Goal: Task Accomplishment & Management: Complete application form

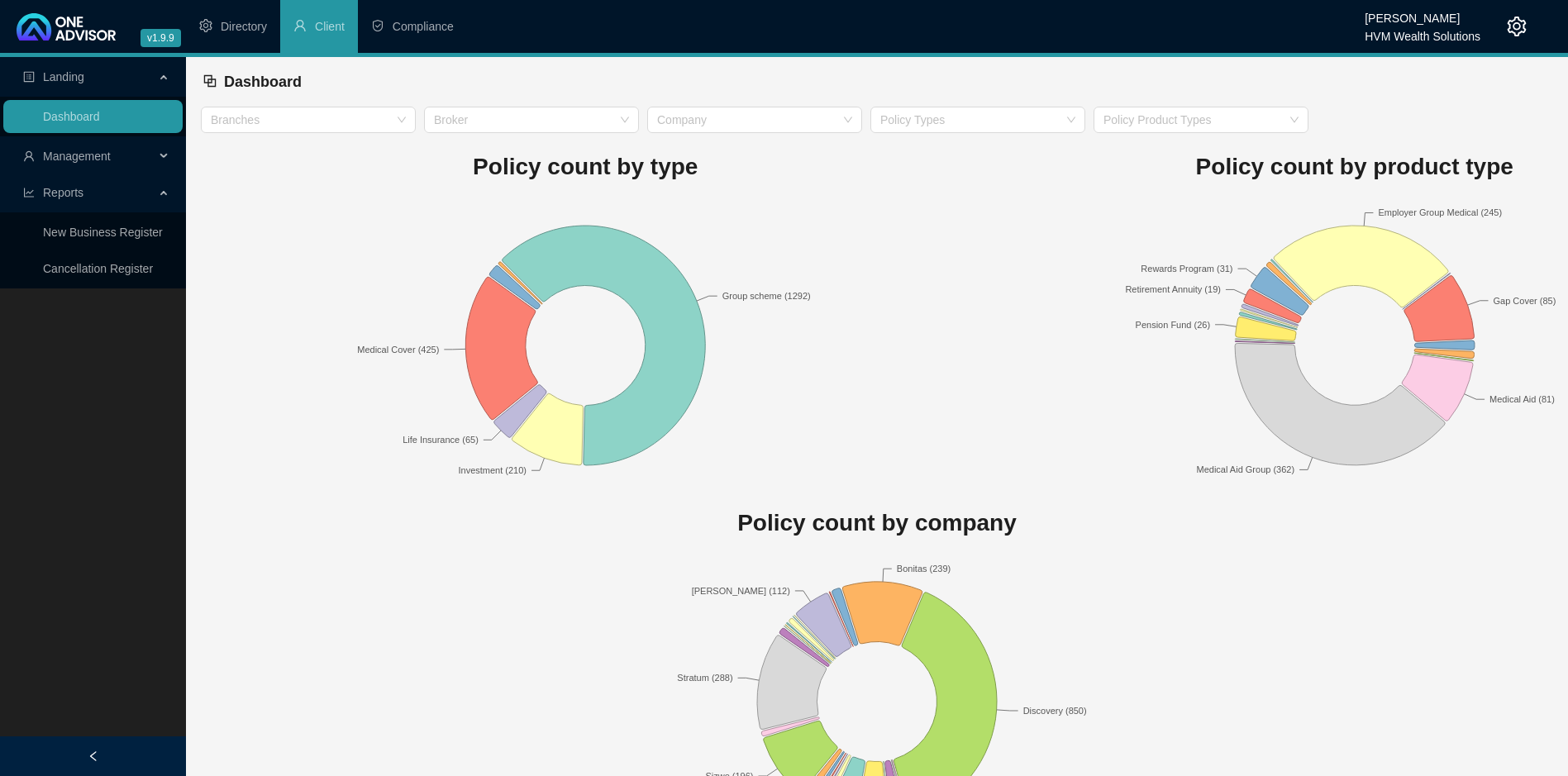
click at [101, 157] on span "Management" at bounding box center [76, 157] width 68 height 13
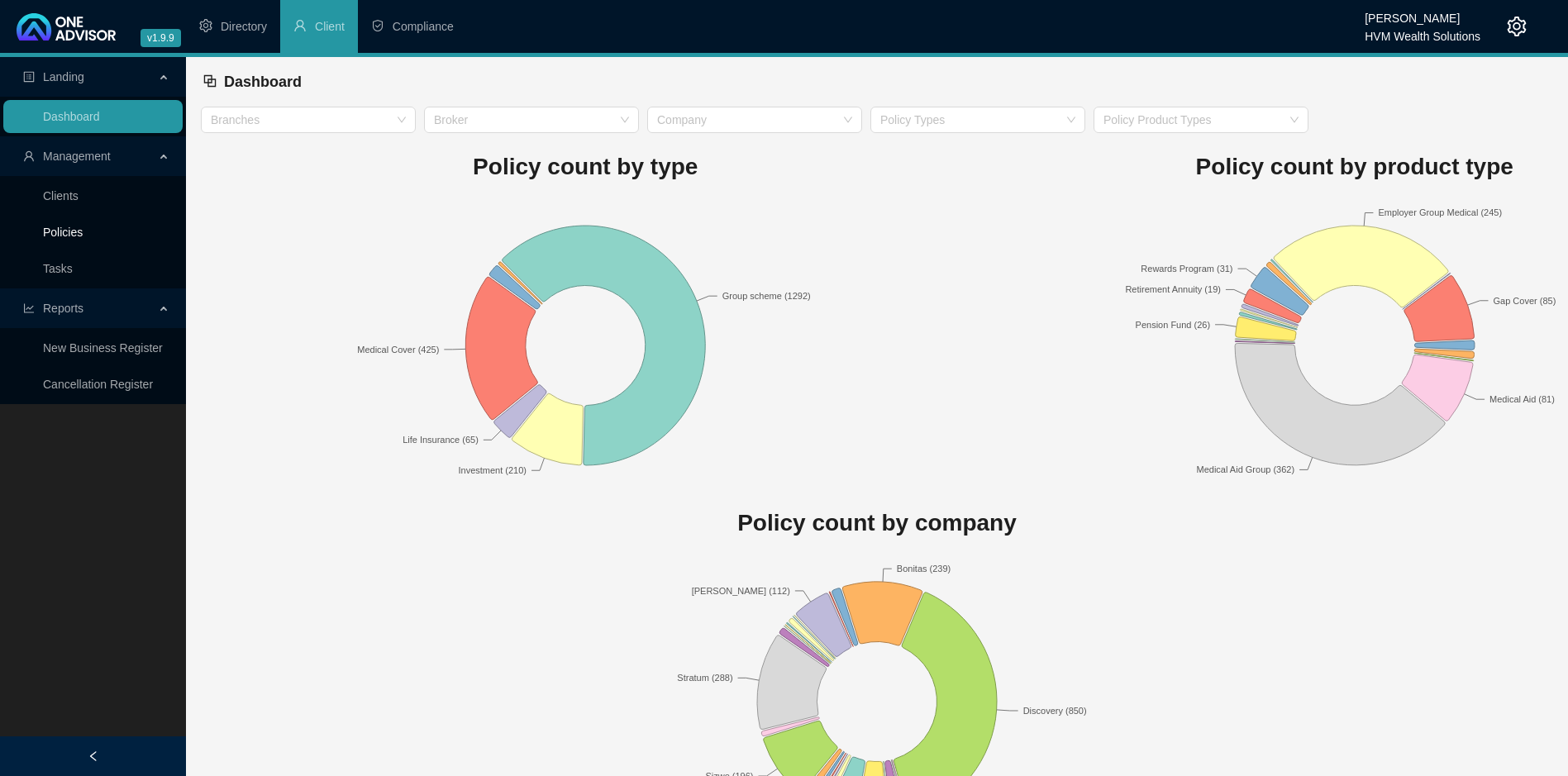
click at [83, 225] on link "Policies" at bounding box center [62, 232] width 40 height 13
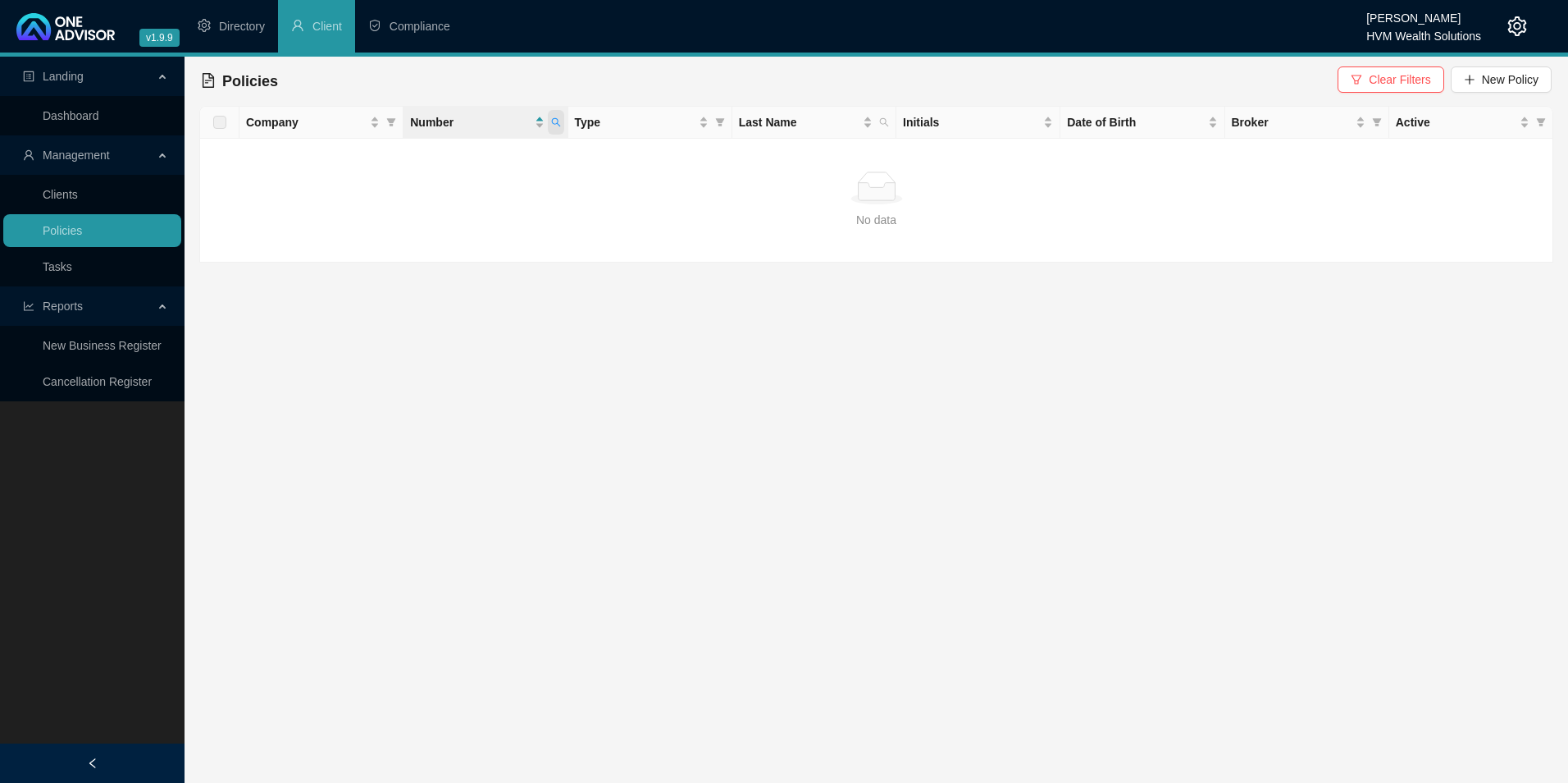
click at [553, 123] on icon "search" at bounding box center [555, 122] width 10 height 10
type input "669822810"
click at [444, 187] on span "Search" at bounding box center [448, 188] width 36 height 18
click at [1539, 77] on button "New Policy" at bounding box center [1501, 80] width 101 height 26
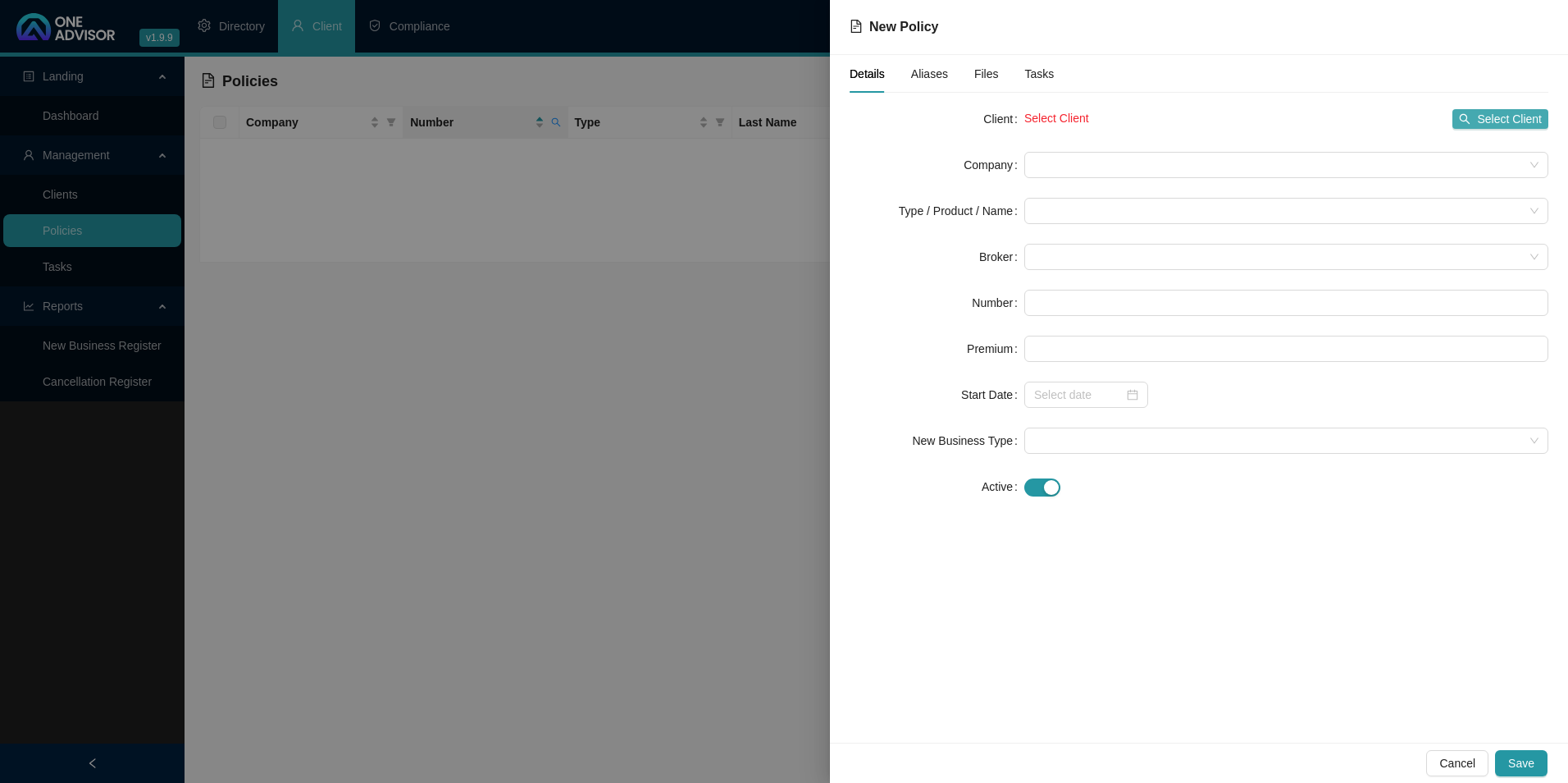
click at [1523, 119] on span "Select Client" at bounding box center [1510, 119] width 65 height 18
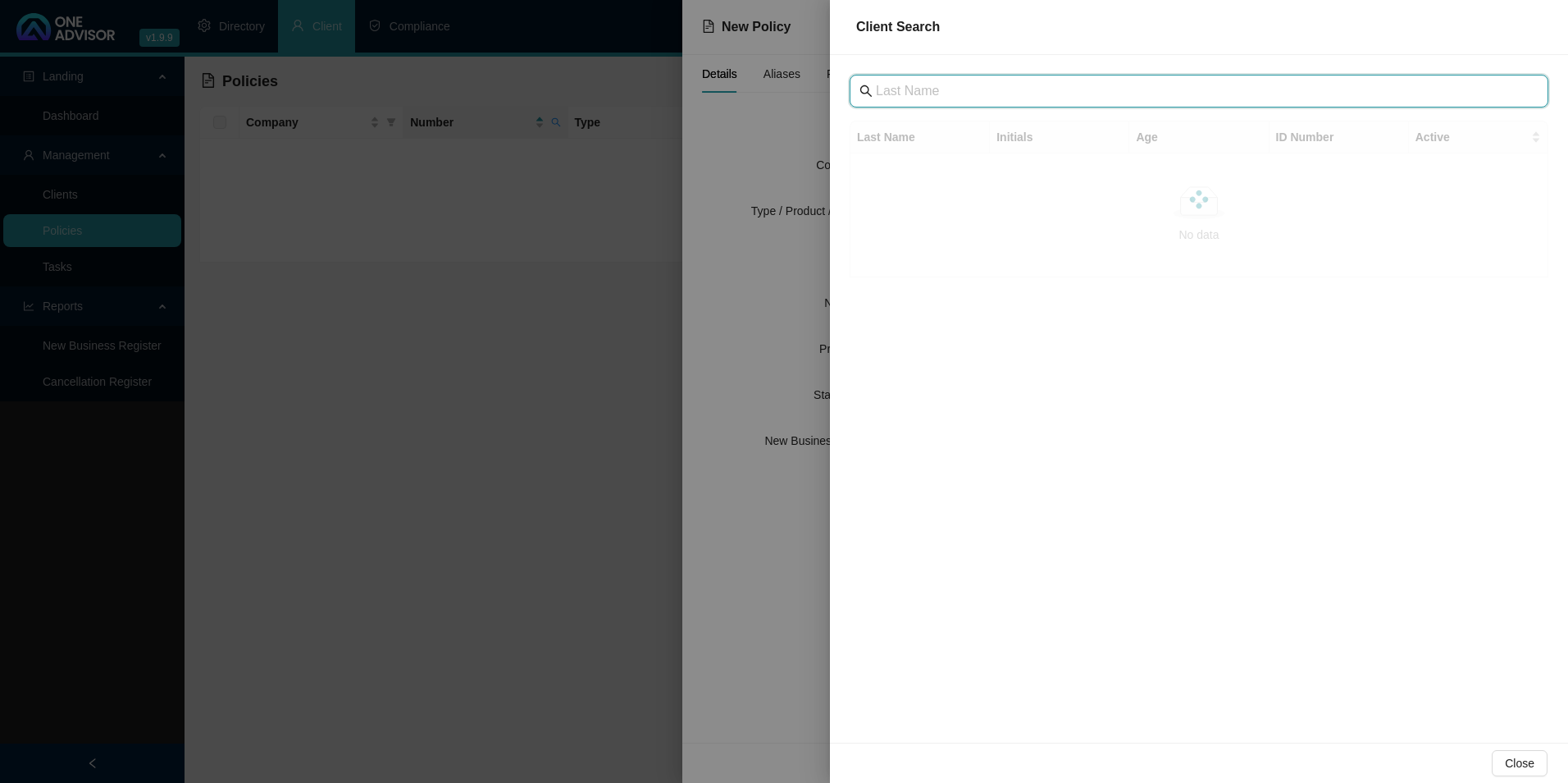
click at [942, 96] on input "text" at bounding box center [1200, 91] width 650 height 19
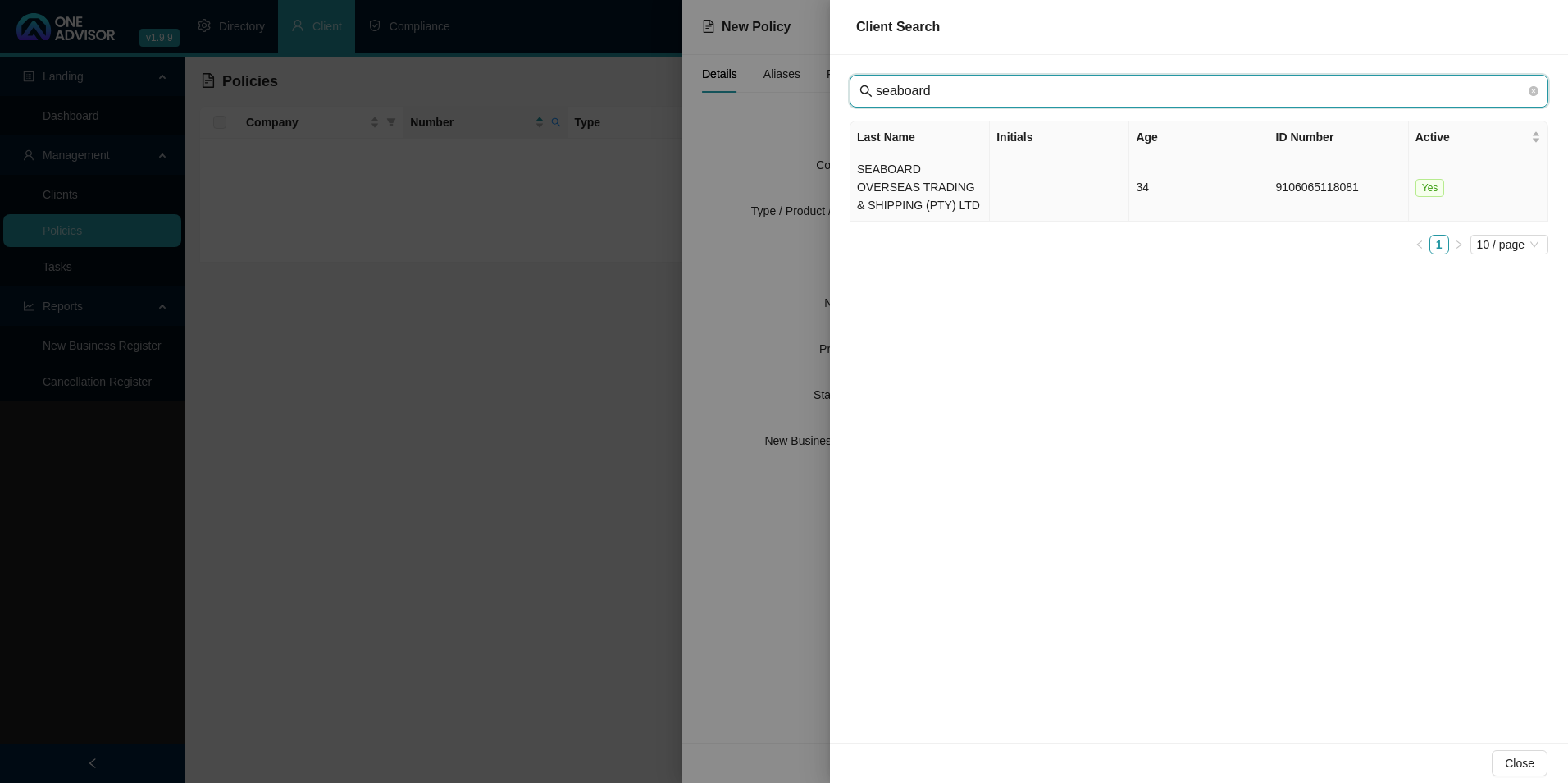
type input "seaboard"
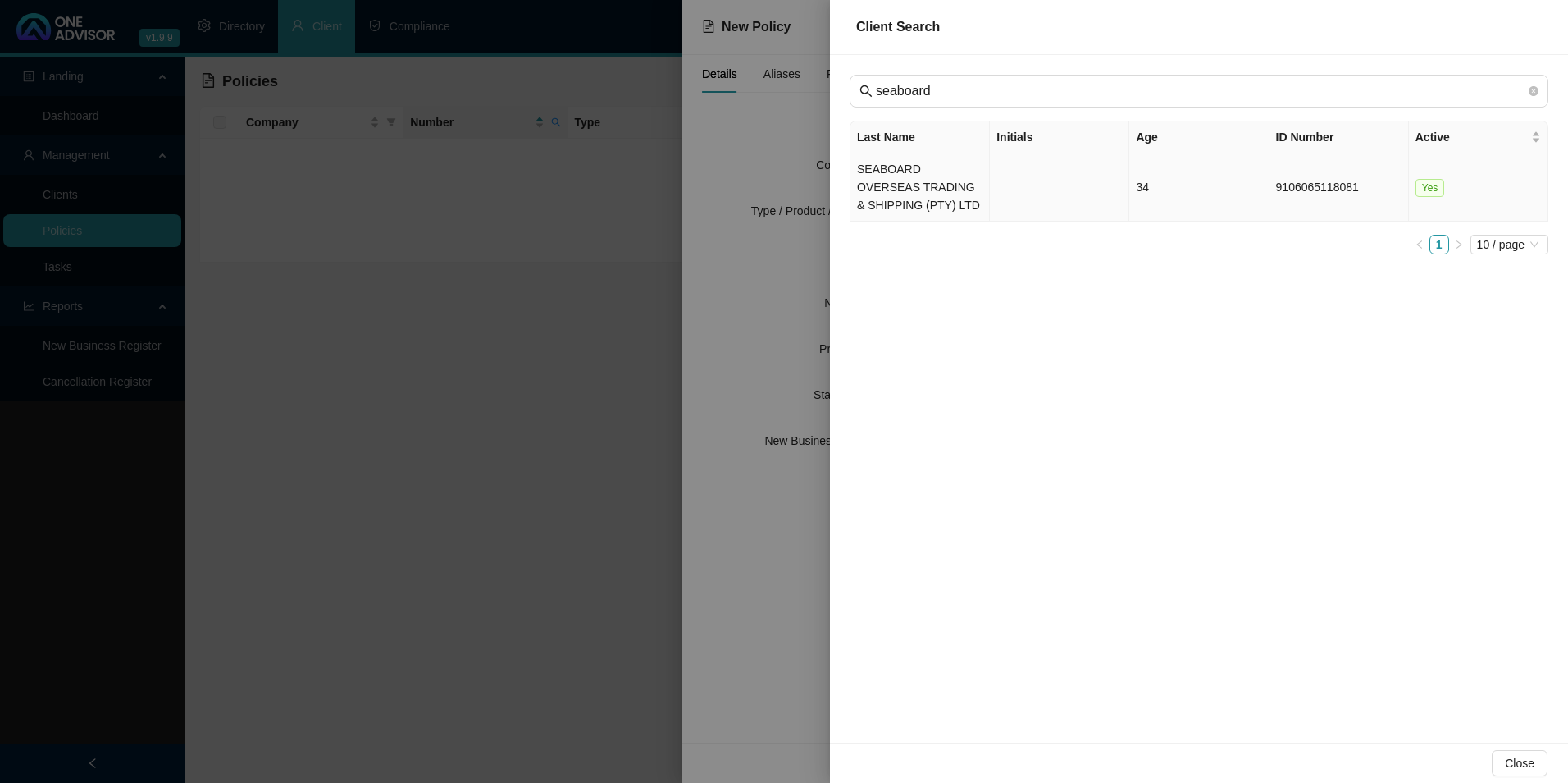
click at [943, 190] on td "SEABOARD OVERSEAS TRADING & SHIPPING (PTY) LTD" at bounding box center [919, 188] width 140 height 68
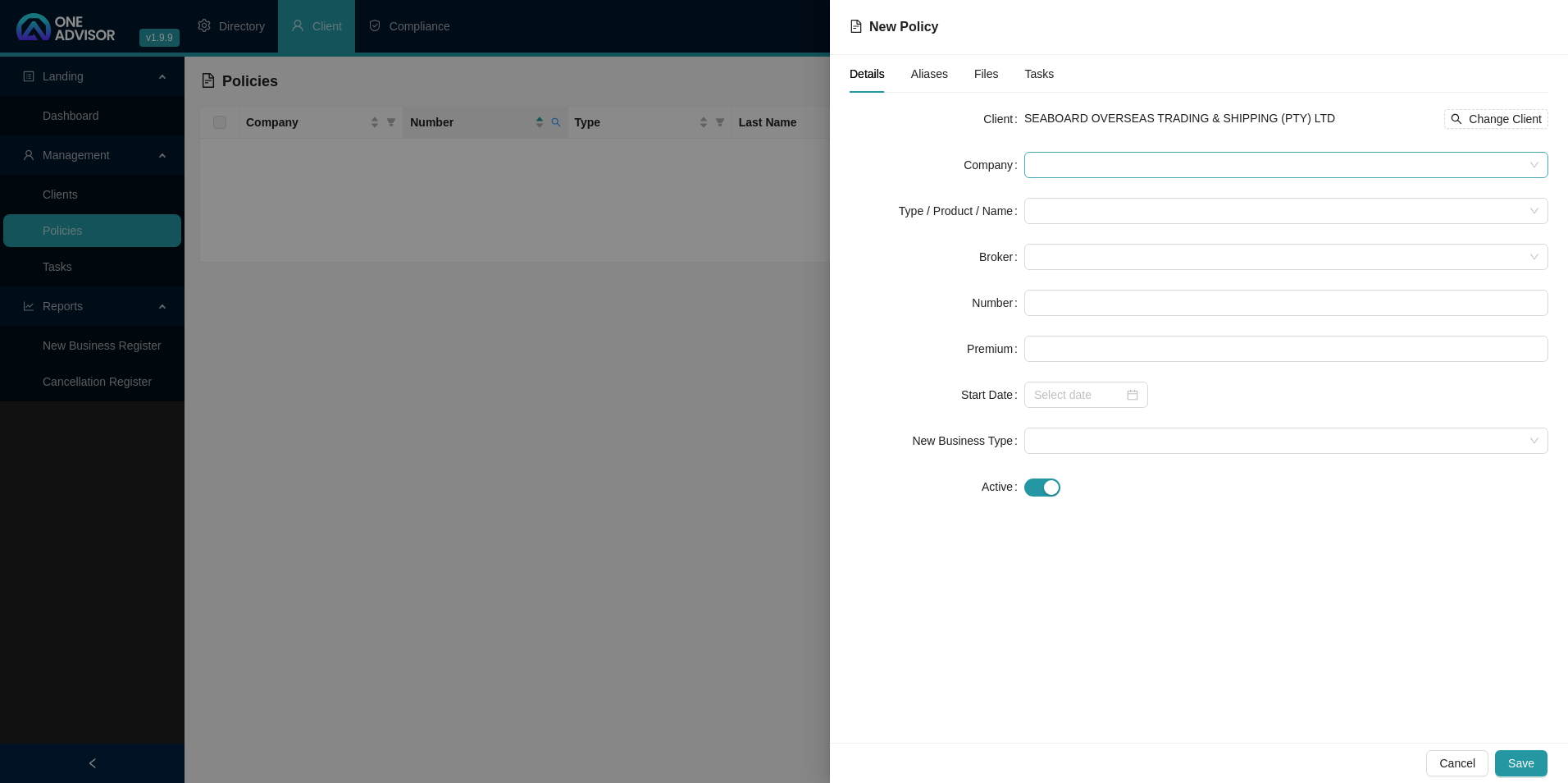
click at [1098, 166] on span at bounding box center [1286, 165] width 504 height 25
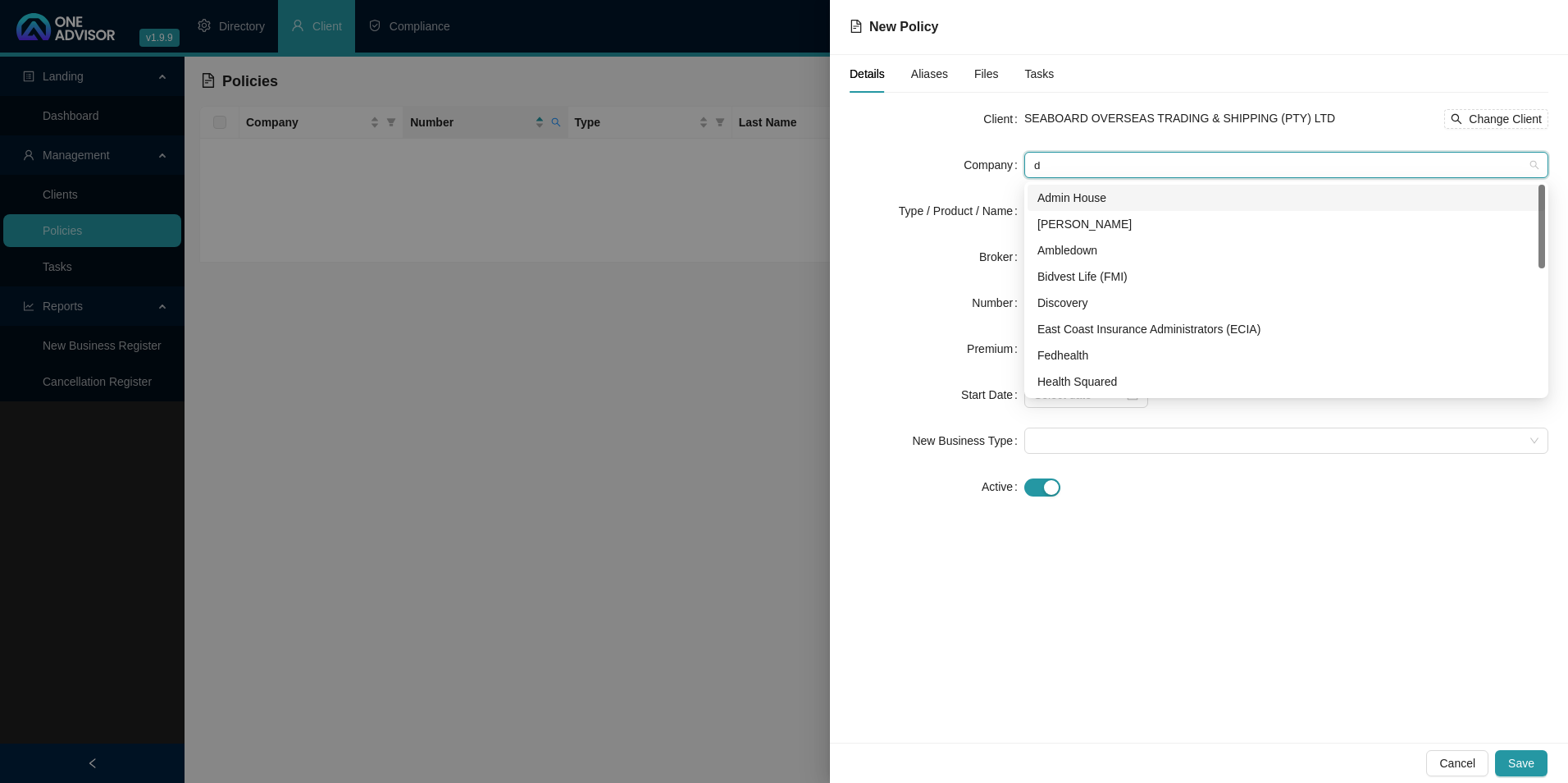
type input "di"
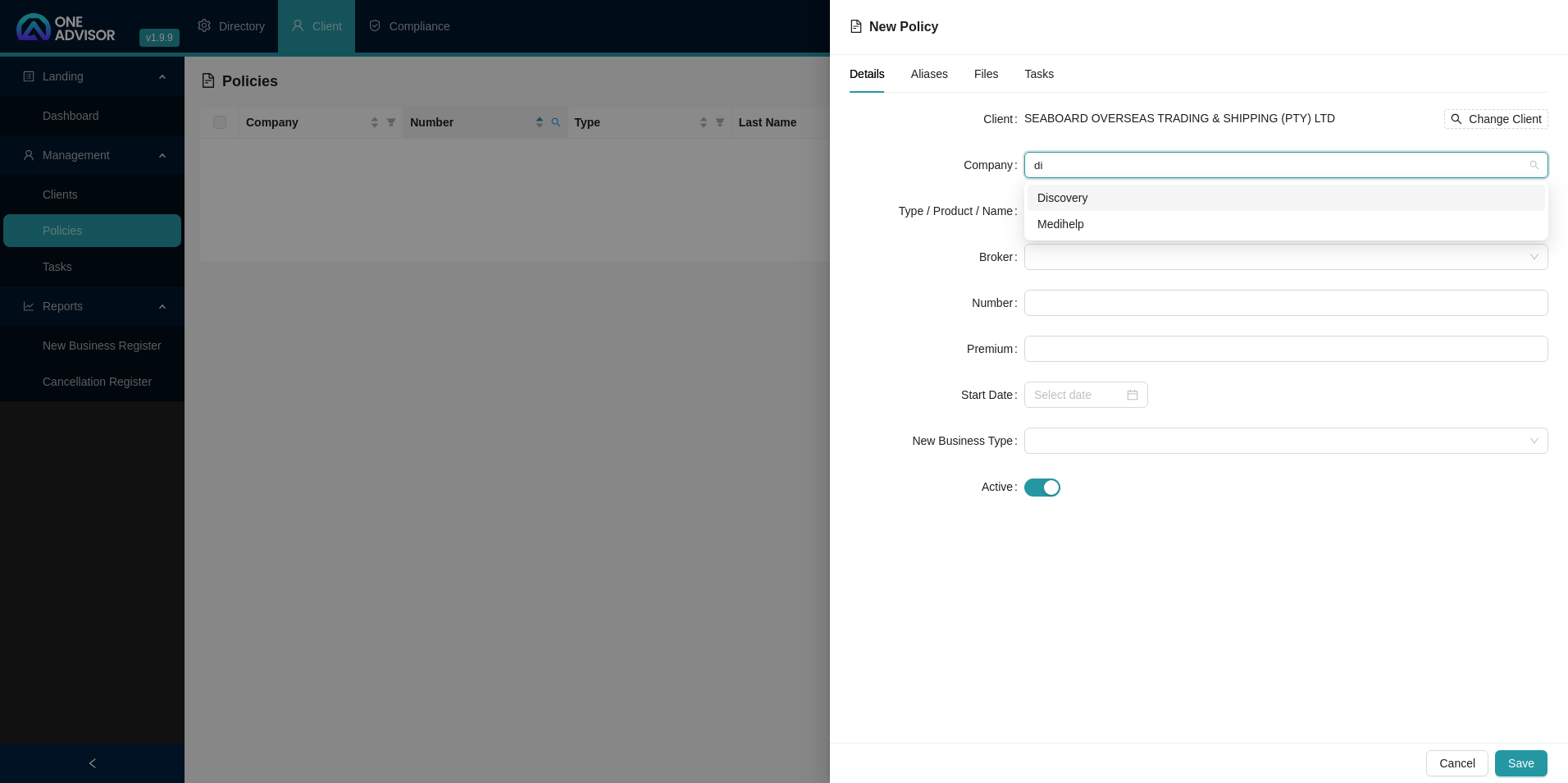
click at [1120, 198] on div "Discovery" at bounding box center [1286, 198] width 498 height 18
click at [1096, 212] on input "search" at bounding box center [1279, 211] width 490 height 25
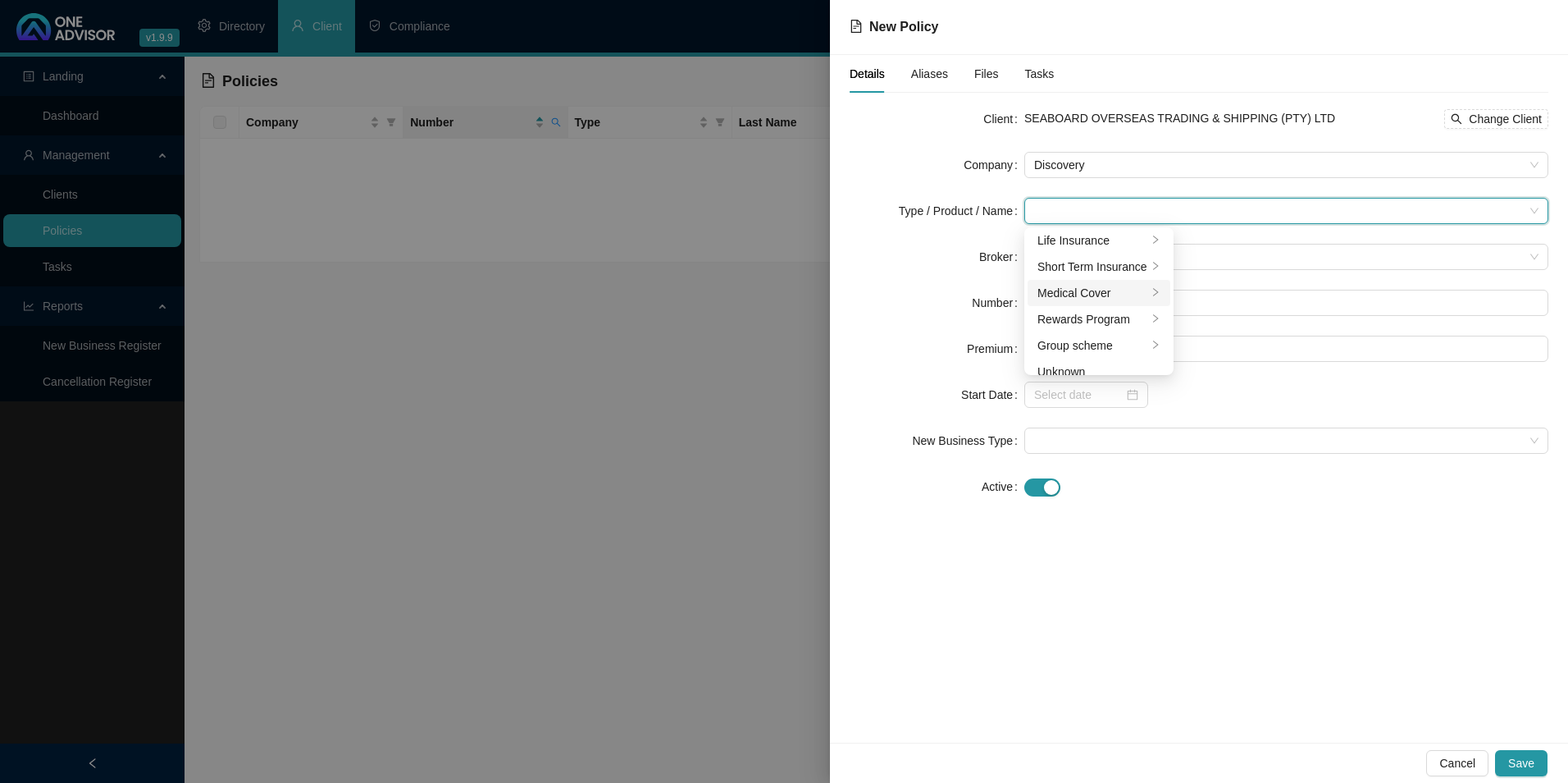
scroll to position [43, 0]
click at [1079, 288] on li "Medical Cover" at bounding box center [1099, 279] width 142 height 26
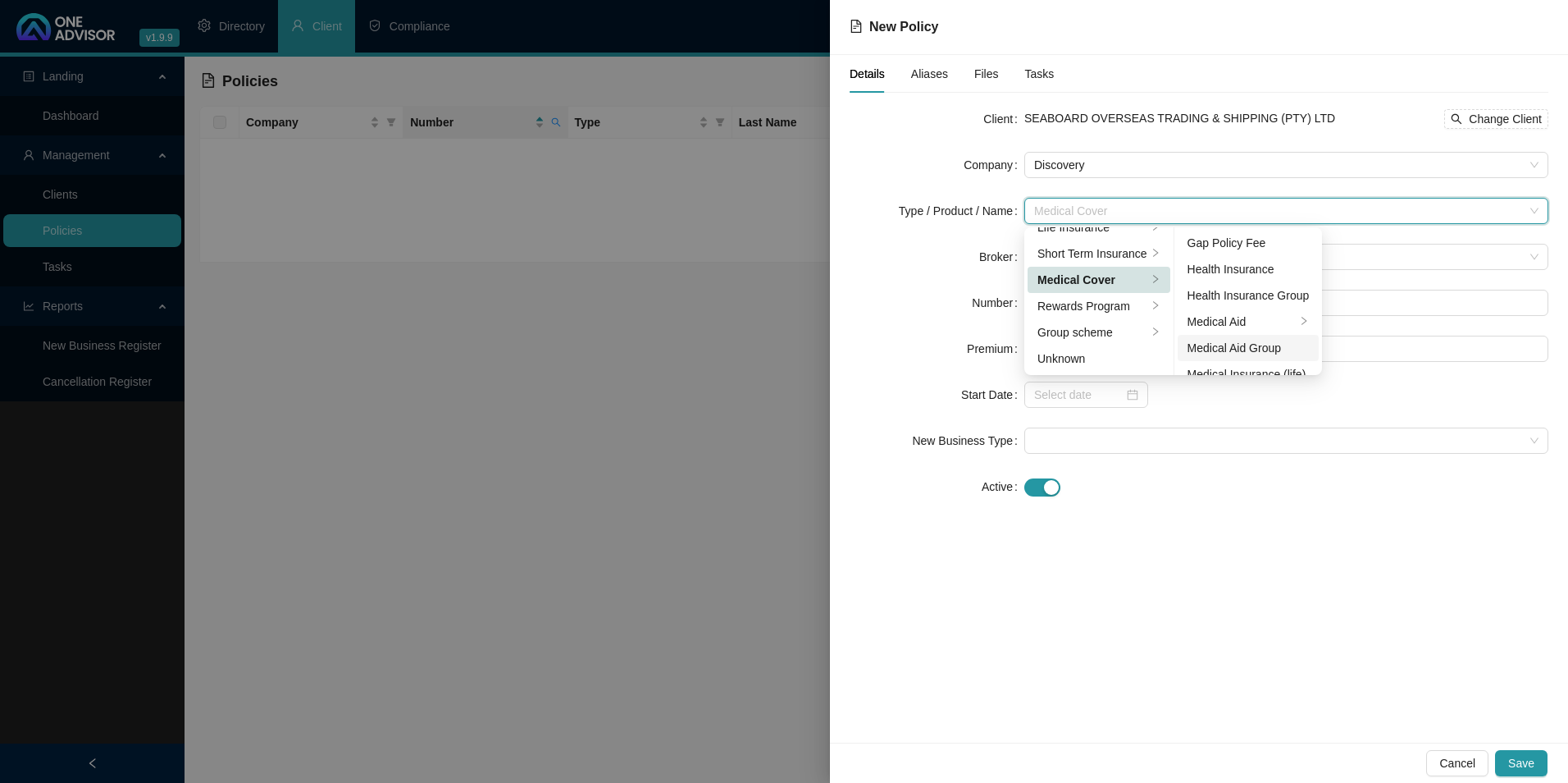
scroll to position [82, 0]
click at [1257, 292] on div "Medical Aid" at bounding box center [1242, 293] width 109 height 18
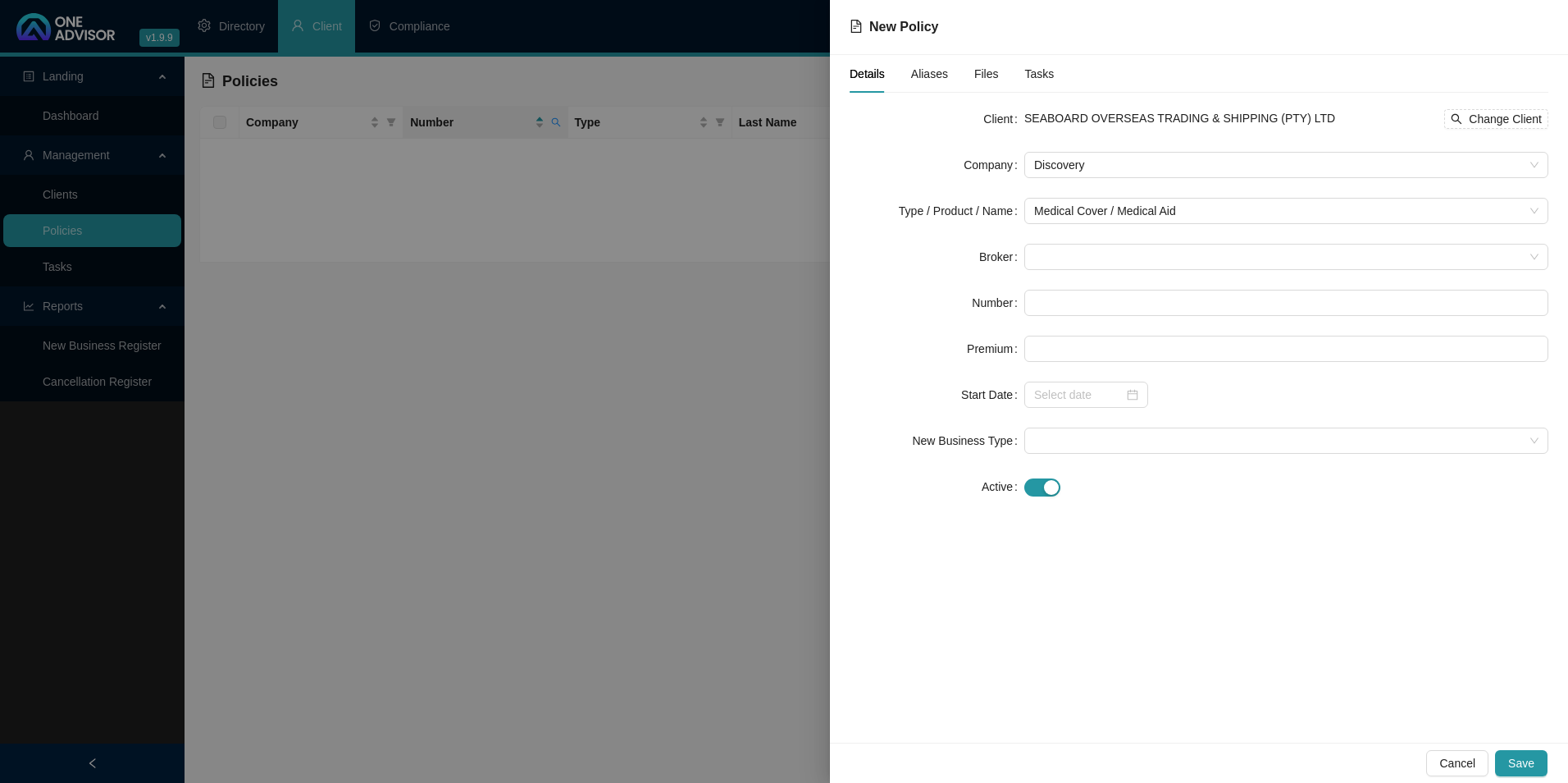
click at [1376, 557] on div "Details Aliases Files Tasks Client SEABOARD OVERSEAS TRADING & SHIPPING (PTY) L…" at bounding box center [1198, 398] width 738 height 688
click at [1166, 261] on span at bounding box center [1286, 256] width 504 height 25
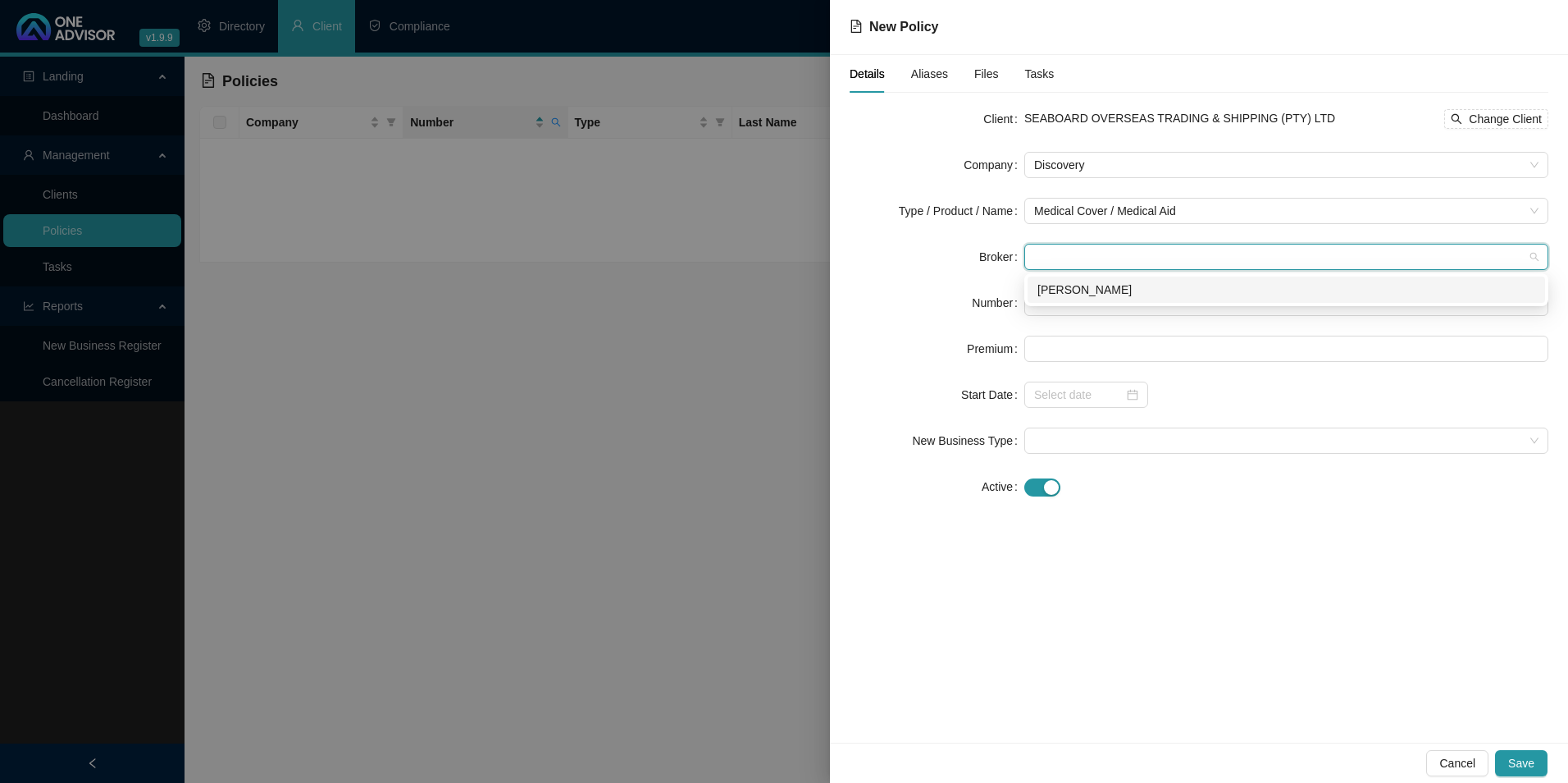
click at [1163, 286] on div "[PERSON_NAME]" at bounding box center [1286, 290] width 498 height 18
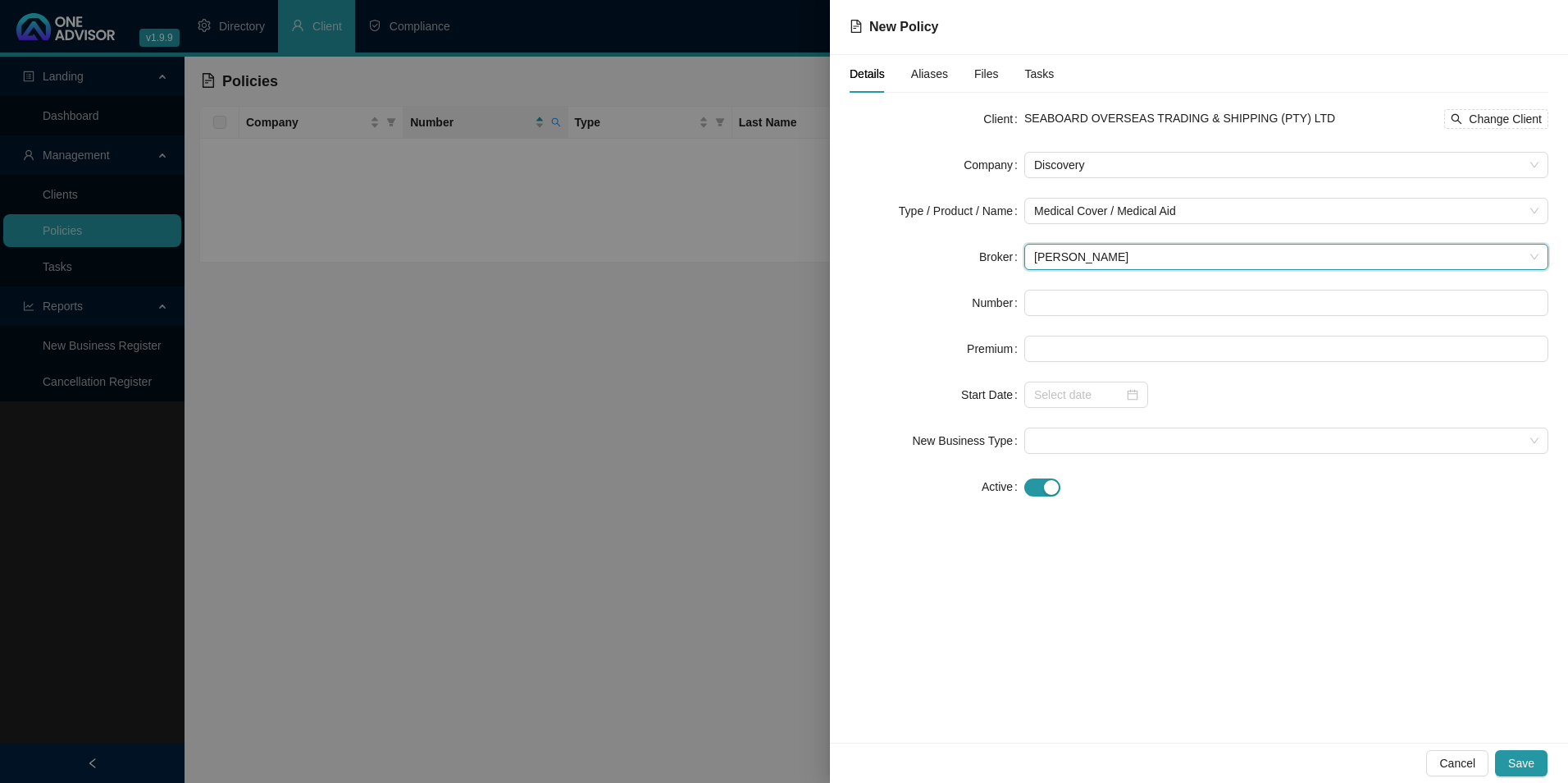
click at [1163, 287] on form "Client SEABOARD OVERSEAS TRADING & SHIPPING (PTY) LTD Change Client Company Dis…" at bounding box center [1199, 302] width 699 height 394
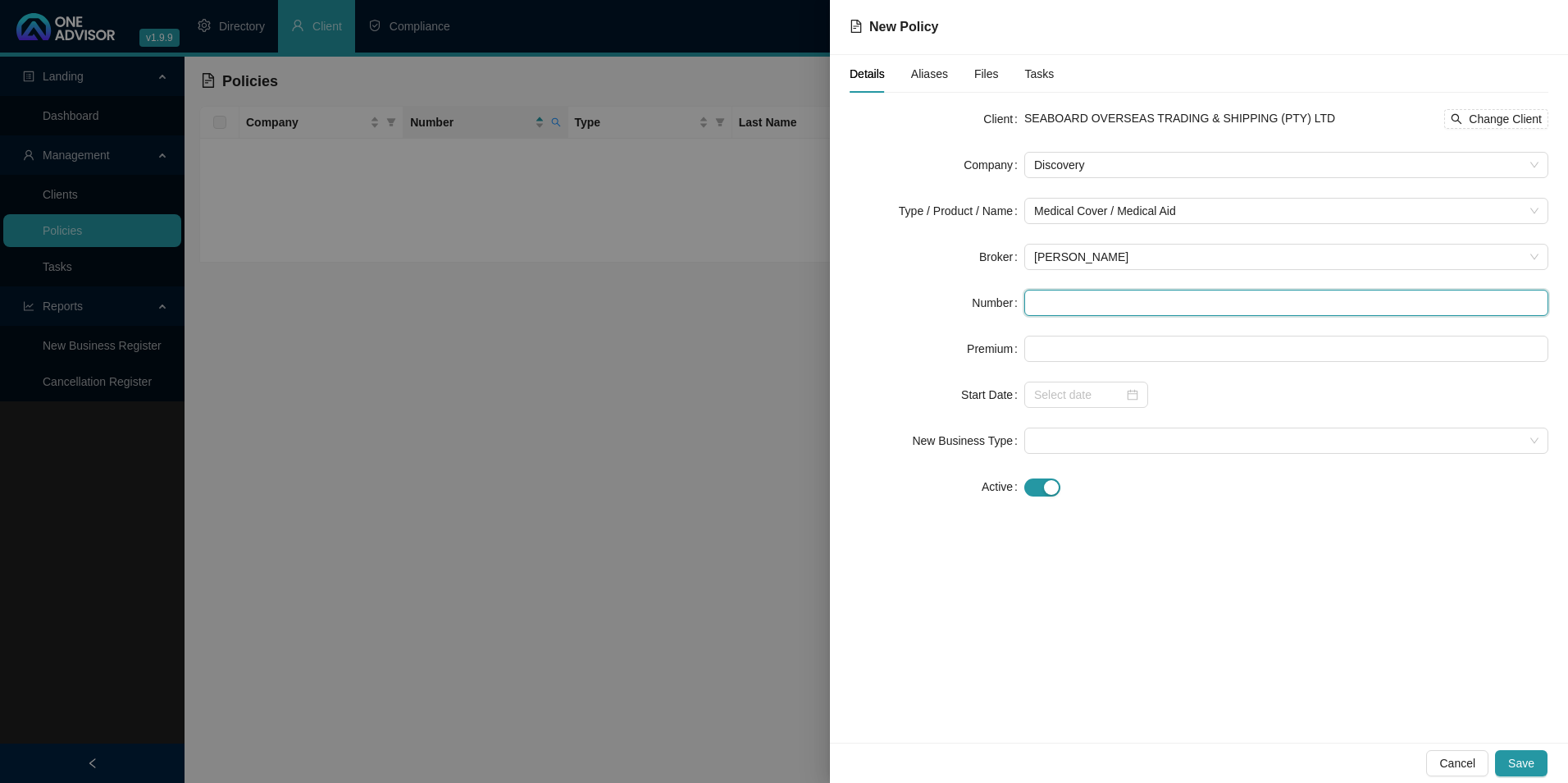
click at [1141, 308] on input "text" at bounding box center [1286, 302] width 524 height 26
click at [1163, 296] on input "text" at bounding box center [1286, 302] width 524 height 26
paste input "669822810"
type input "669822810"
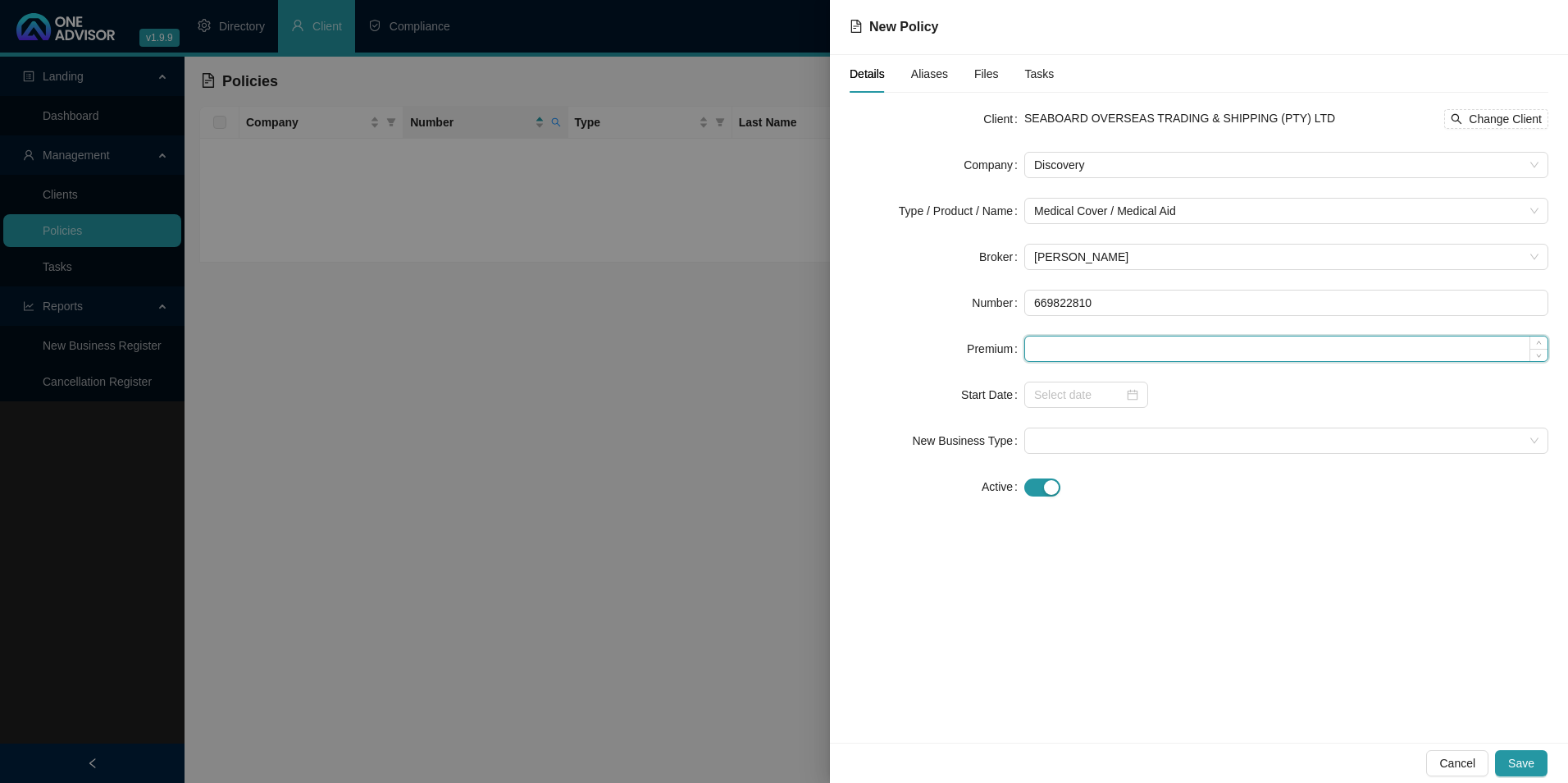
click at [1045, 338] on input at bounding box center [1285, 349] width 522 height 25
click at [1074, 334] on form "Client SEABOARD OVERSEAS TRADING & SHIPPING (PTY) LTD Change Client Company Dis…" at bounding box center [1199, 302] width 699 height 394
paste input "8396"
click at [1107, 357] on input "8396" at bounding box center [1285, 349] width 522 height 25
type input "8396.00"
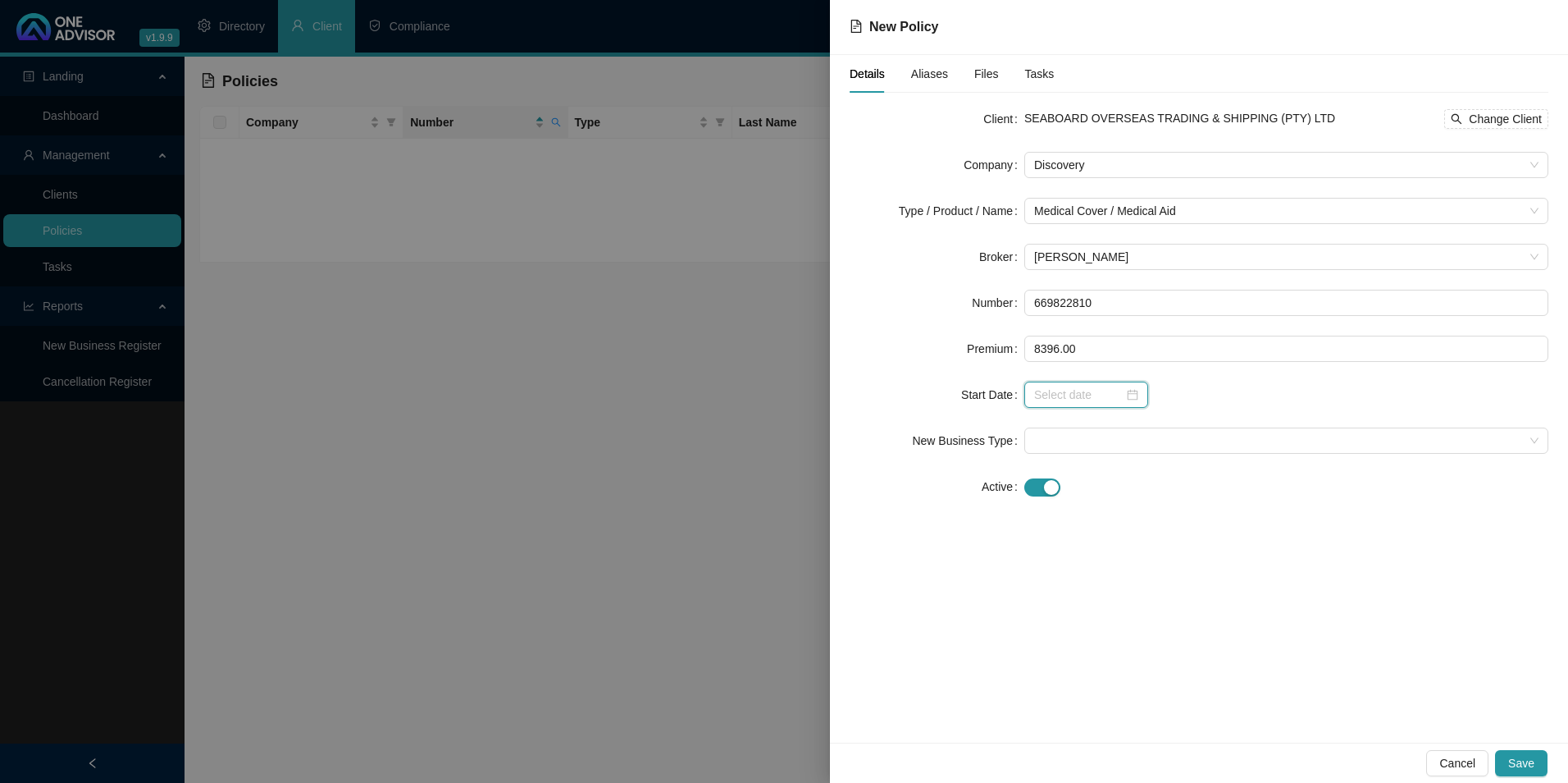
click at [1101, 393] on input at bounding box center [1078, 395] width 90 height 18
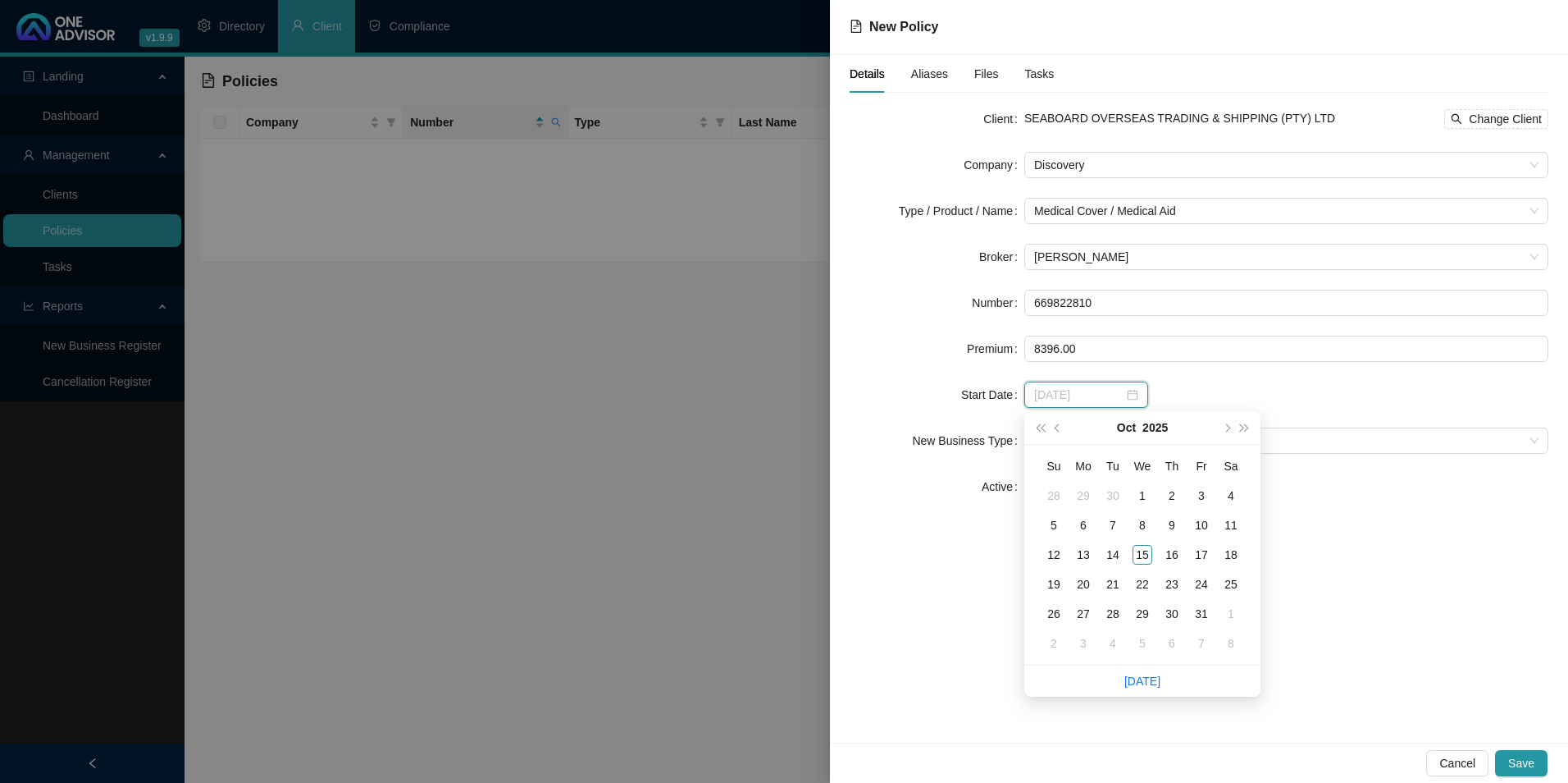
type input "[DATE]"
click at [1055, 424] on button "prev-year" at bounding box center [1058, 428] width 18 height 33
type input "[DATE]"
click at [1075, 495] on div "1" at bounding box center [1083, 495] width 19 height 19
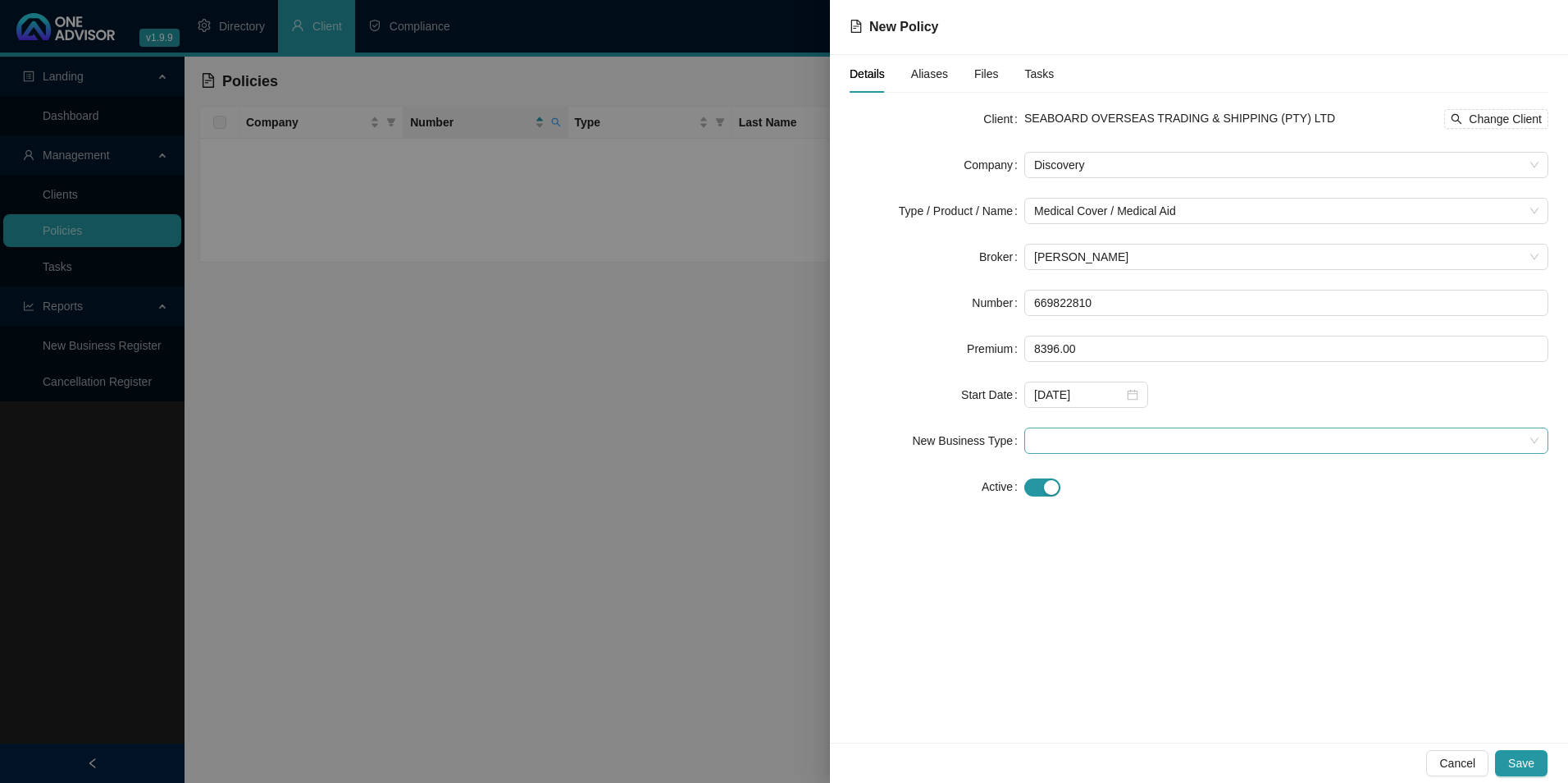
click at [1095, 453] on div at bounding box center [1286, 440] width 524 height 26
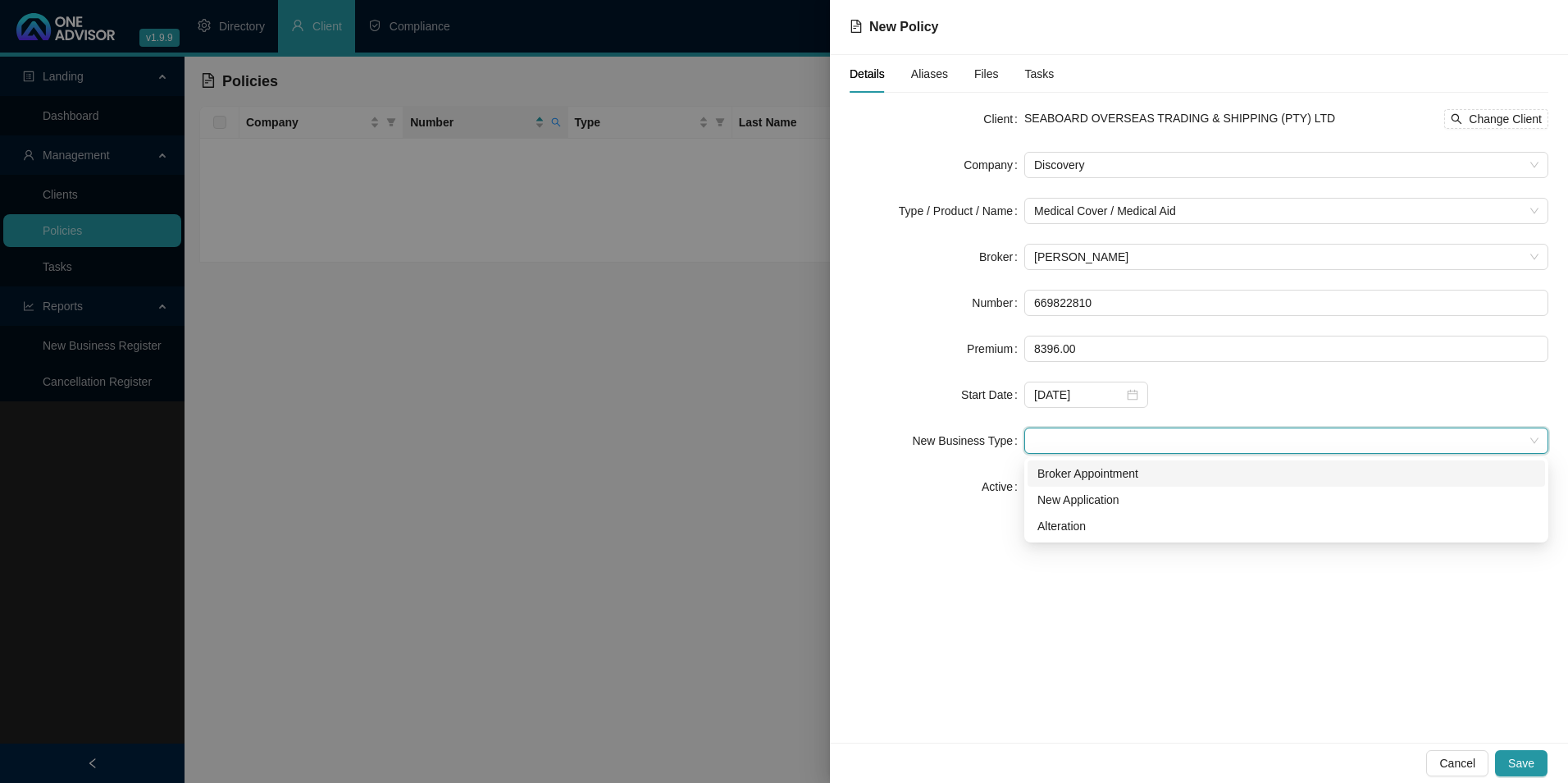
click at [1087, 432] on span at bounding box center [1286, 440] width 504 height 25
click at [1087, 431] on span at bounding box center [1286, 440] width 504 height 25
click at [1112, 472] on div "Broker Appointment" at bounding box center [1286, 473] width 498 height 18
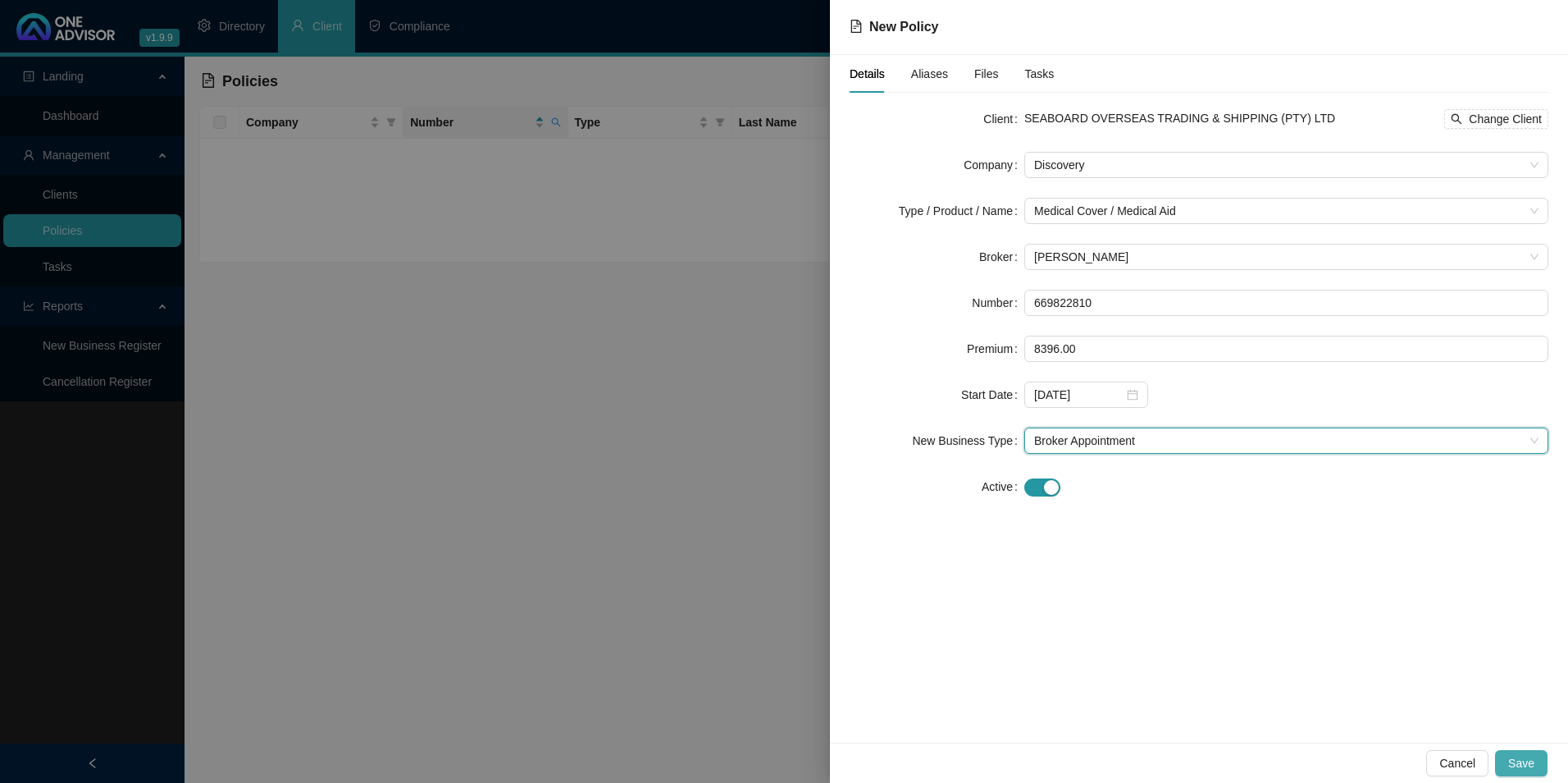
click at [1529, 769] on span "Save" at bounding box center [1521, 764] width 26 height 18
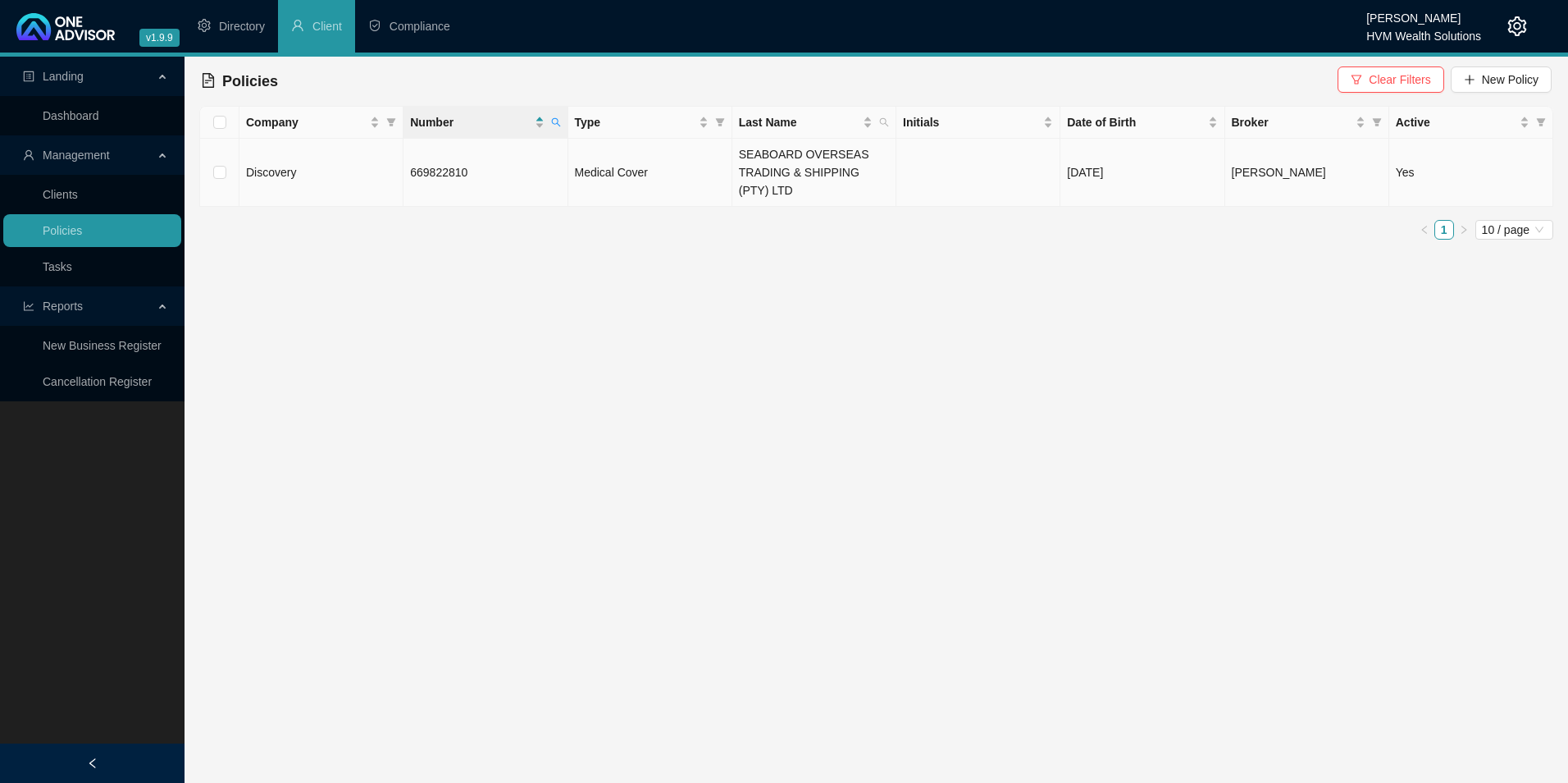
click at [508, 167] on td "669822810" at bounding box center [486, 173] width 164 height 68
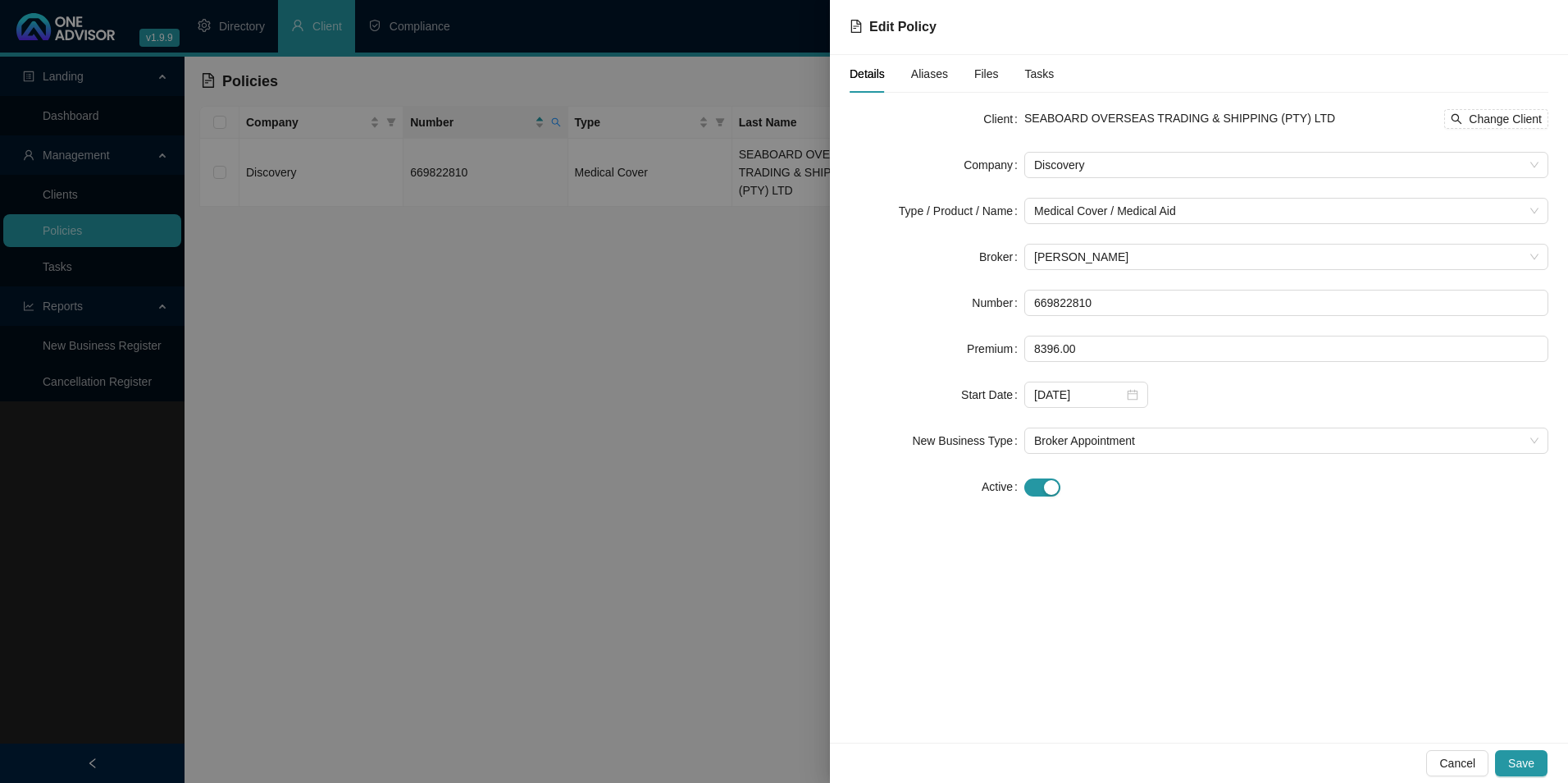
click at [921, 75] on span "Aliases" at bounding box center [930, 74] width 37 height 11
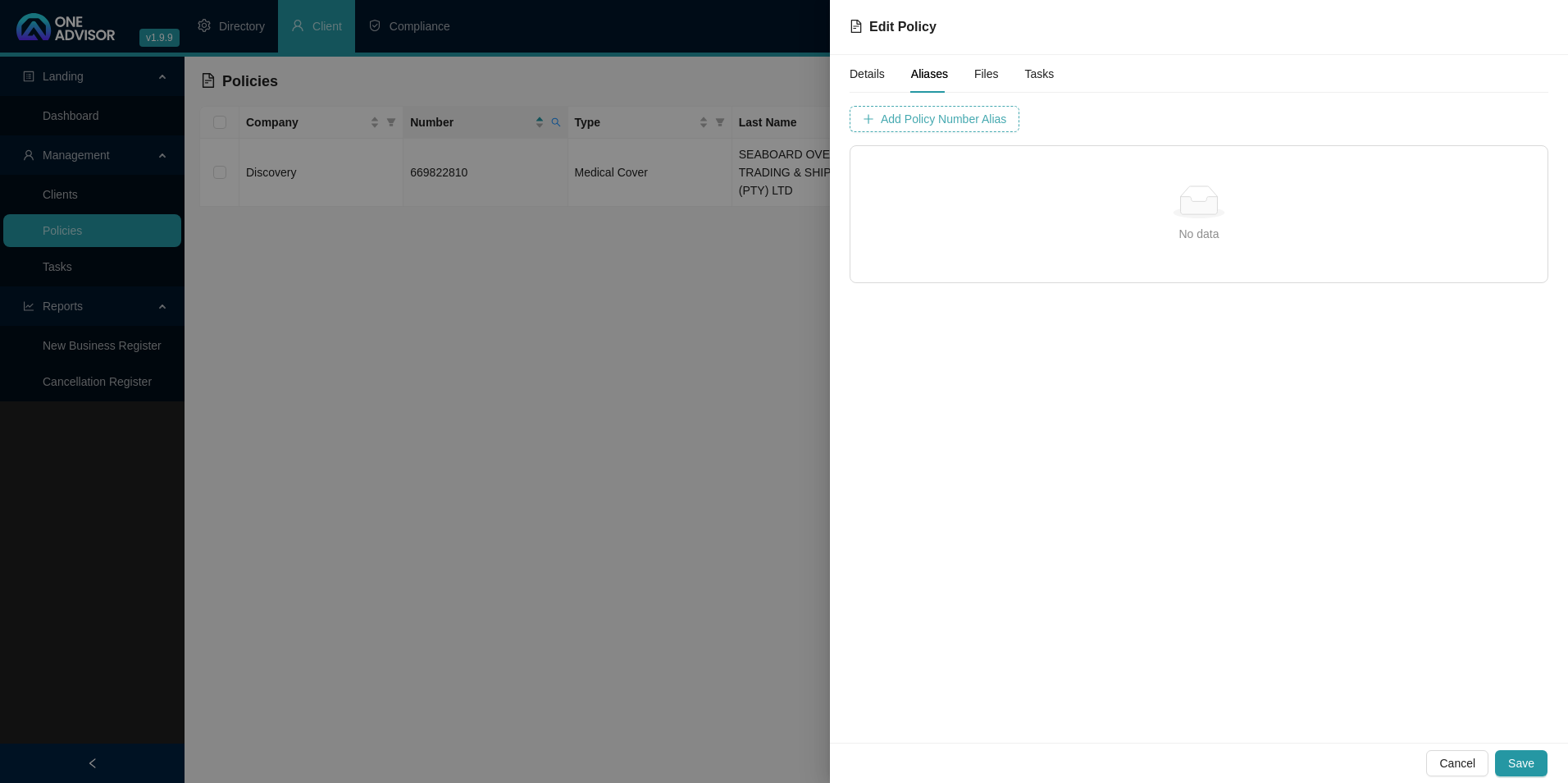
click at [944, 120] on span "Add Policy Number Alias" at bounding box center [943, 119] width 126 height 18
type input "6698228"
click at [1292, 111] on span "Add Policy Number Alias" at bounding box center [1355, 119] width 126 height 18
click at [1531, 765] on span "Save" at bounding box center [1521, 764] width 26 height 18
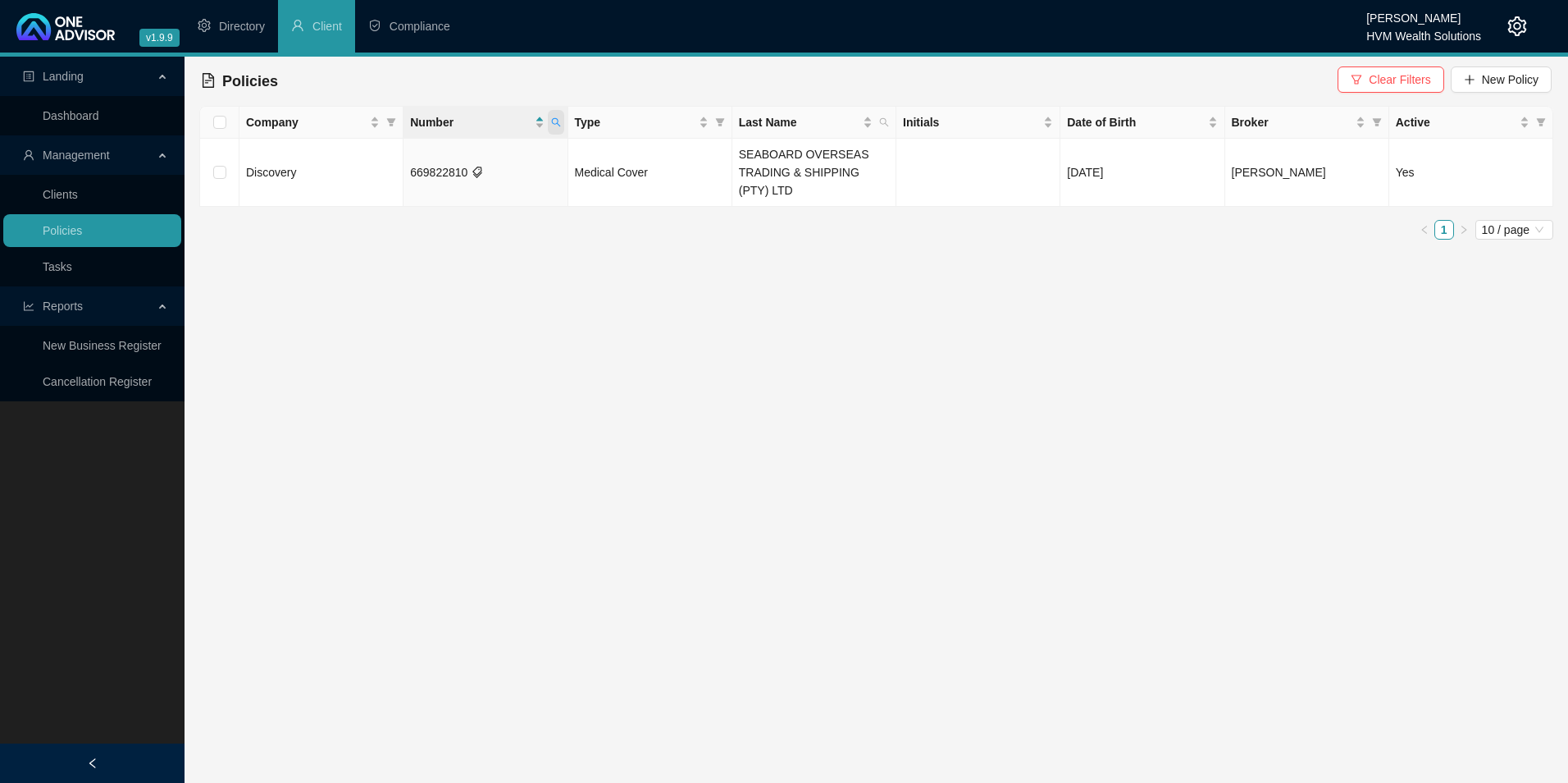
click at [558, 122] on icon "search" at bounding box center [555, 122] width 10 height 10
drag, startPoint x: 476, startPoint y: 156, endPoint x: 317, endPoint y: 159, distance: 159.0
click at [317, 159] on body "v1.9.9 [PERSON_NAME] HVM Wealth Solutions Directory Client Compliance Landing D…" at bounding box center [784, 391] width 1568 height 783
paste input "7663146"
type input "676631460"
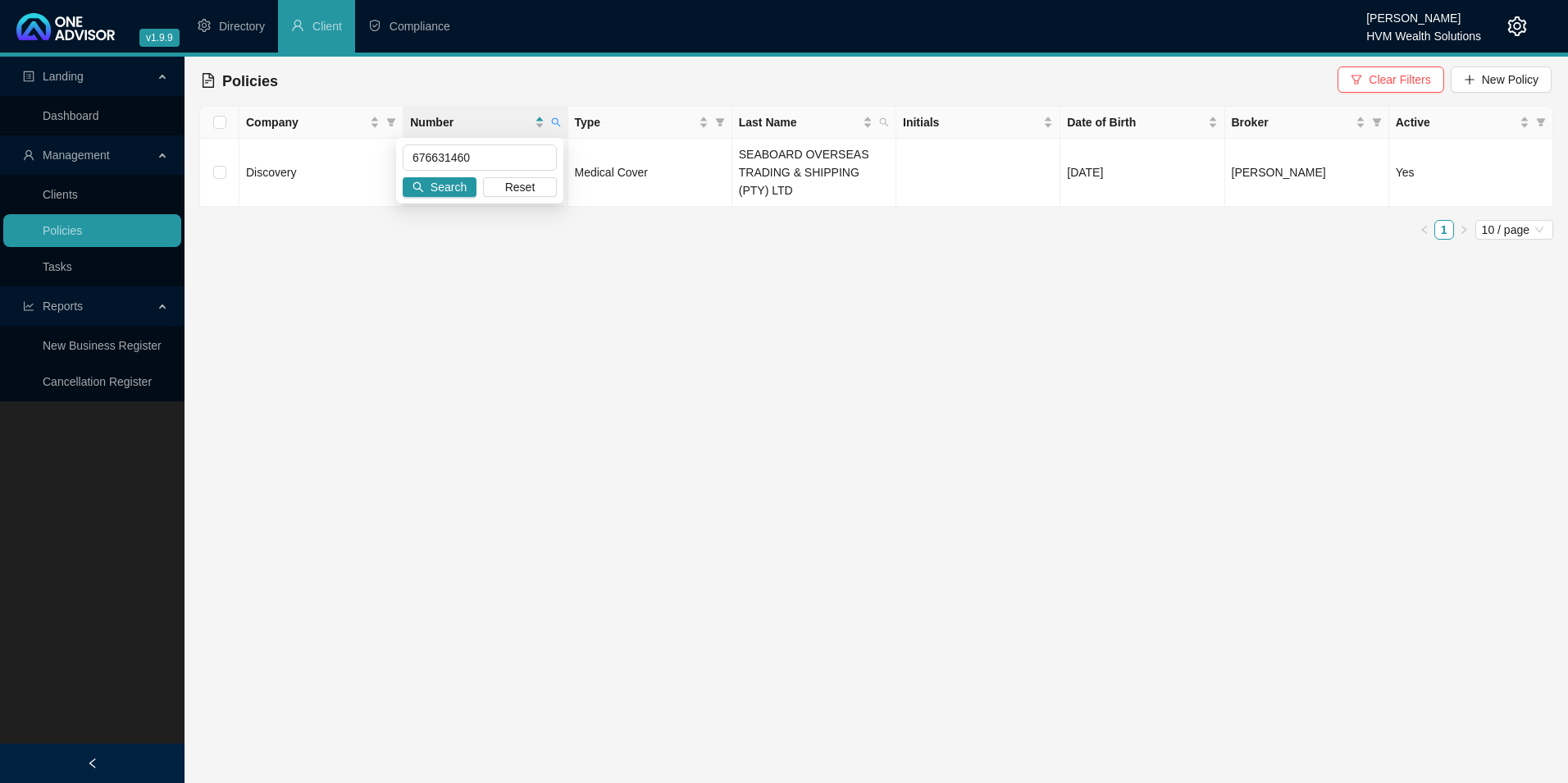
click at [434, 176] on div "676631460 Search Reset" at bounding box center [480, 170] width 167 height 66
click at [440, 190] on span "Search" at bounding box center [448, 188] width 36 height 18
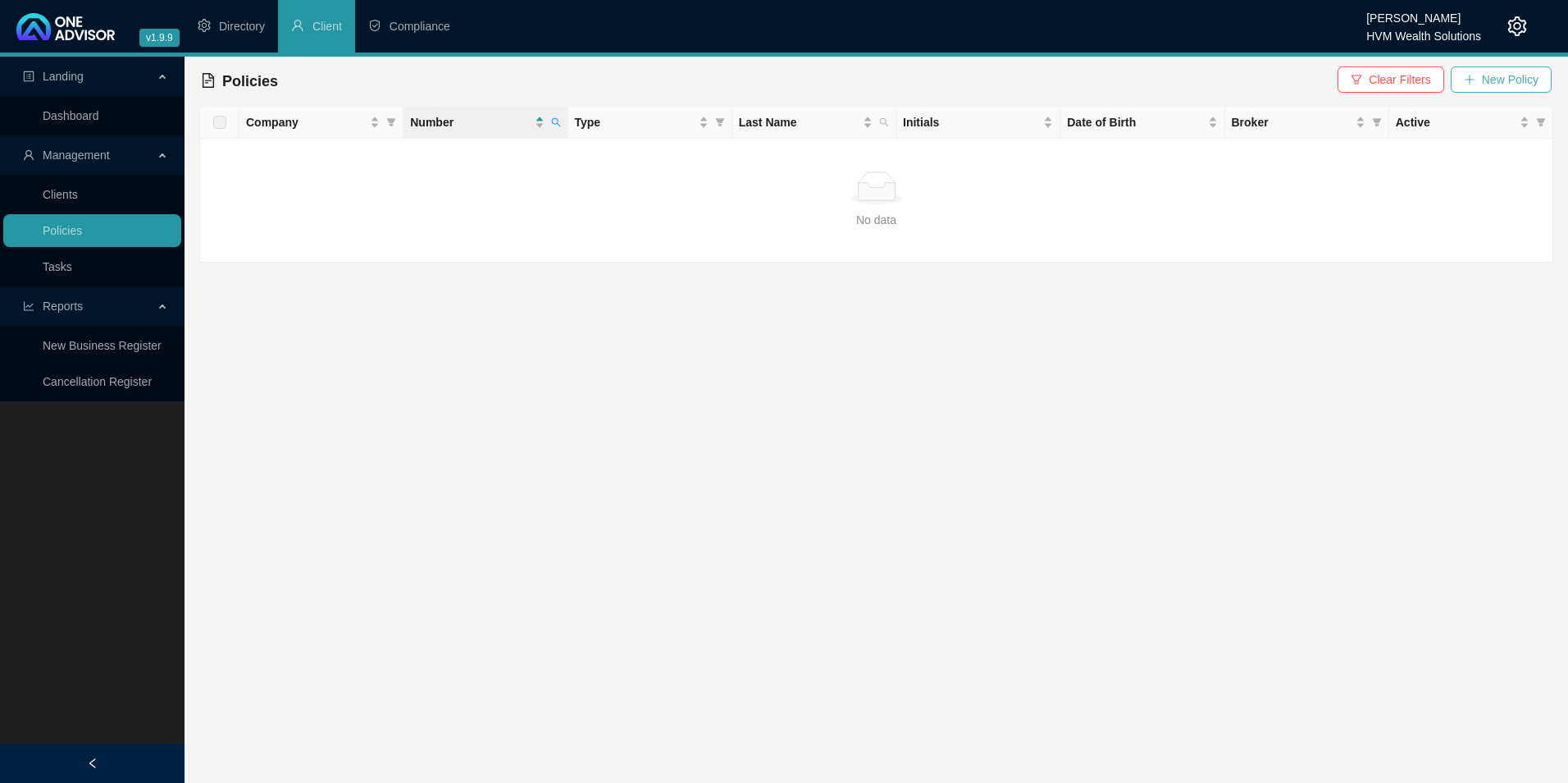
click at [1513, 80] on span "New Policy" at bounding box center [1510, 80] width 56 height 18
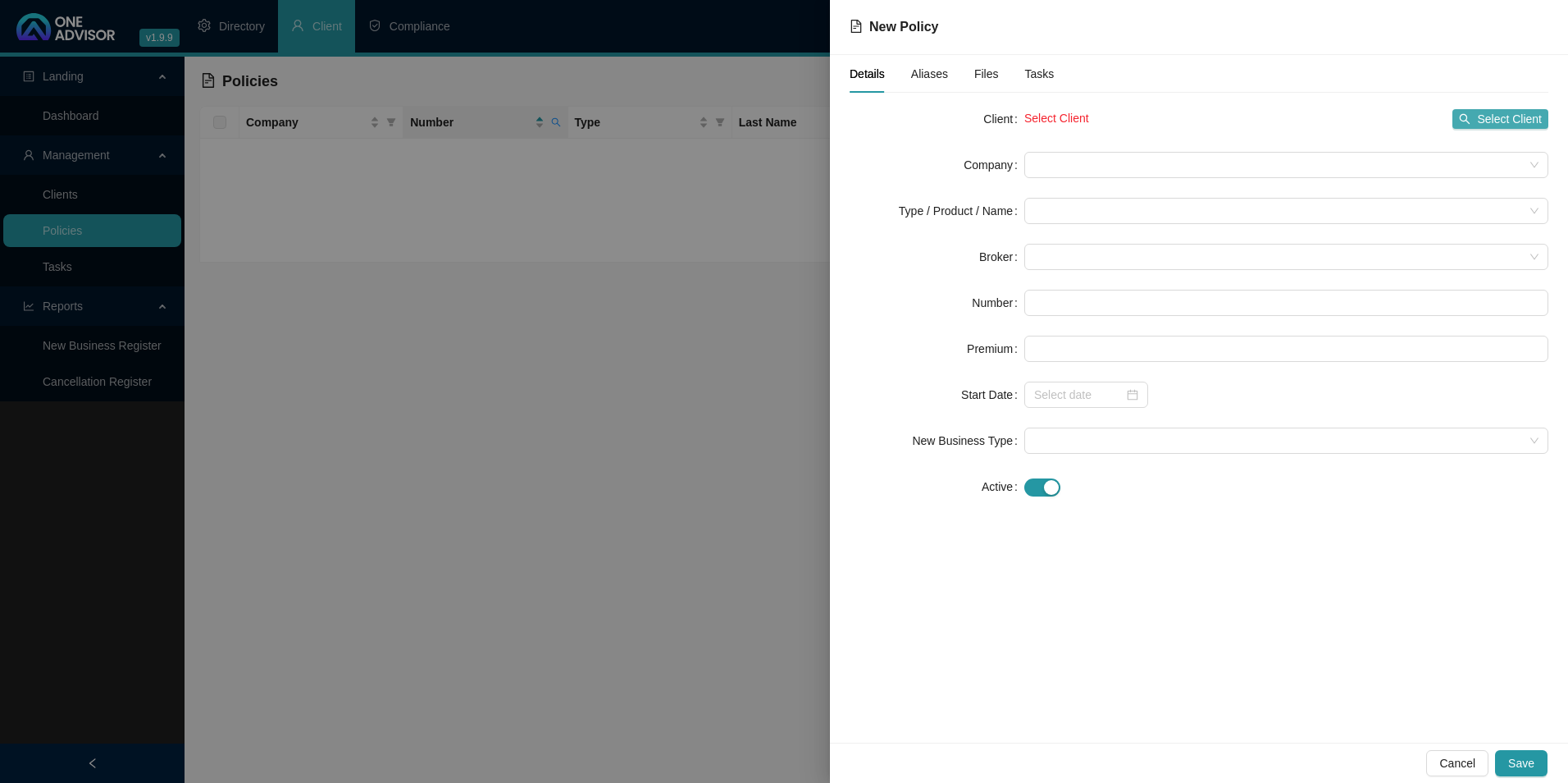
click at [1513, 120] on span "Select Client" at bounding box center [1510, 119] width 65 height 18
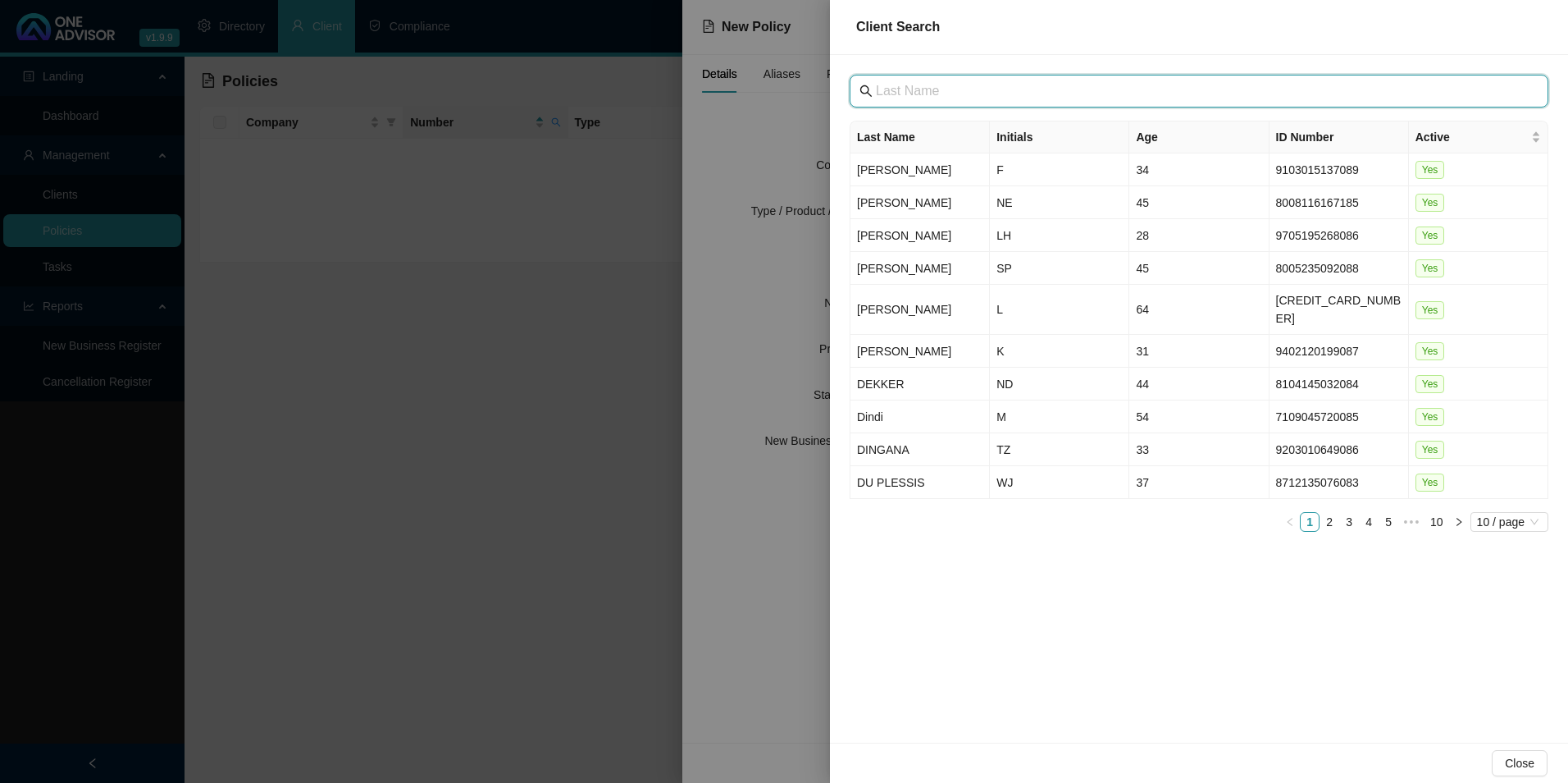
click at [966, 99] on input "text" at bounding box center [1200, 91] width 650 height 19
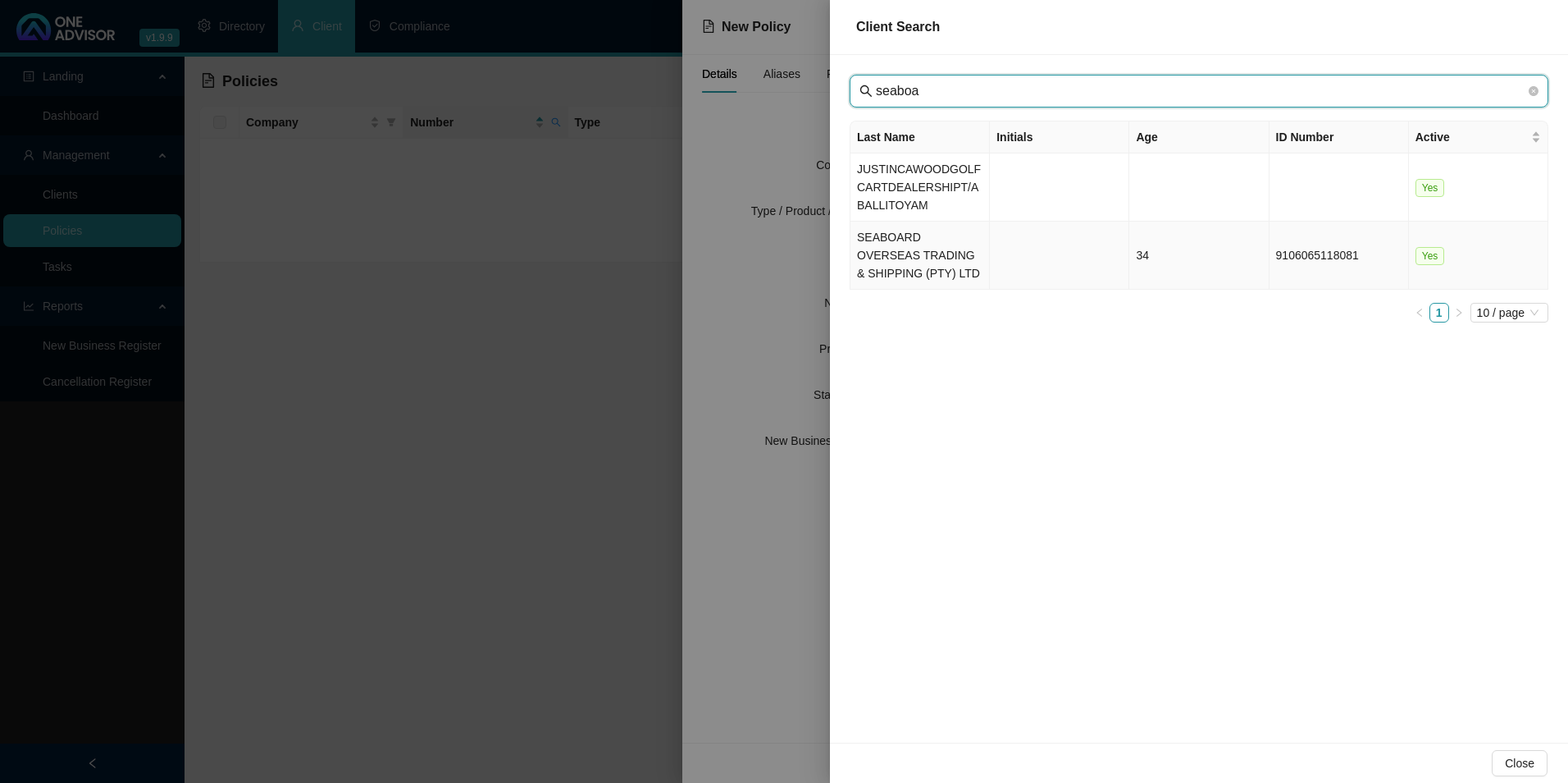
type input "seaboa"
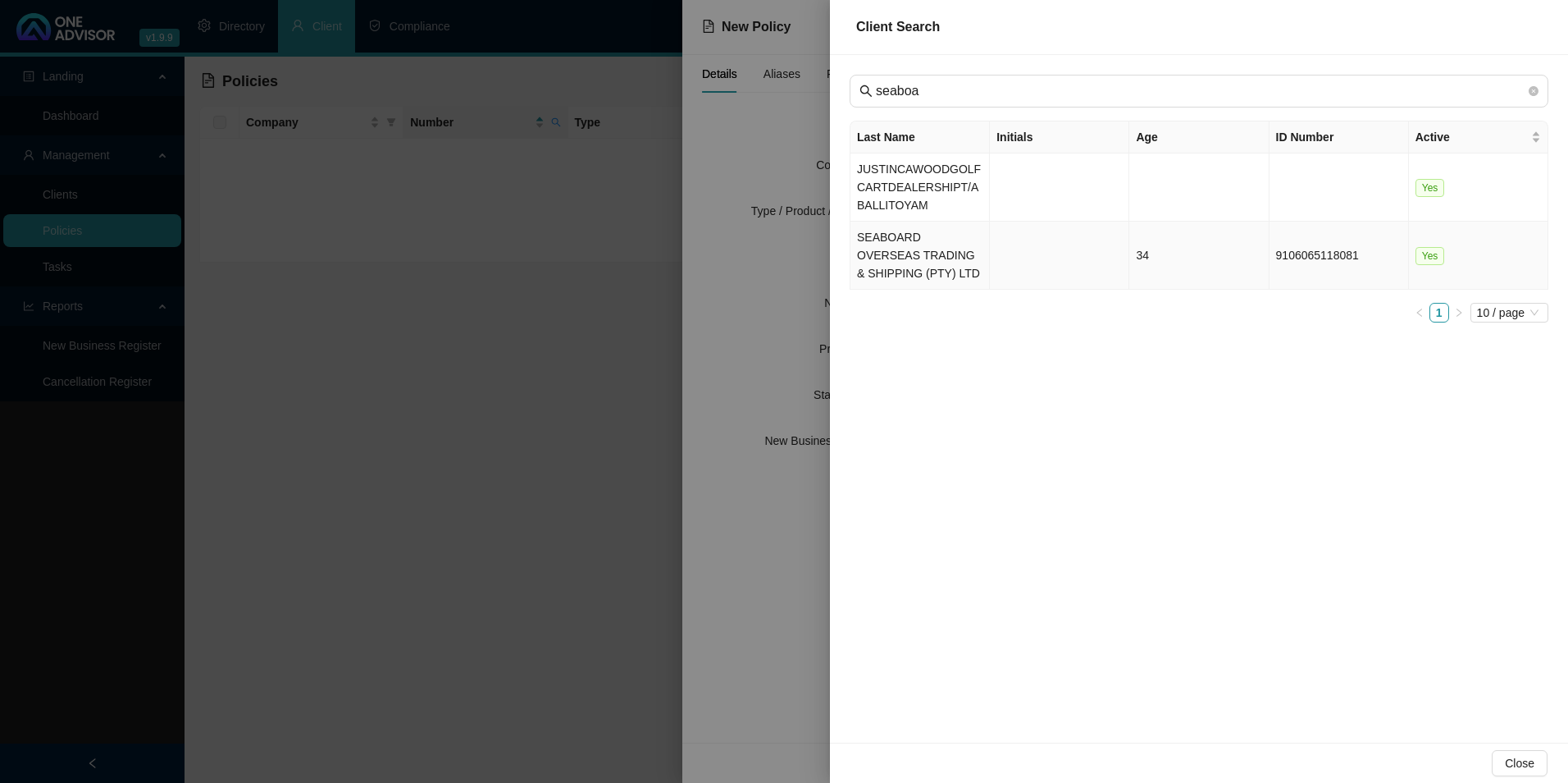
click at [918, 248] on td "SEABOARD OVERSEAS TRADING & SHIPPING (PTY) LTD" at bounding box center [919, 256] width 140 height 68
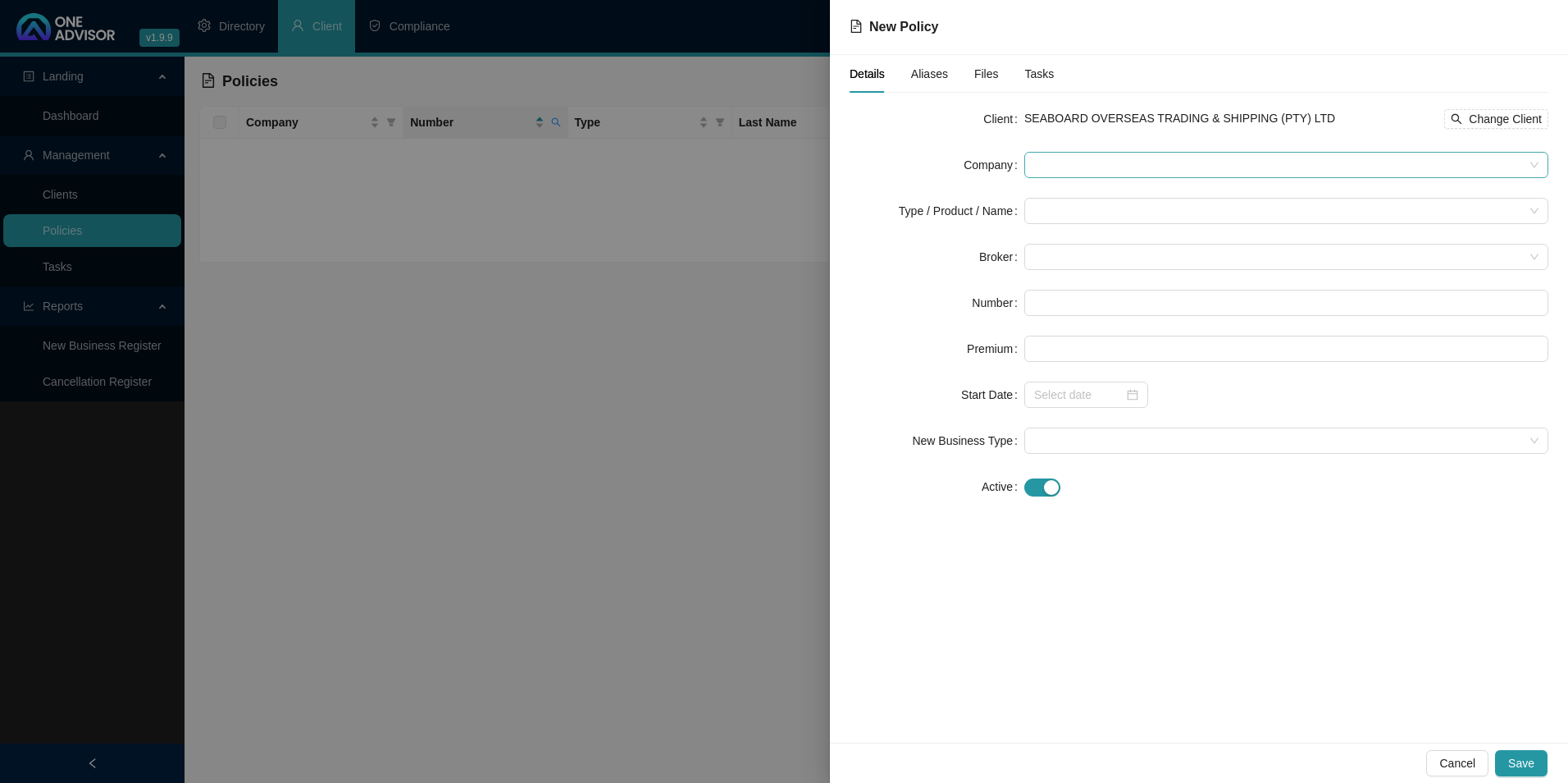
click at [1186, 177] on div at bounding box center [1286, 165] width 524 height 26
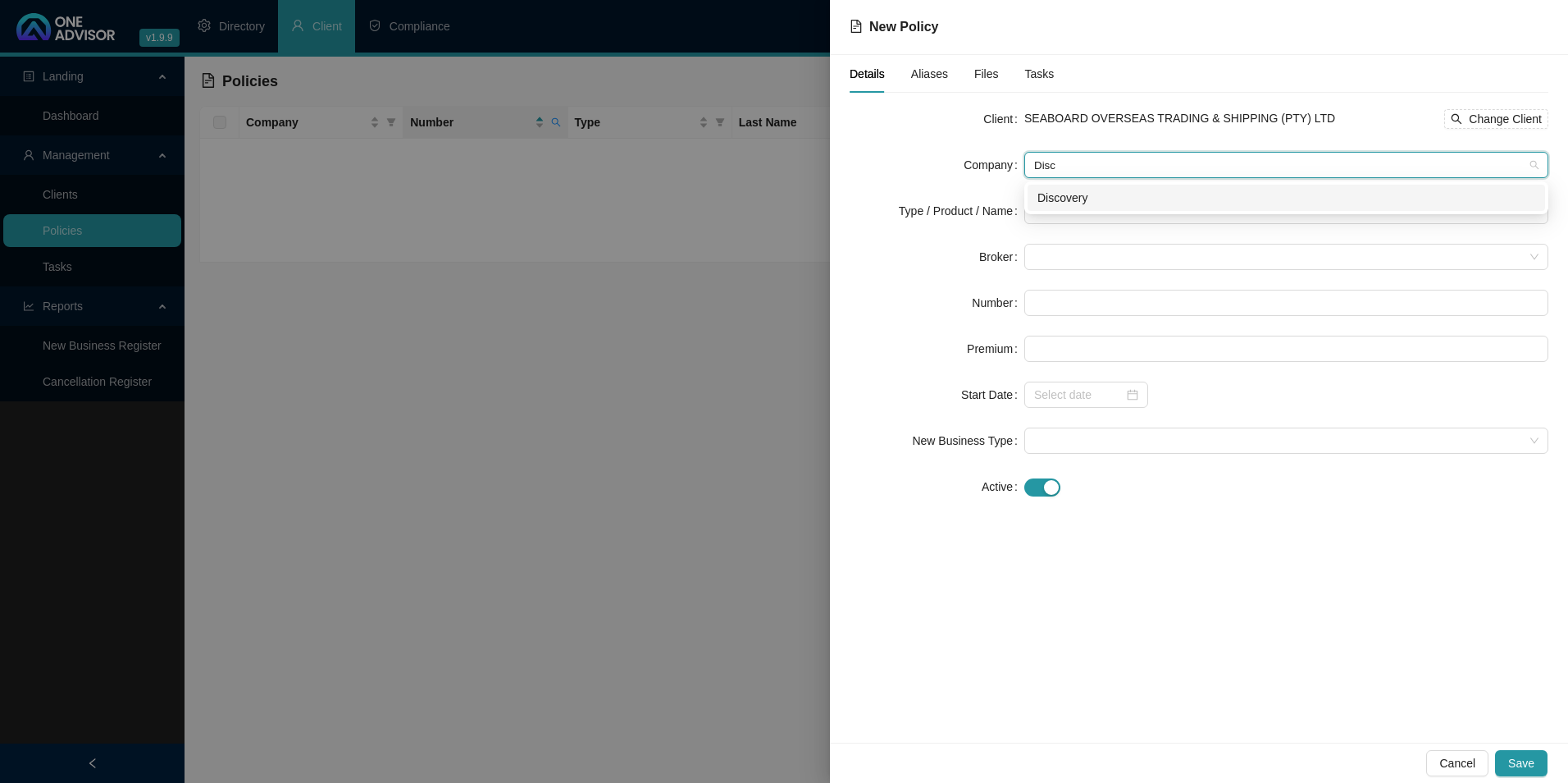
type input "Disco"
click at [1141, 188] on div "Discovery" at bounding box center [1286, 198] width 517 height 26
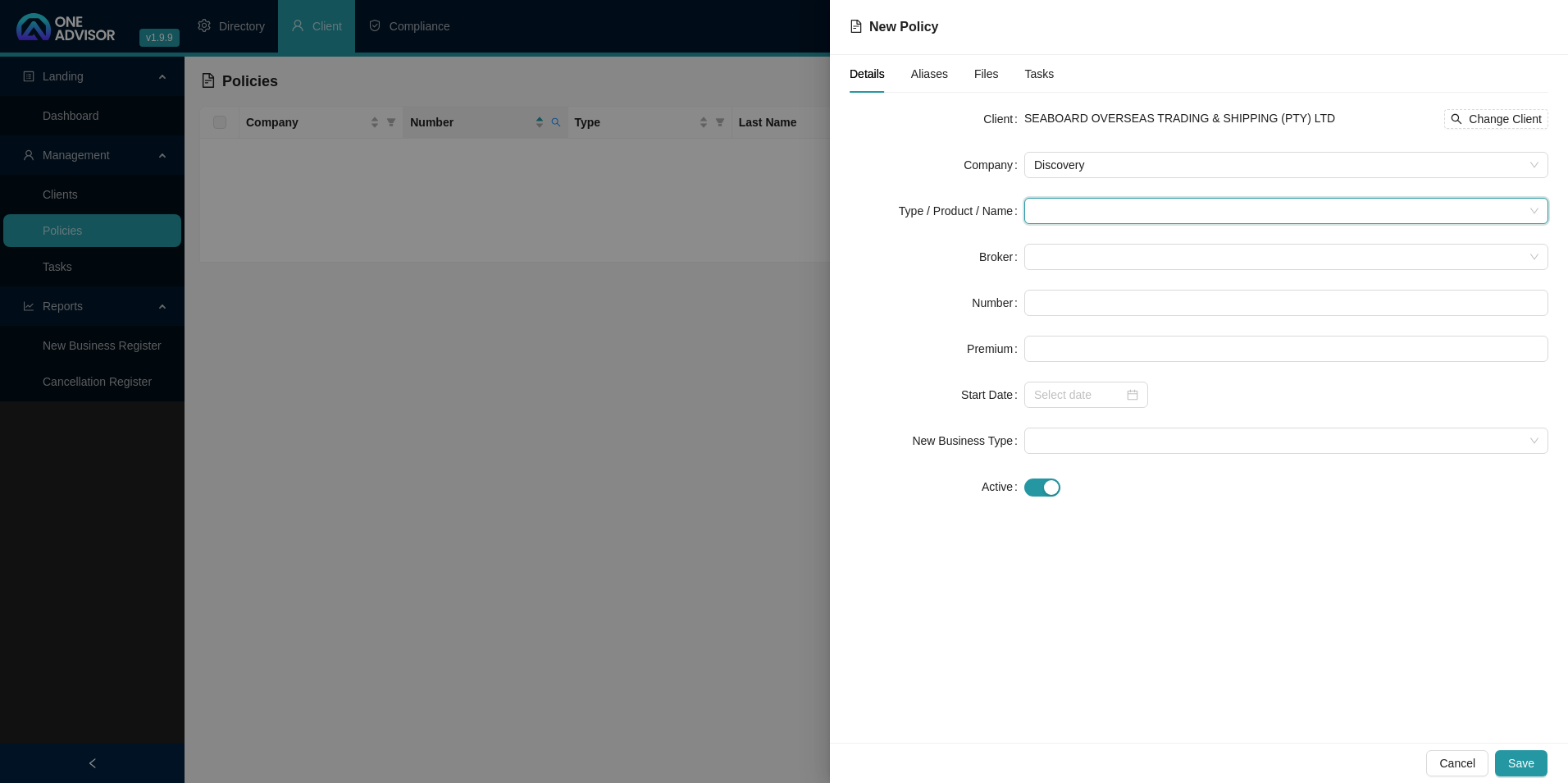
click at [1218, 214] on input "search" at bounding box center [1279, 211] width 490 height 25
click at [1082, 321] on div "Medical Cover" at bounding box center [1092, 323] width 110 height 18
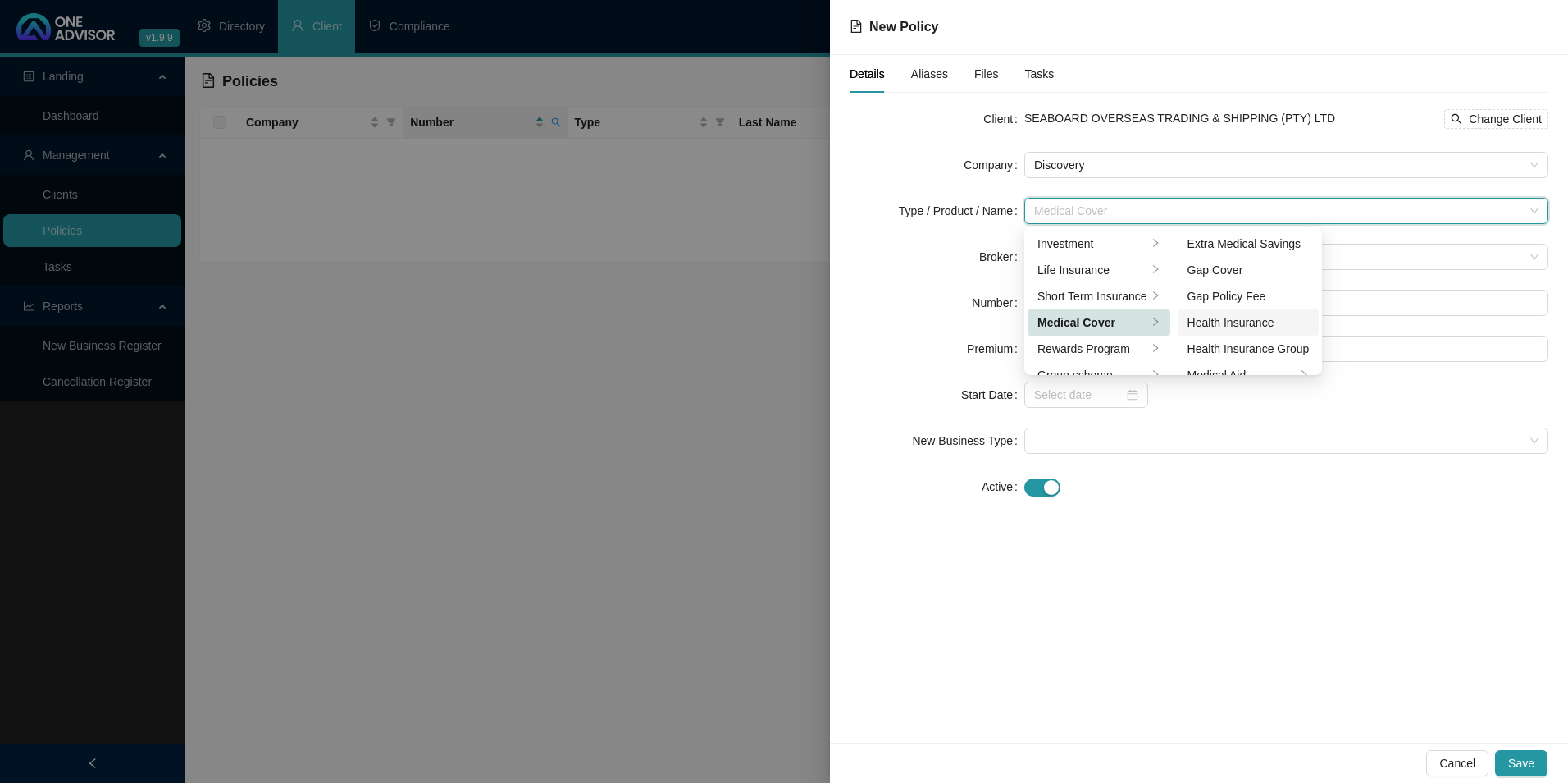
click at [1257, 324] on div "Health Insurance" at bounding box center [1248, 323] width 122 height 18
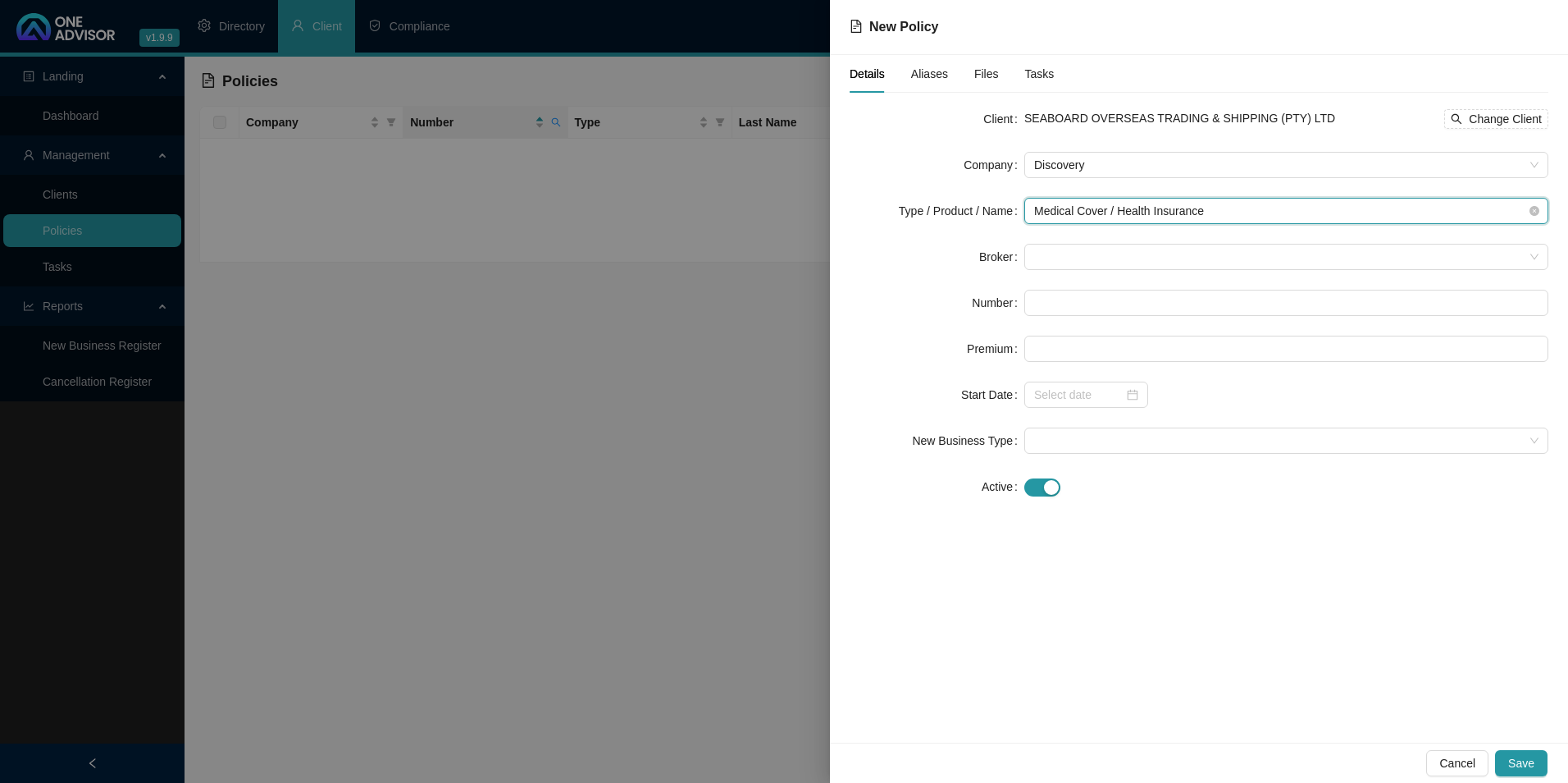
click at [1222, 208] on span "Medical Cover / Health Insurance" at bounding box center [1286, 211] width 504 height 25
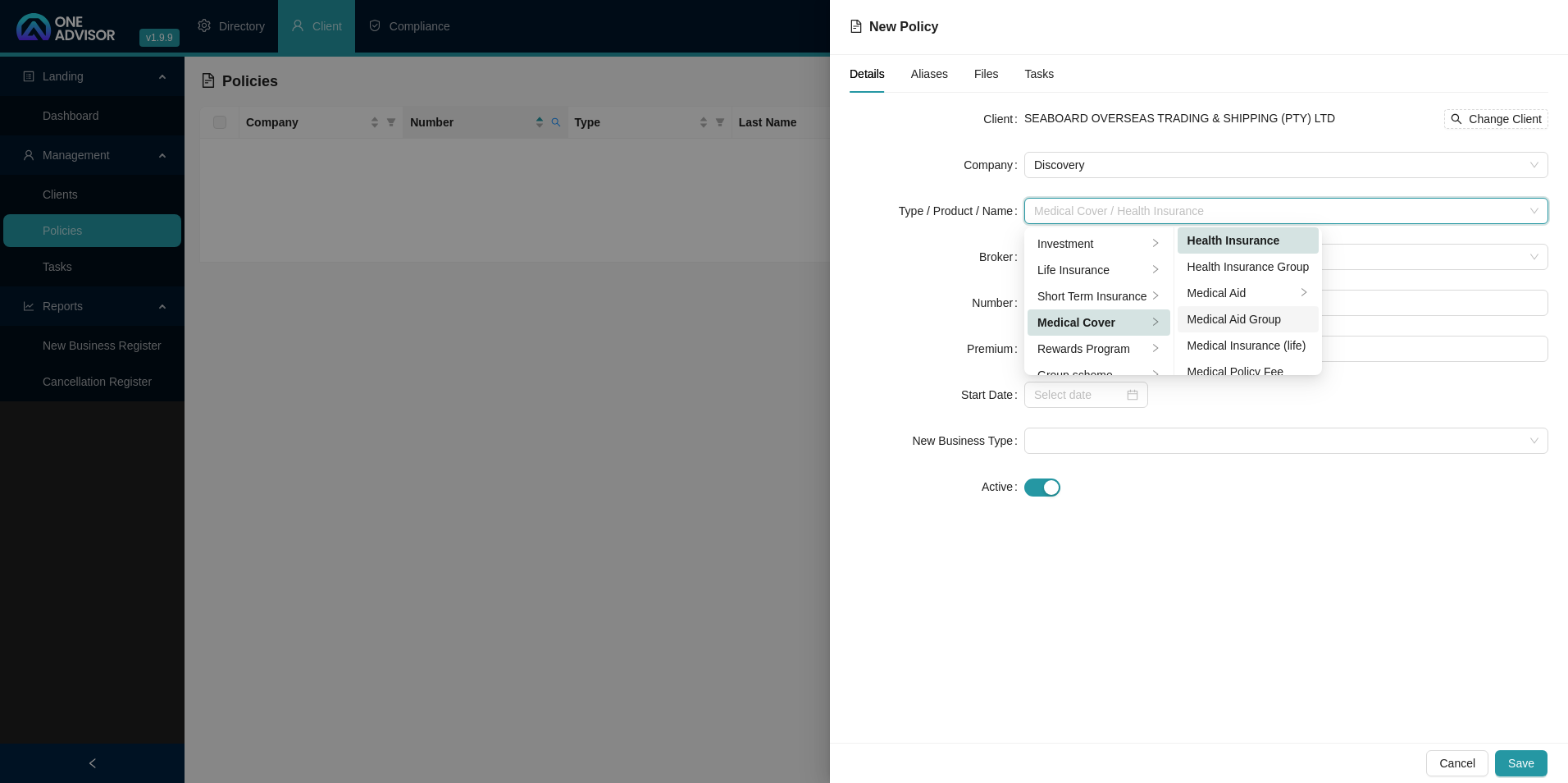
click at [1246, 314] on div "Medical Aid Group" at bounding box center [1248, 320] width 122 height 18
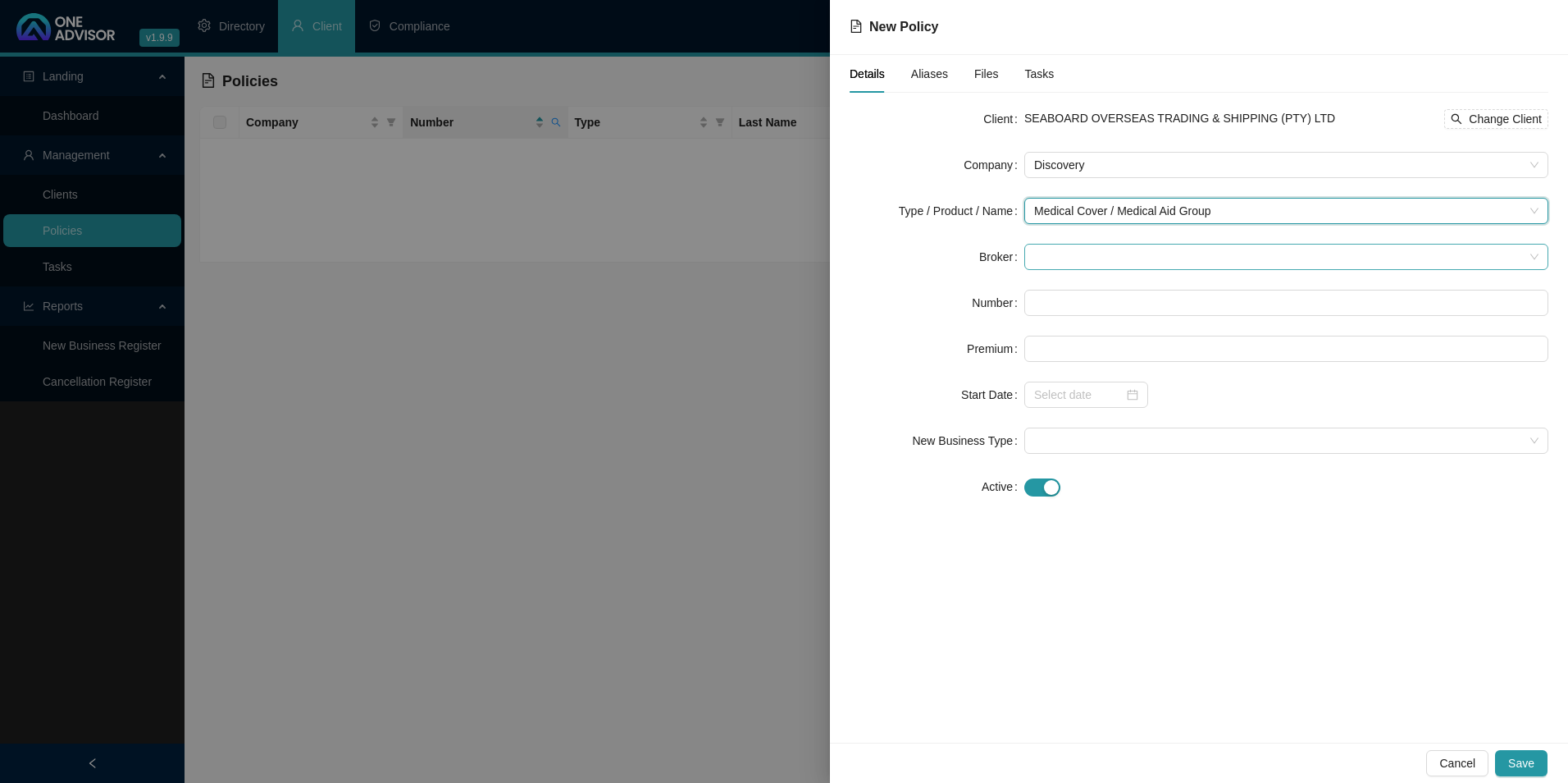
click at [1142, 257] on span at bounding box center [1286, 256] width 504 height 25
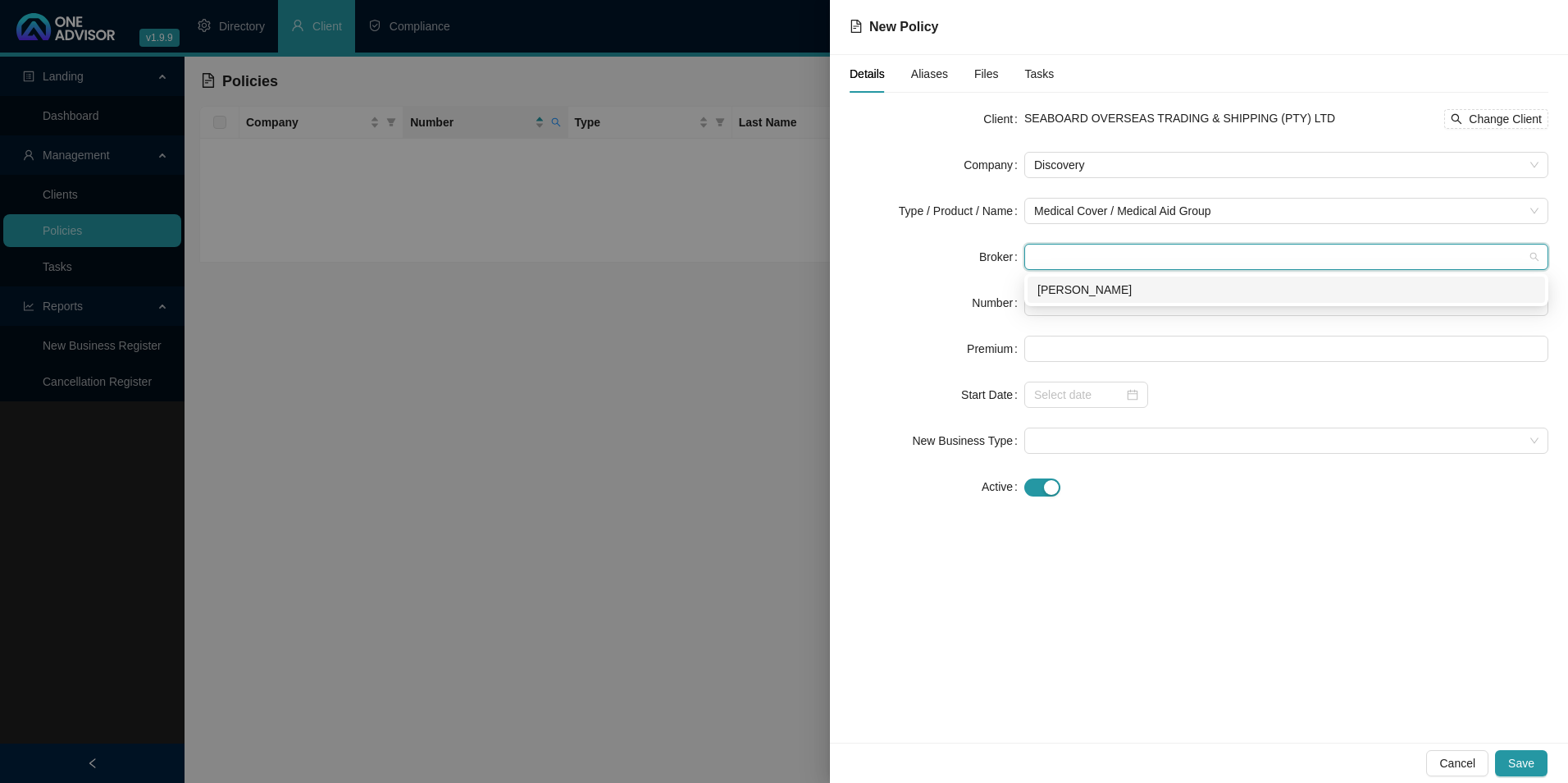
click at [1124, 288] on div "[PERSON_NAME]" at bounding box center [1286, 290] width 498 height 18
click at [1098, 308] on input "text" at bounding box center [1286, 302] width 524 height 26
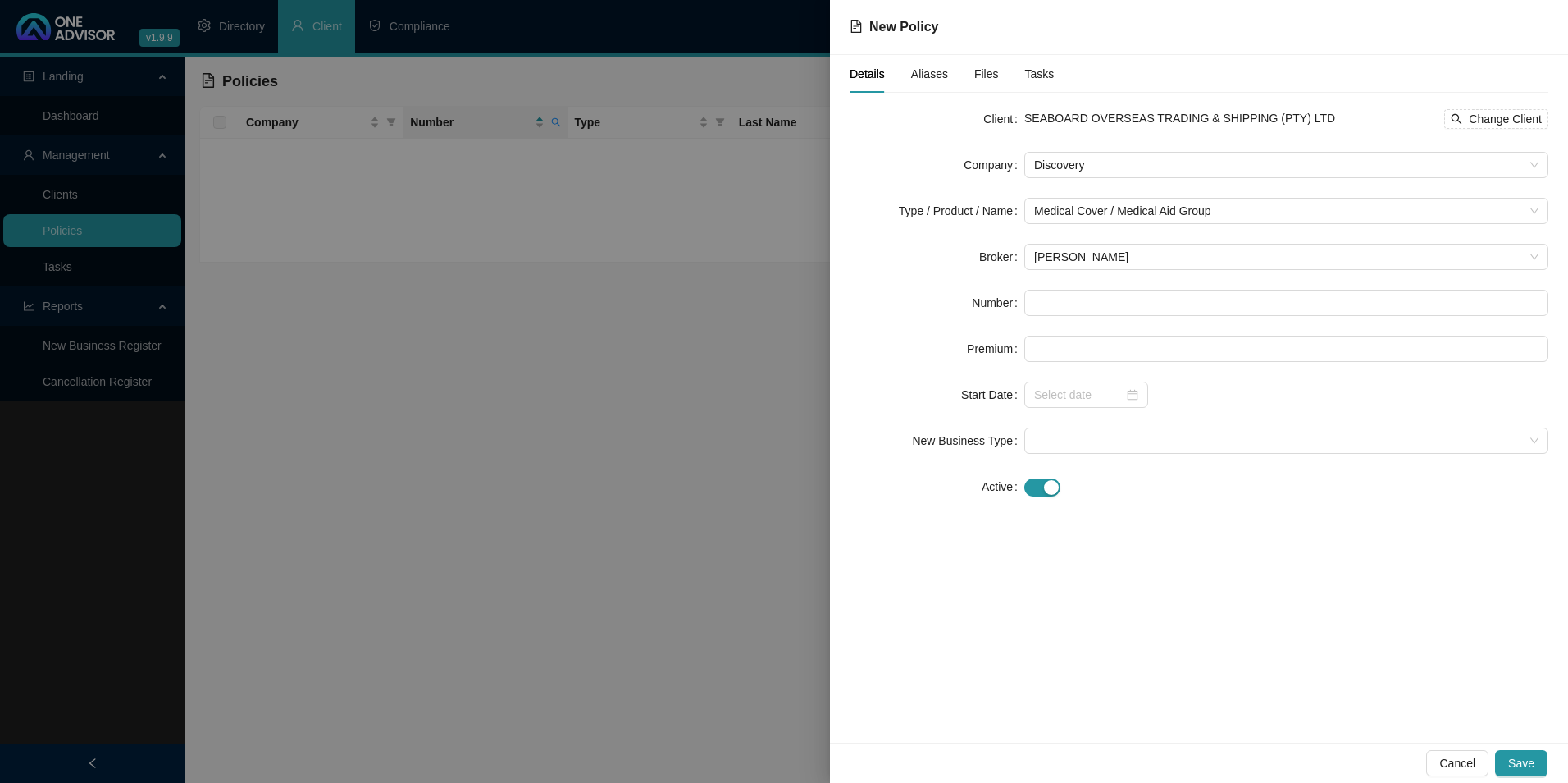
click at [1200, 288] on form "Client SEABOARD OVERSEAS TRADING & SHIPPING (PTY) LTD Change Client Company Dis…" at bounding box center [1199, 302] width 699 height 394
paste input "676631460"
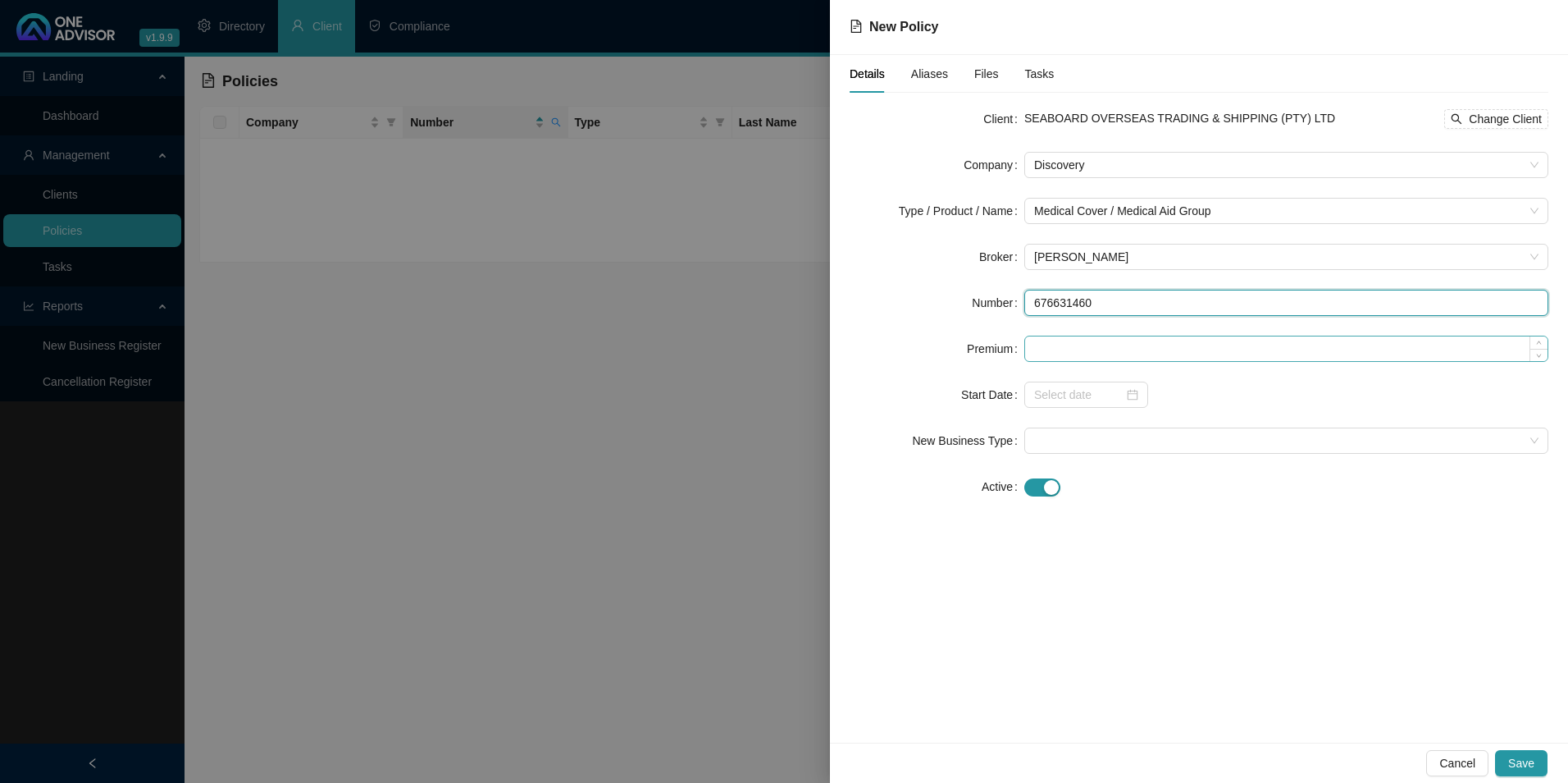
type input "676631460"
click at [1138, 347] on input at bounding box center [1285, 349] width 522 height 25
click at [1114, 339] on input at bounding box center [1285, 349] width 522 height 25
paste input "3797"
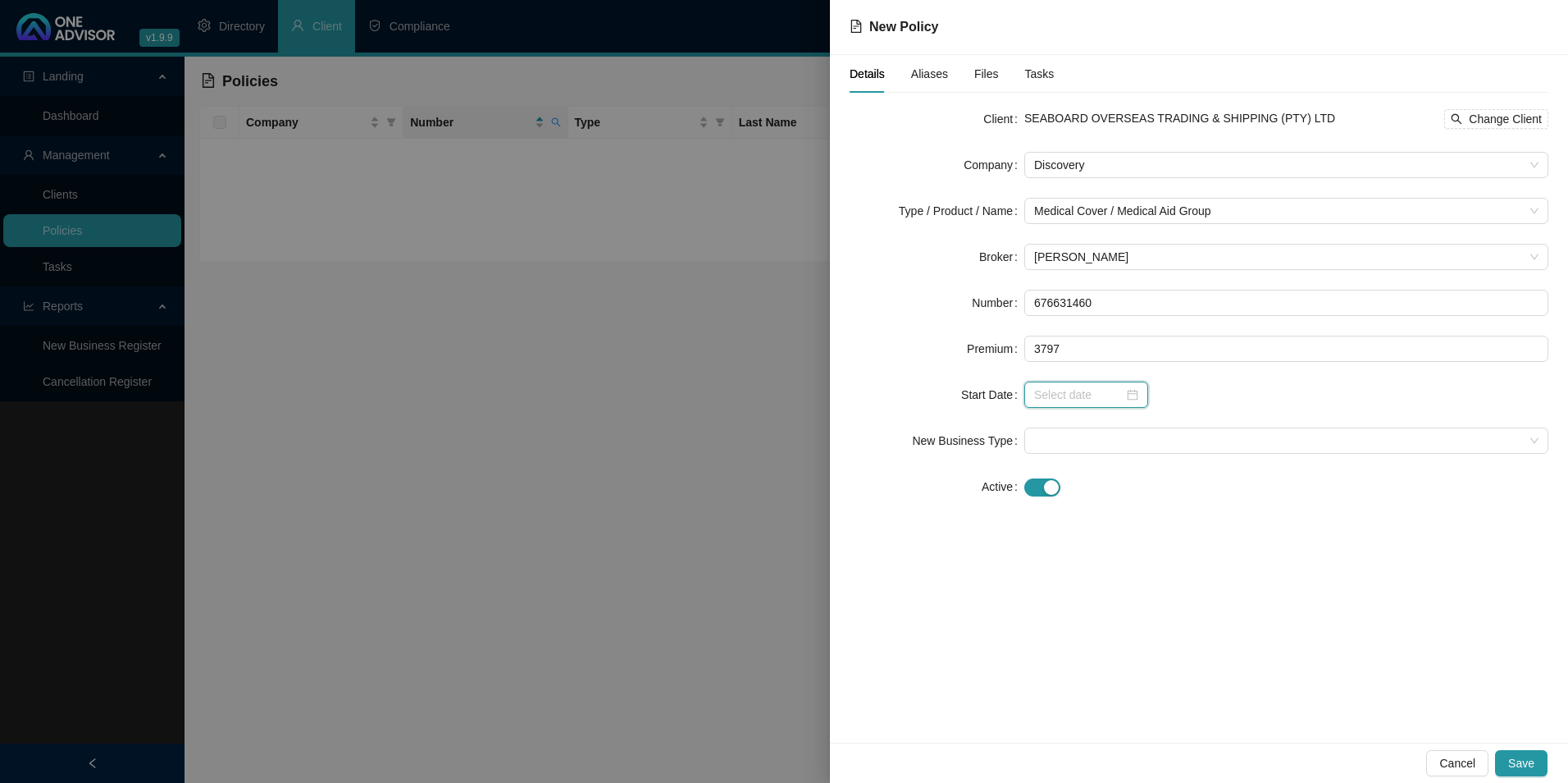
type input "3797.00"
click at [1104, 393] on input at bounding box center [1078, 395] width 90 height 18
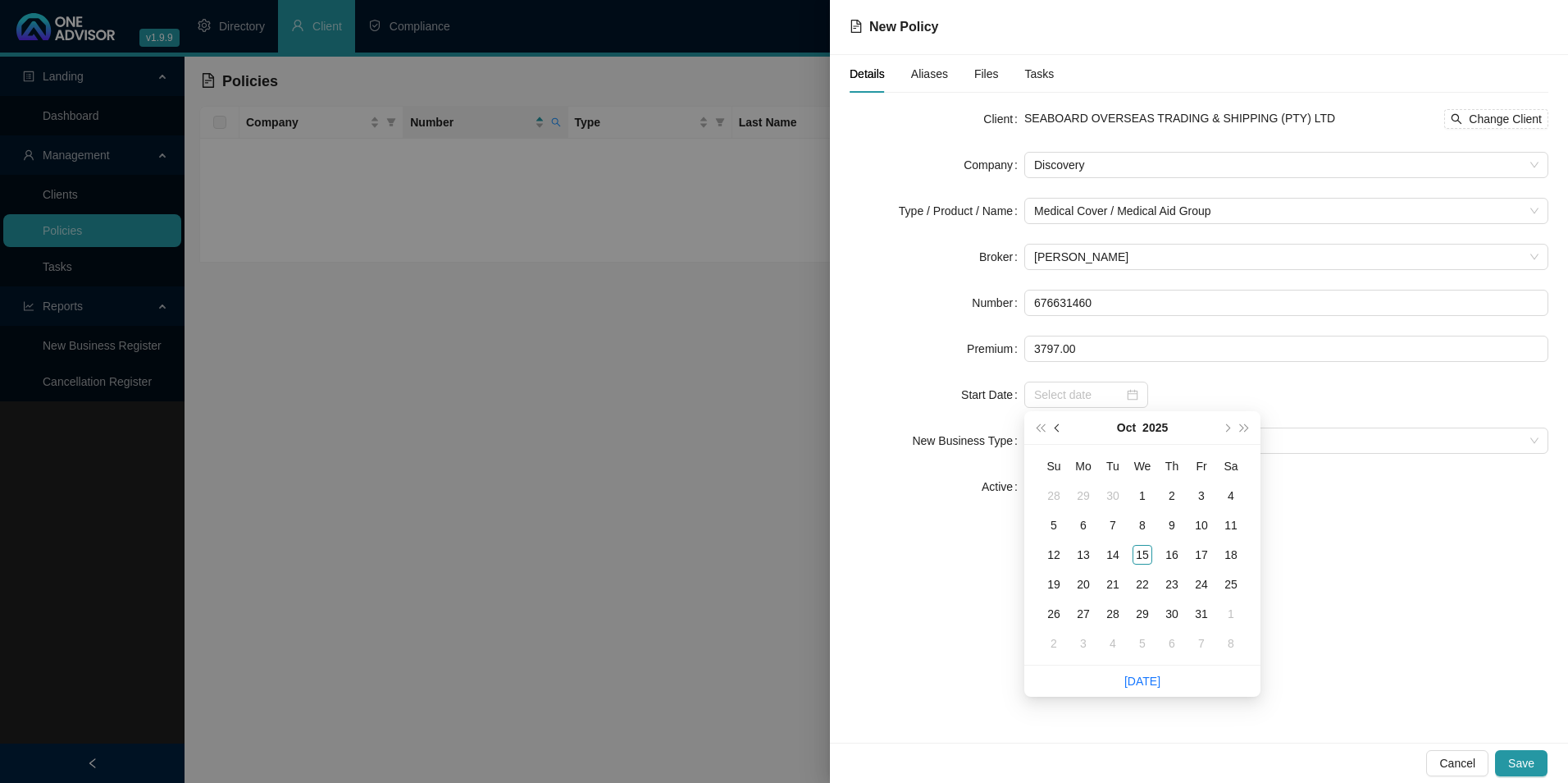
click at [1059, 426] on span "prev-year" at bounding box center [1058, 427] width 8 height 8
type input "[DATE]"
click at [1076, 495] on div "1" at bounding box center [1083, 495] width 19 height 19
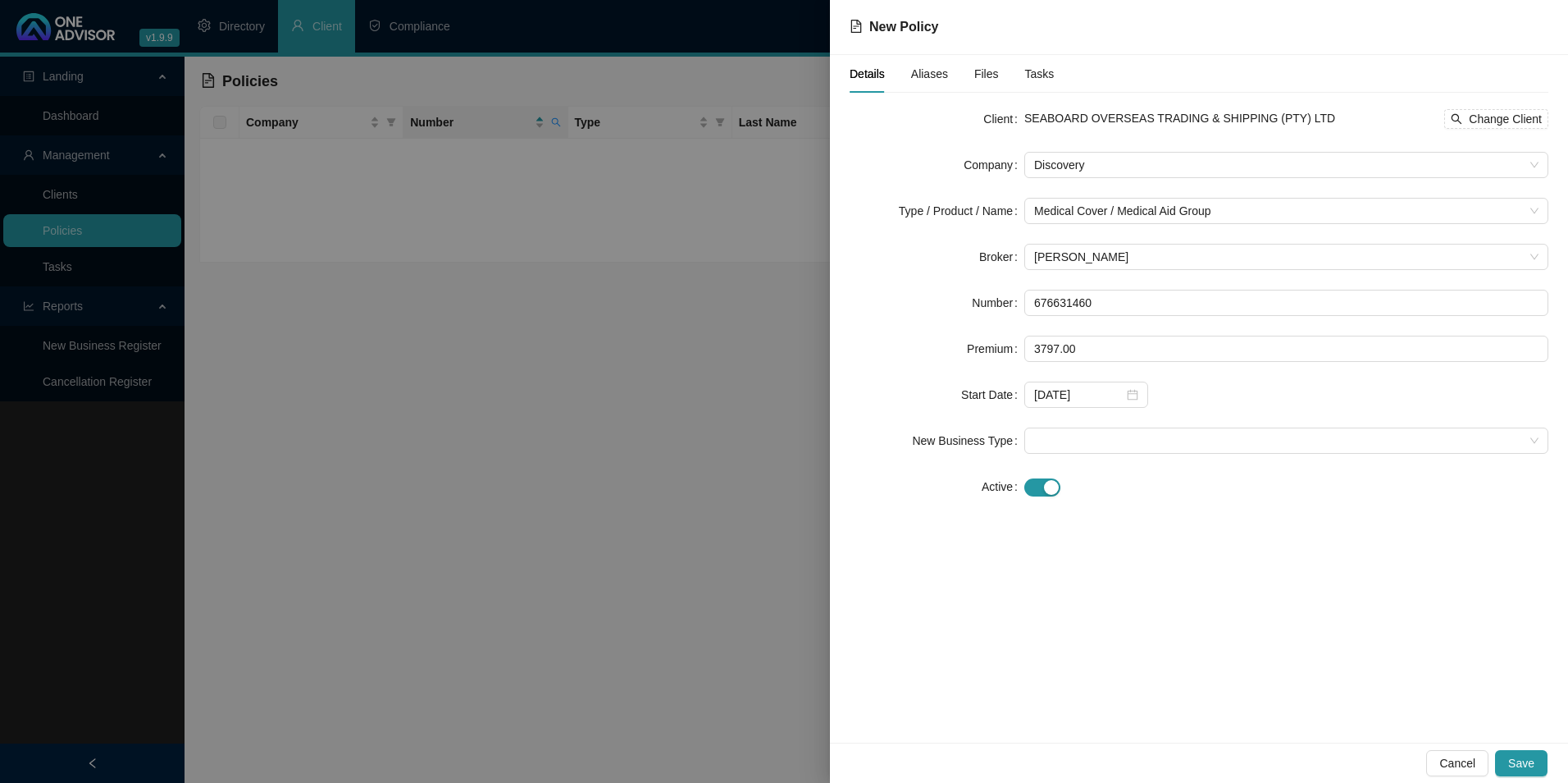
click at [1077, 408] on form "Client SEABOARD OVERSEAS TRADING & SHIPPING (PTY) LTD Change Client Company Dis…" at bounding box center [1199, 302] width 699 height 394
click at [1208, 440] on span at bounding box center [1286, 440] width 504 height 25
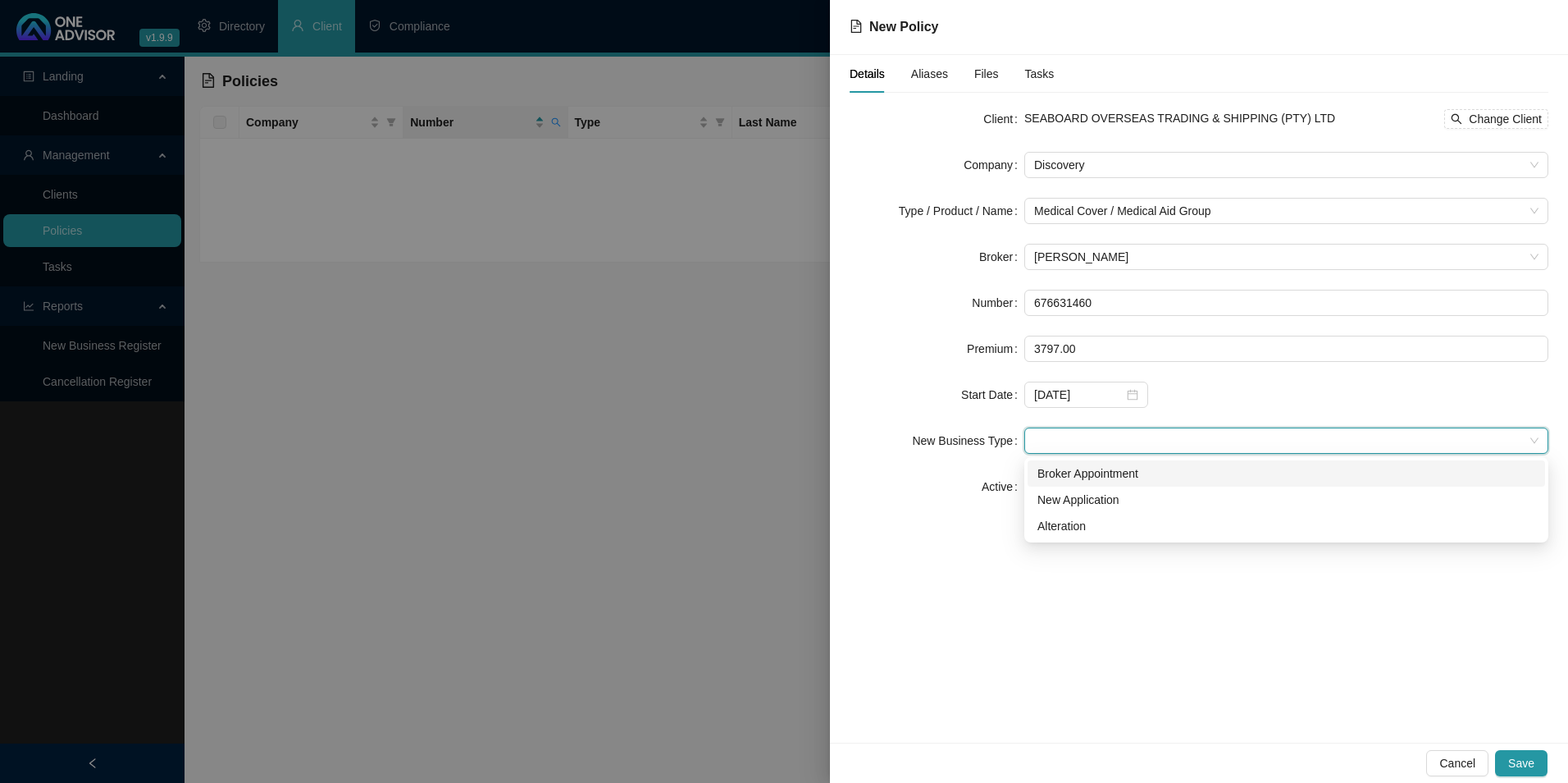
click at [1129, 466] on div "Broker Appointment" at bounding box center [1286, 473] width 498 height 18
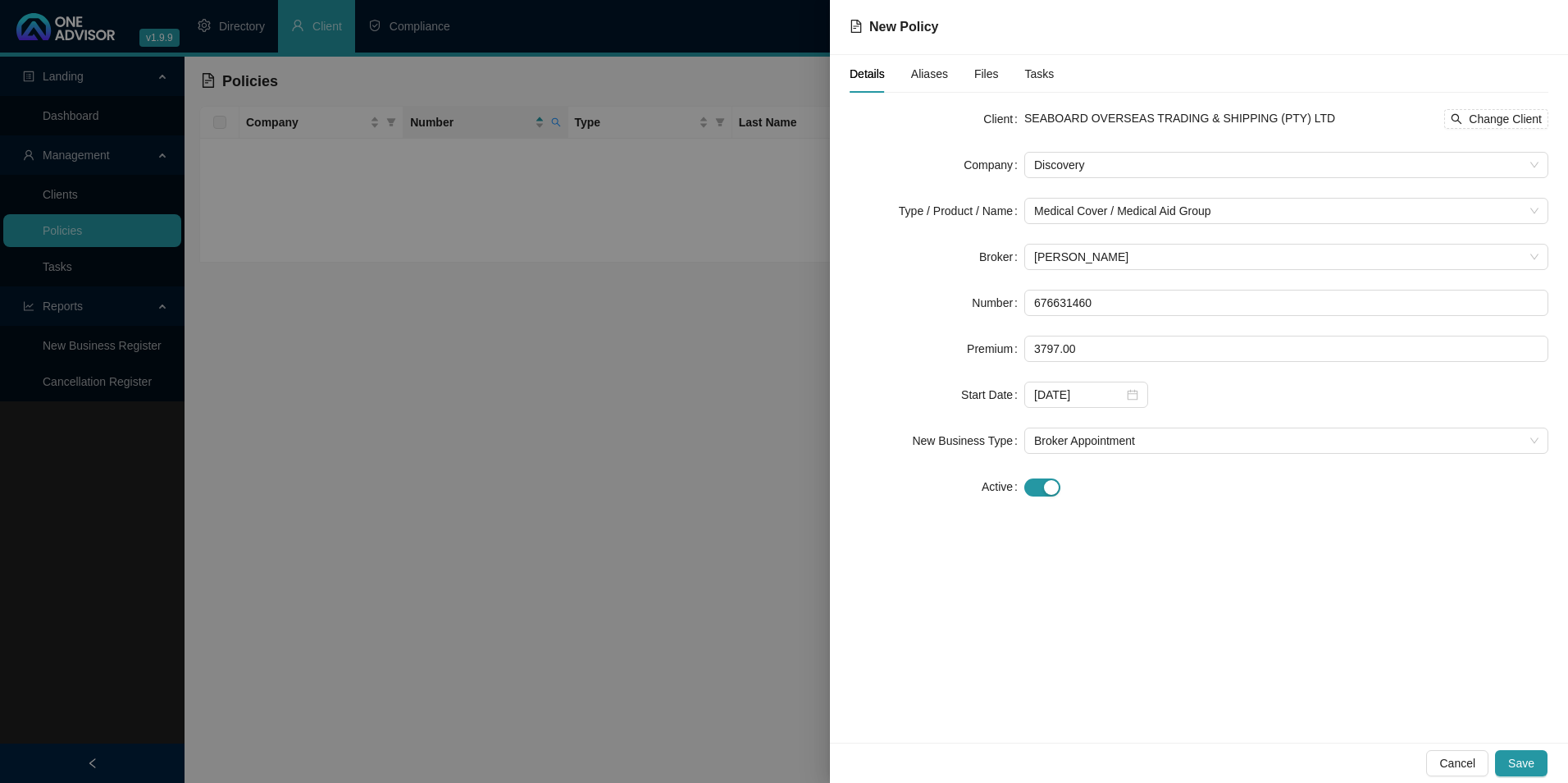
click at [933, 85] on div "Aliases" at bounding box center [930, 73] width 37 height 38
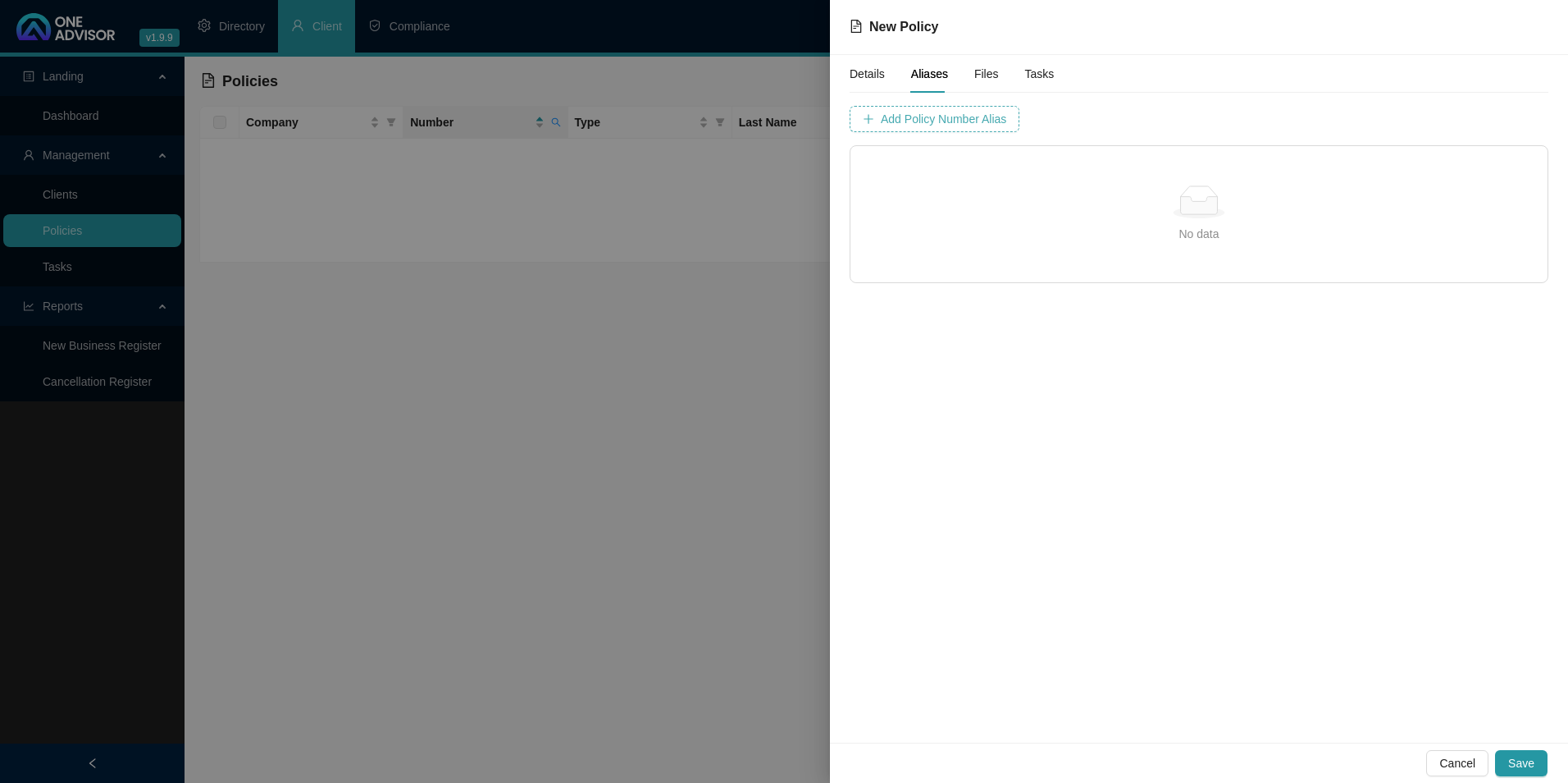
click at [964, 125] on span "Add Policy Number Alias" at bounding box center [943, 119] width 126 height 18
type input "6766314"
click at [1292, 122] on span "Add Policy Number Alias" at bounding box center [1355, 119] width 126 height 18
click at [1535, 753] on button "Save" at bounding box center [1521, 763] width 53 height 26
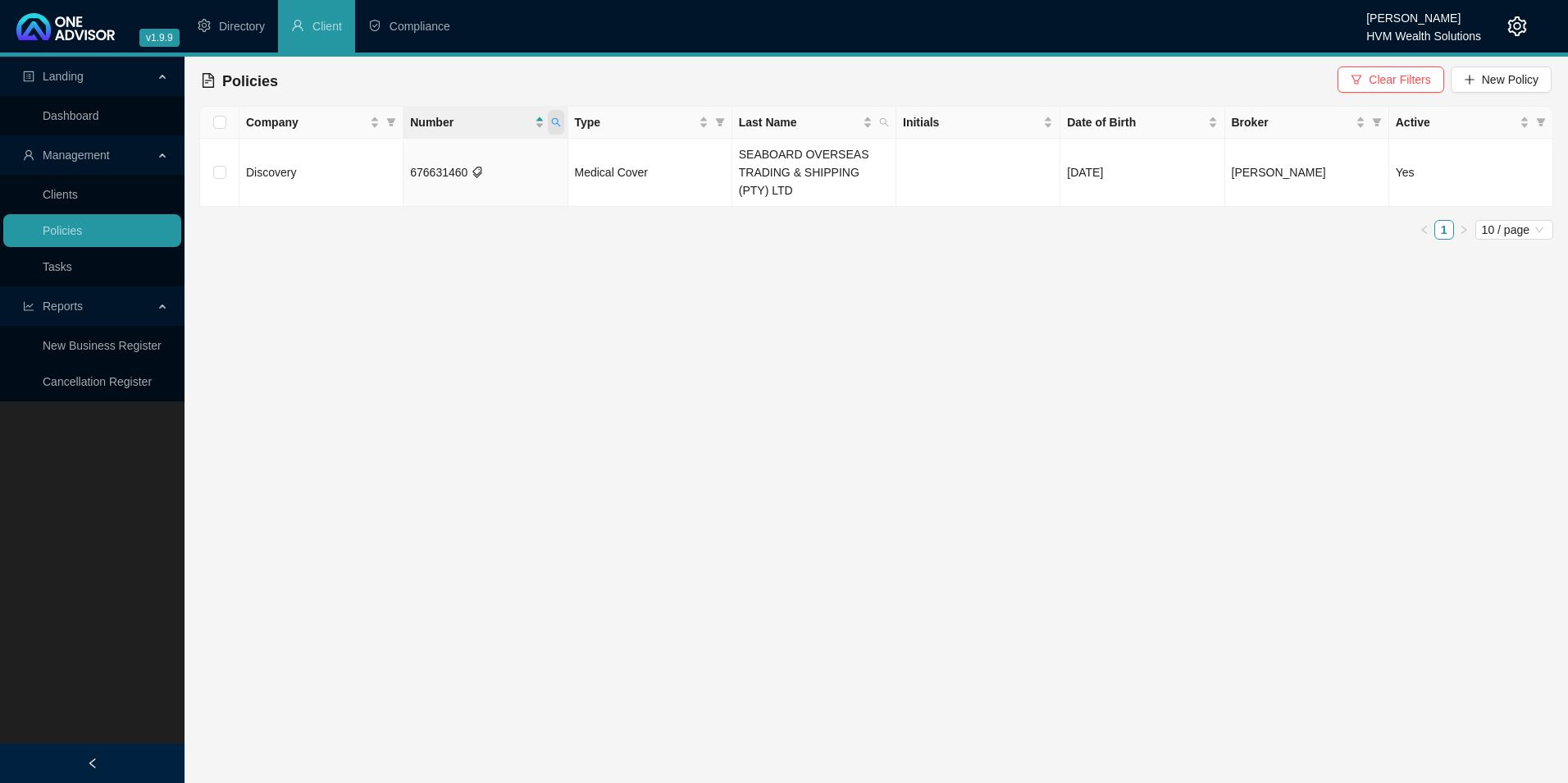
click at [550, 124] on span at bounding box center [556, 122] width 17 height 25
click at [500, 155] on input "676631460" at bounding box center [480, 157] width 154 height 26
click at [564, 109] on th "Number" at bounding box center [486, 122] width 164 height 32
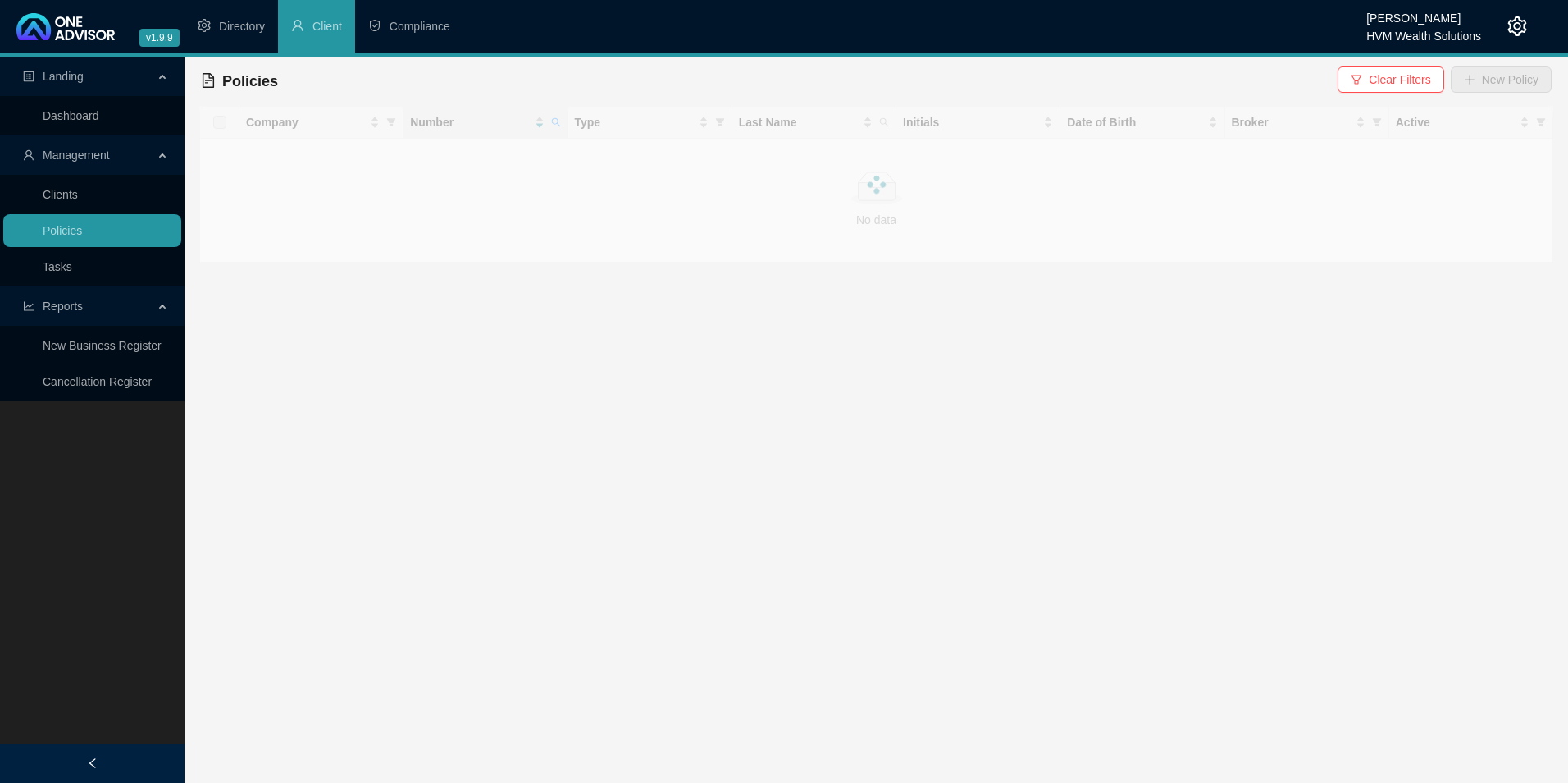
click at [554, 128] on div at bounding box center [876, 184] width 1354 height 157
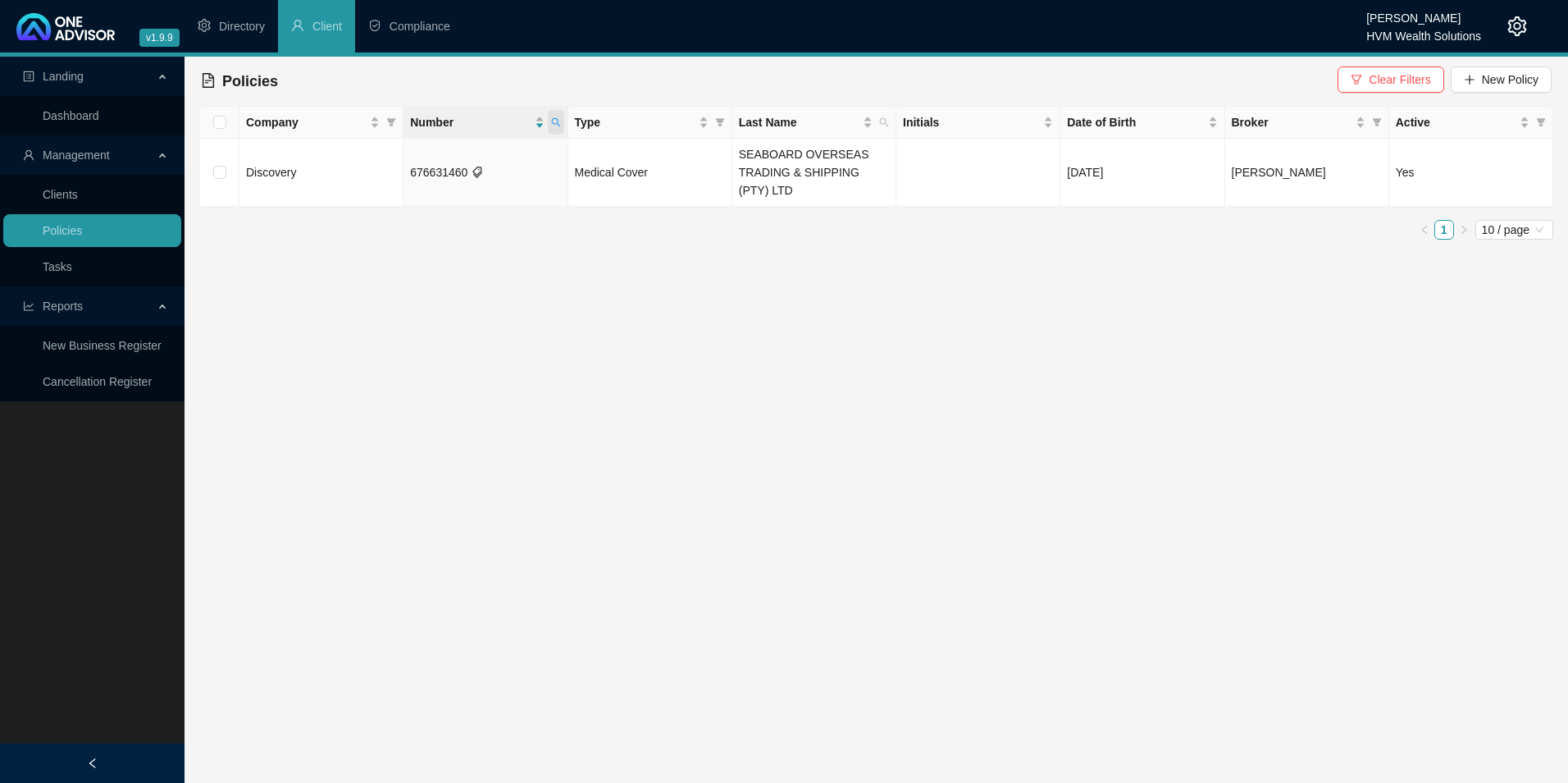
click at [551, 128] on span at bounding box center [556, 122] width 17 height 25
drag, startPoint x: 480, startPoint y: 153, endPoint x: 238, endPoint y: 152, distance: 242.0
click at [238, 152] on body "v1.9.9 [PERSON_NAME] HVM Wealth Solutions Directory Client Compliance Landing D…" at bounding box center [784, 391] width 1568 height 783
paste input "698228"
click at [458, 192] on span "Search" at bounding box center [448, 188] width 36 height 18
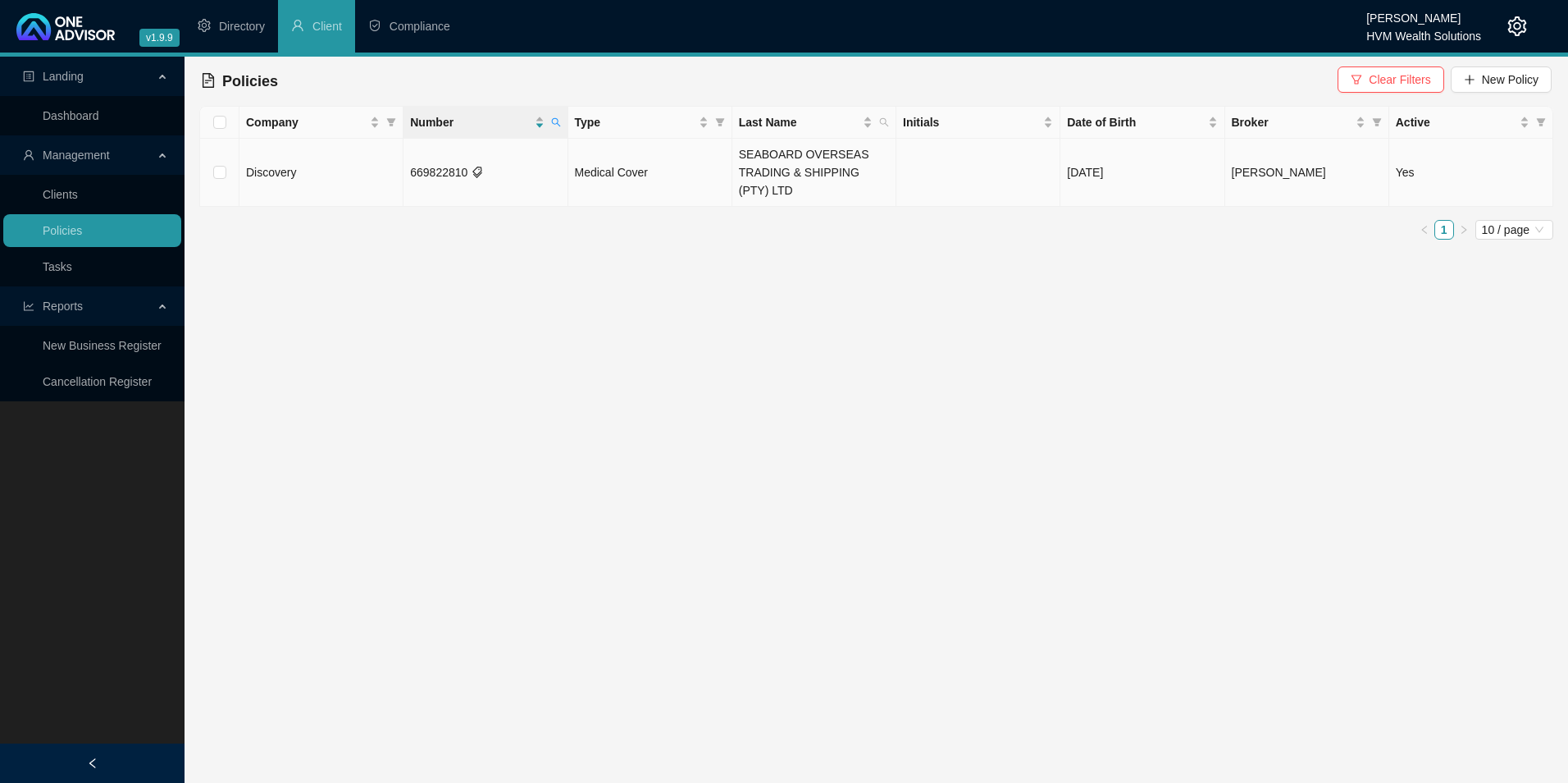
click at [492, 170] on td "669822810" at bounding box center [486, 173] width 164 height 68
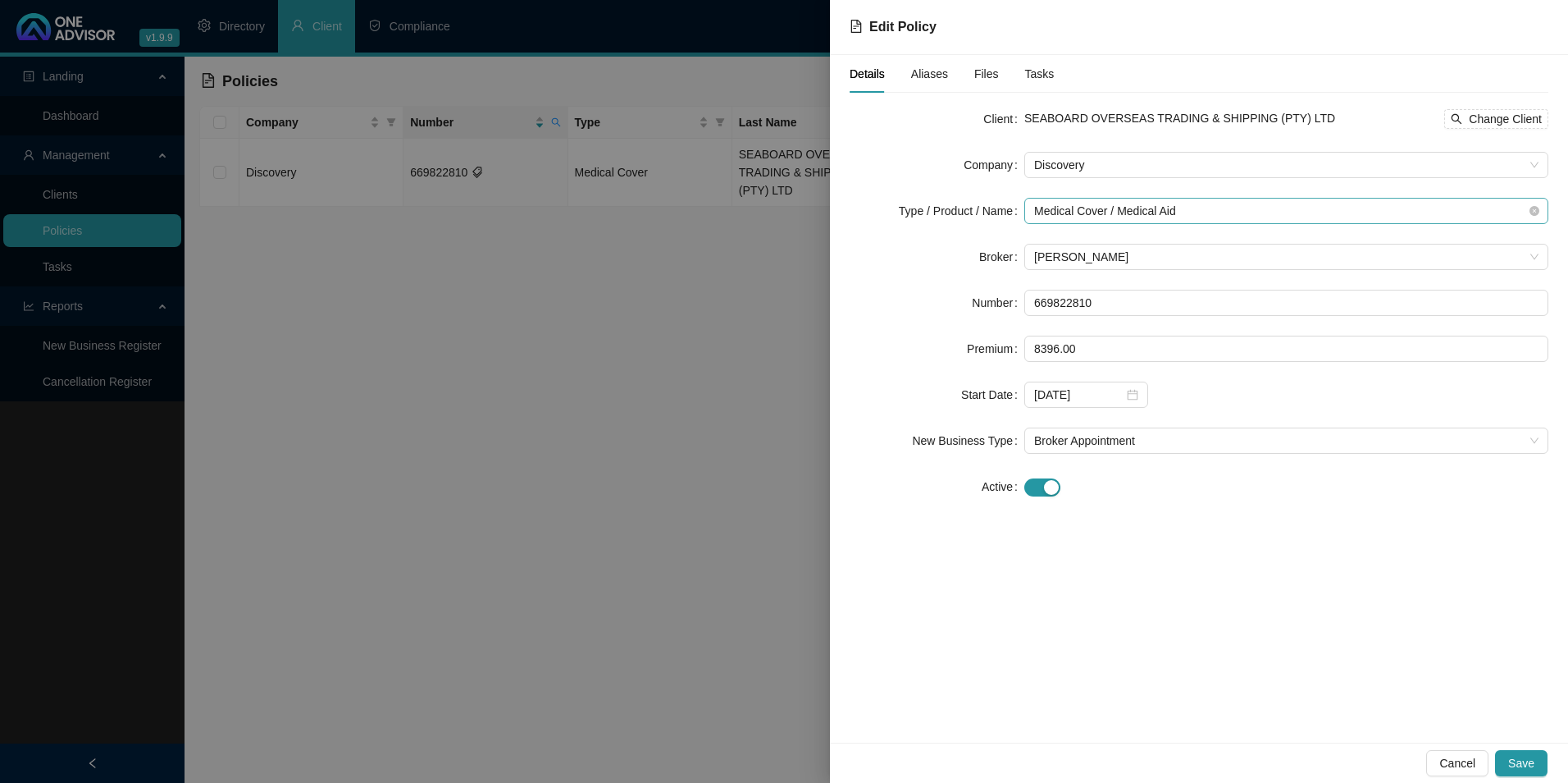
click at [1211, 211] on span "Medical Cover / Medical Aid" at bounding box center [1286, 211] width 504 height 25
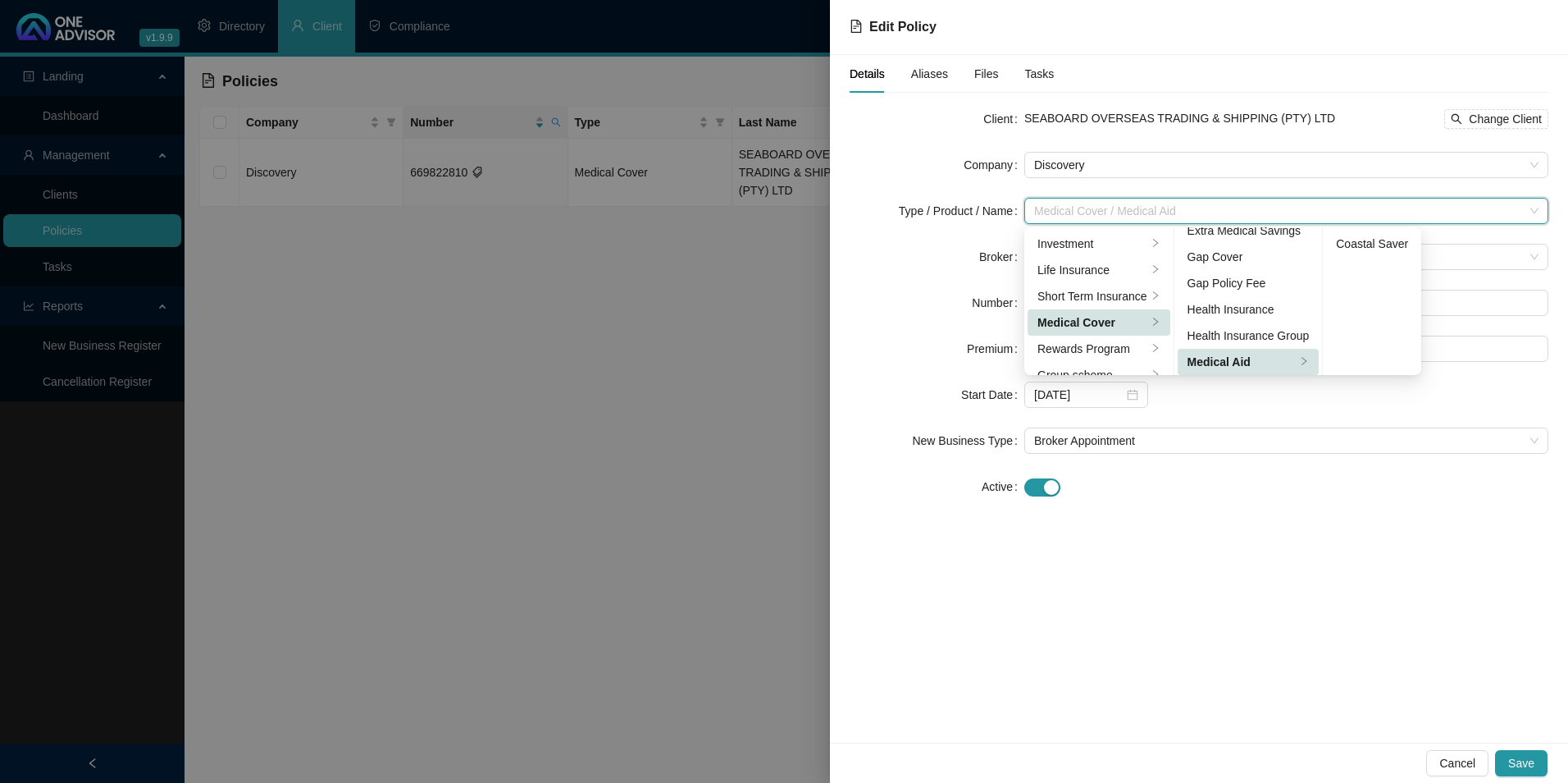
scroll to position [95, 0]
click at [1267, 311] on div "Medical Aid Group" at bounding box center [1248, 306] width 122 height 18
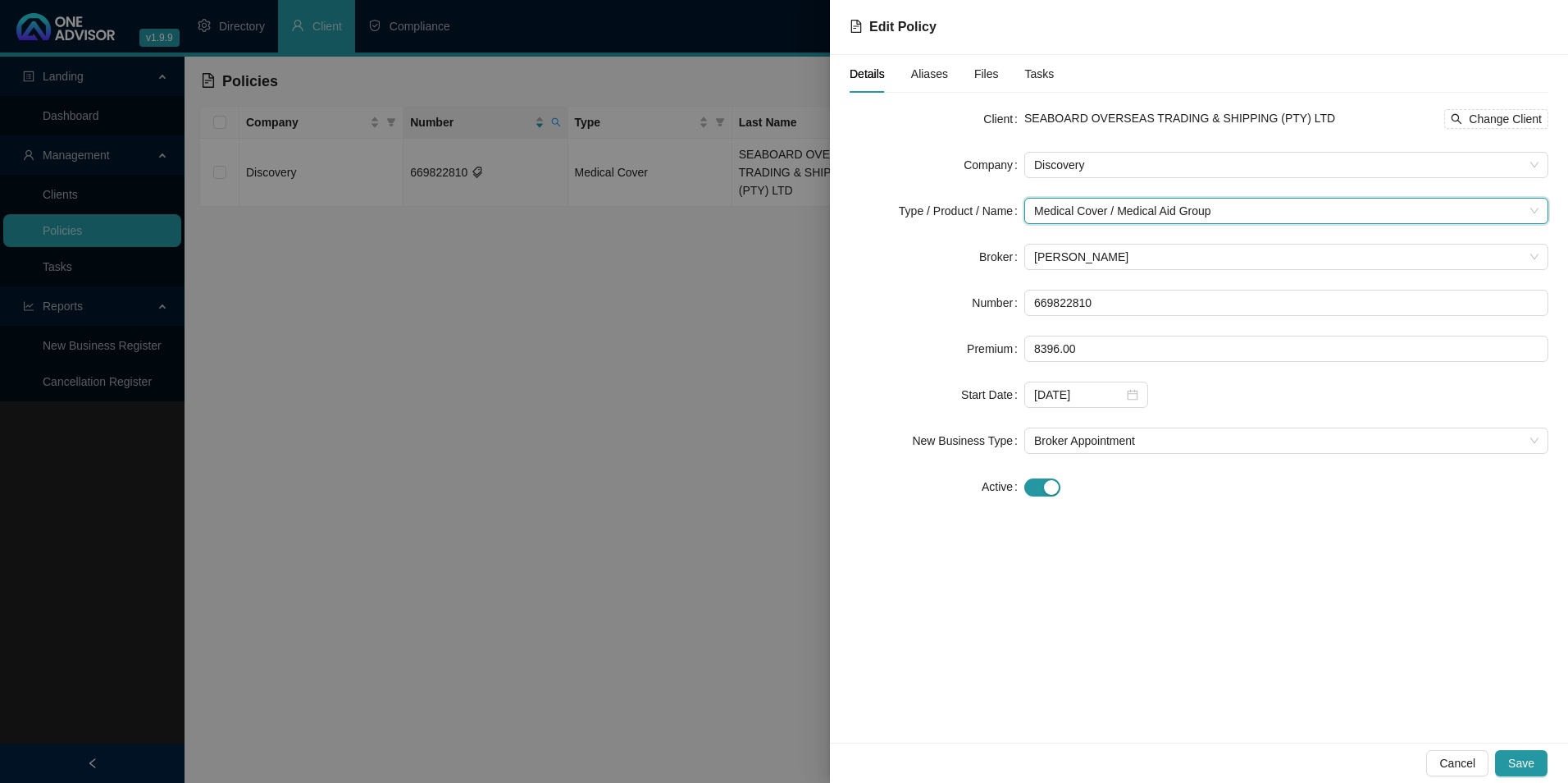
click at [1268, 509] on div "Client SEABOARD OVERSEAS TRADING & SHIPPING (PTY) LTD Change Client Company Dis…" at bounding box center [1199, 312] width 699 height 413
click at [1542, 760] on button "Save" at bounding box center [1521, 763] width 53 height 26
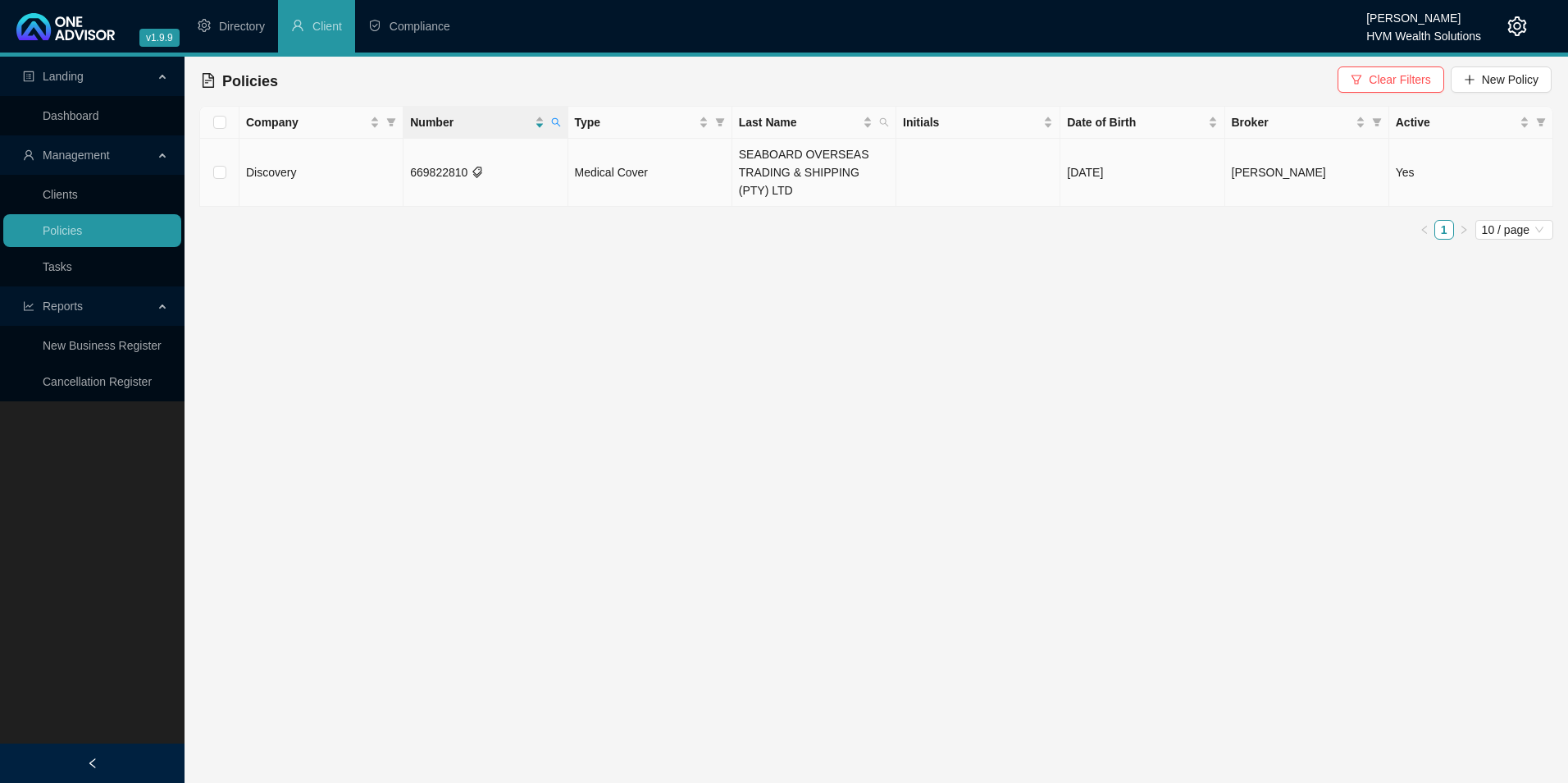
click at [450, 170] on td "669822810" at bounding box center [486, 173] width 164 height 68
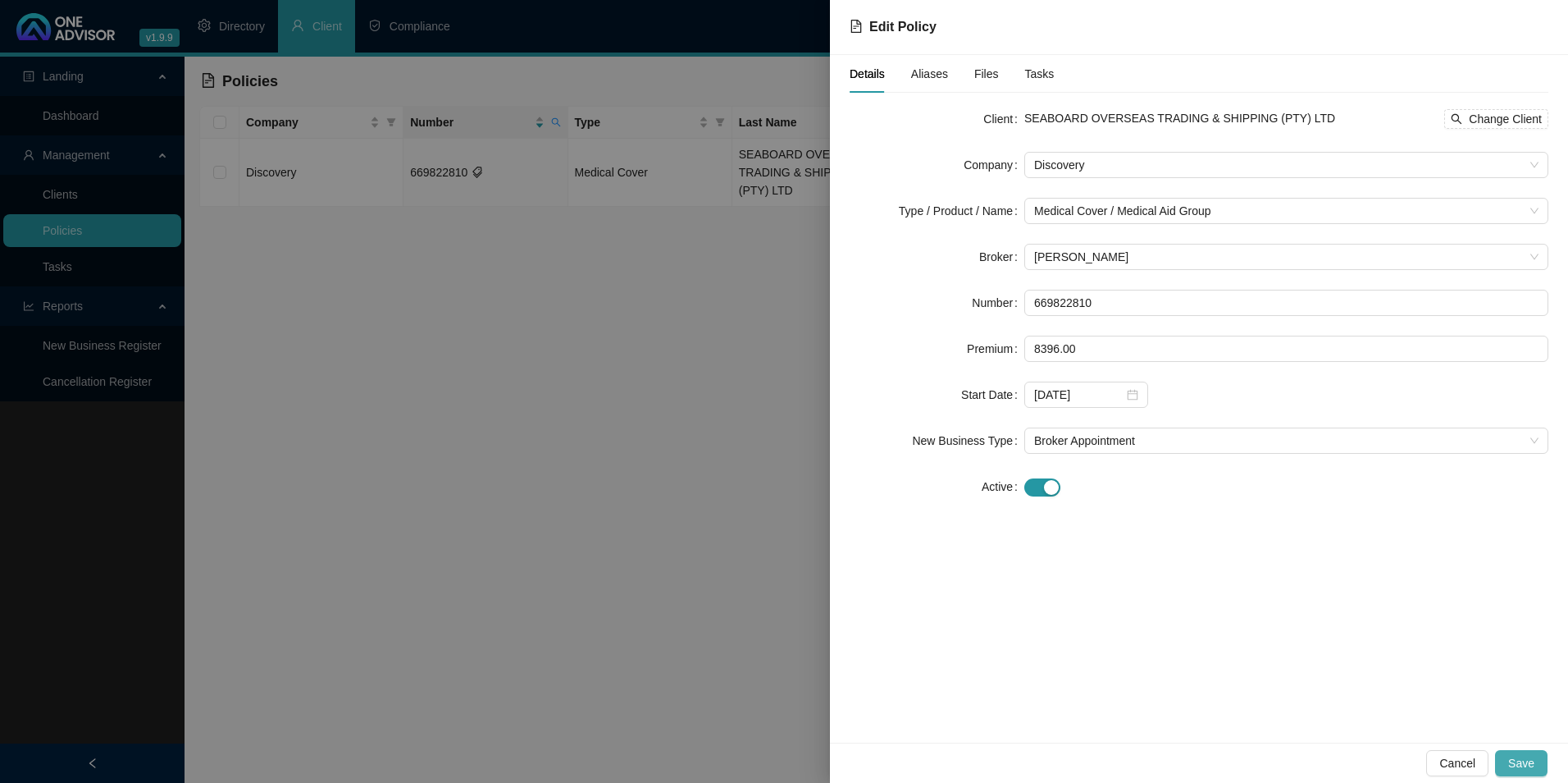
click at [1532, 765] on span "Save" at bounding box center [1521, 764] width 26 height 18
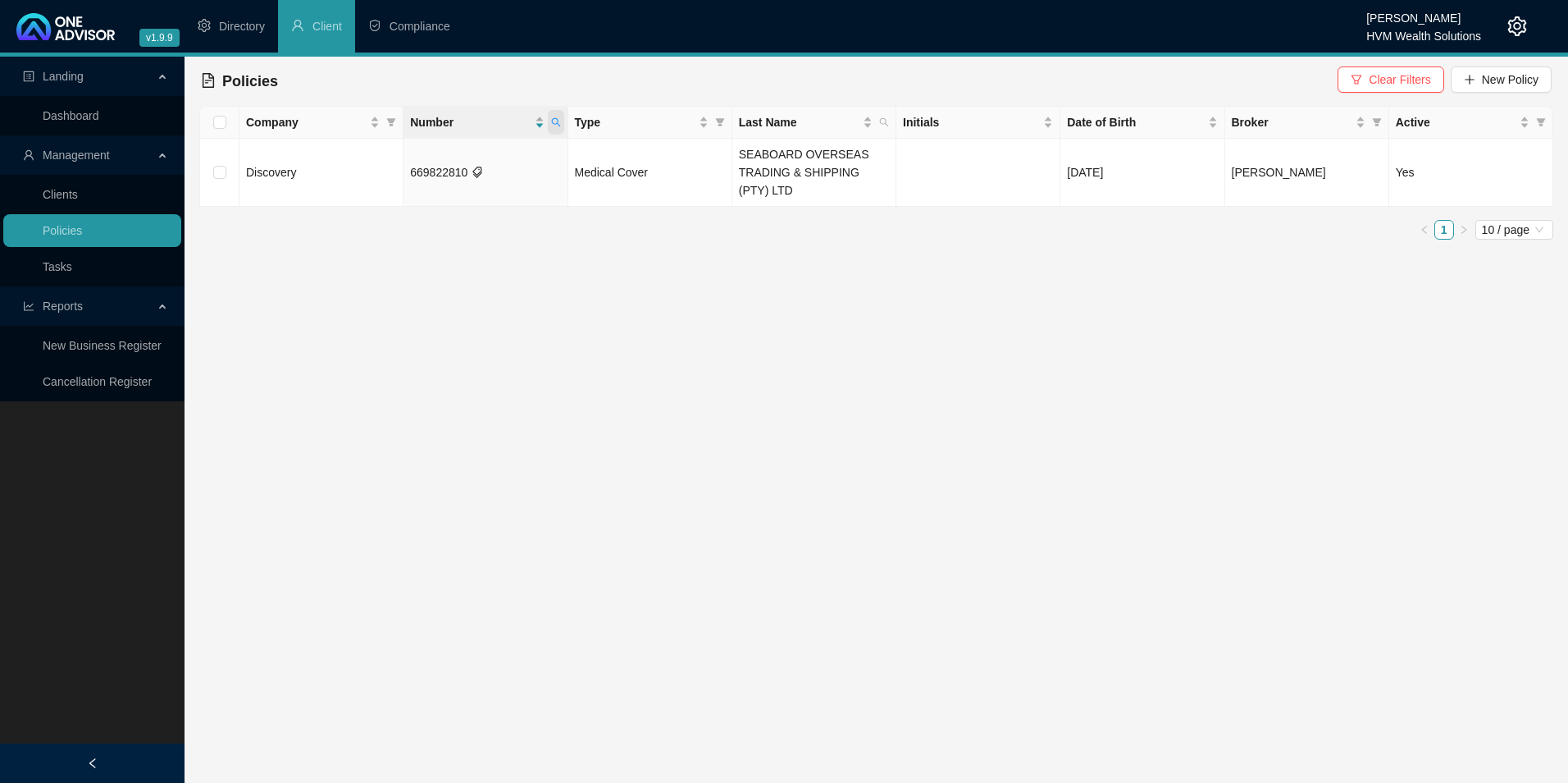
click at [551, 116] on span at bounding box center [556, 122] width 17 height 25
drag, startPoint x: 481, startPoint y: 153, endPoint x: 303, endPoint y: 154, distance: 178.0
click at [303, 154] on body "v1.9.9 [PERSON_NAME] HVM Wealth Solutions Directory Client Compliance Landing D…" at bounding box center [784, 391] width 1568 height 783
paste input "67571"
click at [457, 186] on span "Search" at bounding box center [448, 188] width 36 height 18
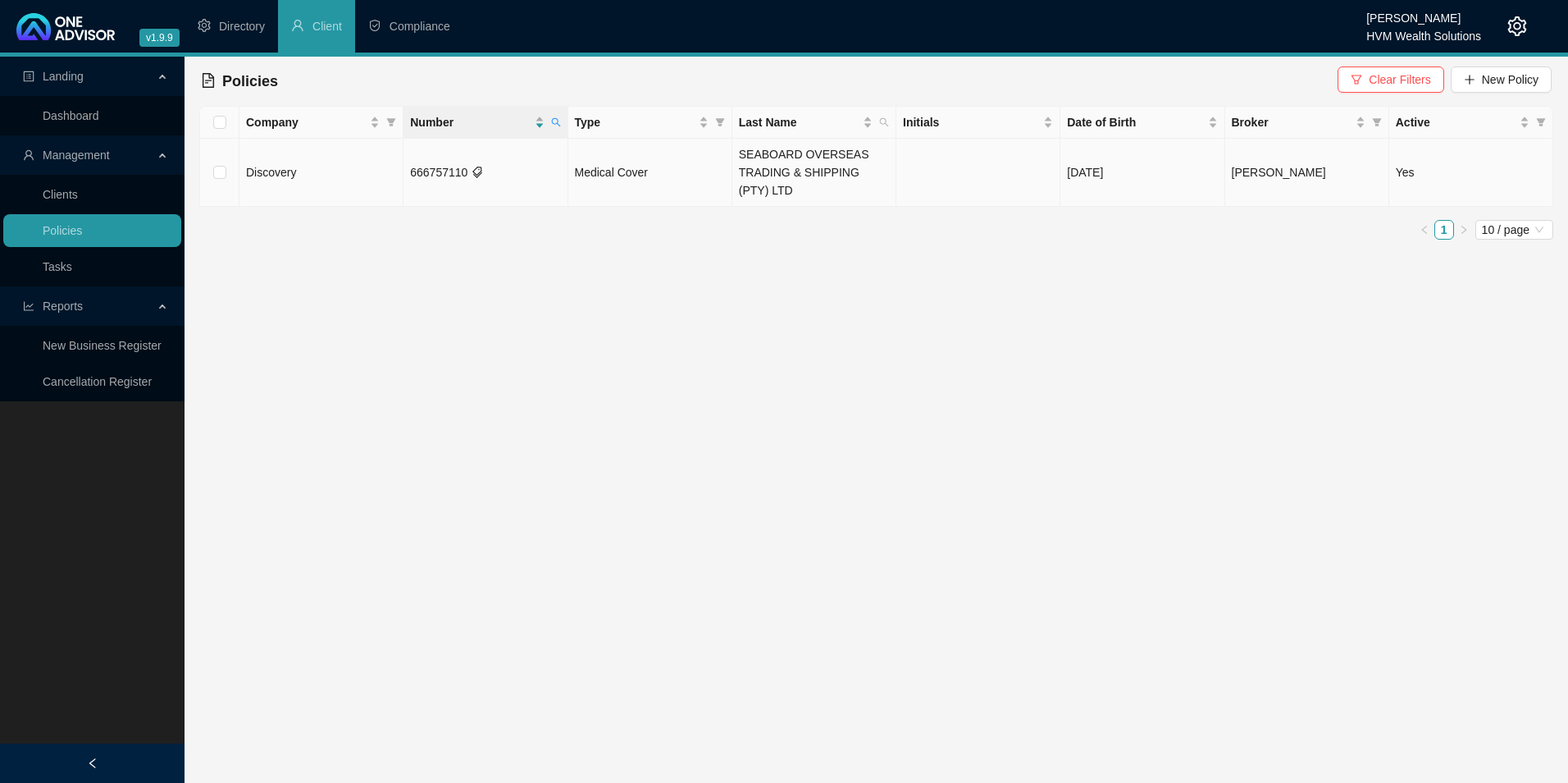
click at [453, 175] on td "666757110" at bounding box center [486, 173] width 164 height 68
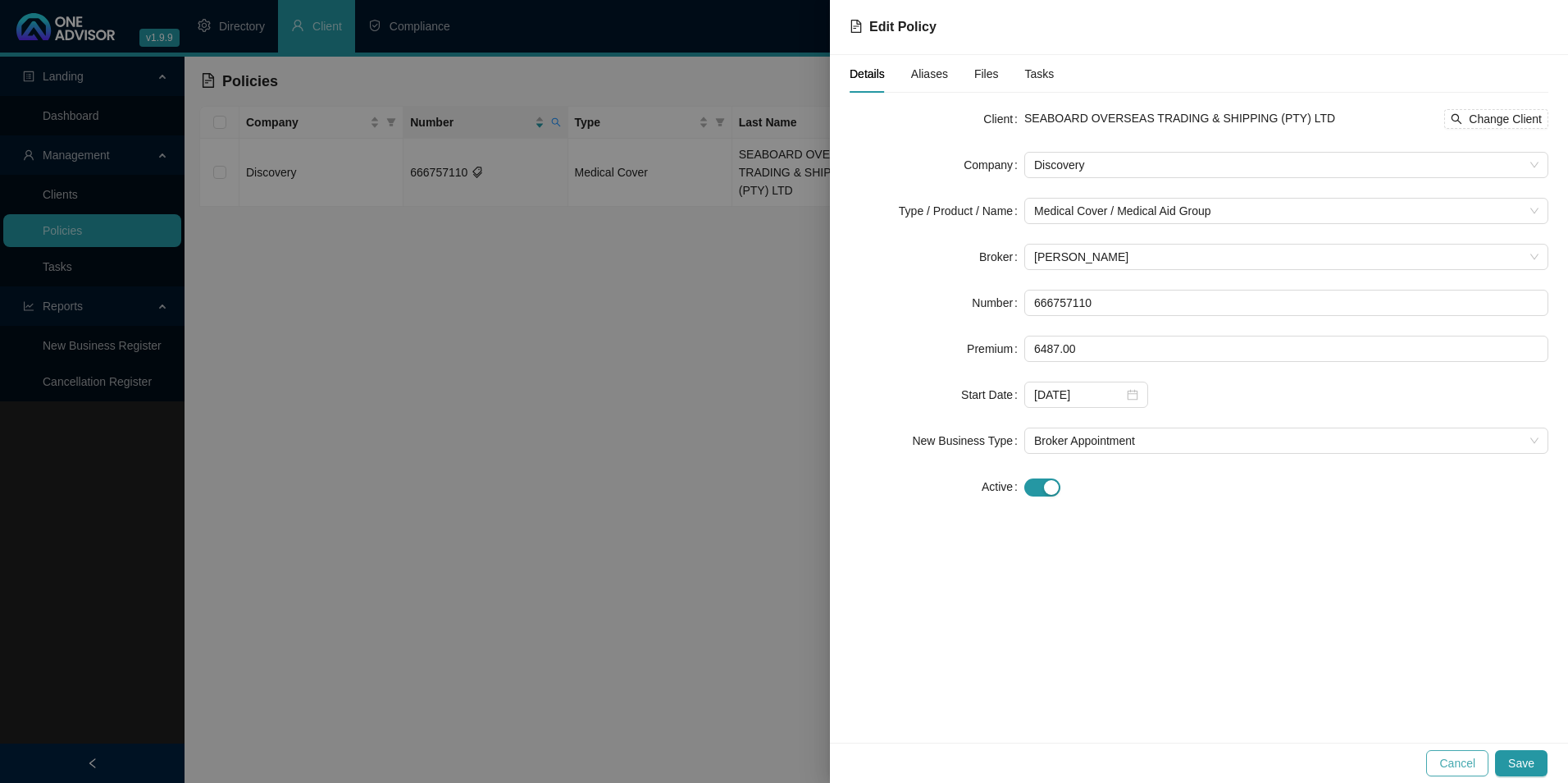
click at [1464, 752] on button "Cancel" at bounding box center [1457, 763] width 62 height 26
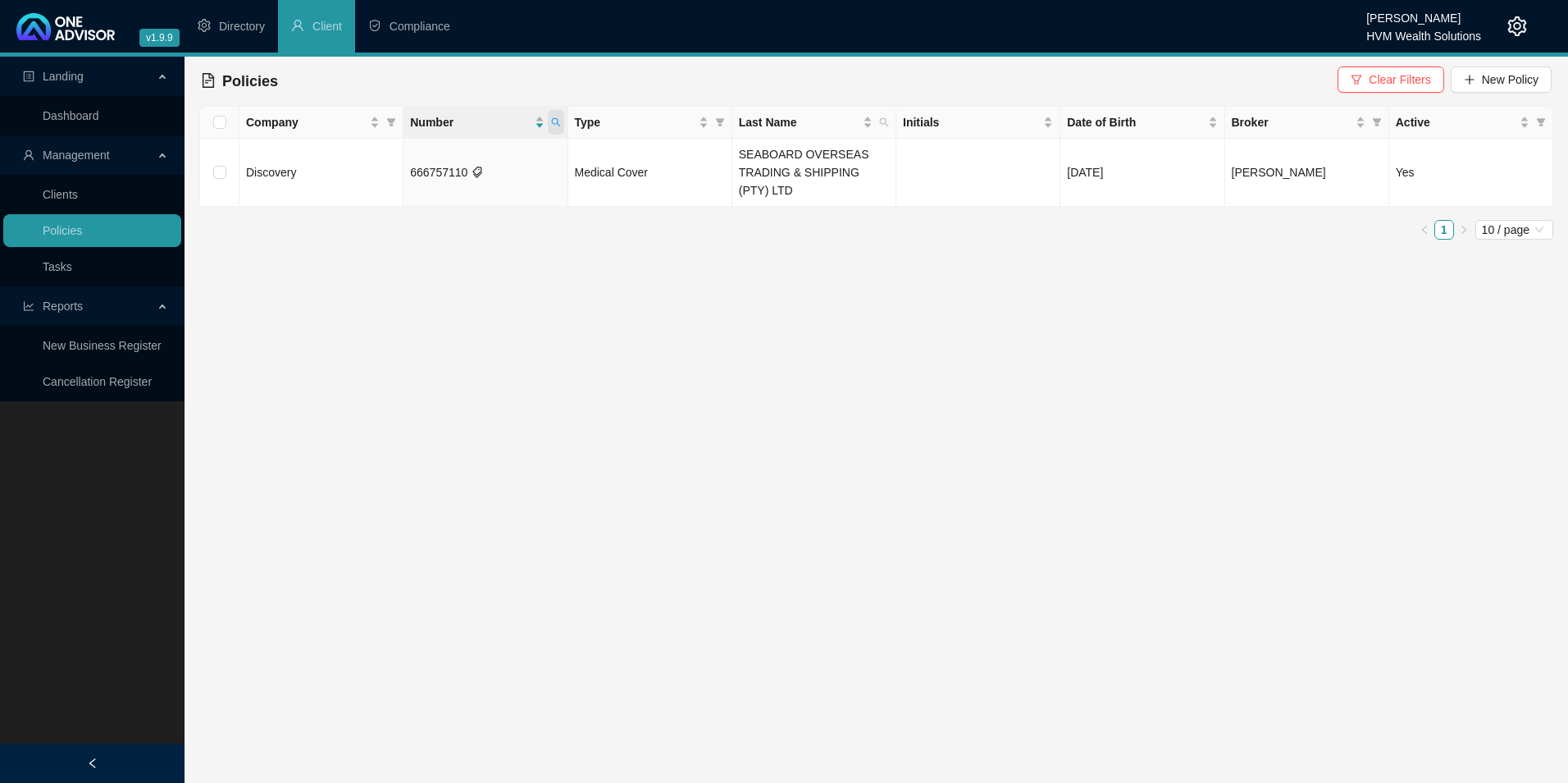
click at [551, 125] on icon "search" at bounding box center [555, 122] width 10 height 10
drag, startPoint x: 491, startPoint y: 153, endPoint x: 325, endPoint y: 155, distance: 166.0
click at [313, 155] on body "v1.9.9 [PERSON_NAME] HVM Wealth Solutions Directory Client Compliance Landing D…" at bounding box center [784, 391] width 1568 height 783
paste input "87434260"
type input "687434260"
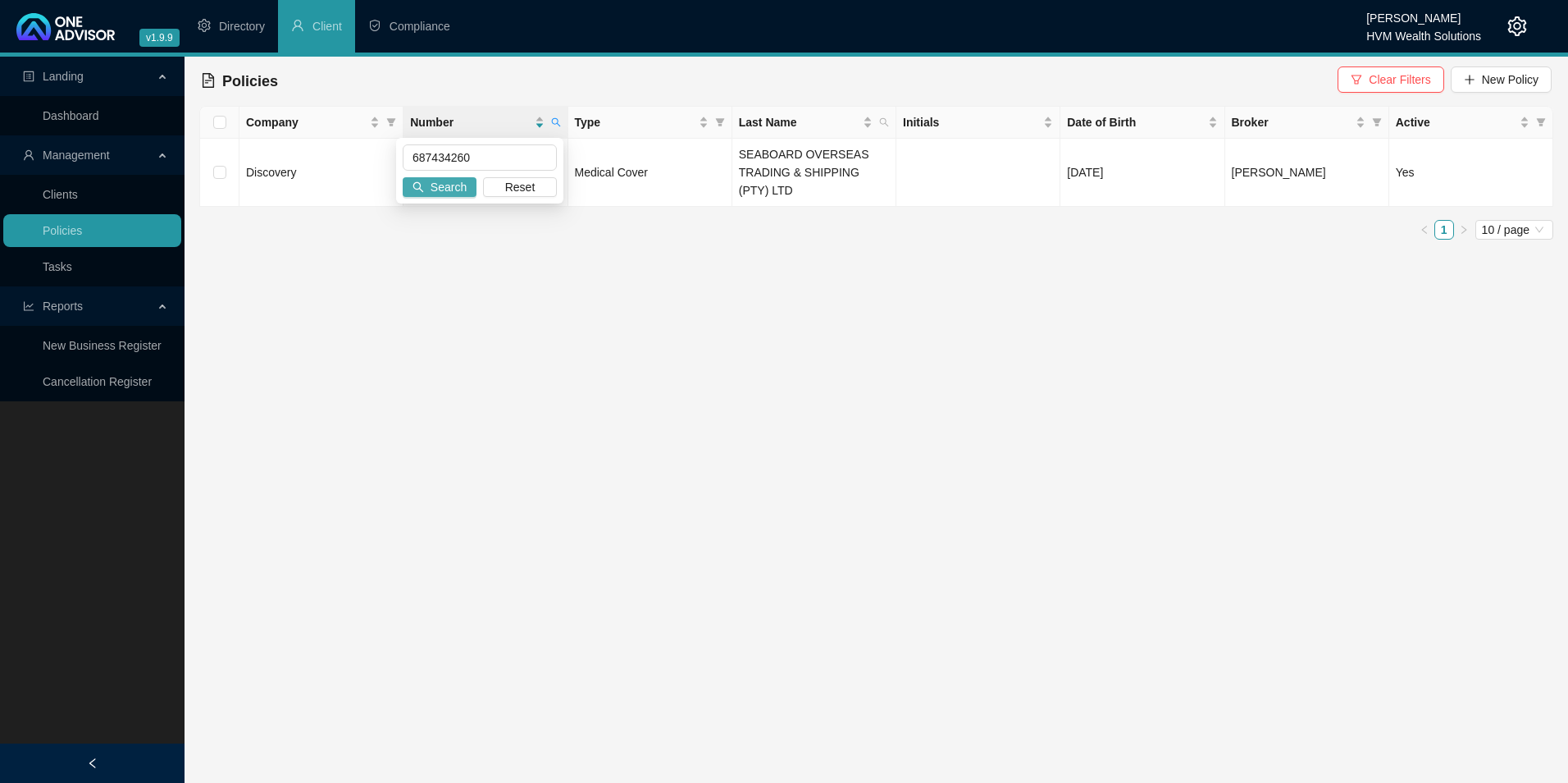
click at [452, 196] on button "Search" at bounding box center [440, 187] width 74 height 19
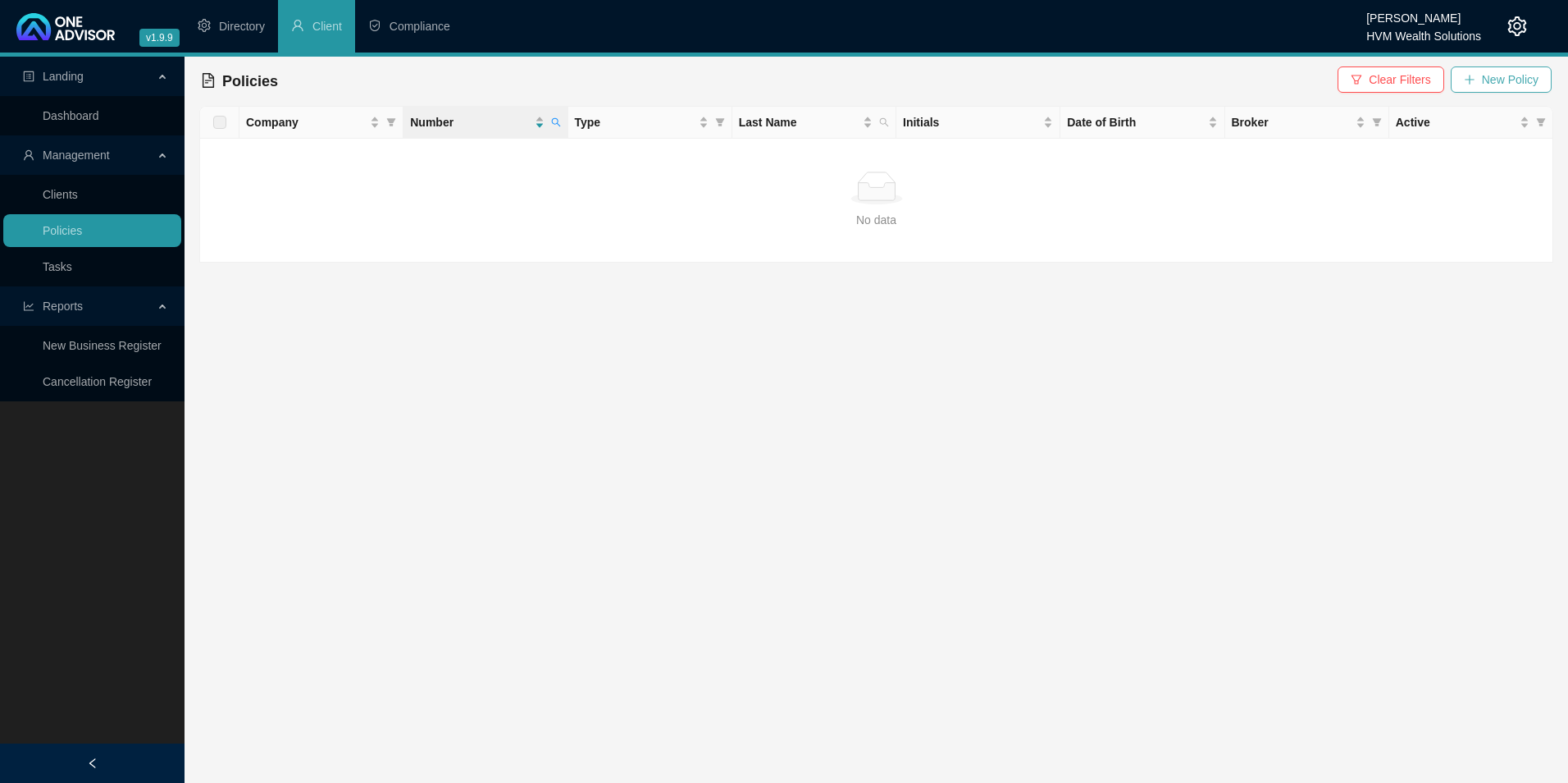
click at [1501, 79] on span "New Policy" at bounding box center [1510, 80] width 56 height 18
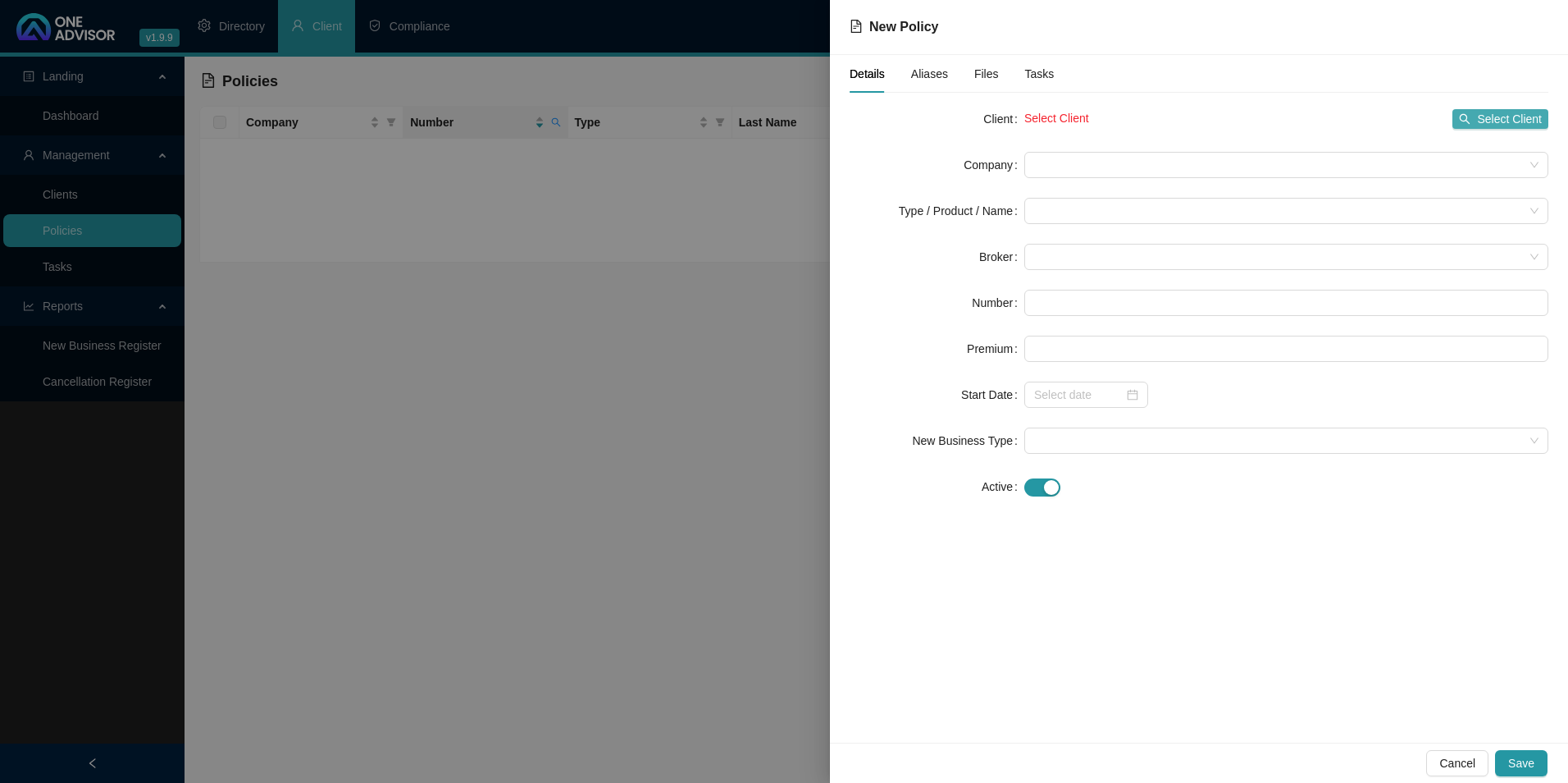
click at [1484, 124] on span "Select Client" at bounding box center [1510, 119] width 65 height 18
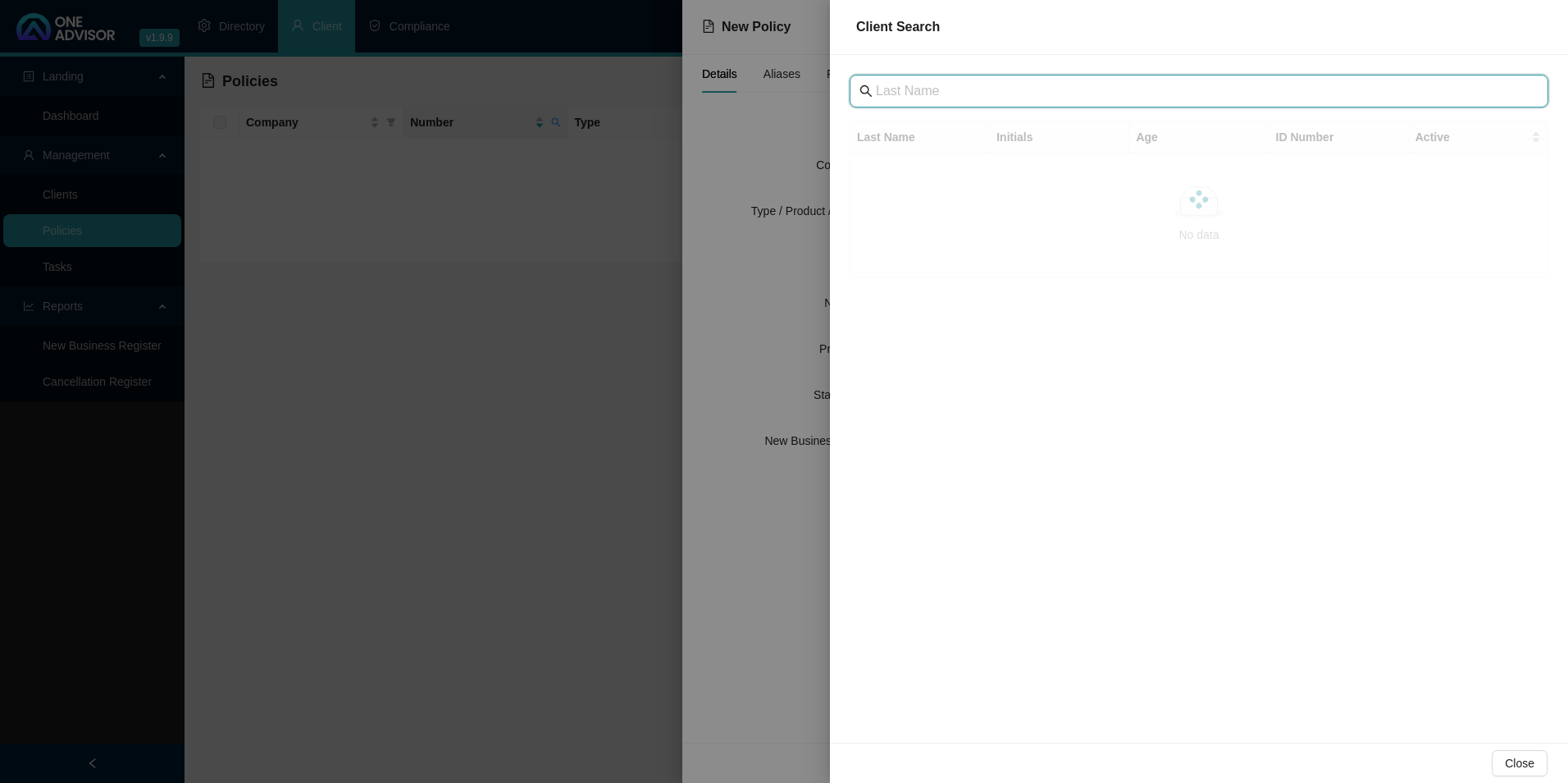
click at [1138, 98] on input "text" at bounding box center [1200, 91] width 650 height 19
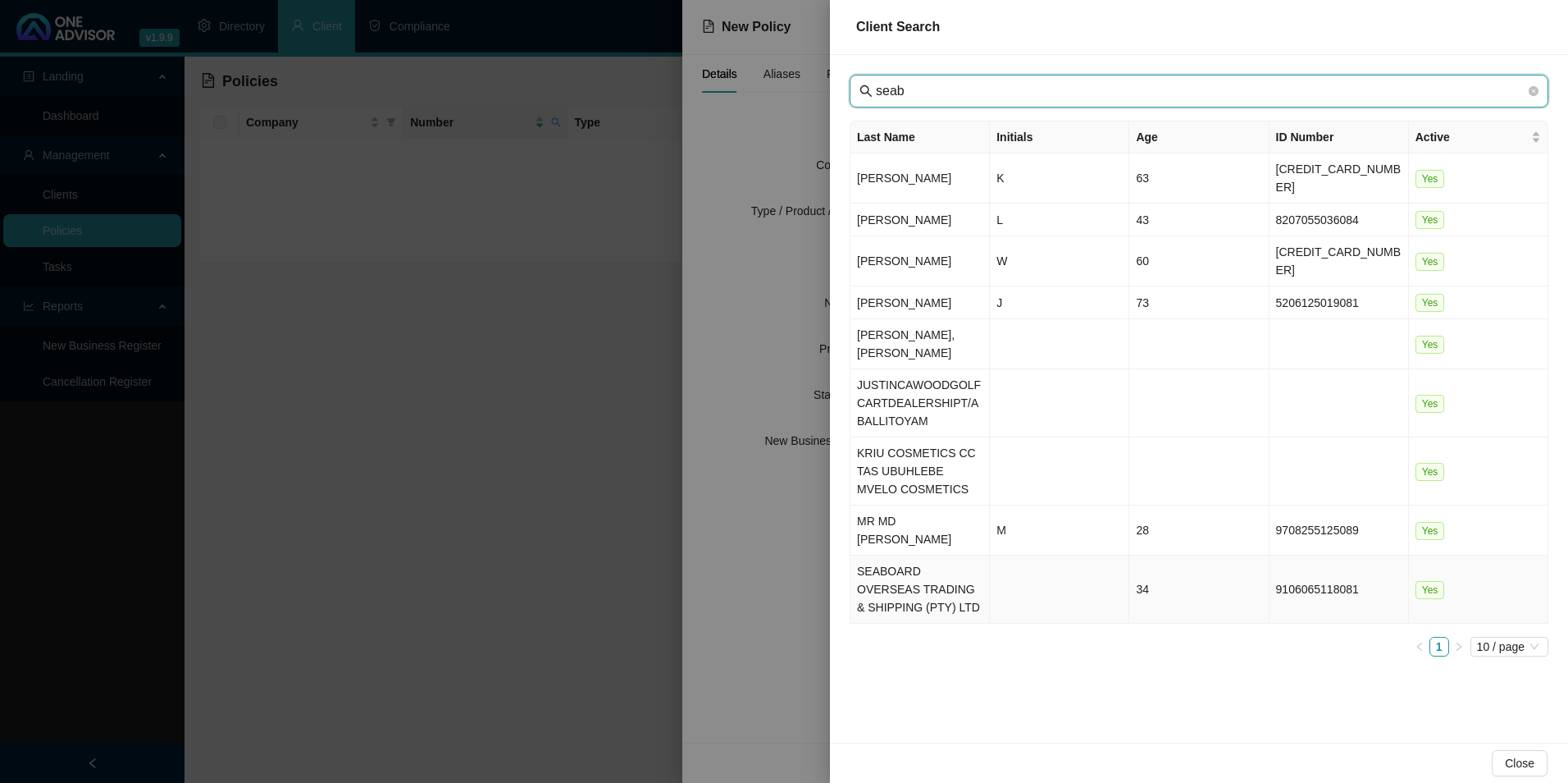
type input "seab"
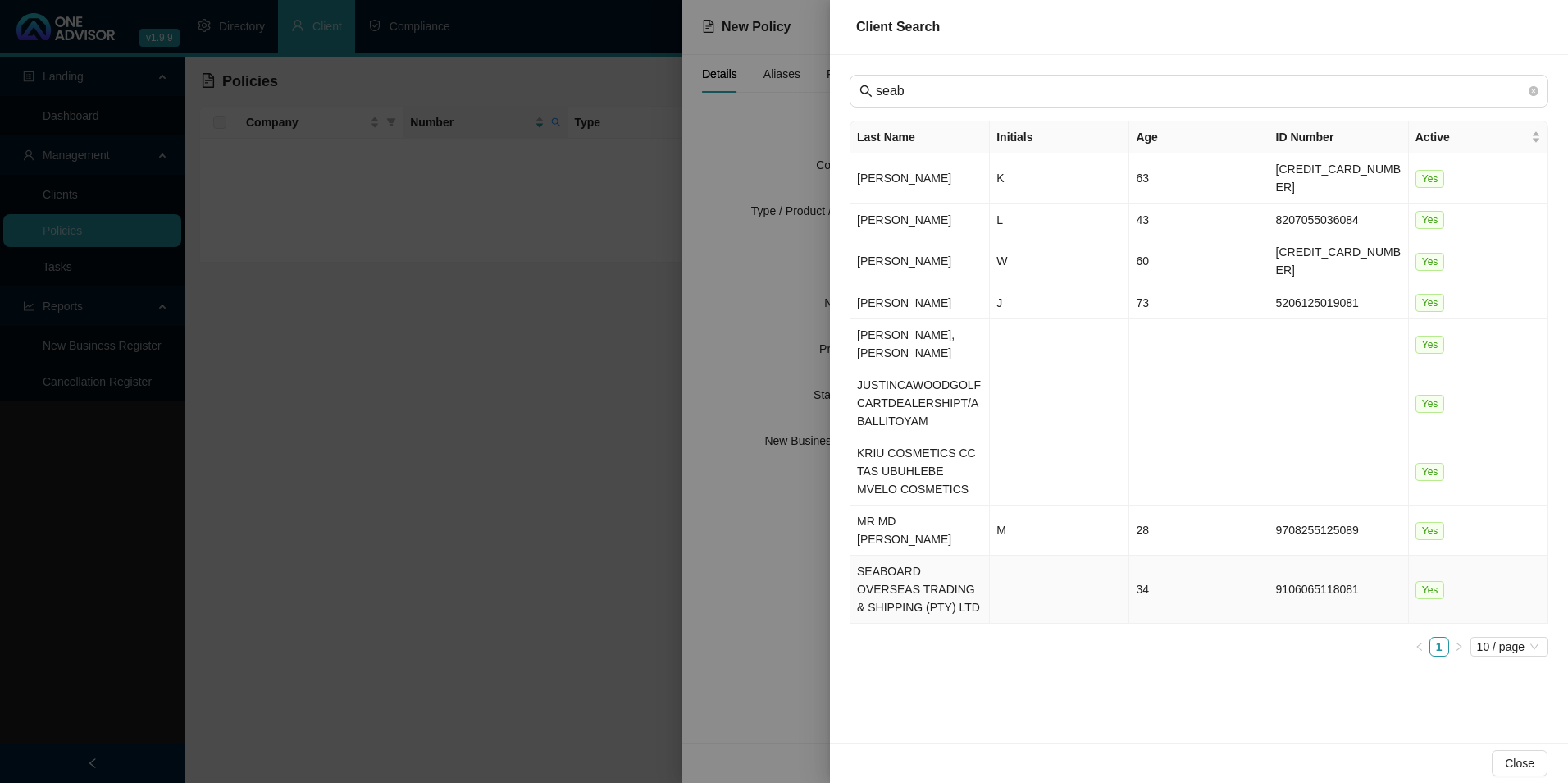
click at [909, 556] on td "SEABOARD OVERSEAS TRADING & SHIPPING (PTY) LTD" at bounding box center [919, 590] width 140 height 68
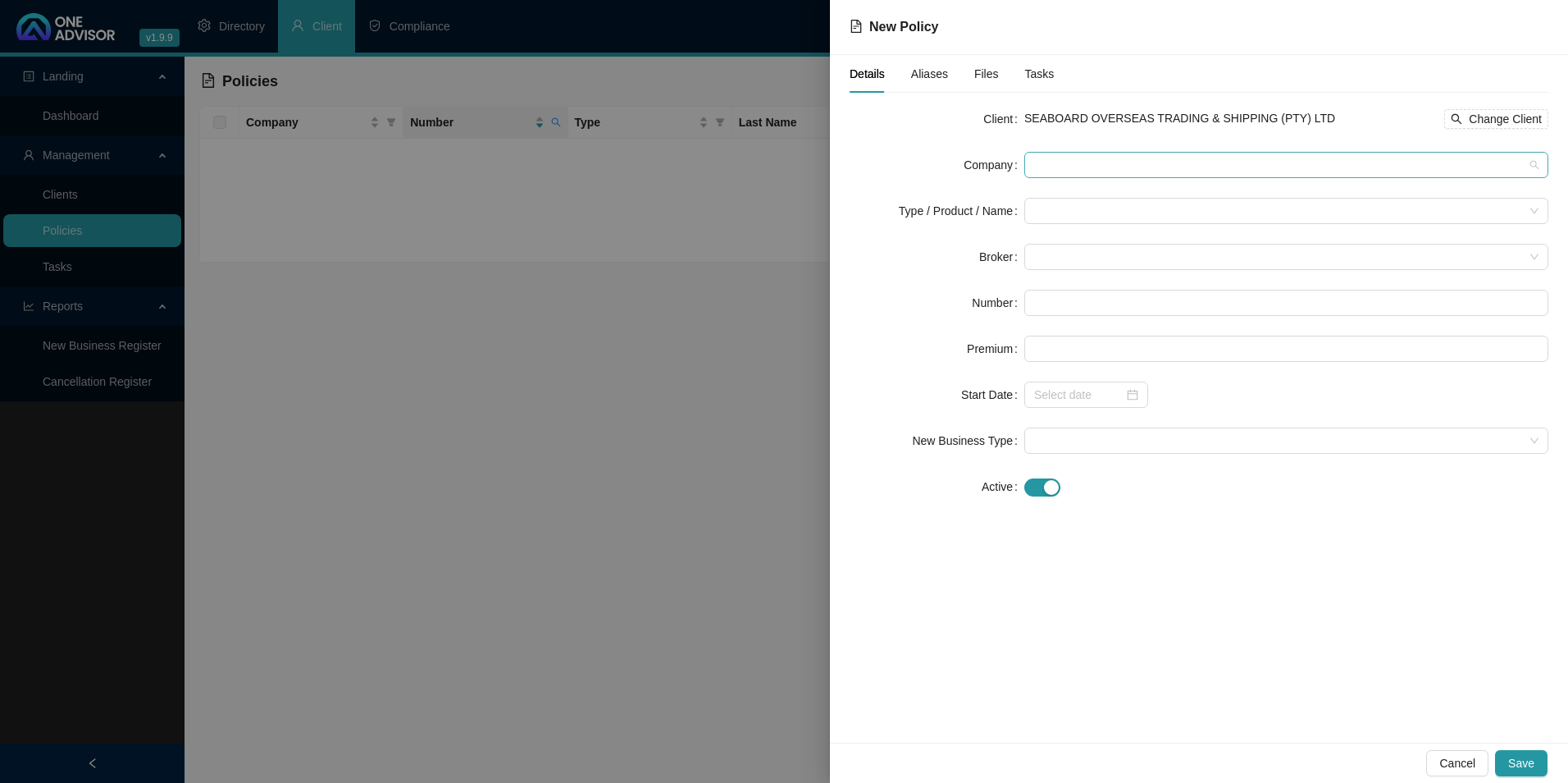
click at [1116, 168] on span at bounding box center [1286, 165] width 504 height 25
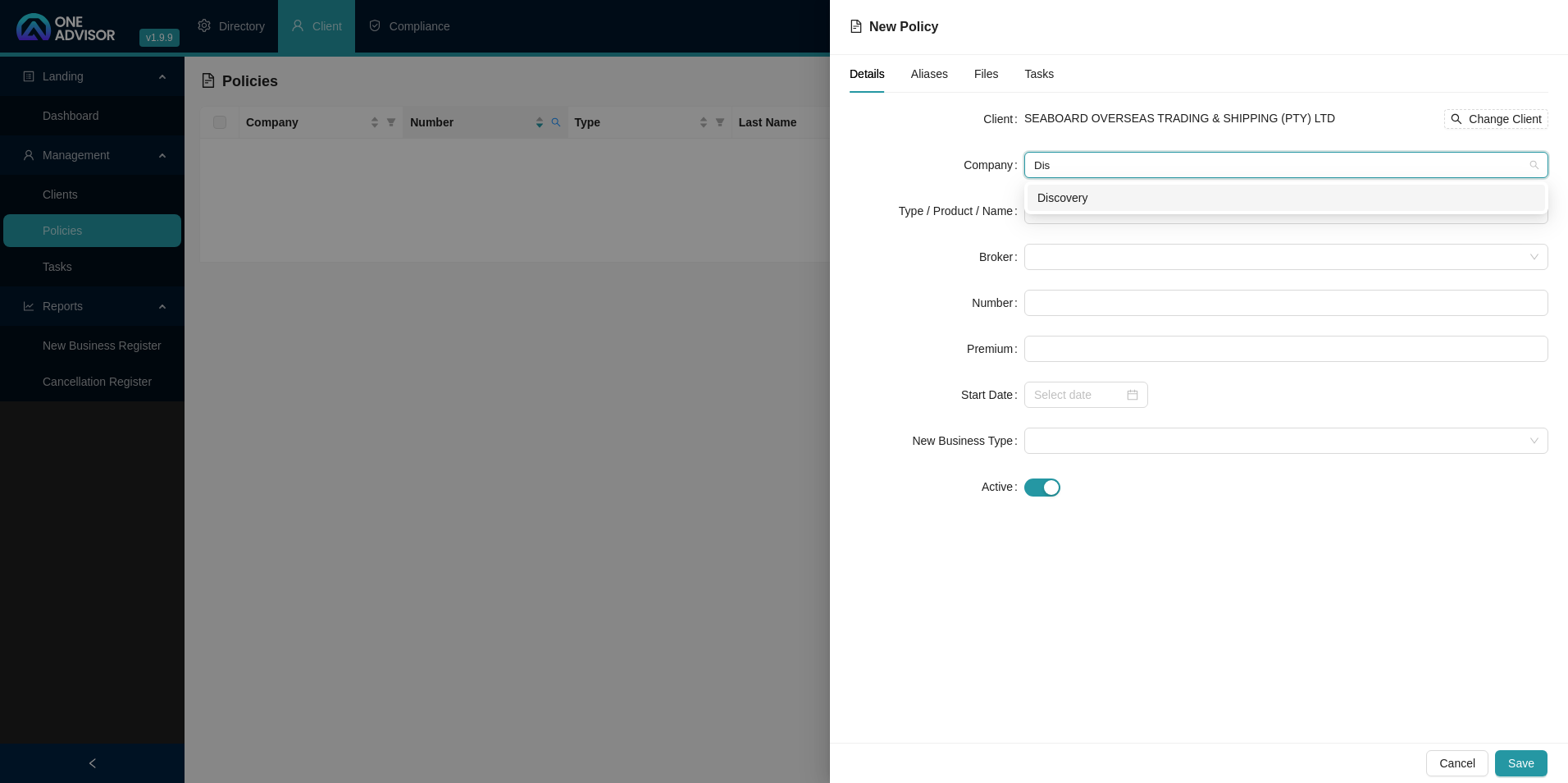
type input "Disc"
click at [1120, 196] on div "Discovery" at bounding box center [1286, 198] width 498 height 18
click at [1112, 225] on form "Client SEABOARD OVERSEAS TRADING & SHIPPING (PTY) LTD Change Client Company Dis…" at bounding box center [1199, 302] width 699 height 394
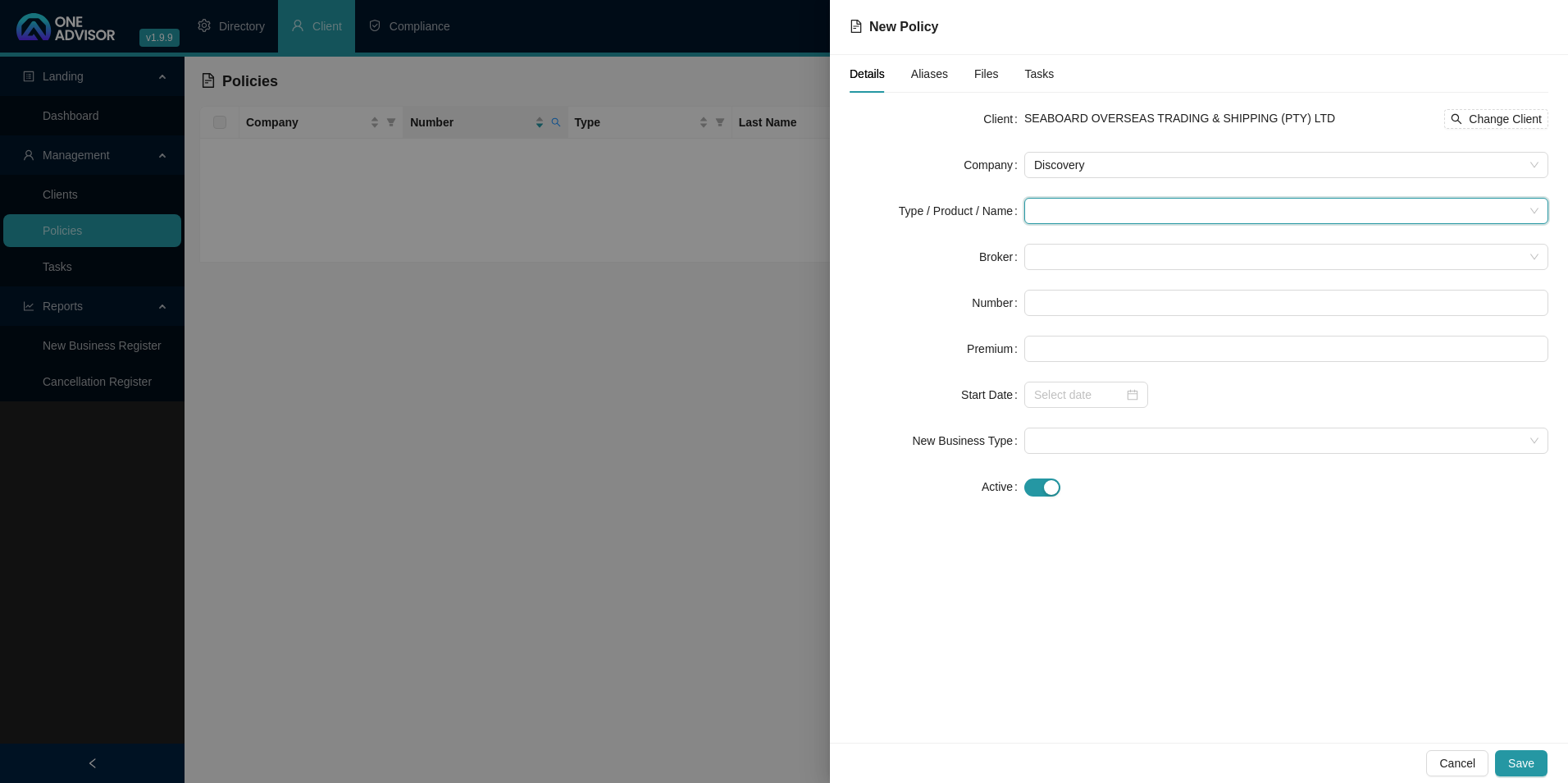
click at [1100, 208] on input "search" at bounding box center [1279, 211] width 490 height 25
click at [1101, 314] on div "Medical Cover" at bounding box center [1092, 323] width 110 height 18
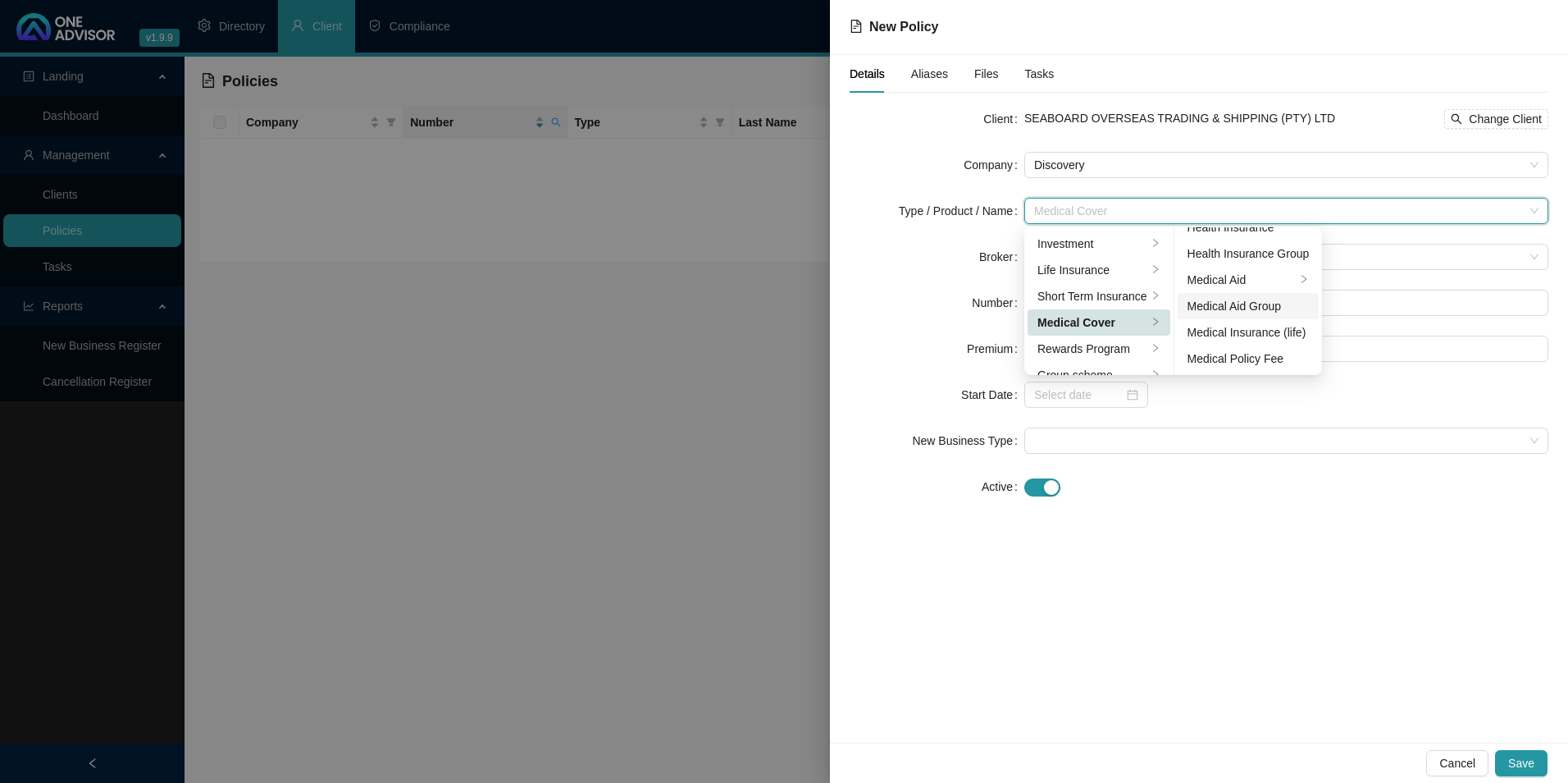
click at [1255, 303] on div "Medical Aid Group" at bounding box center [1248, 306] width 122 height 18
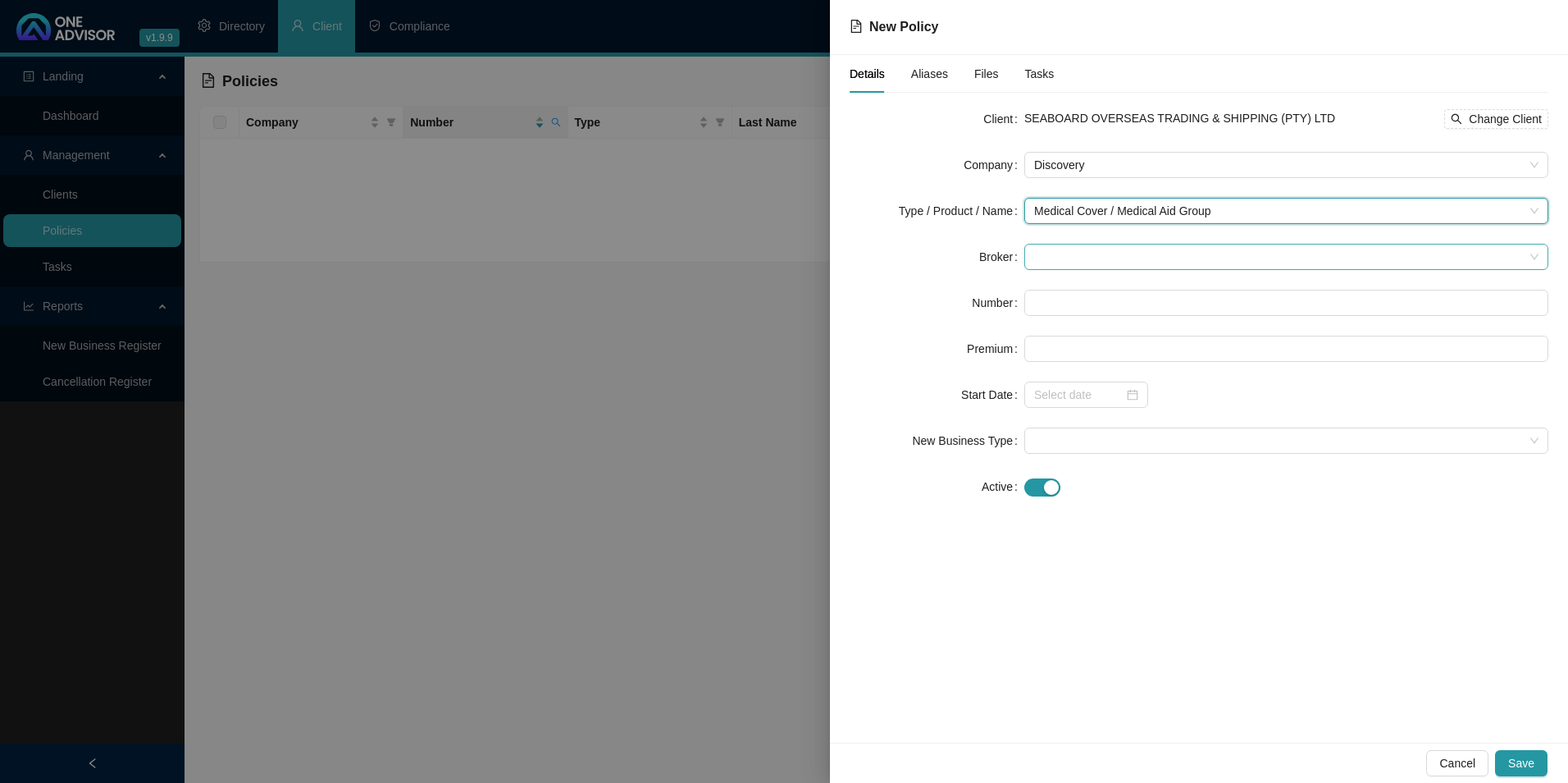
click at [1088, 251] on span at bounding box center [1286, 256] width 504 height 25
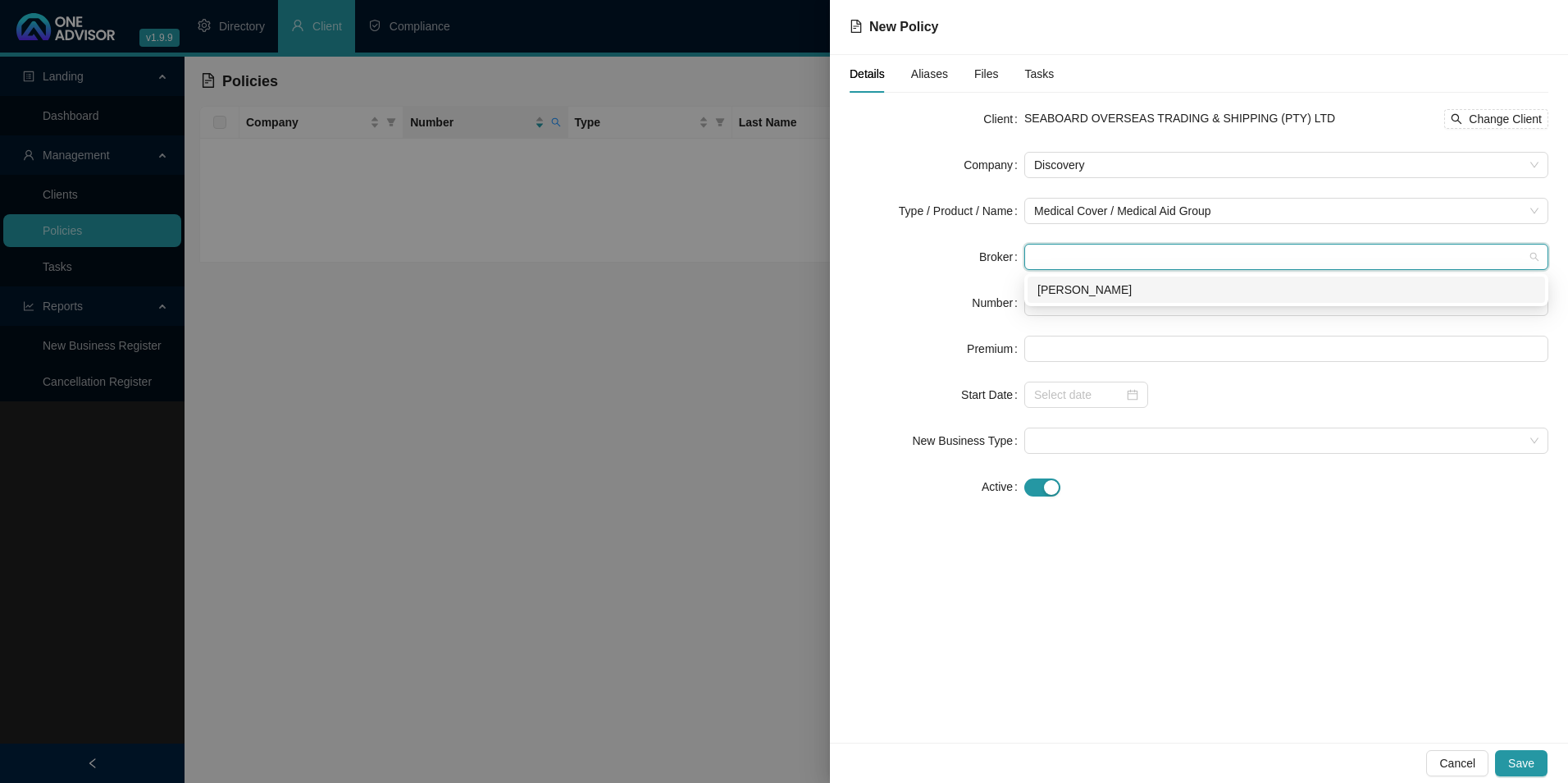
click at [1090, 288] on div "[PERSON_NAME]" at bounding box center [1286, 290] width 498 height 18
click at [1080, 296] on input "text" at bounding box center [1286, 302] width 524 height 26
click at [1179, 294] on input "text" at bounding box center [1286, 302] width 524 height 26
paste input "687434260"
type input "687434260"
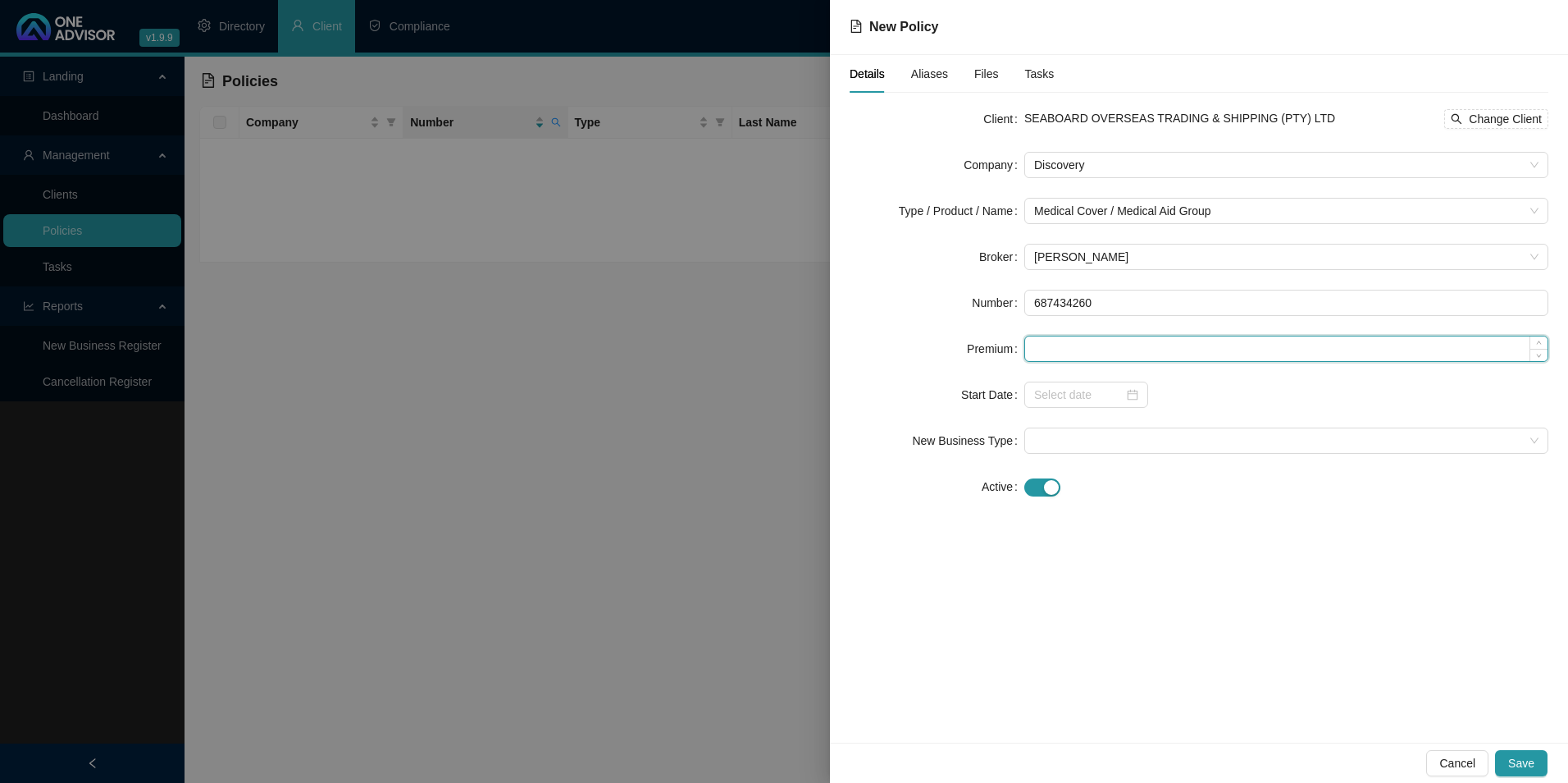
click at [1134, 346] on input at bounding box center [1285, 349] width 522 height 25
paste input "2021"
click at [1099, 433] on span at bounding box center [1286, 440] width 504 height 25
type input "2021.00"
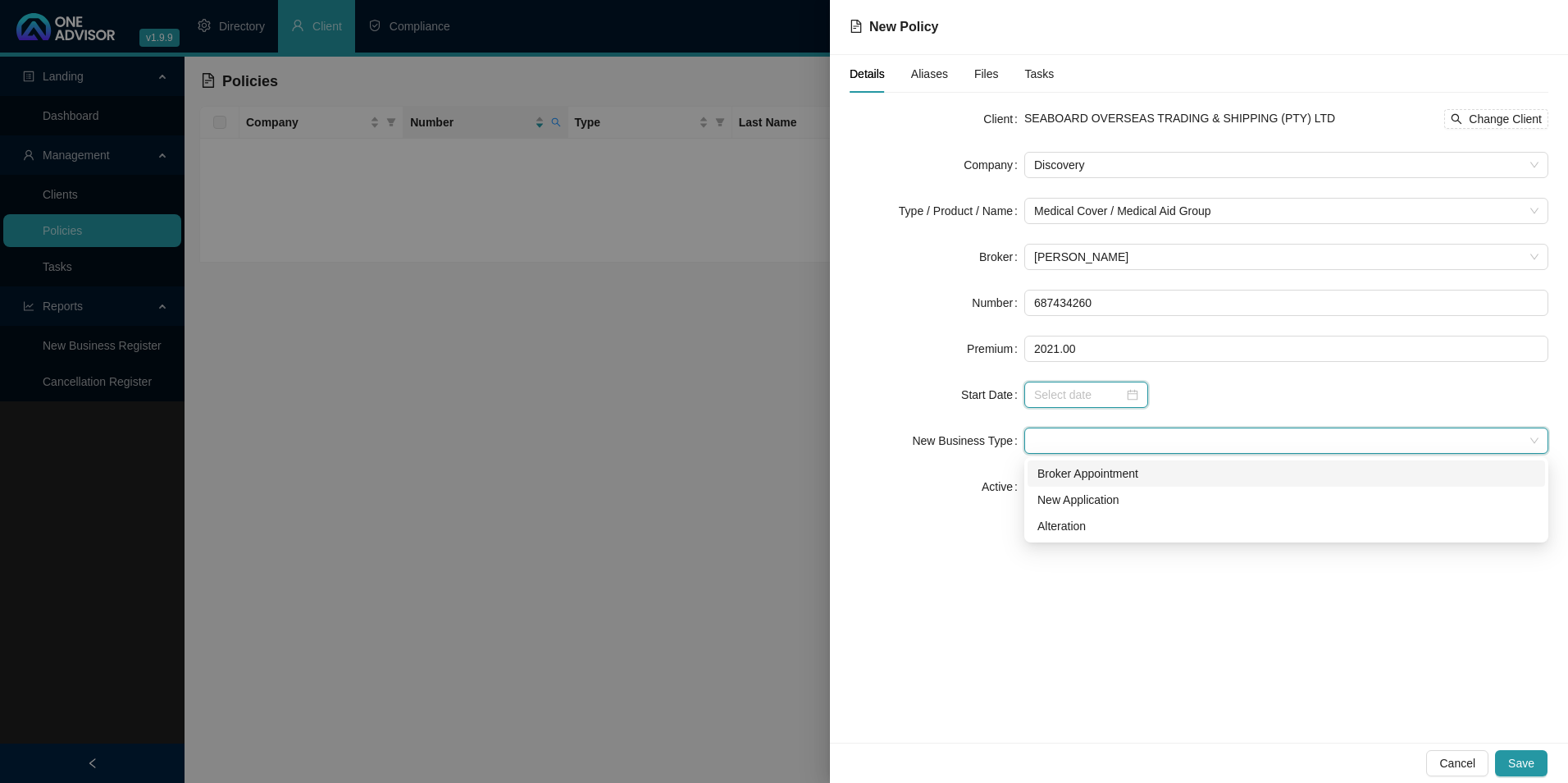
click at [1093, 397] on input at bounding box center [1078, 395] width 90 height 18
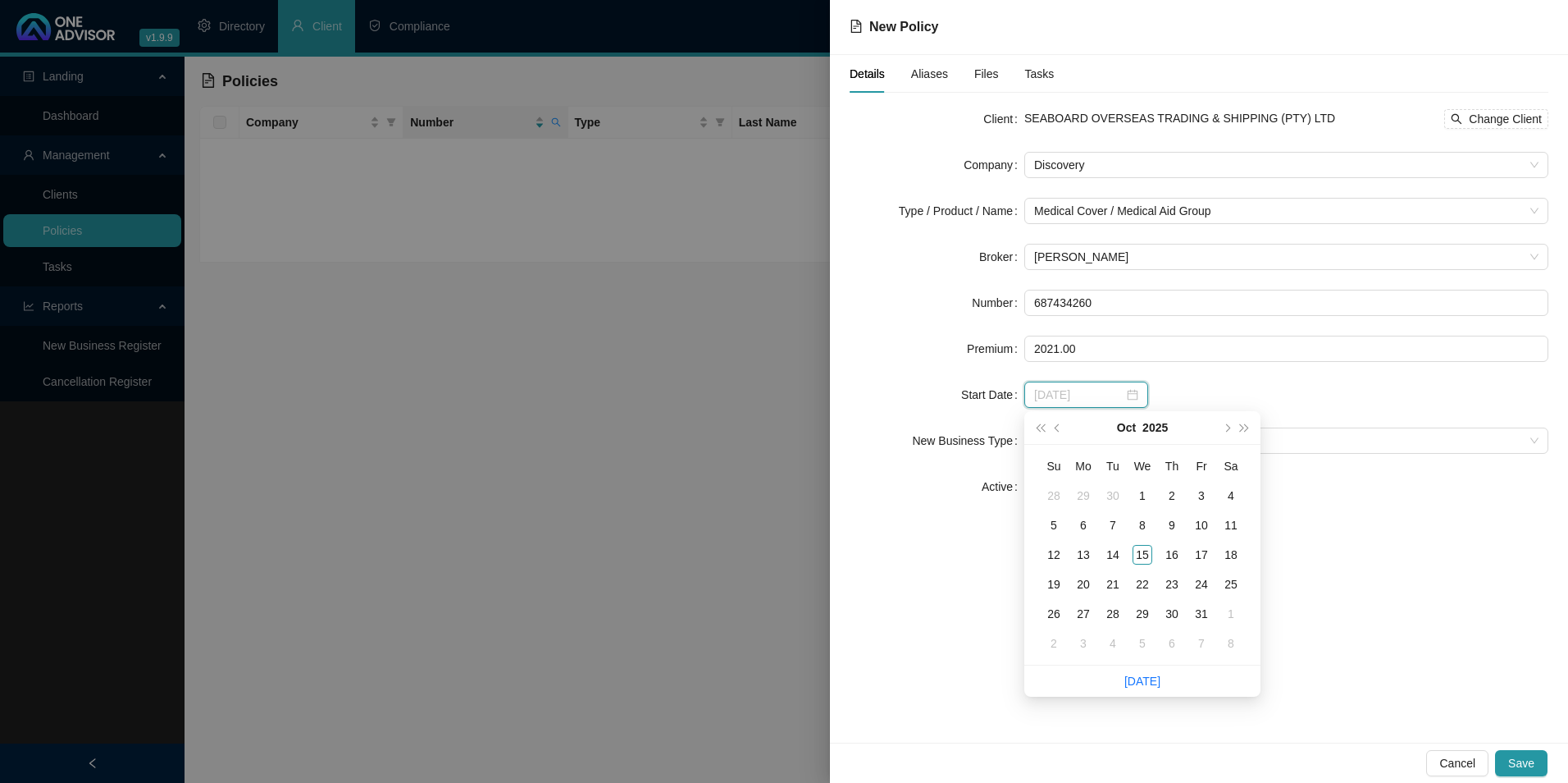
type input "[DATE]"
click at [1062, 423] on button "prev-year" at bounding box center [1058, 428] width 18 height 33
type input "[DATE]"
click at [1085, 486] on div "1" at bounding box center [1083, 495] width 19 height 19
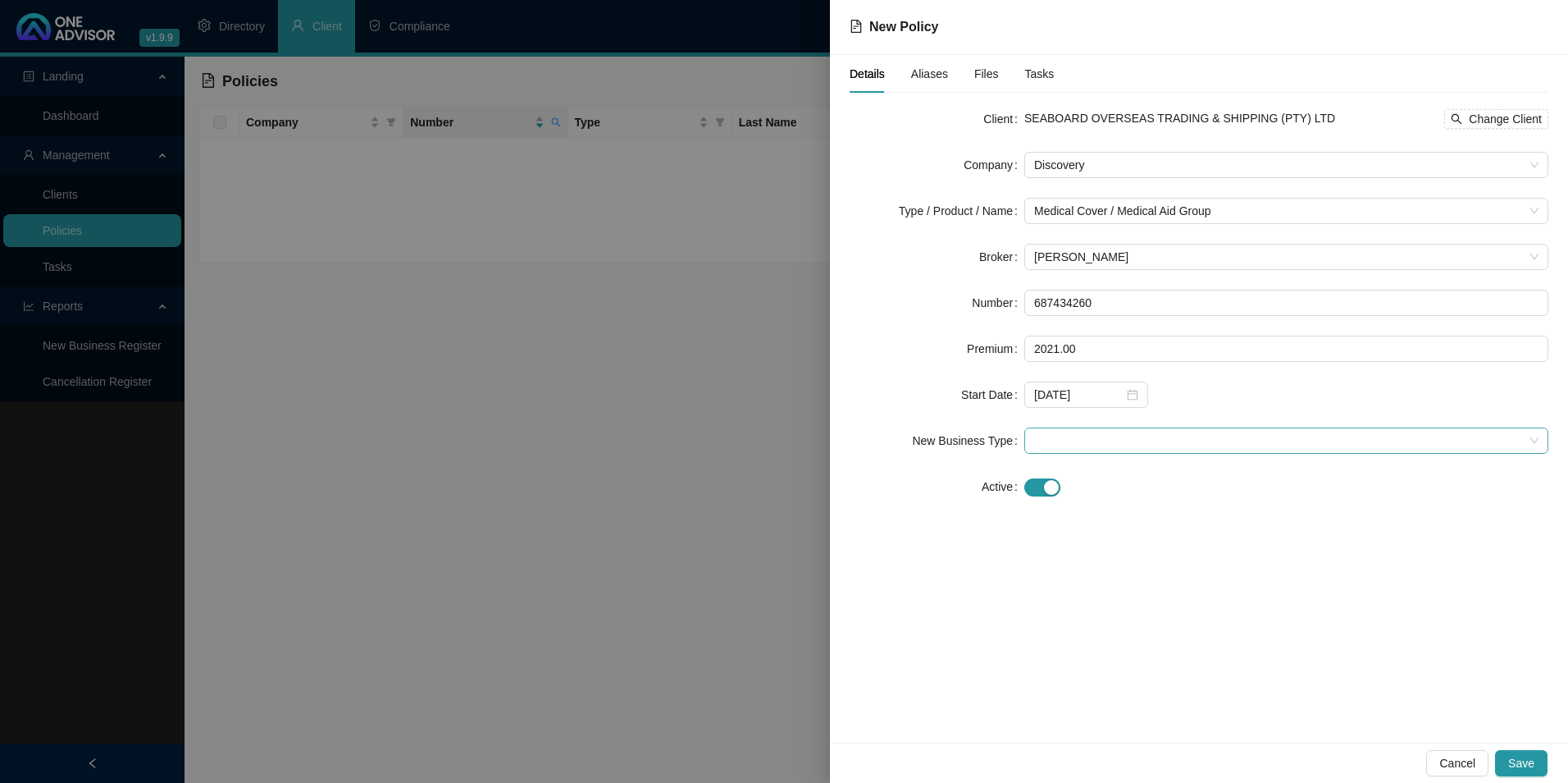
click at [1155, 432] on span at bounding box center [1286, 440] width 504 height 25
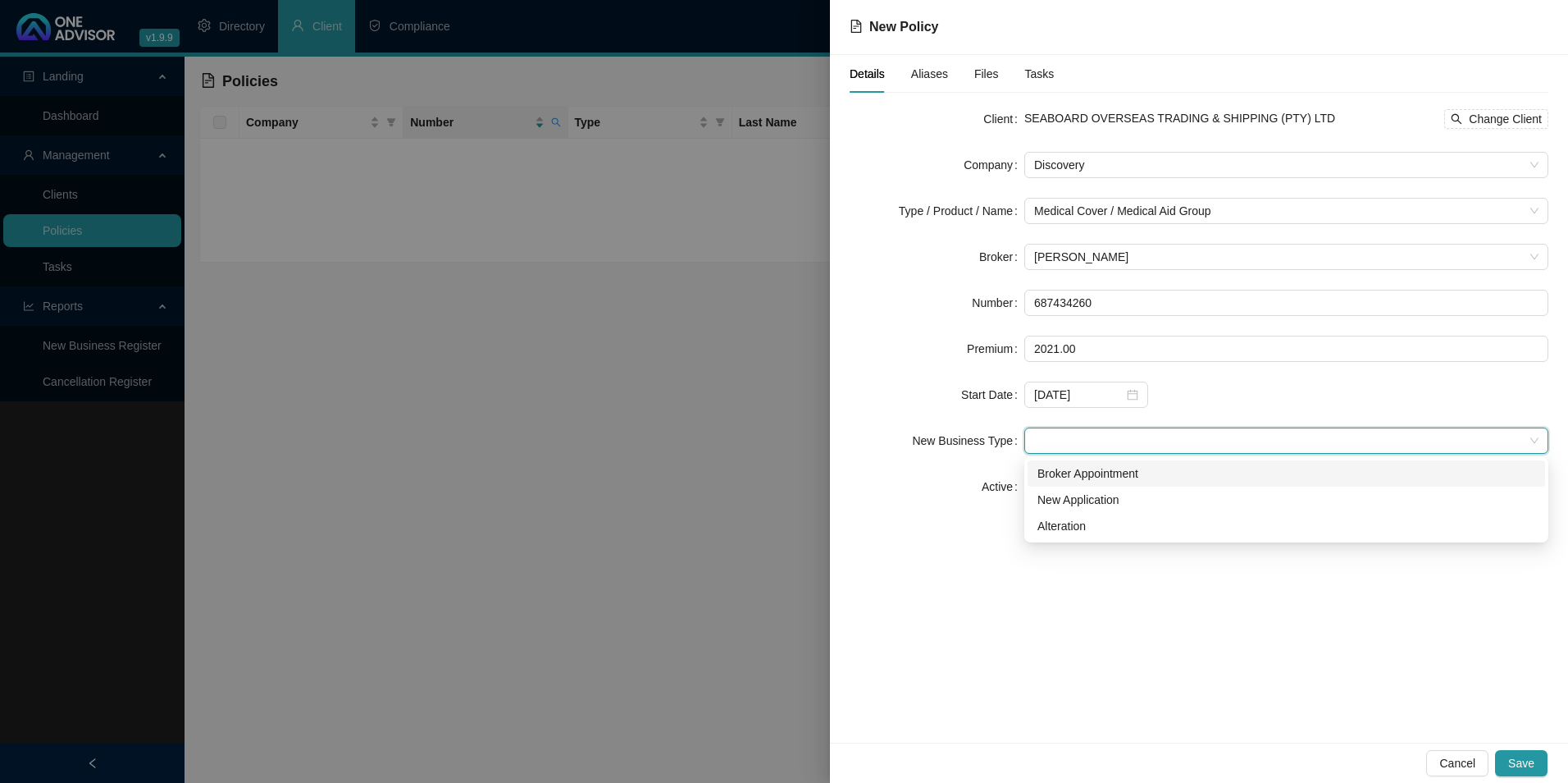
click at [1118, 463] on div "Broker Appointment" at bounding box center [1286, 473] width 517 height 26
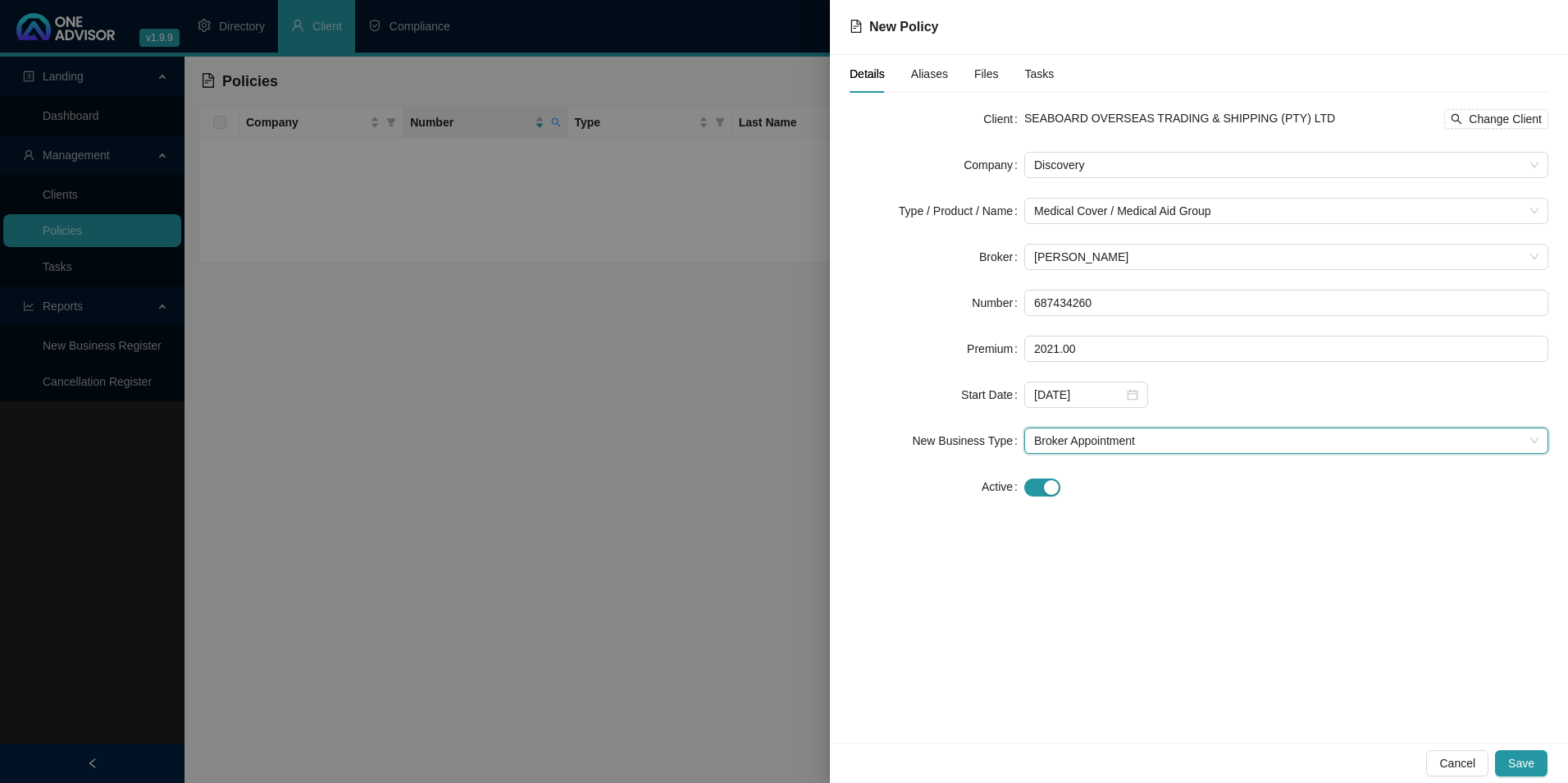
click at [925, 71] on span "Aliases" at bounding box center [930, 74] width 37 height 11
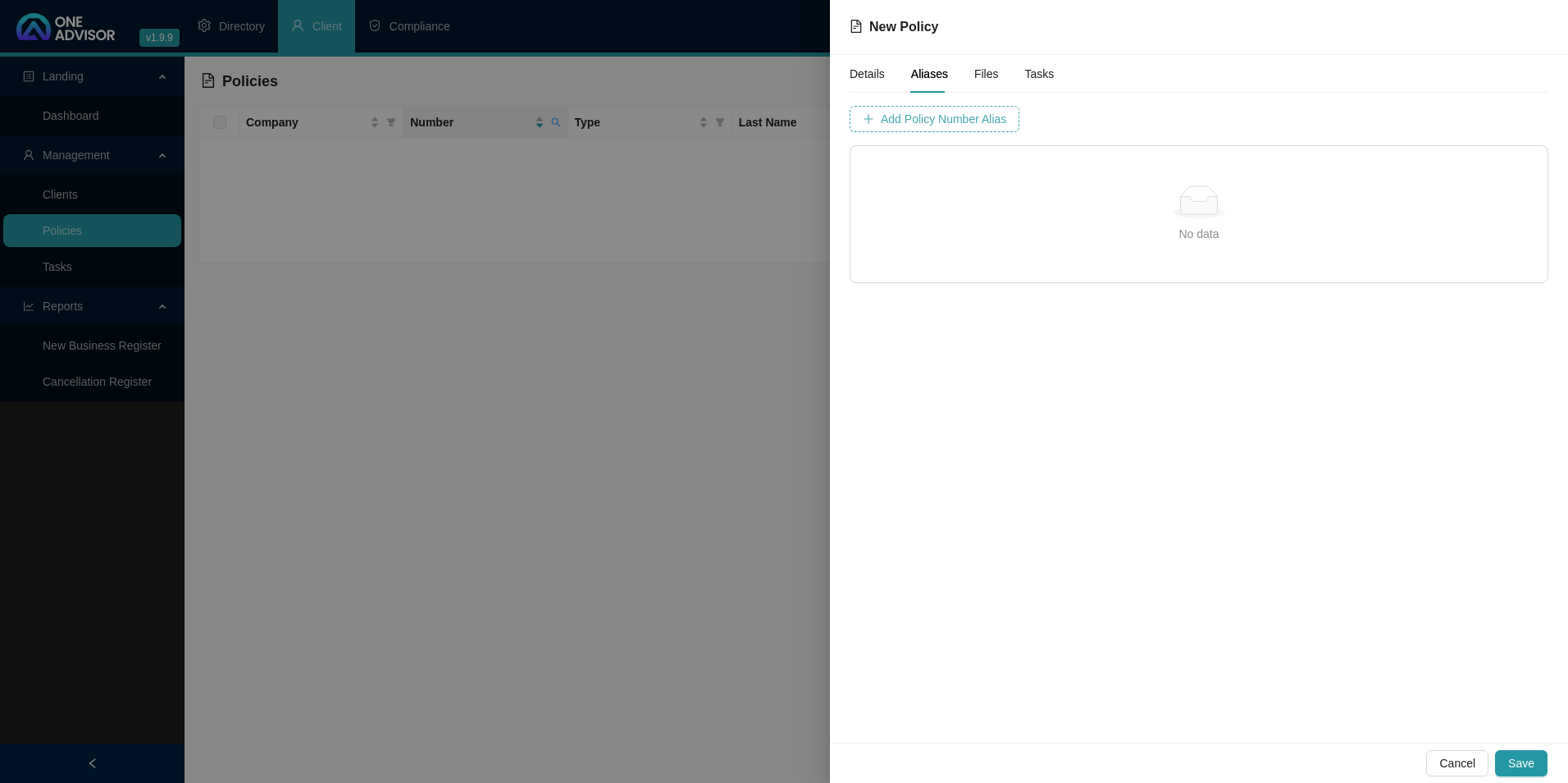
click at [959, 125] on span "Add Policy Number Alias" at bounding box center [943, 119] width 126 height 18
type input "6874342"
click at [1514, 762] on span "Save" at bounding box center [1521, 764] width 26 height 18
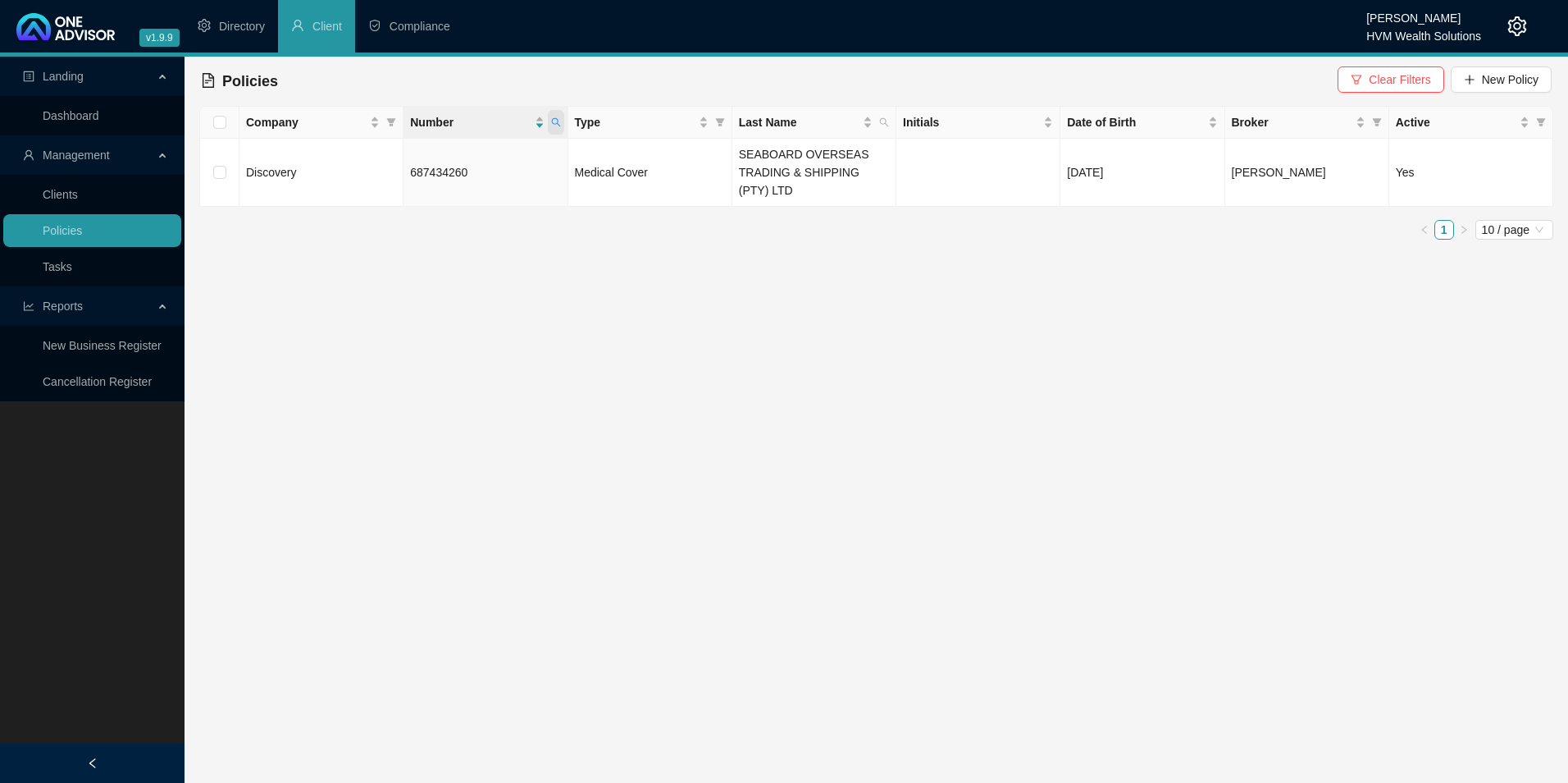
click at [554, 124] on icon "search" at bounding box center [555, 123] width 9 height 9
click at [480, 286] on main "Landing Dashboard Management Clients Policies Tasks Reports New Business Regist…" at bounding box center [784, 420] width 1568 height 727
click at [483, 186] on td "687434260" at bounding box center [486, 173] width 164 height 68
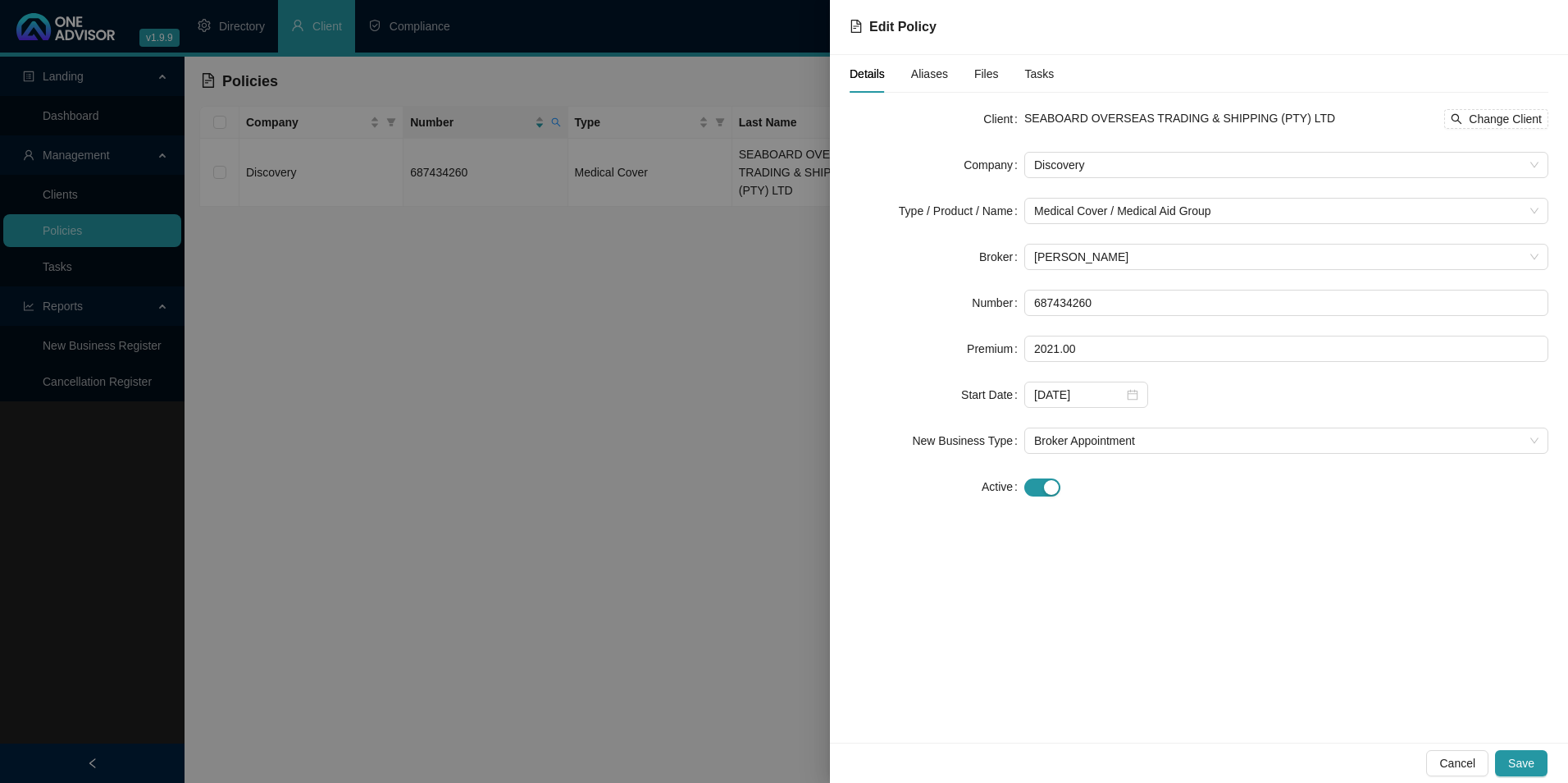
click at [932, 72] on span "Aliases" at bounding box center [930, 74] width 37 height 11
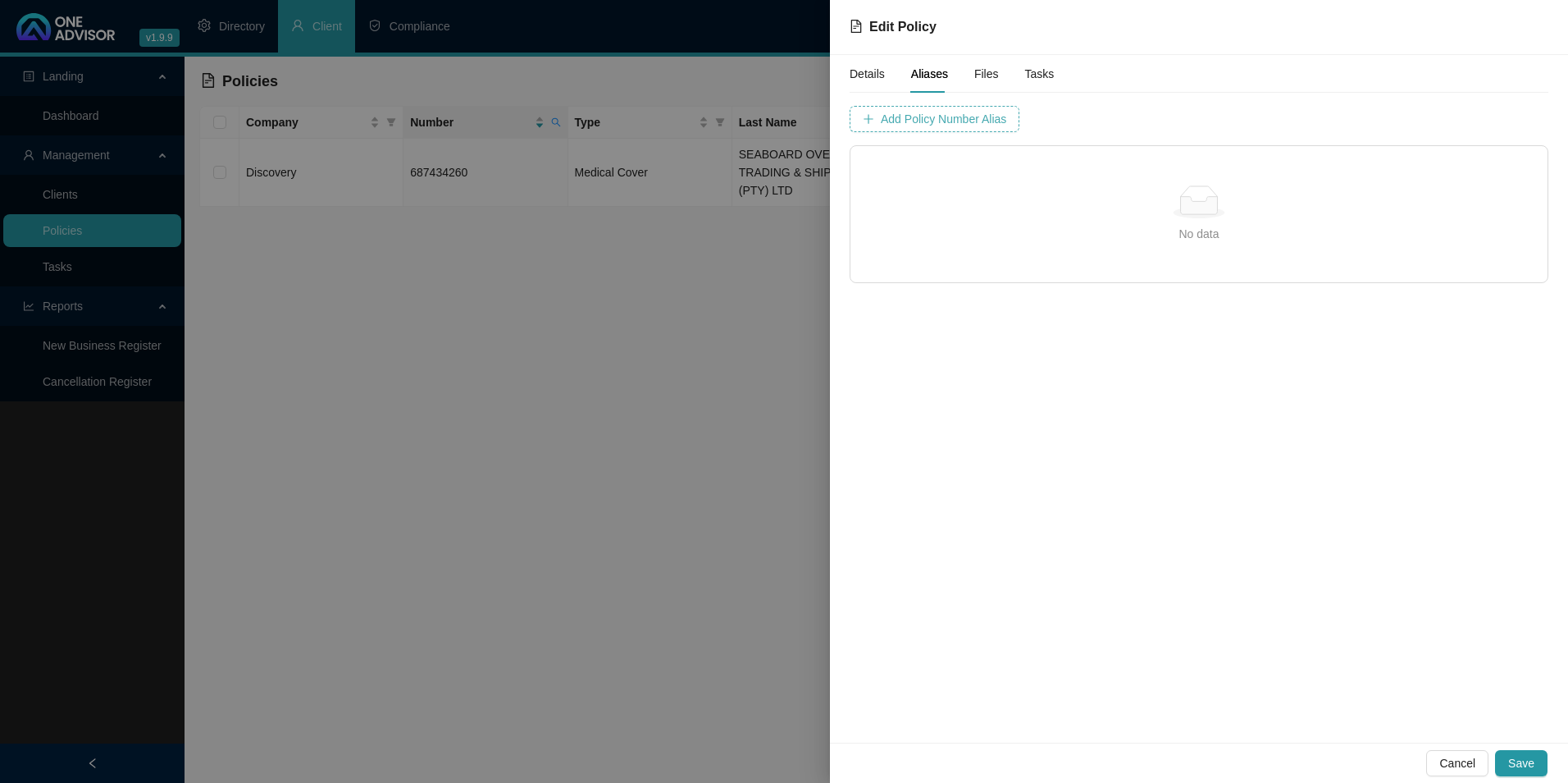
click at [963, 119] on span "Add Policy Number Alias" at bounding box center [943, 119] width 126 height 18
type input "6874342"
click at [1292, 122] on span "Add Policy Number Alias" at bounding box center [1355, 119] width 126 height 18
click at [1513, 765] on span "Save" at bounding box center [1521, 764] width 26 height 18
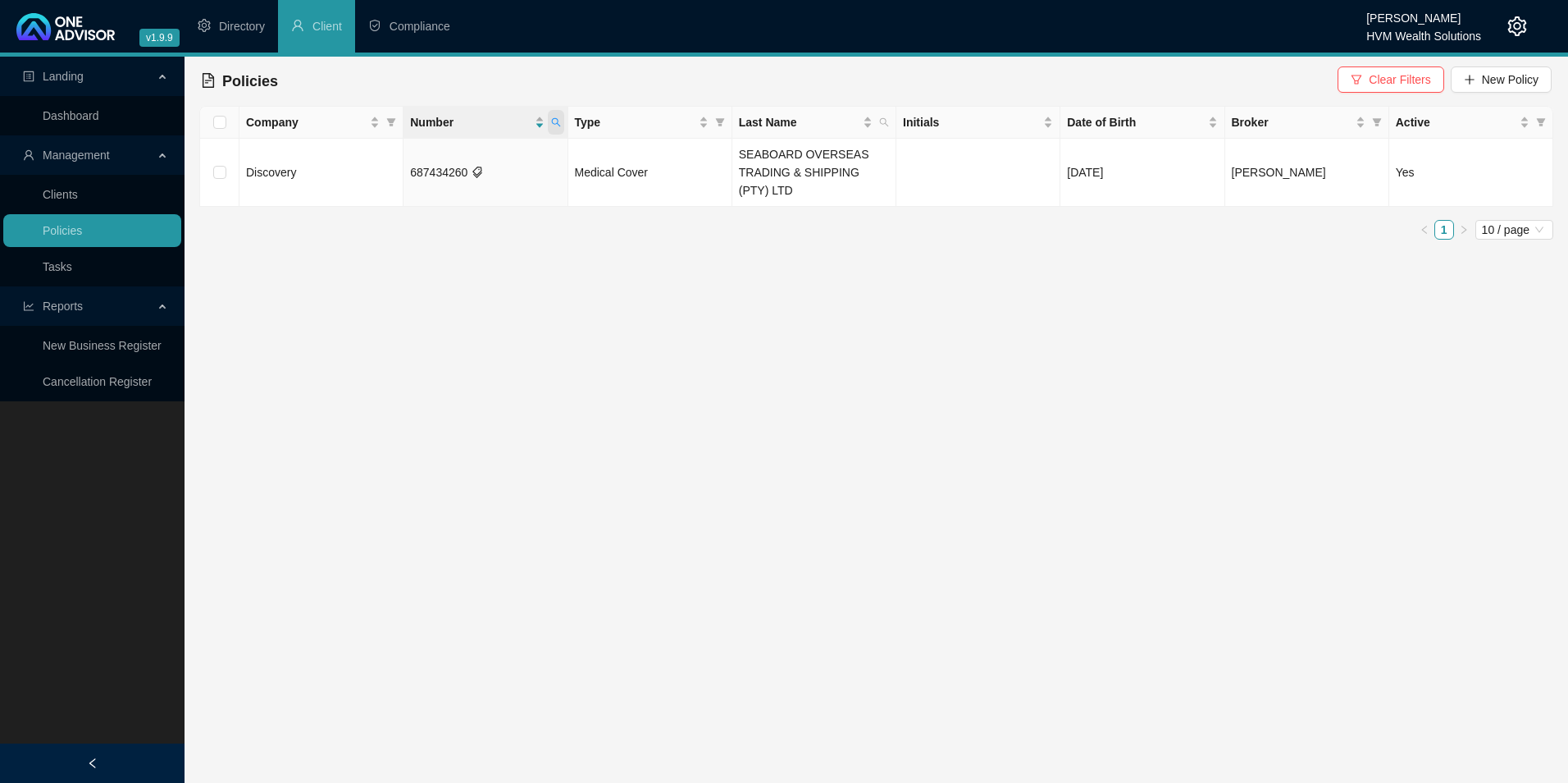
click at [560, 120] on icon "search" at bounding box center [555, 122] width 10 height 10
drag, startPoint x: 487, startPoint y: 155, endPoint x: 390, endPoint y: 155, distance: 97.0
click at [390, 155] on body "v1.9.9 [PERSON_NAME] HVM Wealth Solutions Directory Client Compliance Landing D…" at bounding box center [784, 391] width 1568 height 783
paste input "POL-1520470-N3Y2"
click at [450, 184] on span "Search" at bounding box center [448, 188] width 36 height 18
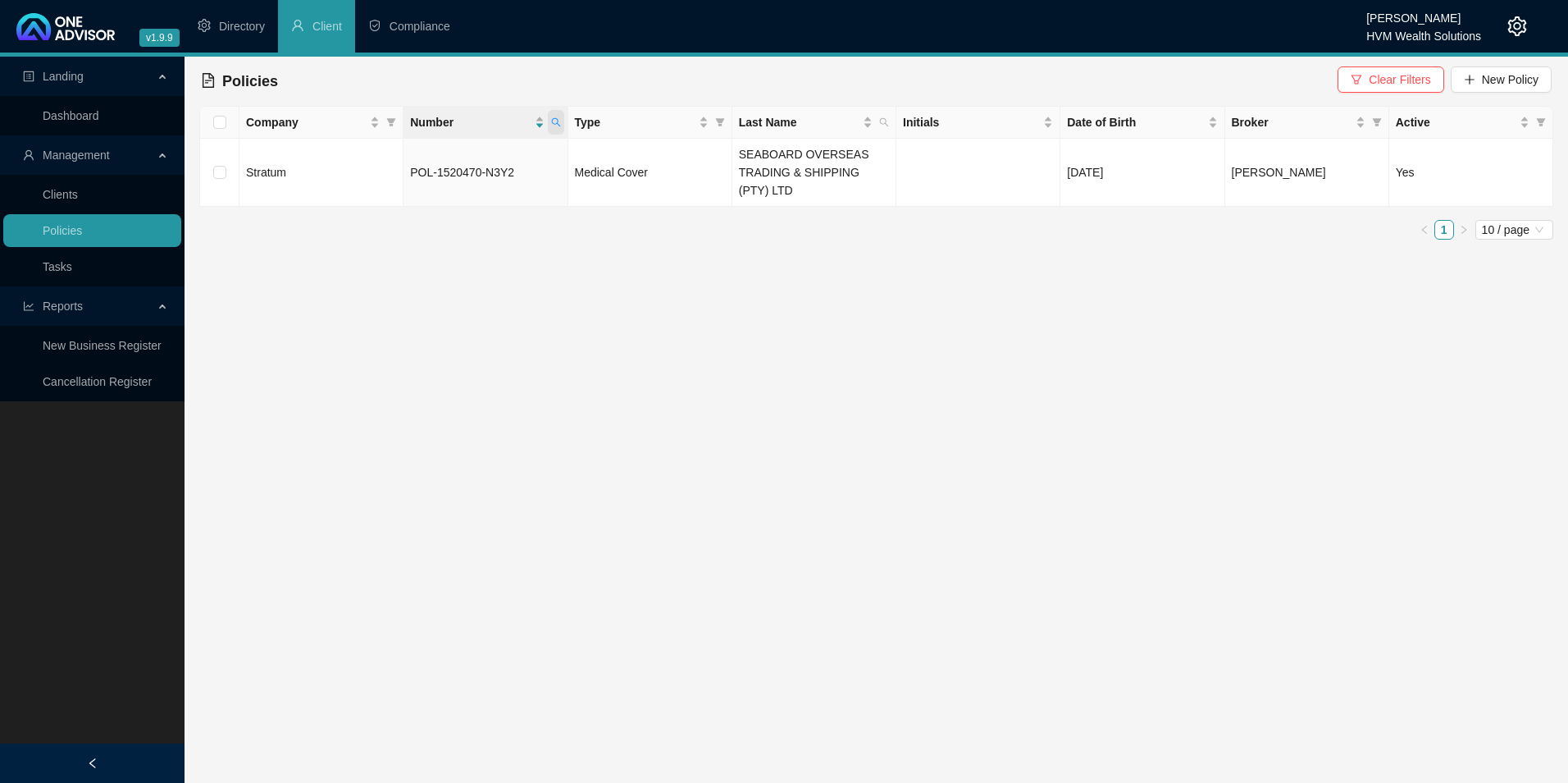
click at [560, 117] on icon "search" at bounding box center [555, 122] width 10 height 10
drag, startPoint x: 551, startPoint y: 159, endPoint x: 354, endPoint y: 157, distance: 197.0
click at [354, 157] on body "v1.9.9 [PERSON_NAME] HVM Wealth Solutions Directory Client Compliance Landing D…" at bounding box center [784, 391] width 1568 height 783
paste input "695861470"
click at [432, 157] on input "695861470" at bounding box center [480, 157] width 154 height 26
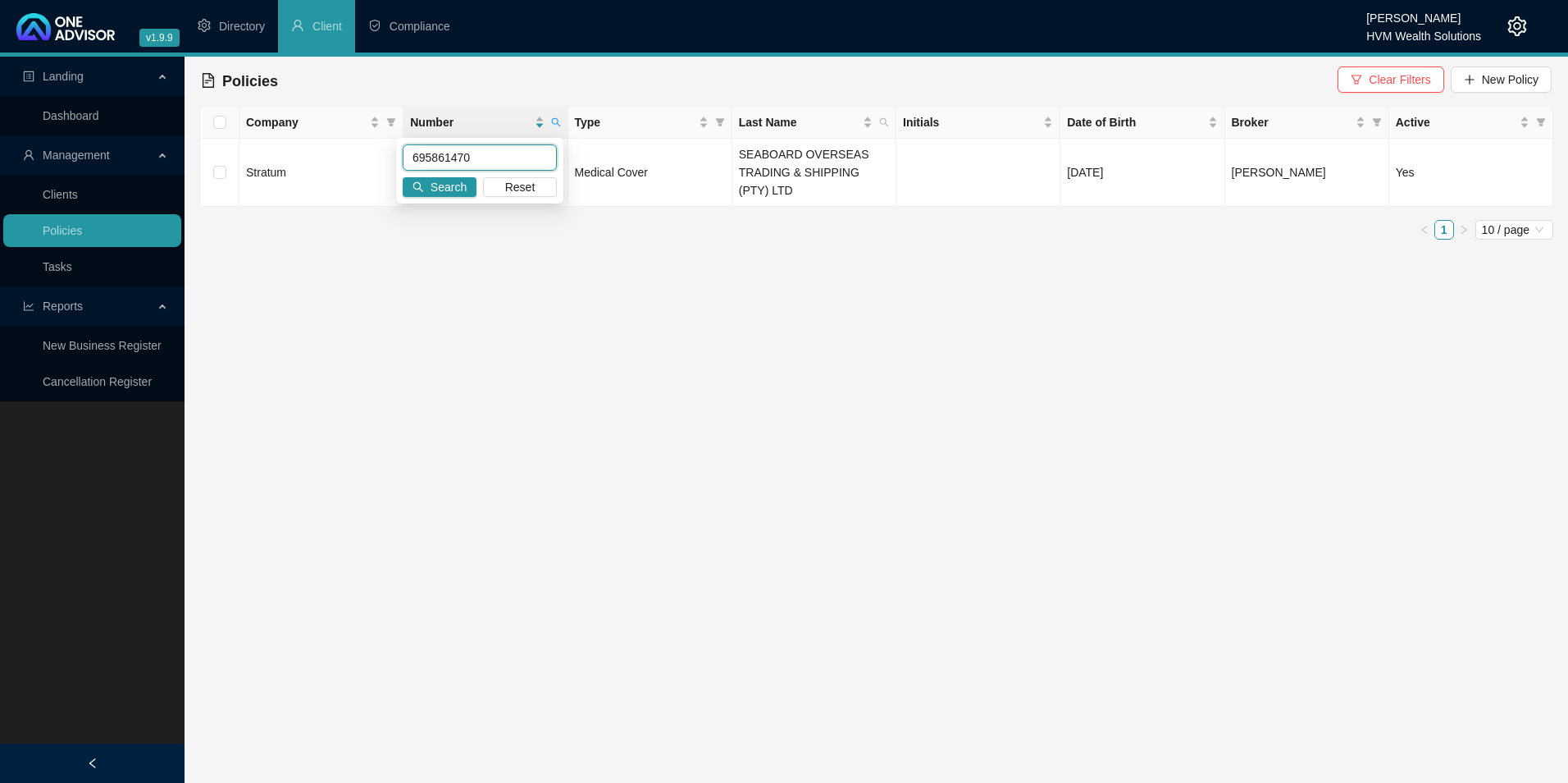
type input "695861470"
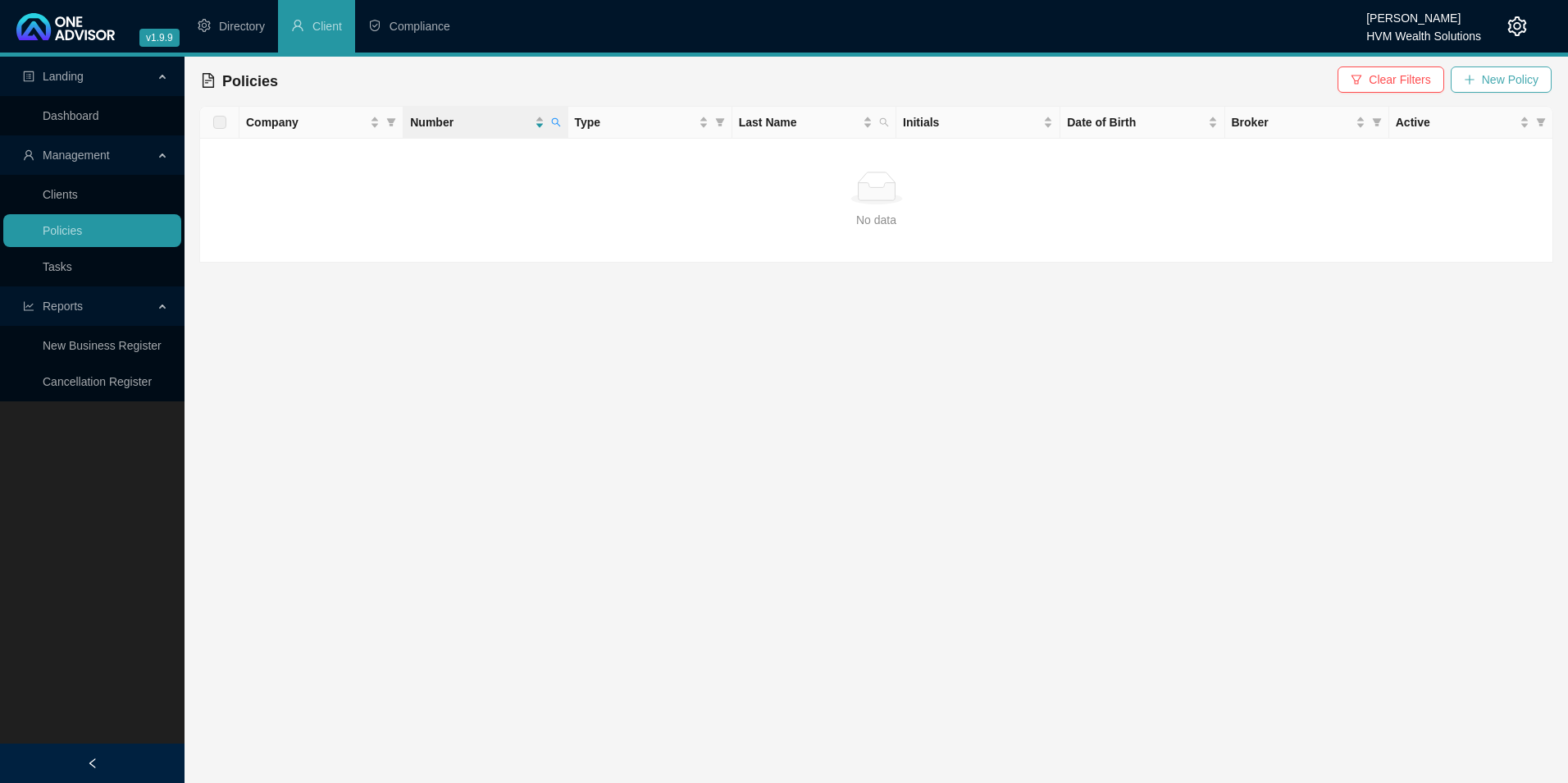
click at [1501, 77] on span "New Policy" at bounding box center [1510, 80] width 56 height 18
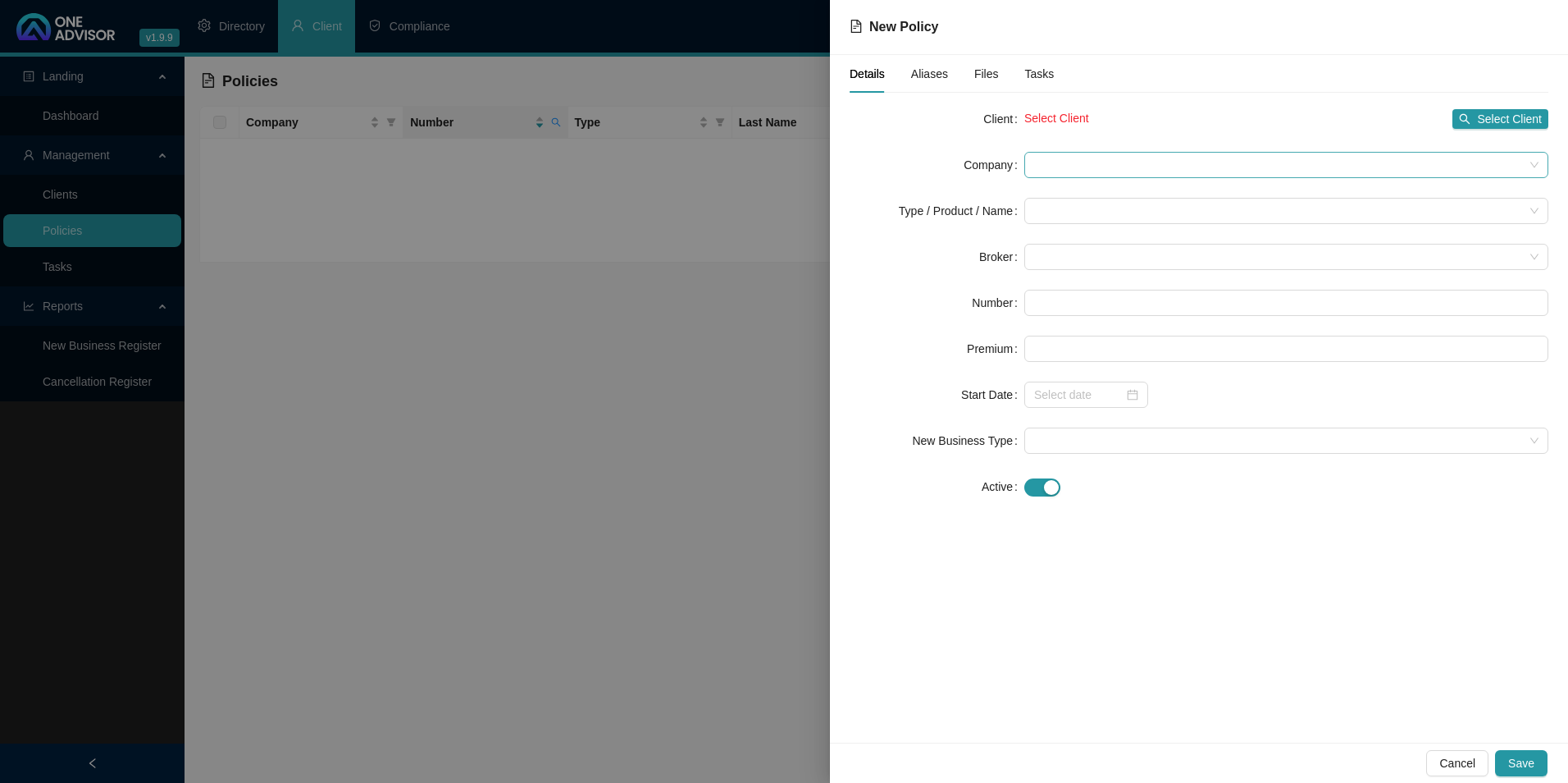
click at [1069, 171] on span at bounding box center [1286, 165] width 504 height 25
type input "Seab"
drag, startPoint x: 1120, startPoint y: 165, endPoint x: 877, endPoint y: 165, distance: 243.0
click at [891, 162] on div "Company Seab" at bounding box center [1199, 165] width 699 height 26
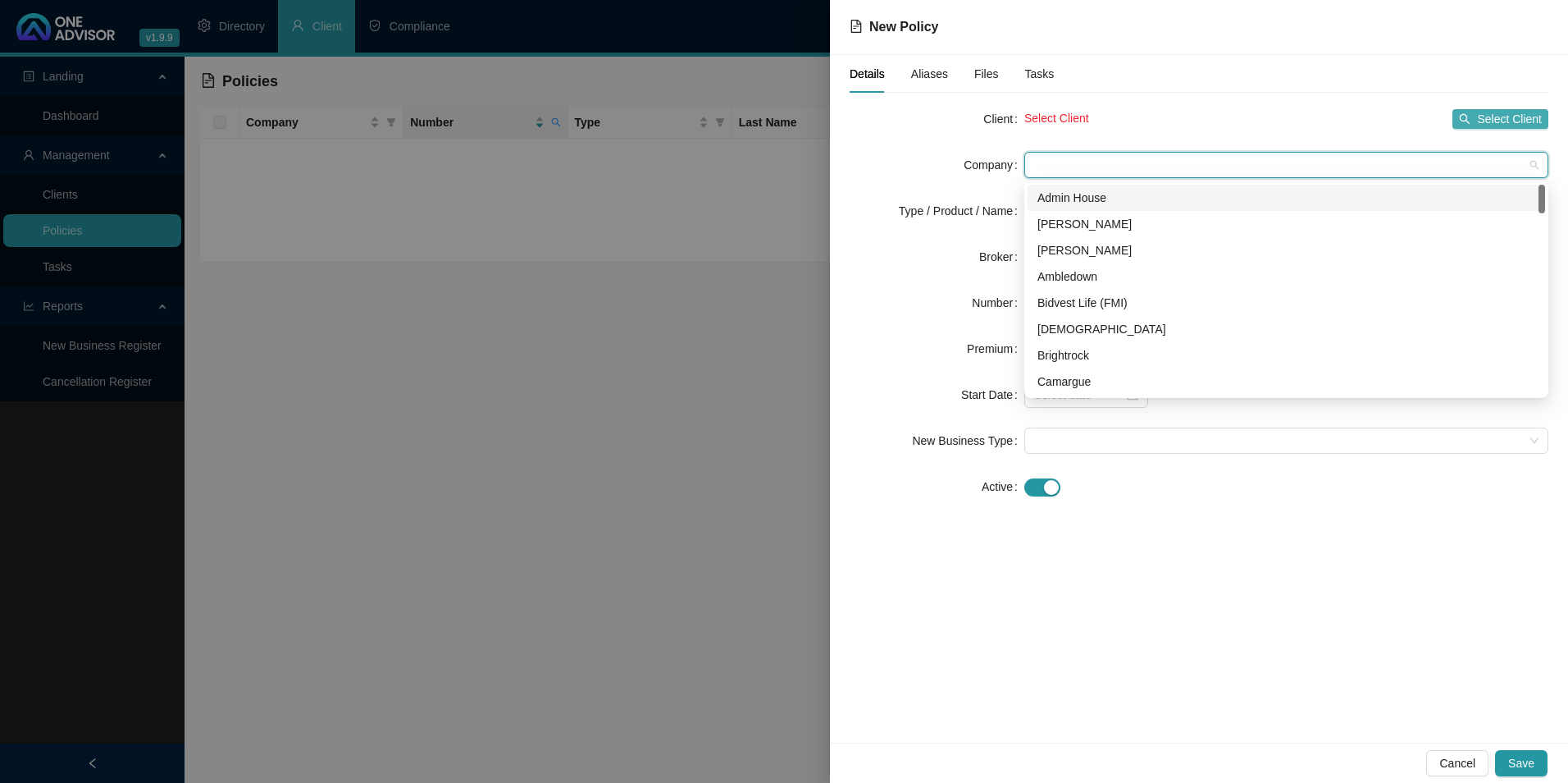
click at [1511, 116] on span "Select Client" at bounding box center [1510, 119] width 65 height 18
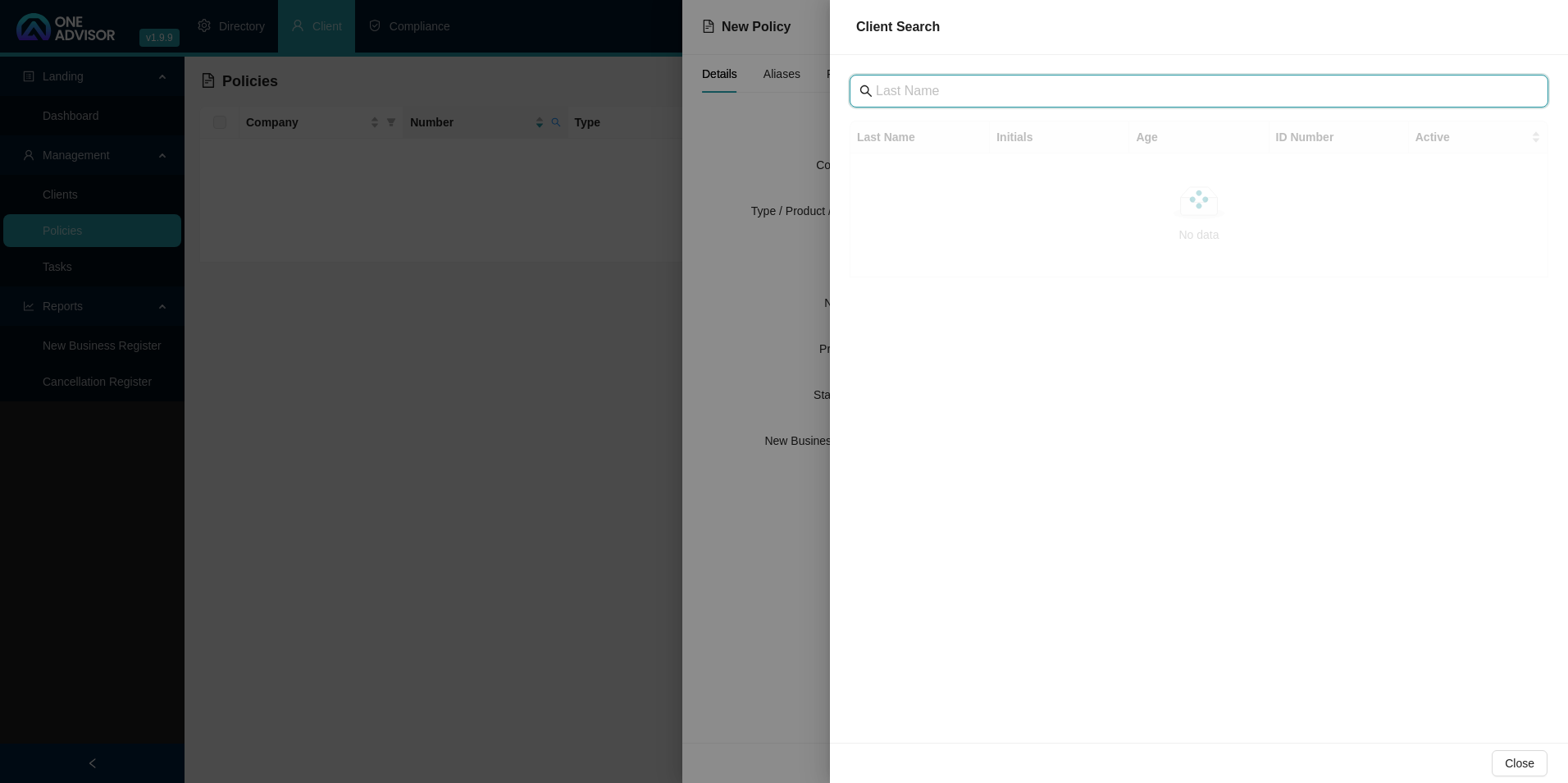
click at [956, 91] on input "text" at bounding box center [1200, 91] width 650 height 19
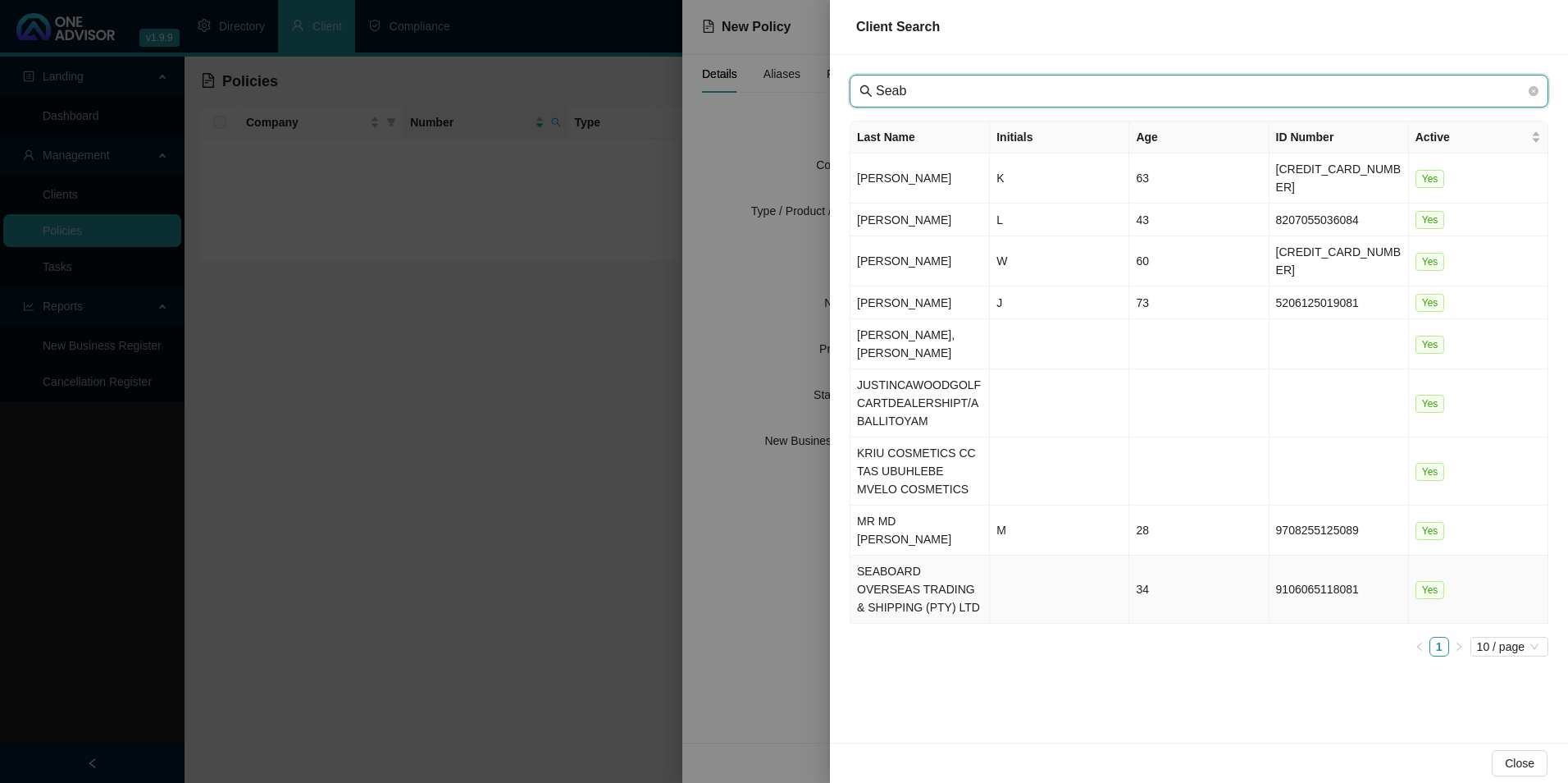
type input "Seab"
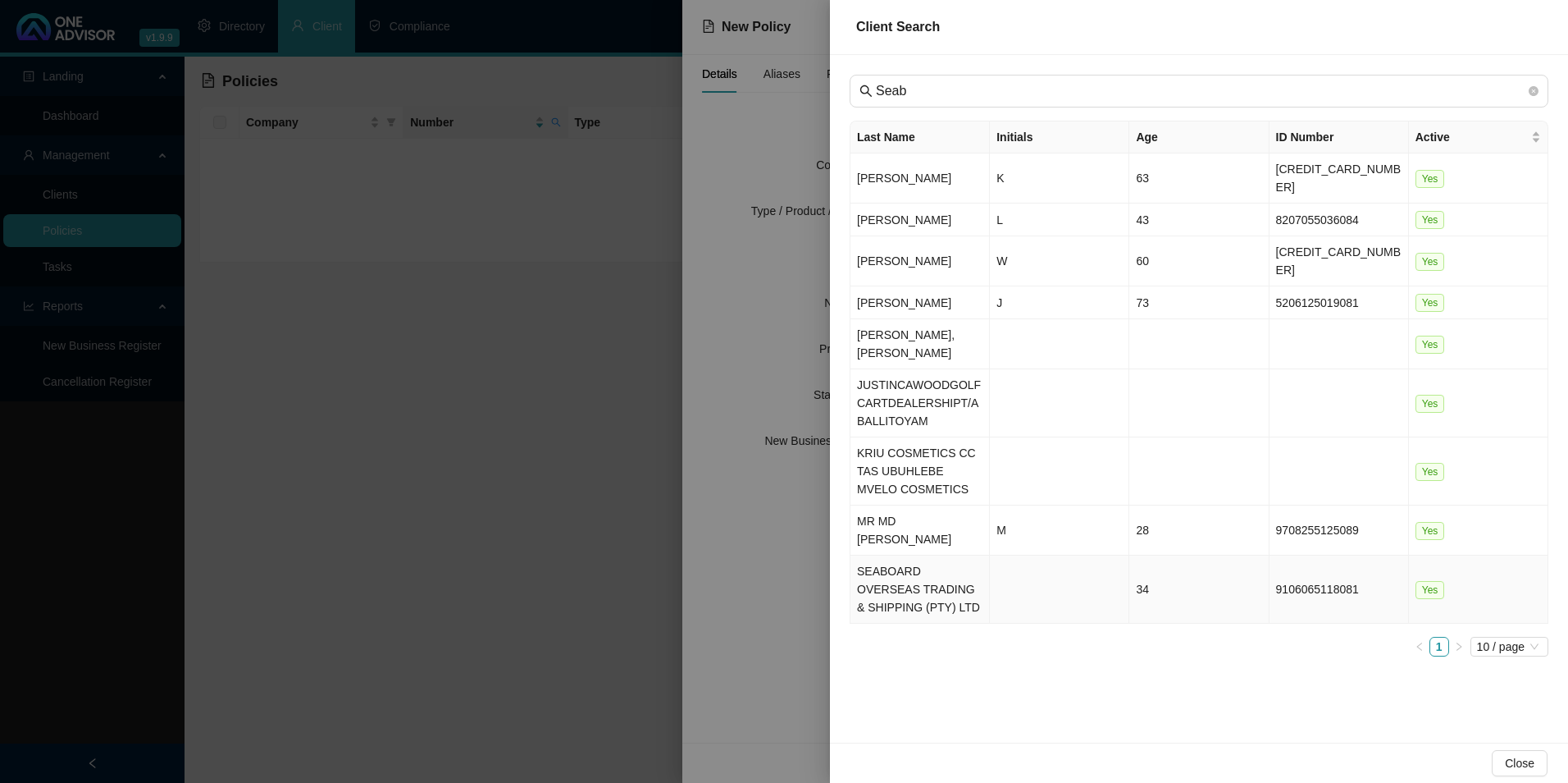
click at [909, 556] on td "SEABOARD OVERSEAS TRADING & SHIPPING (PTY) LTD" at bounding box center [919, 590] width 140 height 68
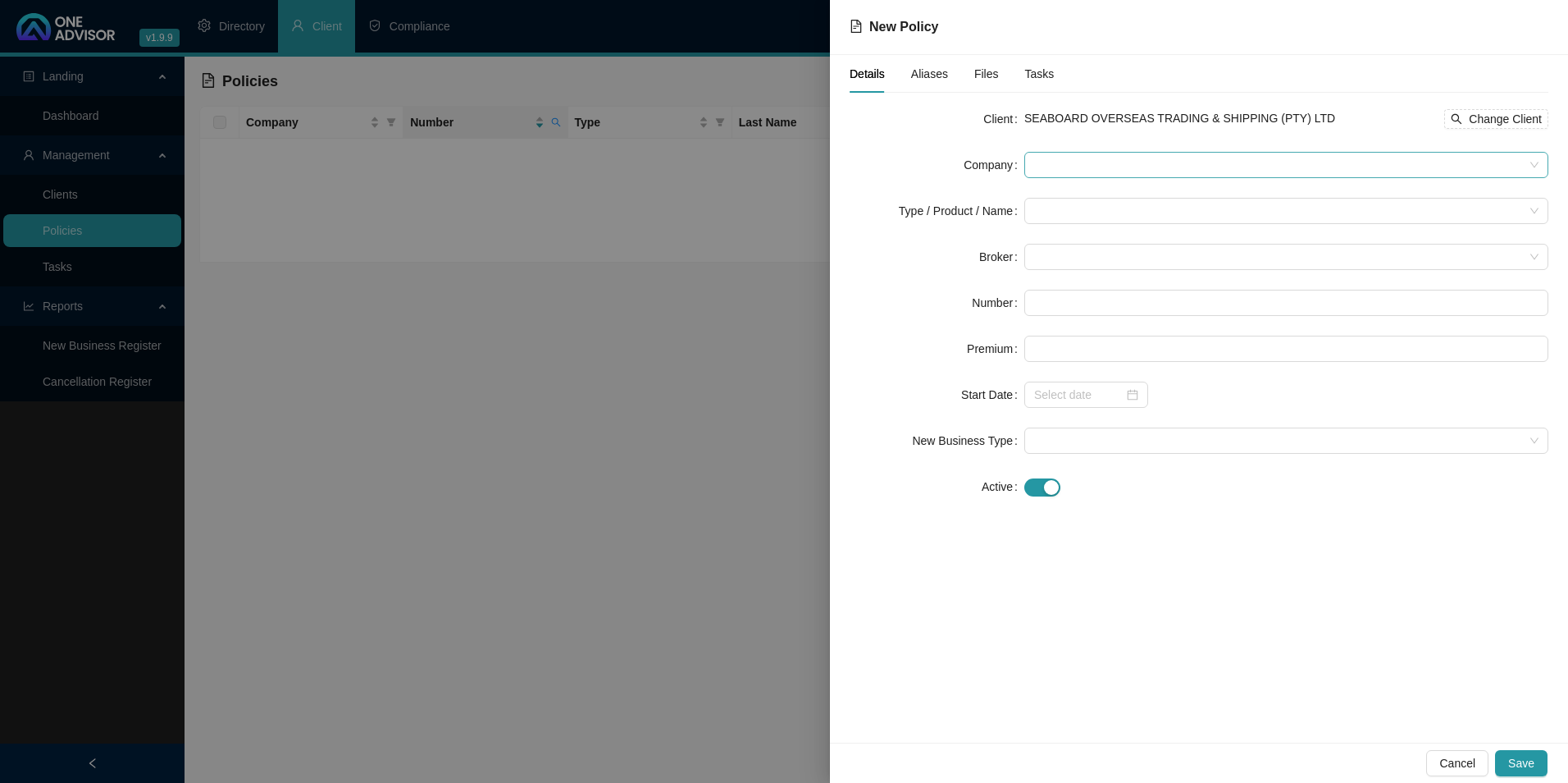
click at [1084, 168] on span at bounding box center [1286, 165] width 504 height 25
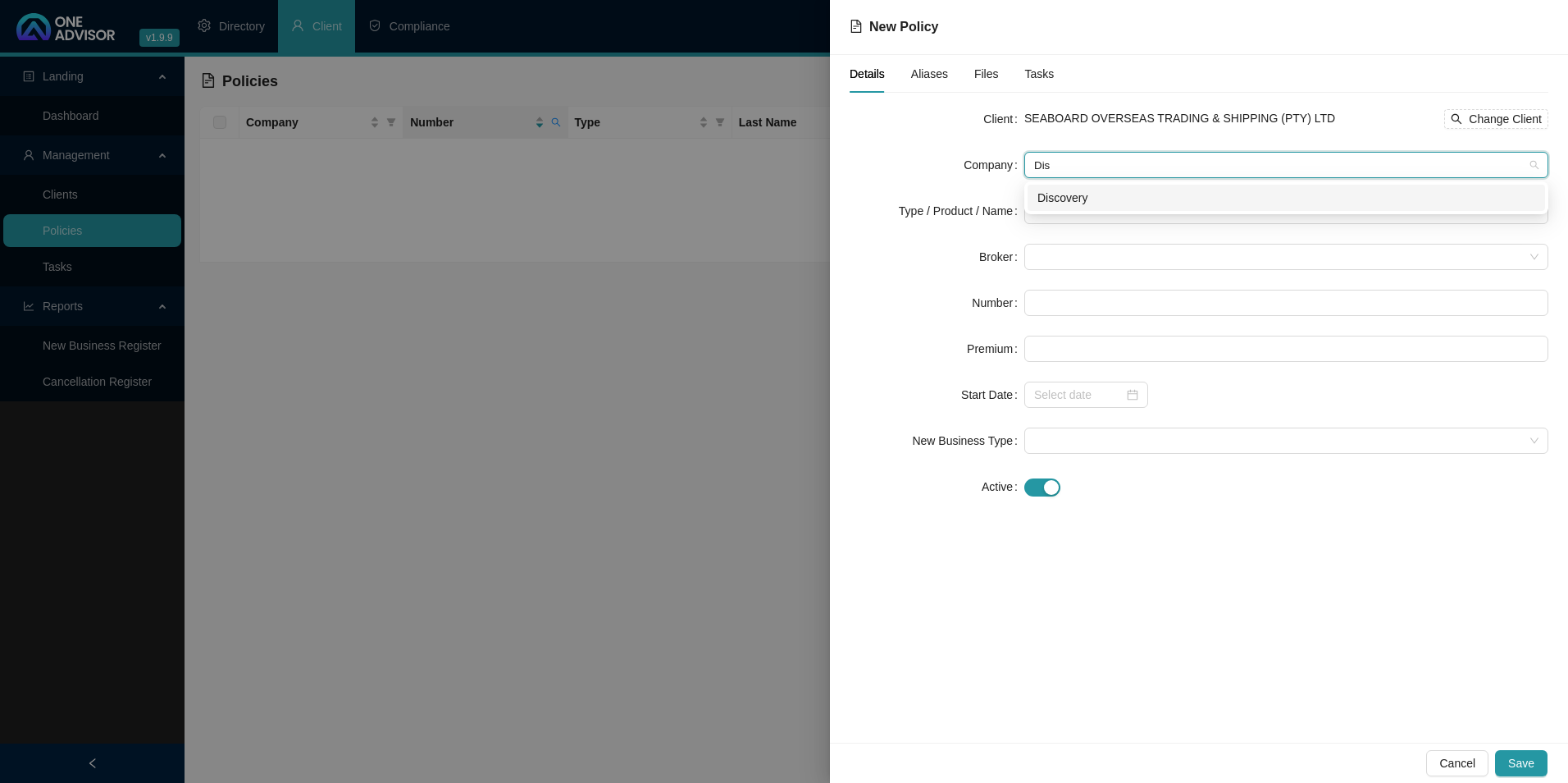
type input "Disc"
click at [1098, 208] on div "Discovery" at bounding box center [1286, 198] width 517 height 26
click at [1069, 214] on input "search" at bounding box center [1279, 211] width 490 height 25
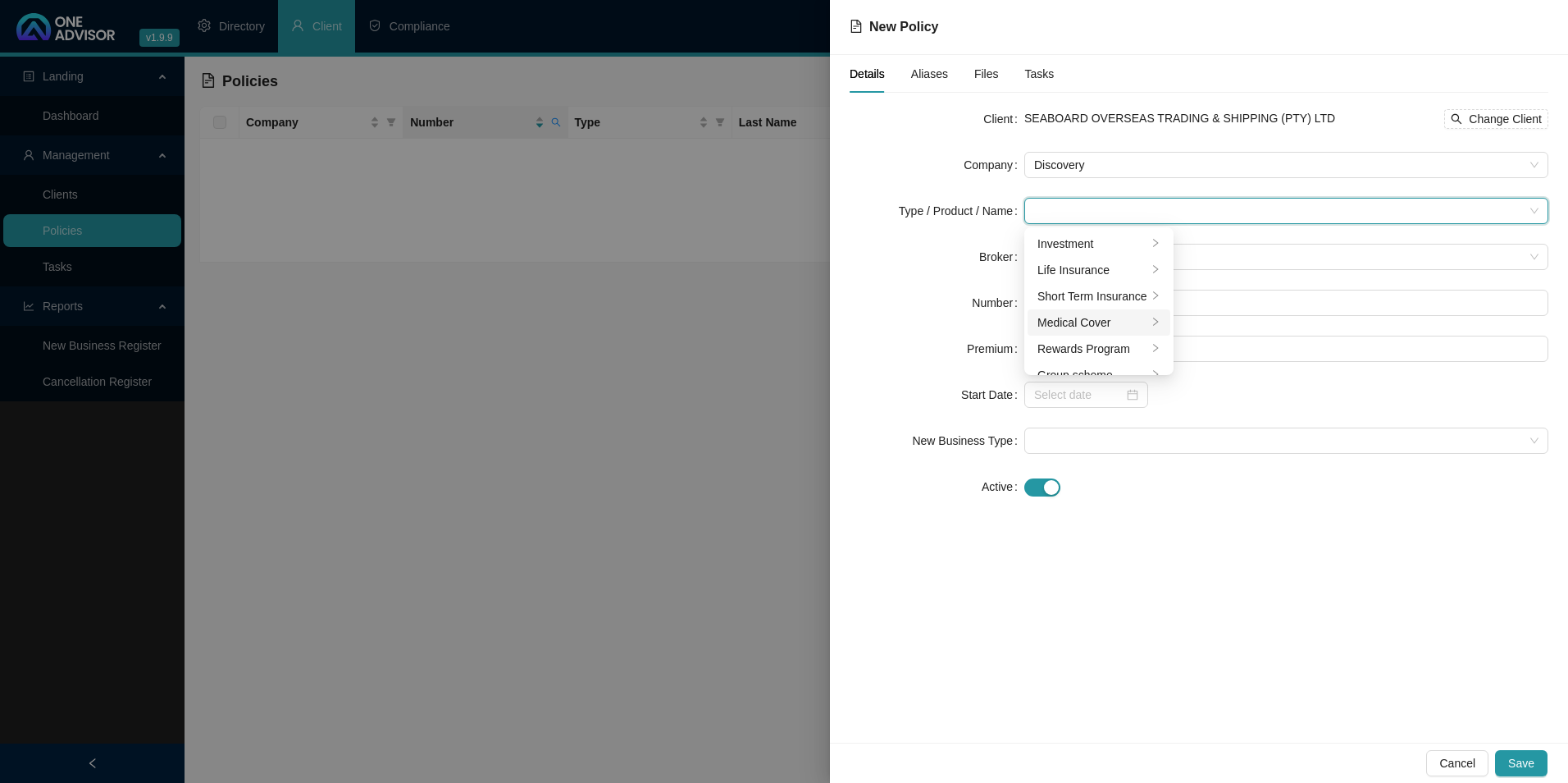
click at [1068, 328] on div "Medical Cover" at bounding box center [1092, 323] width 110 height 18
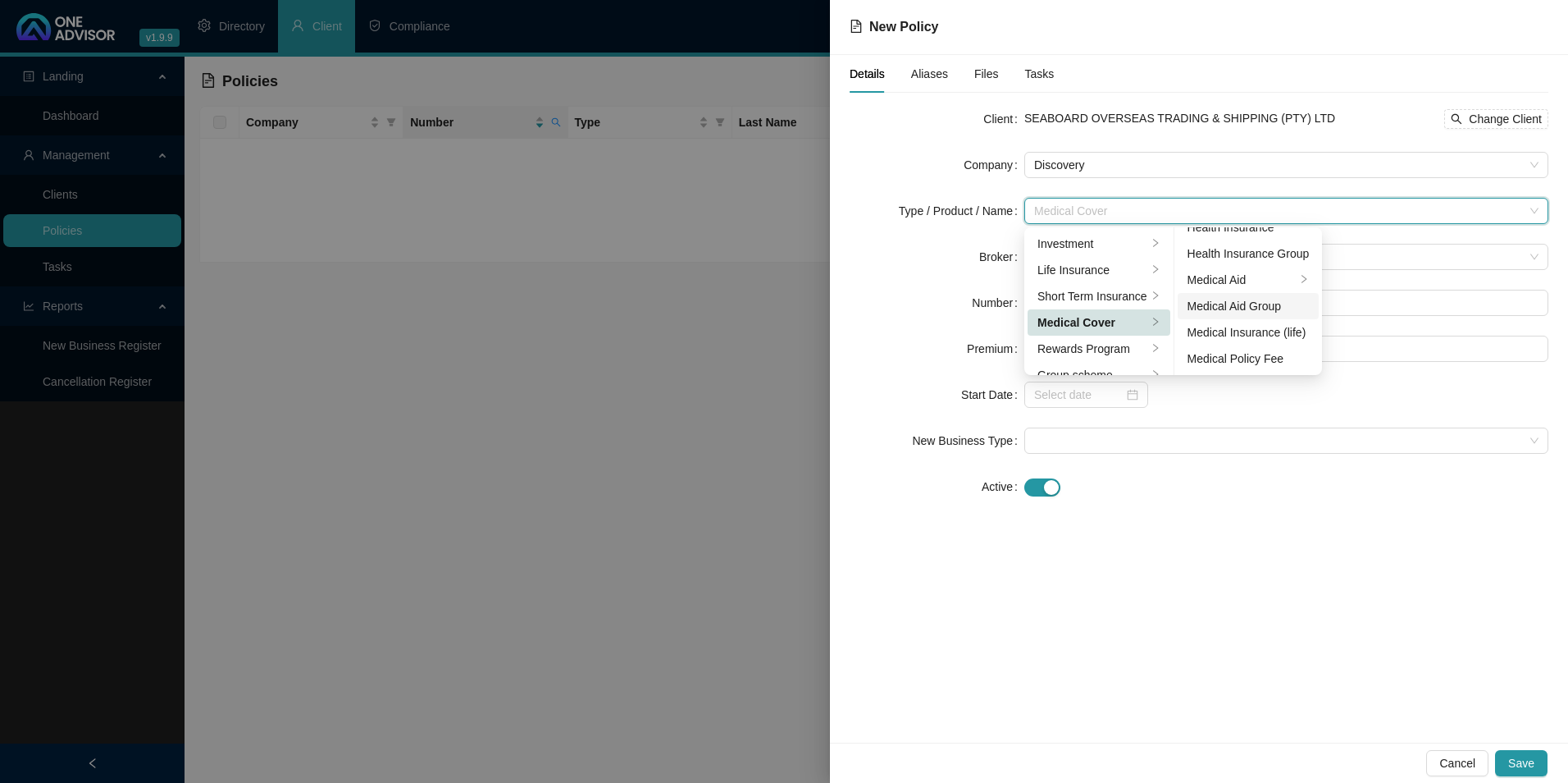
click at [1258, 302] on div "Medical Aid Group" at bounding box center [1248, 306] width 122 height 18
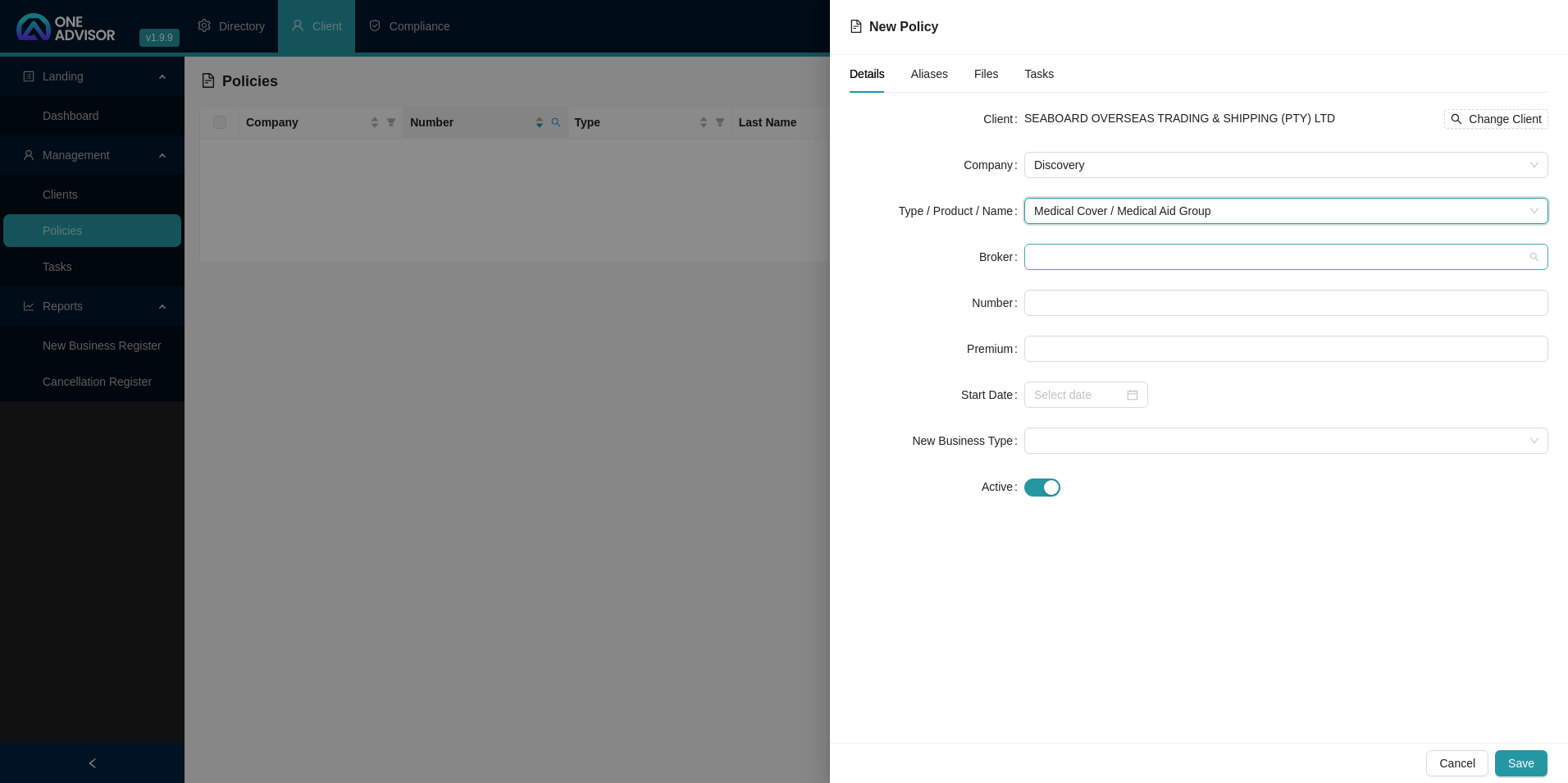
click at [1097, 256] on span at bounding box center [1286, 256] width 504 height 25
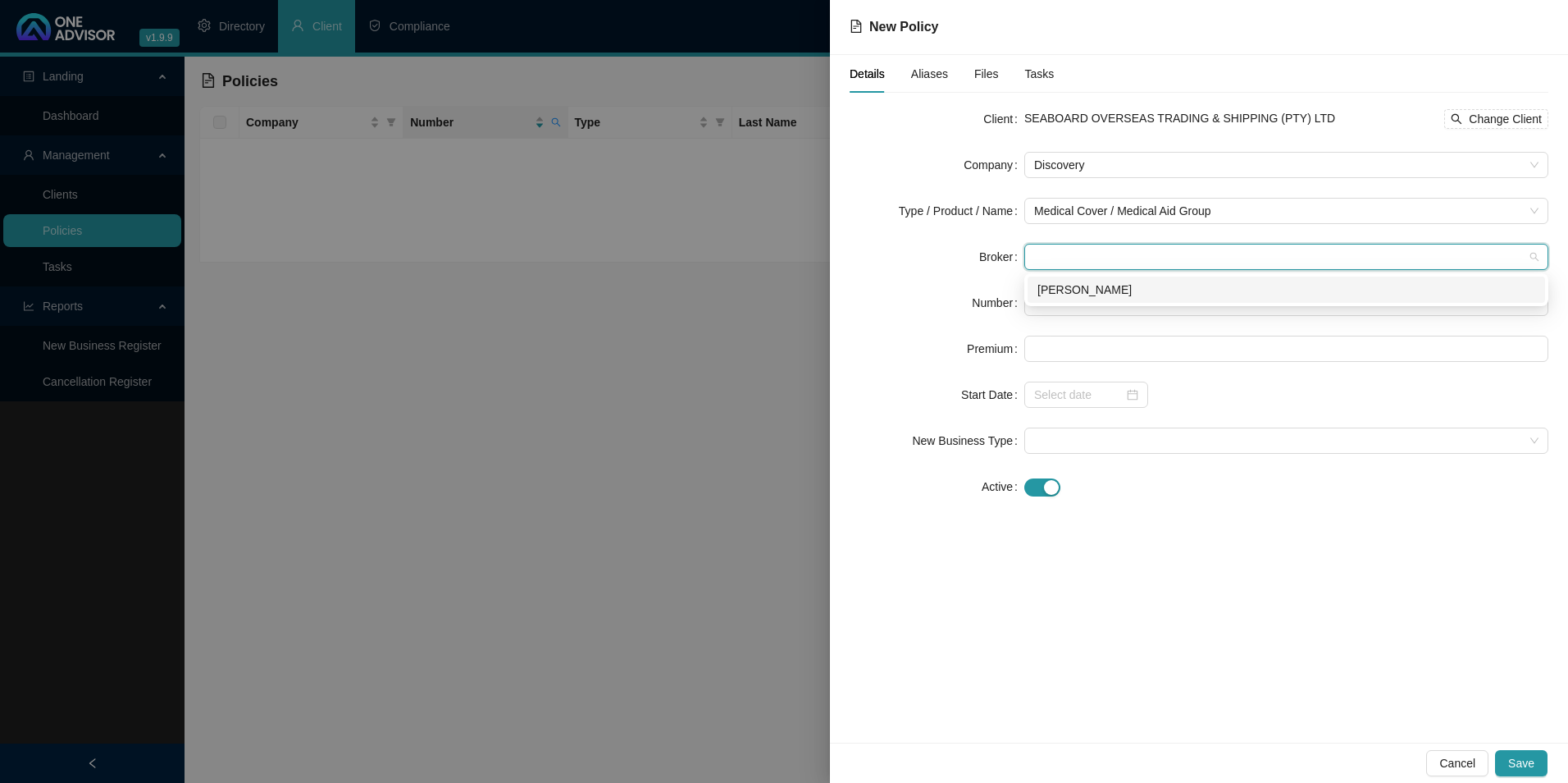
click at [1095, 295] on div "[PERSON_NAME]" at bounding box center [1286, 290] width 498 height 18
click at [1082, 308] on input "text" at bounding box center [1286, 302] width 524 height 26
click at [1227, 307] on input "text" at bounding box center [1286, 302] width 524 height 26
paste input "695861470"
type input "695861470"
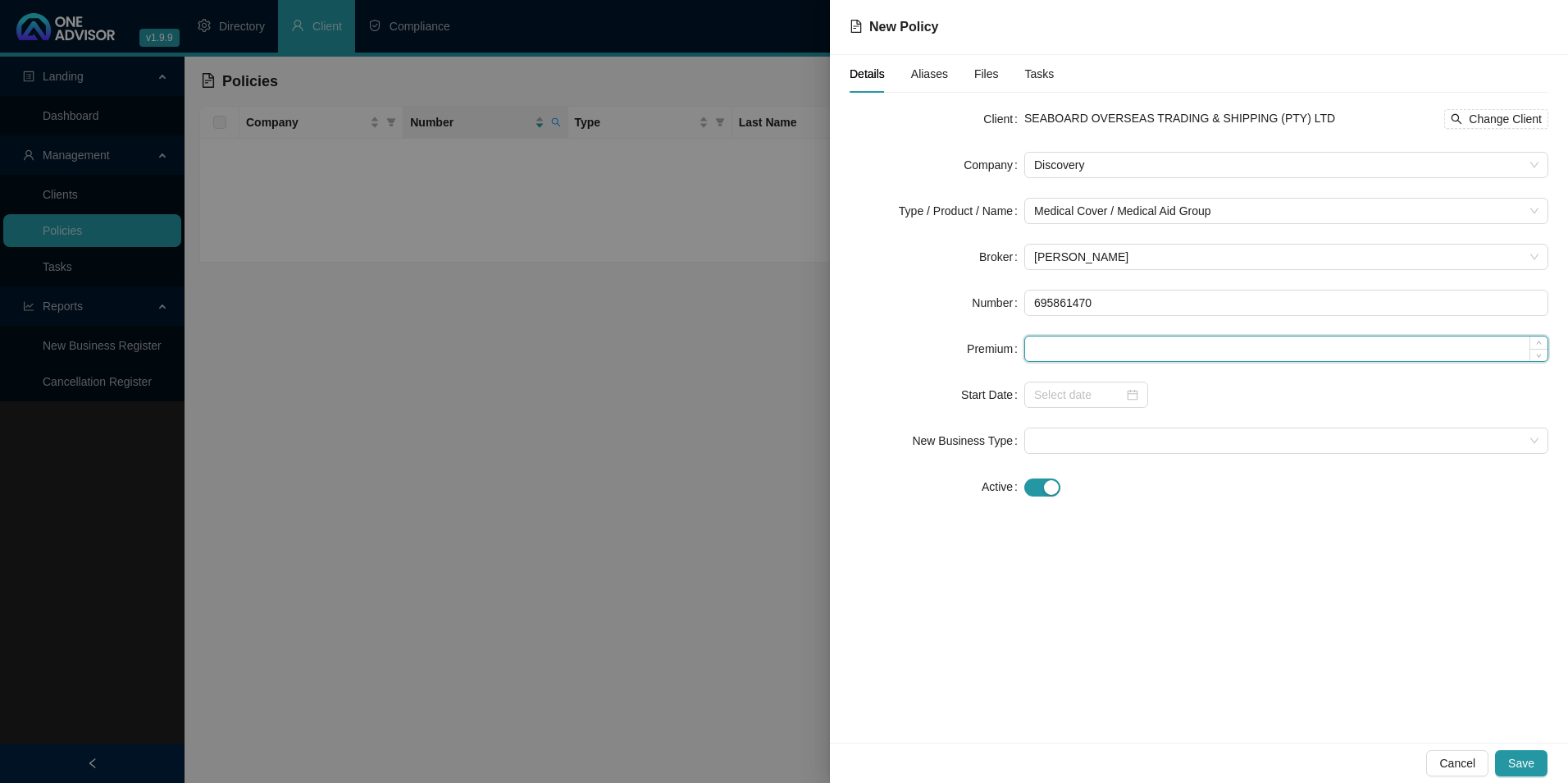
click at [1118, 343] on input at bounding box center [1285, 349] width 522 height 25
paste input "5049"
type input "5049.00"
click at [1076, 398] on input at bounding box center [1078, 395] width 90 height 18
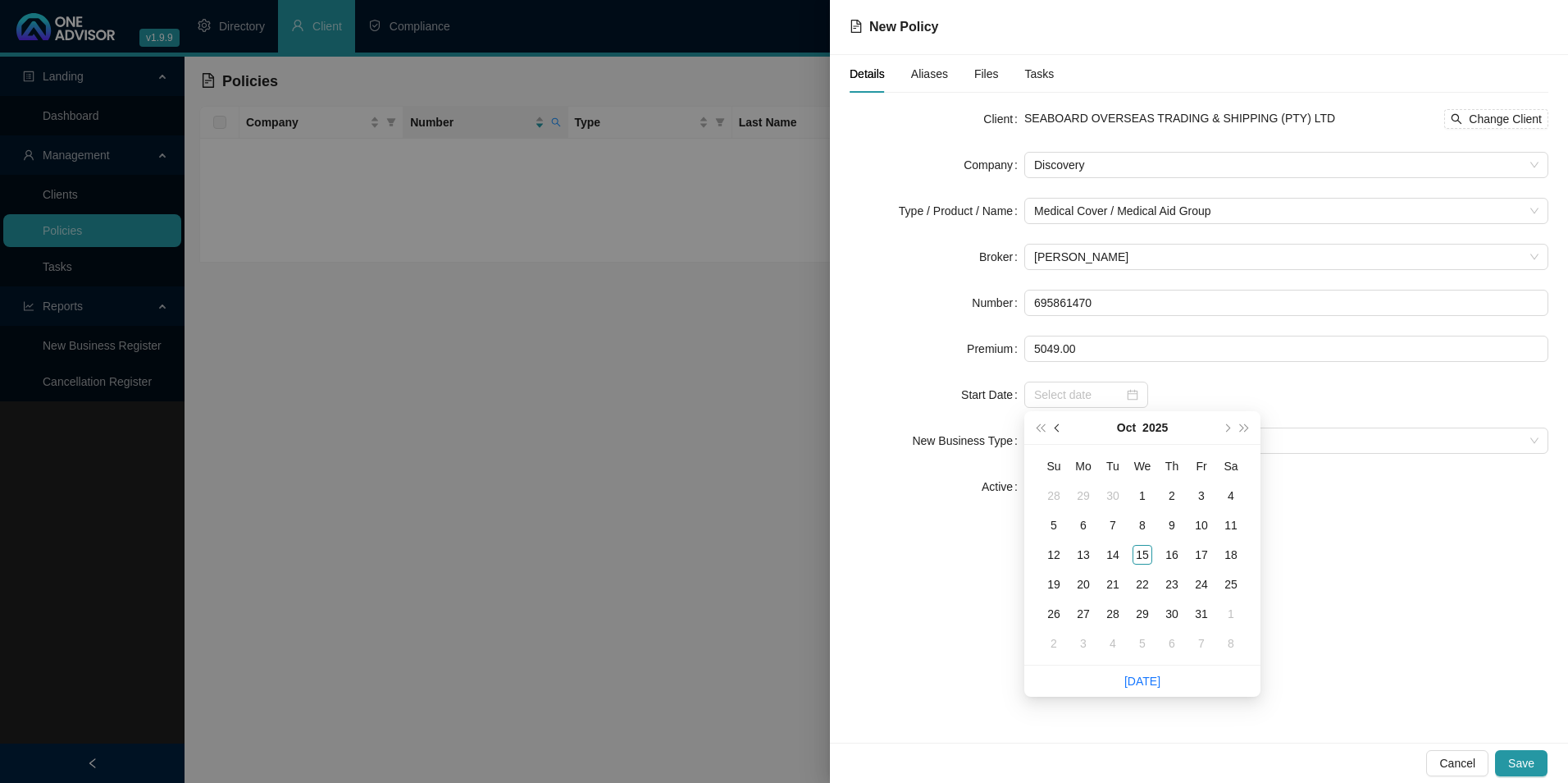
click at [1054, 427] on span "prev-year" at bounding box center [1058, 427] width 8 height 8
type input "[DATE]"
click at [1083, 493] on div "1" at bounding box center [1083, 495] width 19 height 19
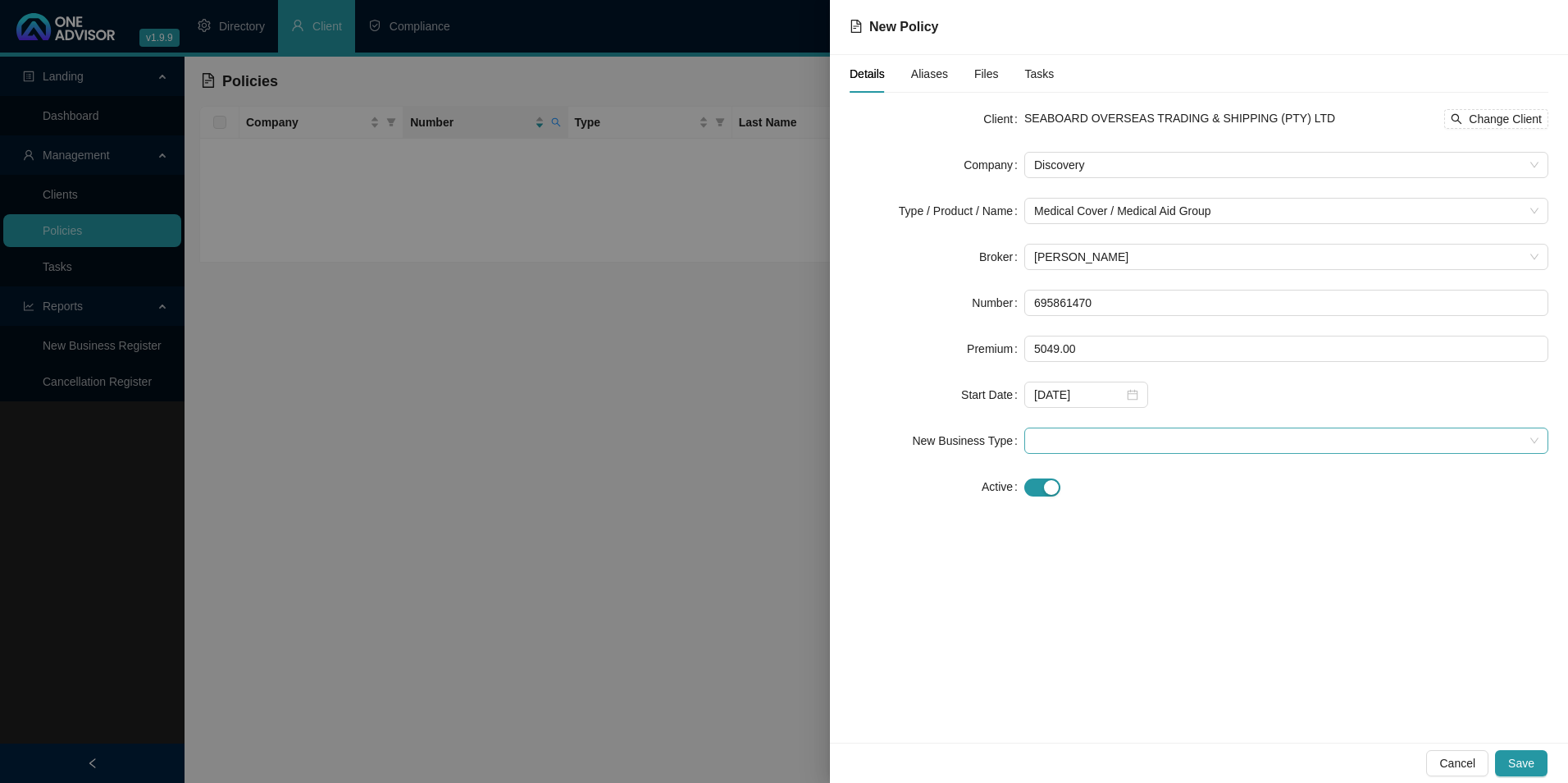
click at [1282, 434] on span at bounding box center [1286, 440] width 504 height 25
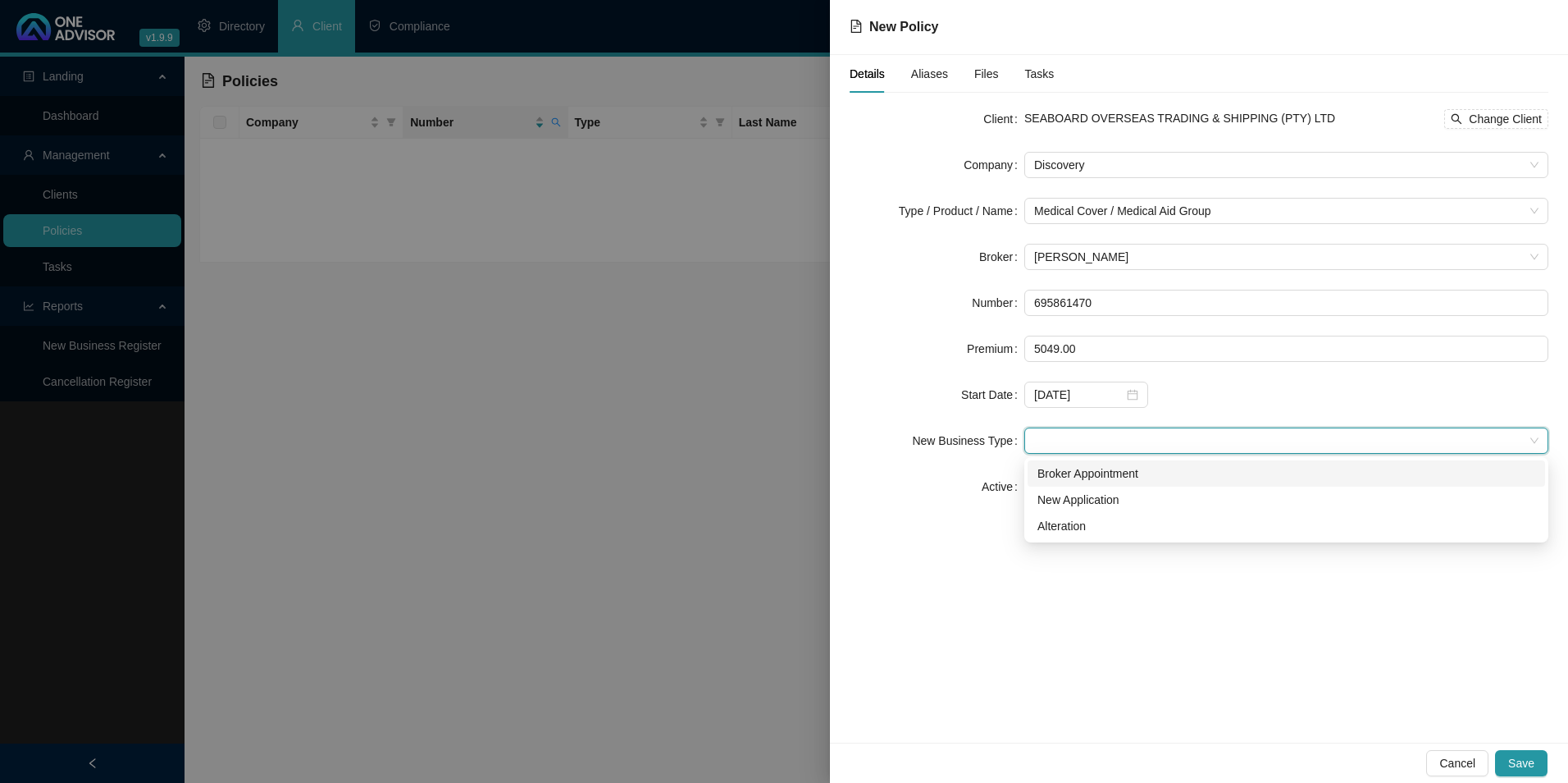
click at [1083, 475] on div "Broker Appointment" at bounding box center [1286, 473] width 498 height 18
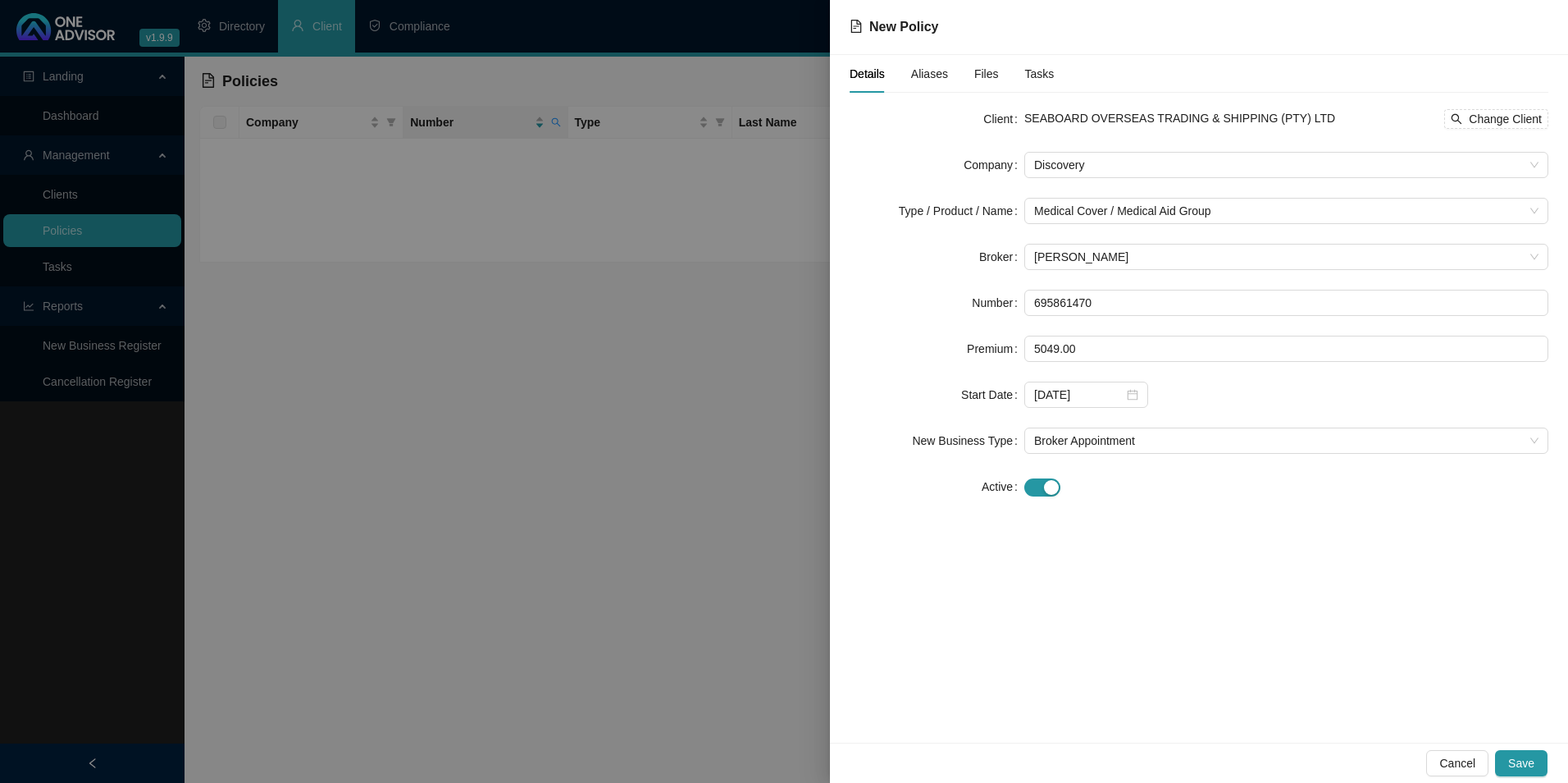
click at [926, 74] on span "Aliases" at bounding box center [930, 74] width 37 height 11
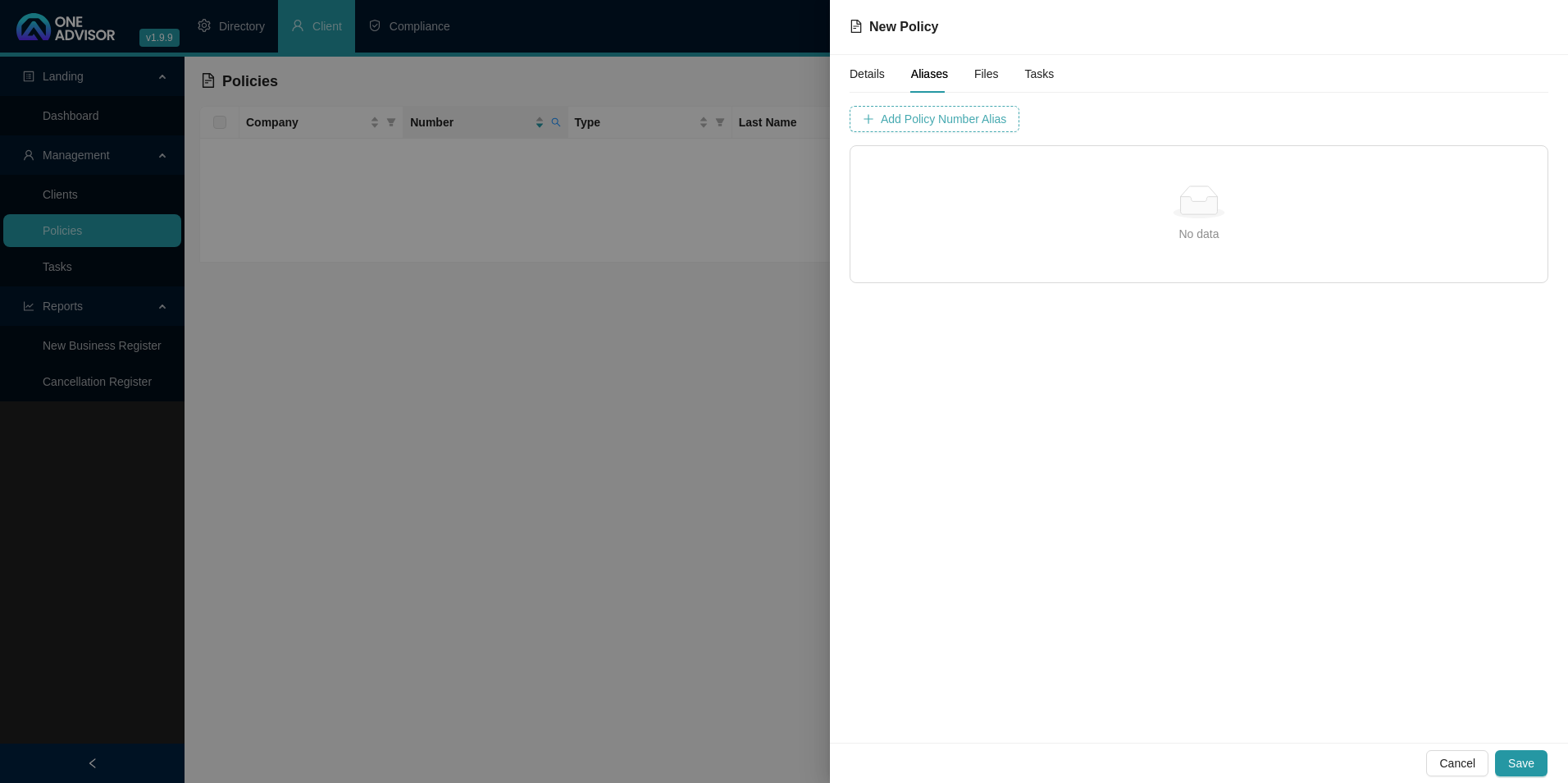
click at [898, 117] on span "Add Policy Number Alias" at bounding box center [943, 119] width 126 height 18
type input "6958614"
click at [1325, 125] on span "Add Policy Number Alias" at bounding box center [1355, 119] width 126 height 18
click at [1530, 765] on span "Save" at bounding box center [1521, 764] width 26 height 18
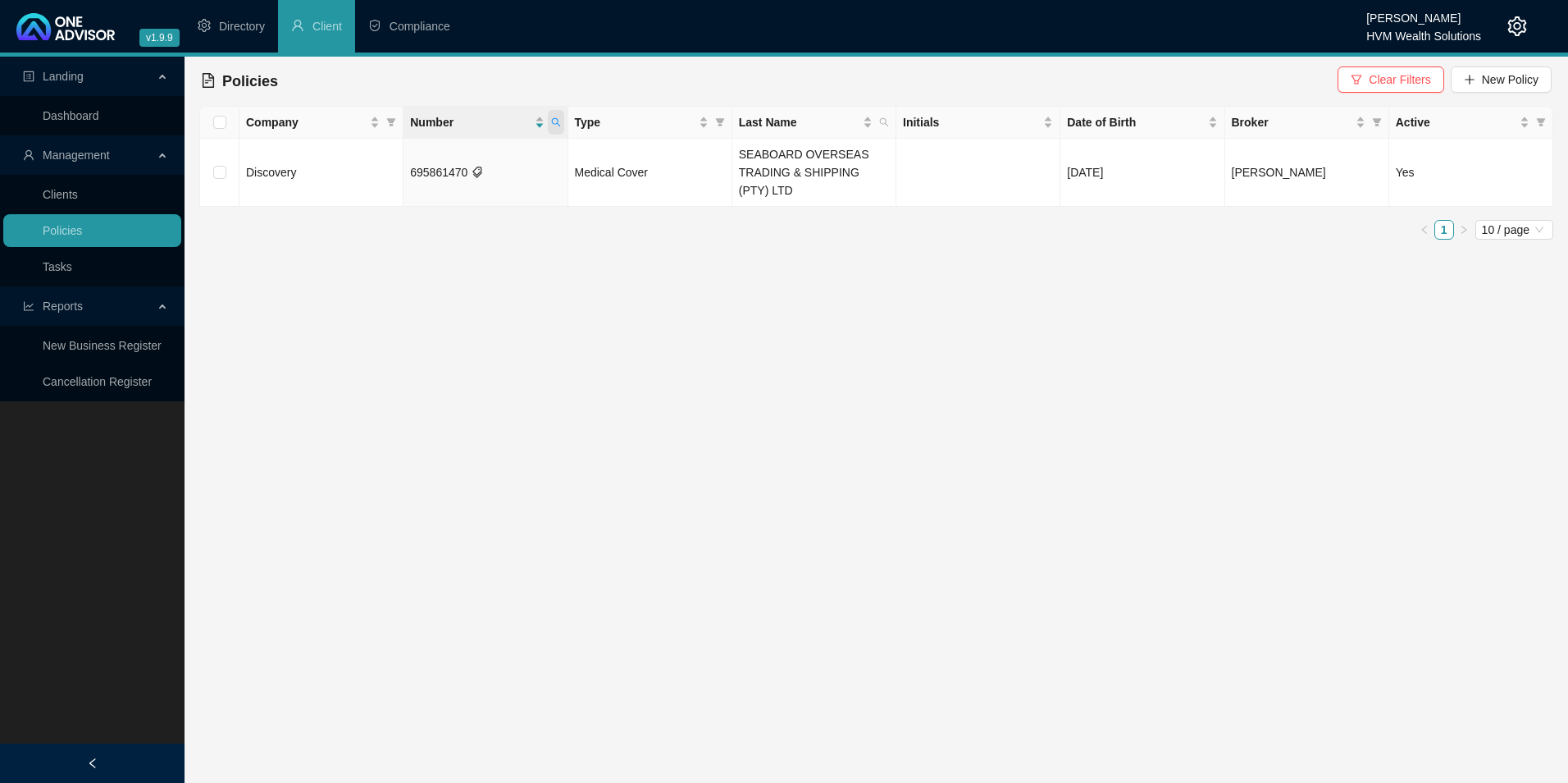
click at [558, 125] on icon "search" at bounding box center [555, 123] width 9 height 9
click at [707, 172] on td "Medical Cover" at bounding box center [650, 173] width 164 height 68
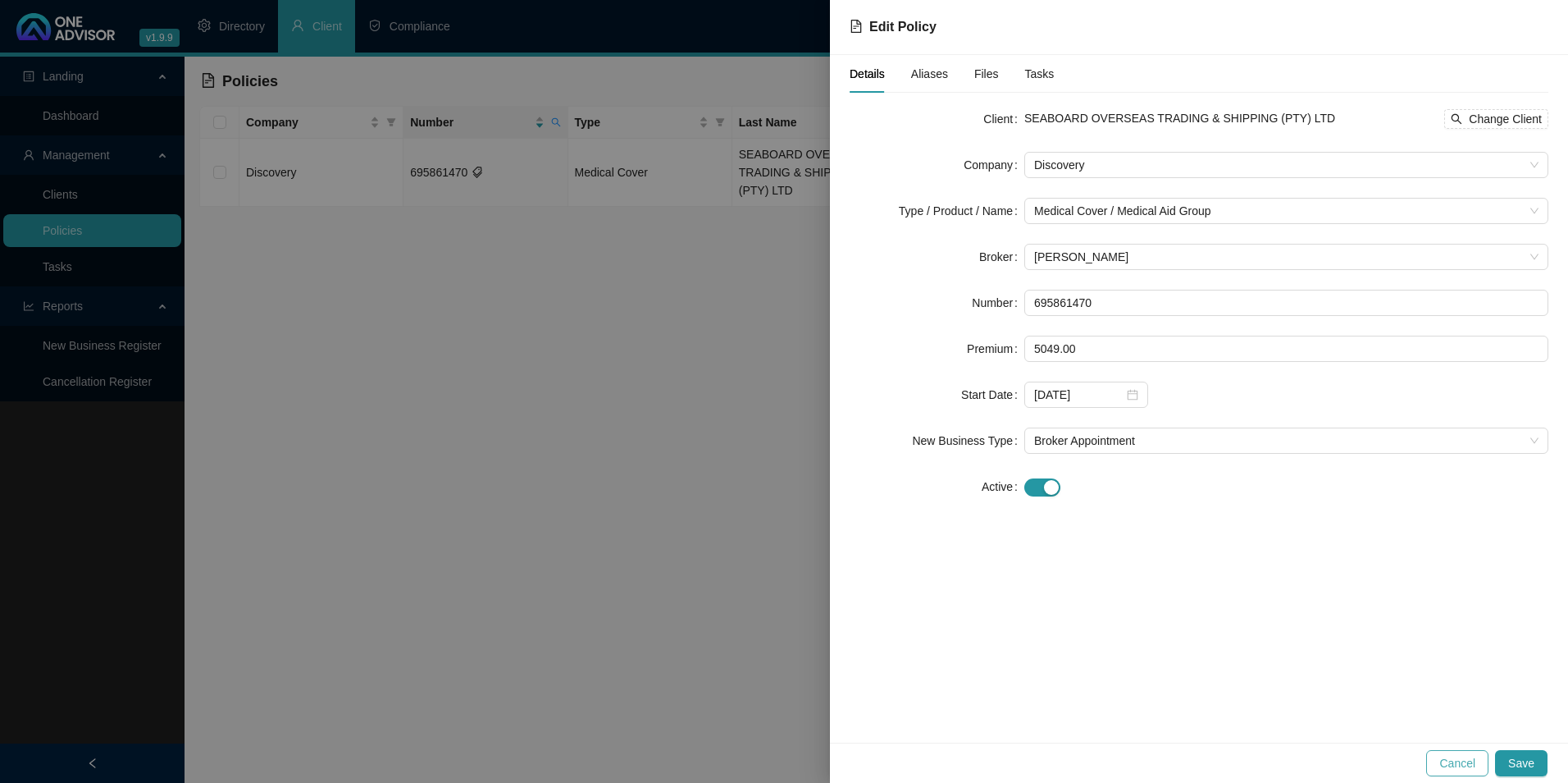
click at [1458, 755] on span "Cancel" at bounding box center [1457, 764] width 36 height 18
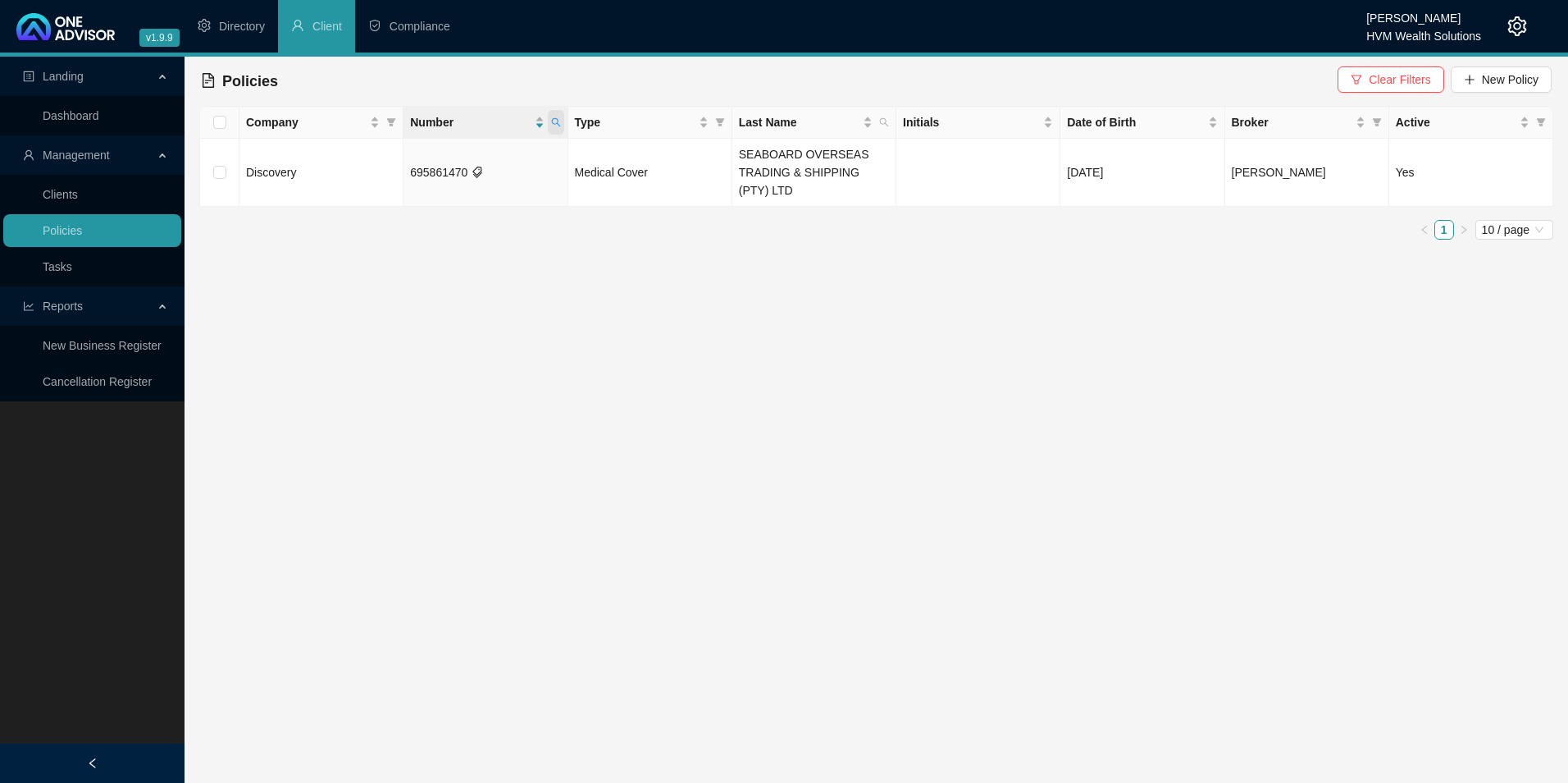
click at [555, 124] on icon "search" at bounding box center [555, 123] width 9 height 9
drag, startPoint x: 481, startPoint y: 163, endPoint x: 374, endPoint y: 146, distance: 108.3
click at [374, 146] on body "v1.9.9 [PERSON_NAME] HVM Wealth Solutions Directory Client Compliance Landing D…" at bounding box center [784, 391] width 1568 height 783
paste input "73287526"
click at [444, 155] on input "732875260" at bounding box center [480, 157] width 154 height 26
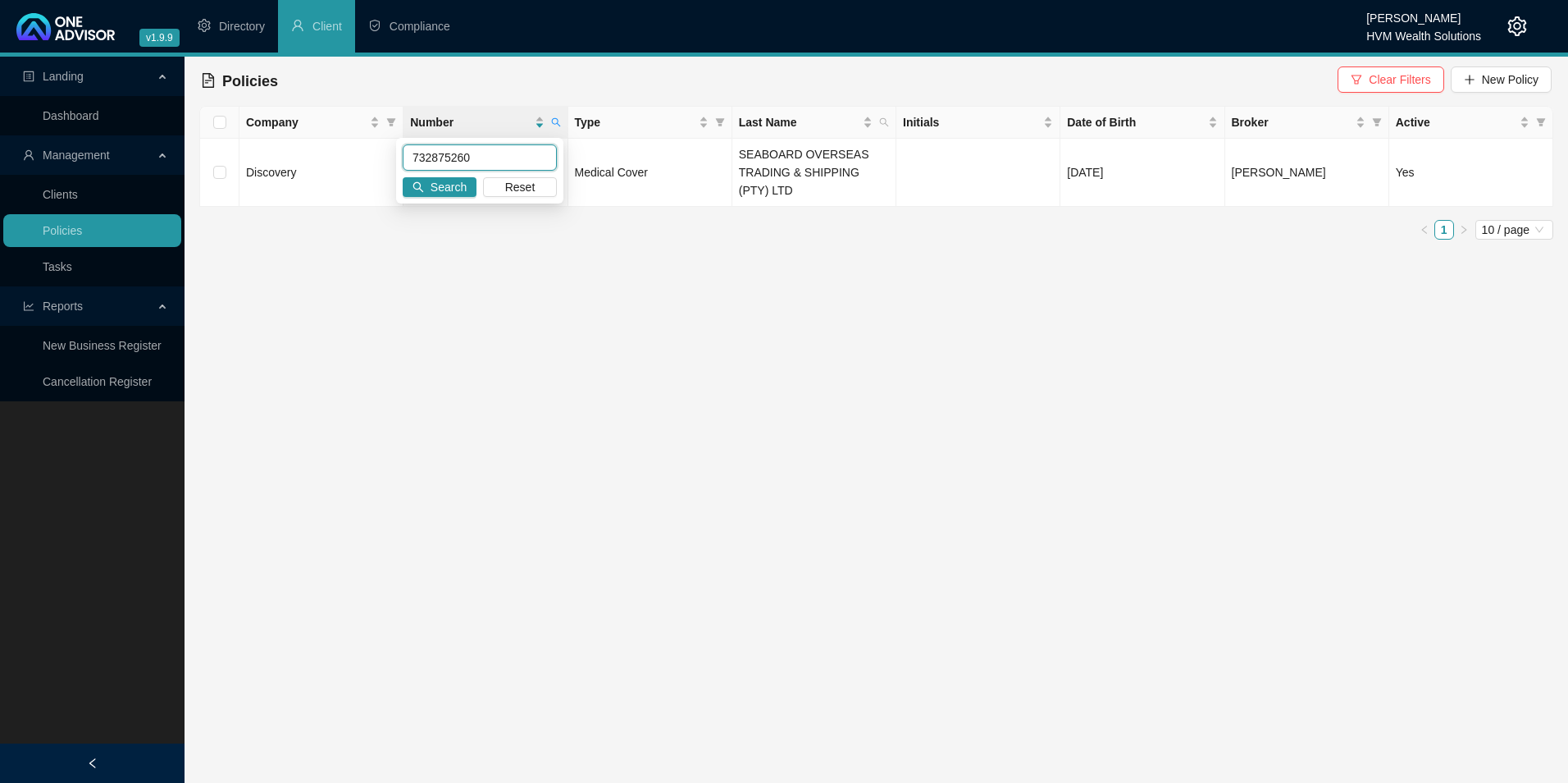
click at [437, 154] on input "732875260" at bounding box center [480, 157] width 154 height 26
type input "732875260"
click at [456, 171] on div "732875260 Search Reset" at bounding box center [480, 170] width 167 height 66
click at [452, 190] on span "Search" at bounding box center [448, 188] width 36 height 18
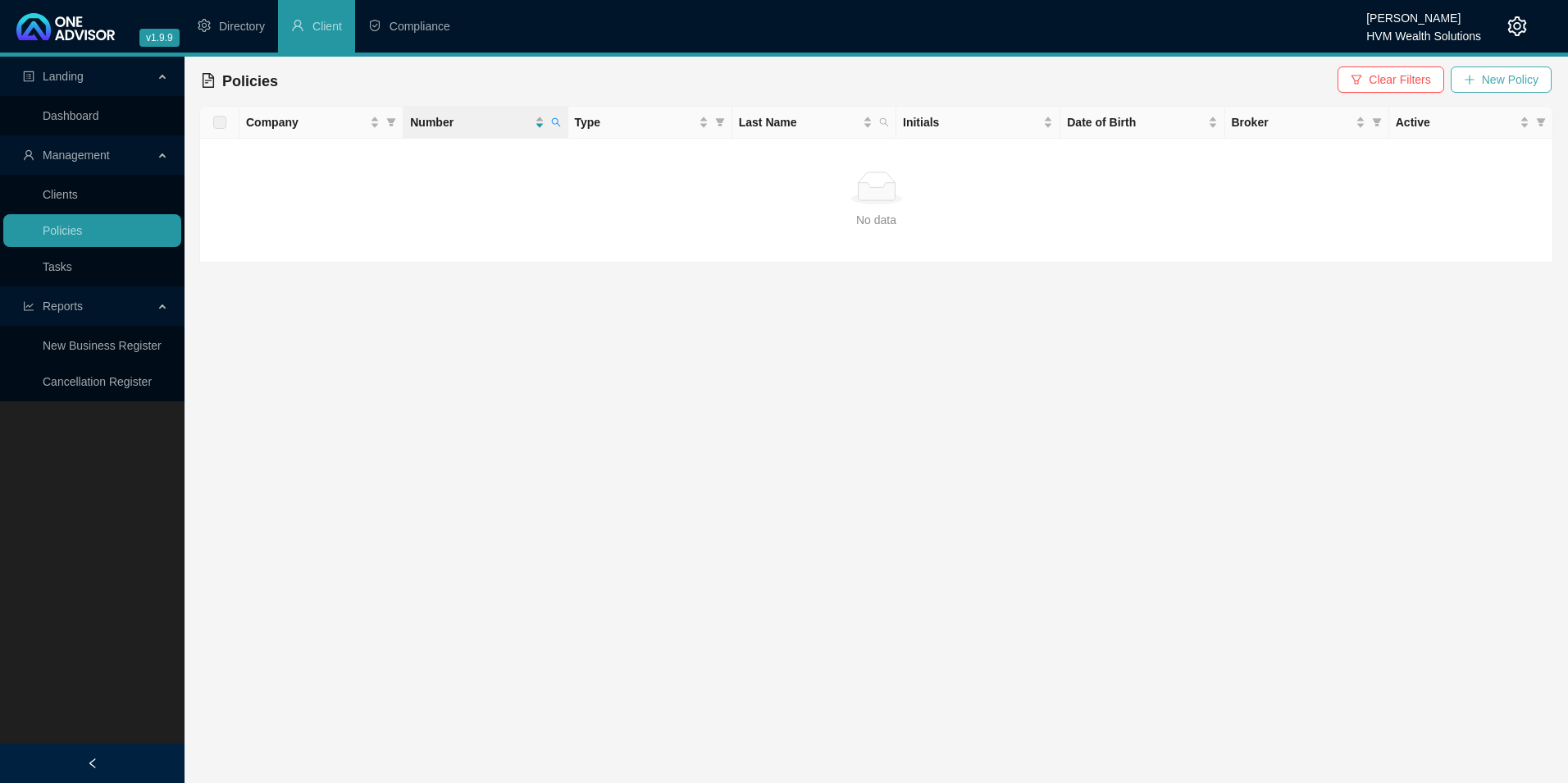
click at [1480, 85] on button "New Policy" at bounding box center [1501, 80] width 101 height 26
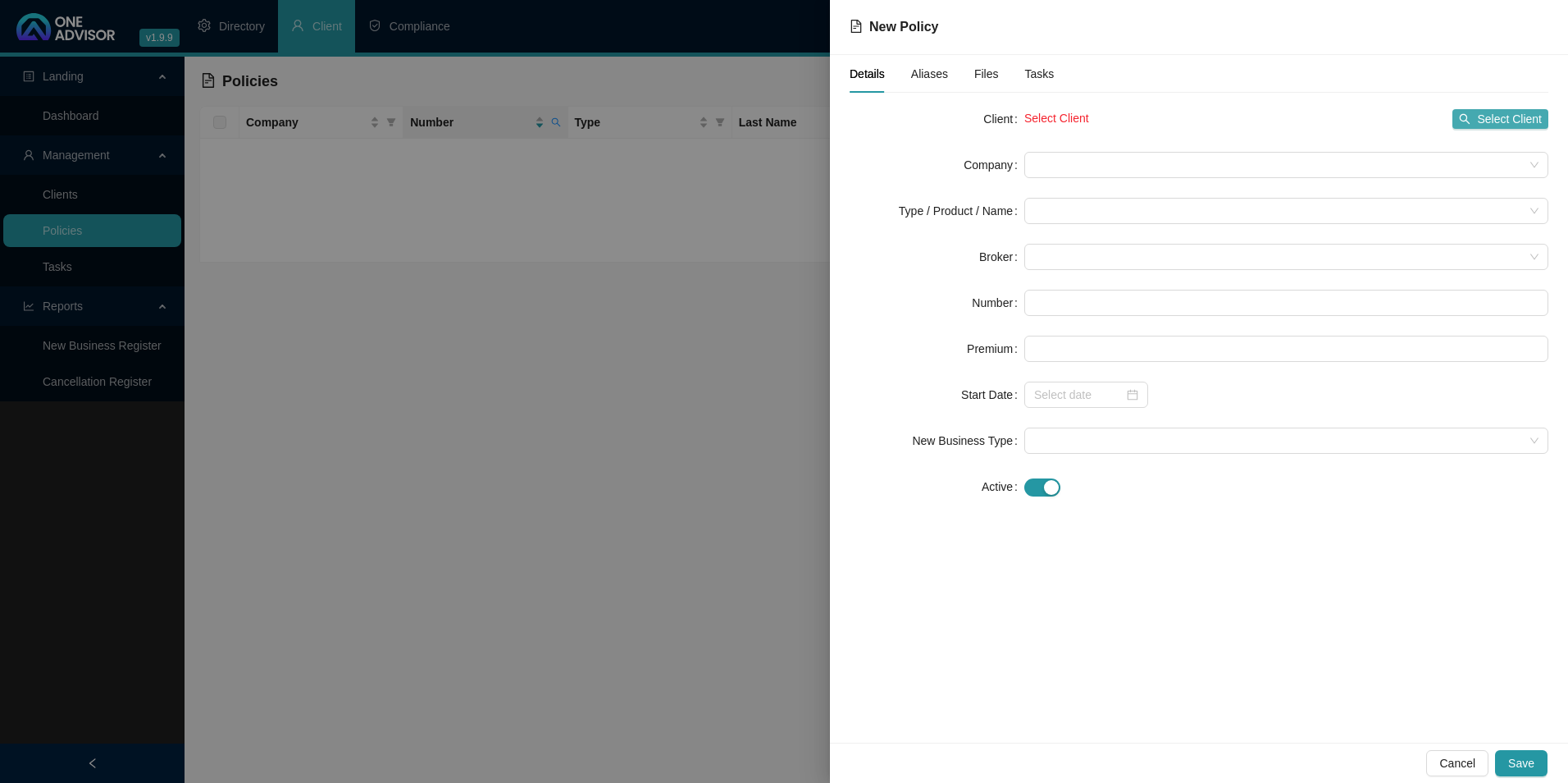
click at [1502, 116] on span "Select Client" at bounding box center [1510, 119] width 65 height 18
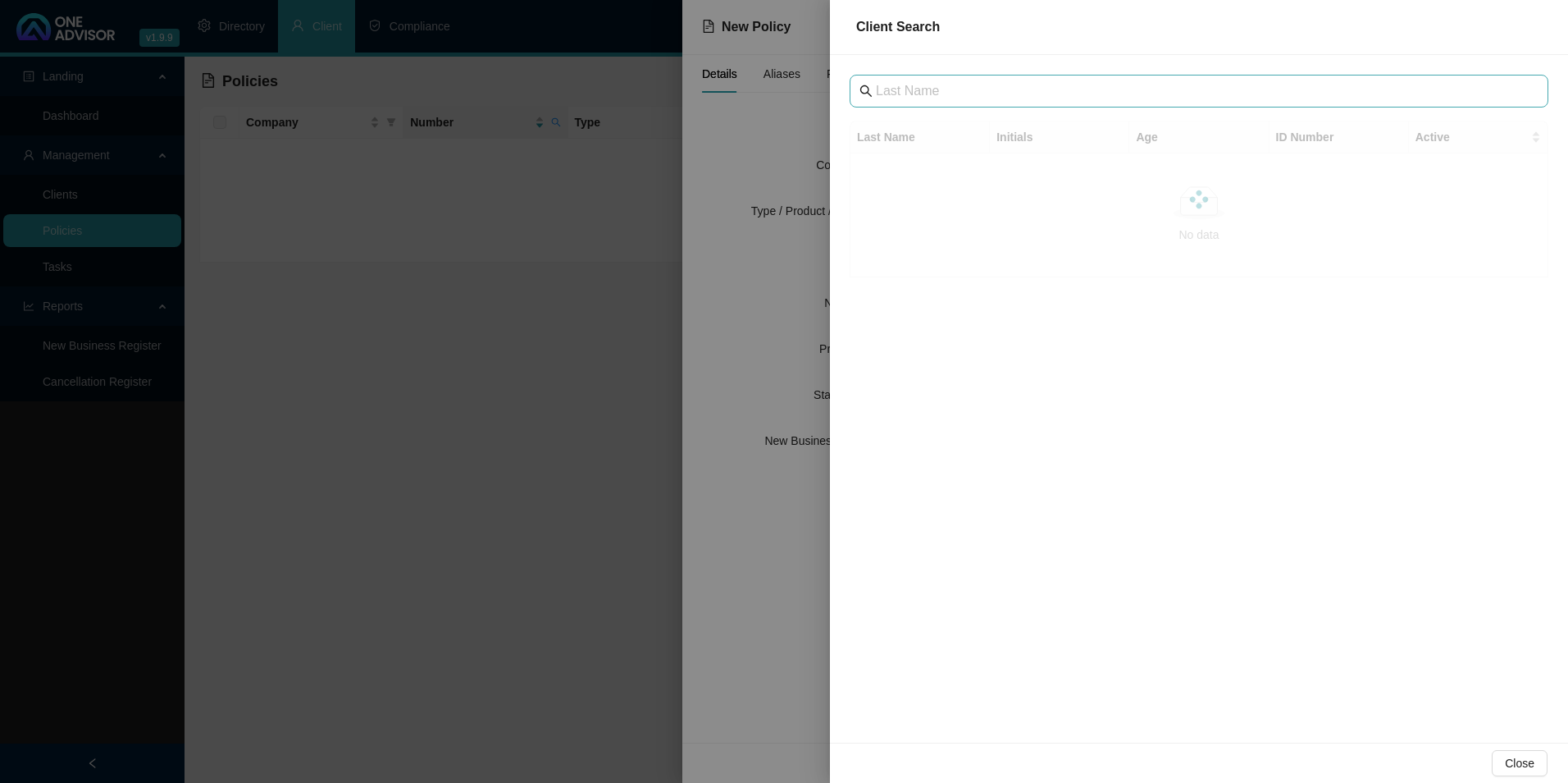
click at [1056, 106] on div "Last Name Initials Age ID Number Active No data No data" at bounding box center [1198, 398] width 738 height 688
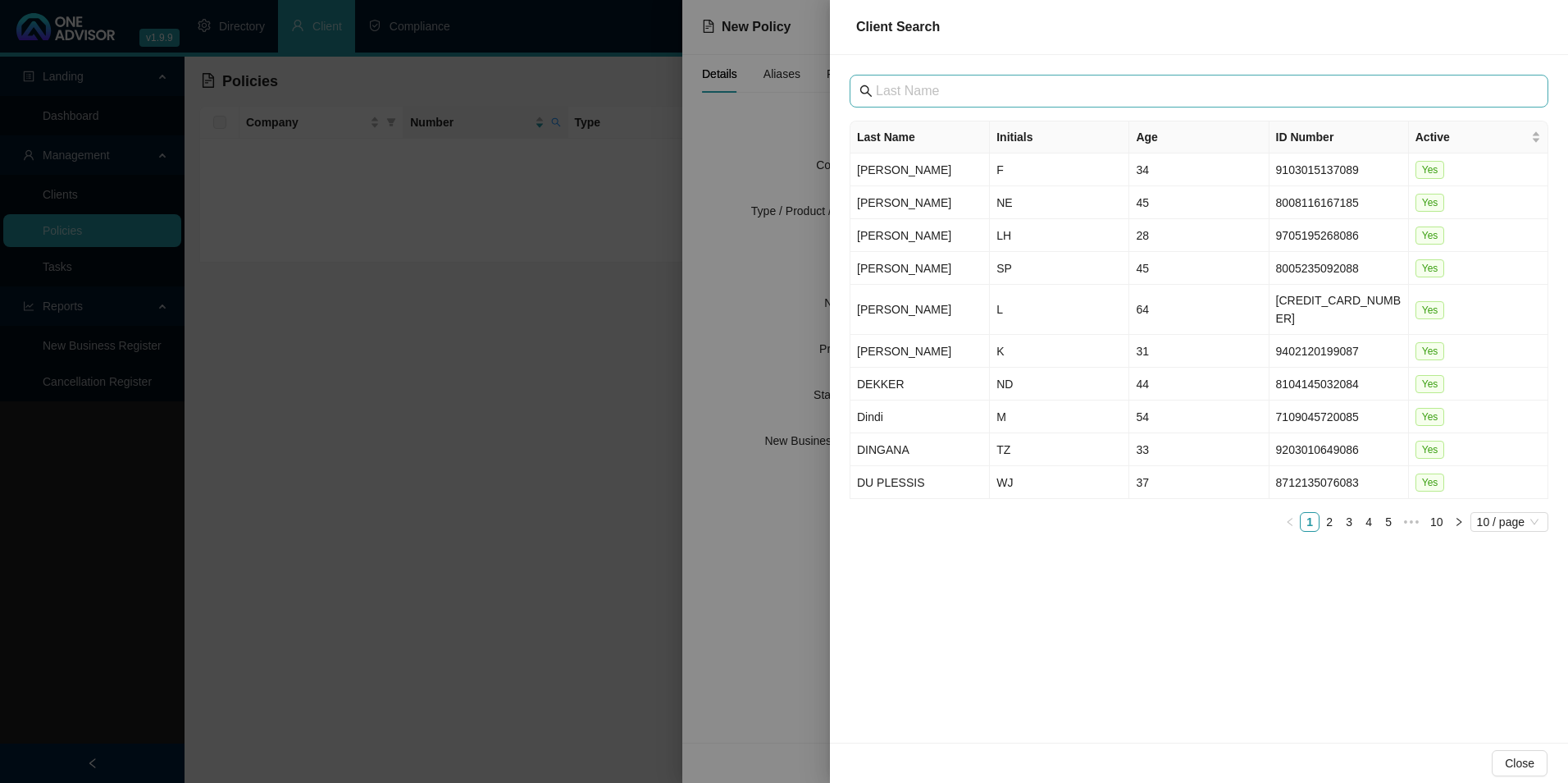
drag, startPoint x: 1056, startPoint y: 106, endPoint x: 1017, endPoint y: 93, distance: 41.1
click at [1017, 93] on input "text" at bounding box center [1200, 91] width 650 height 19
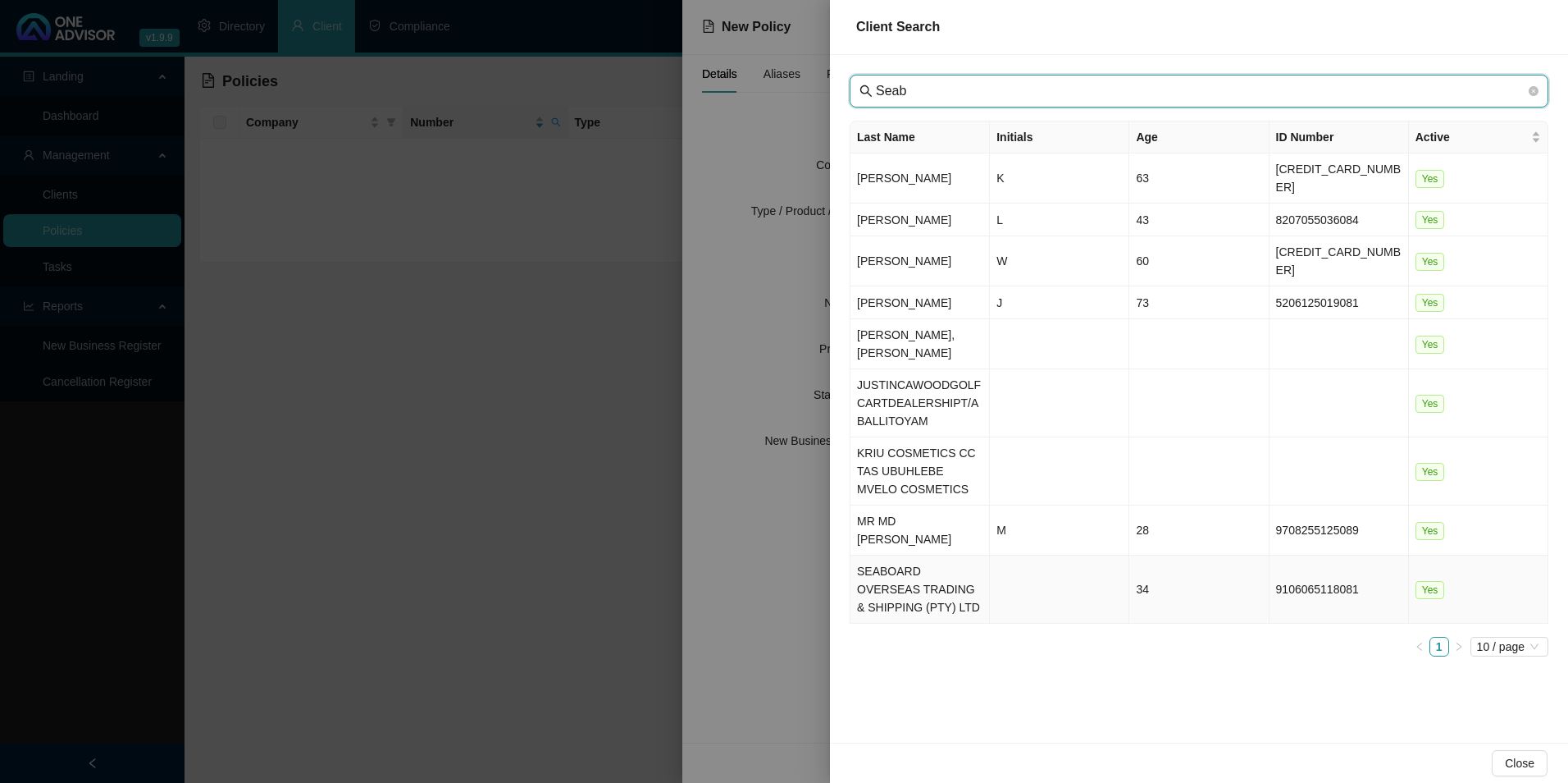
type input "Seab"
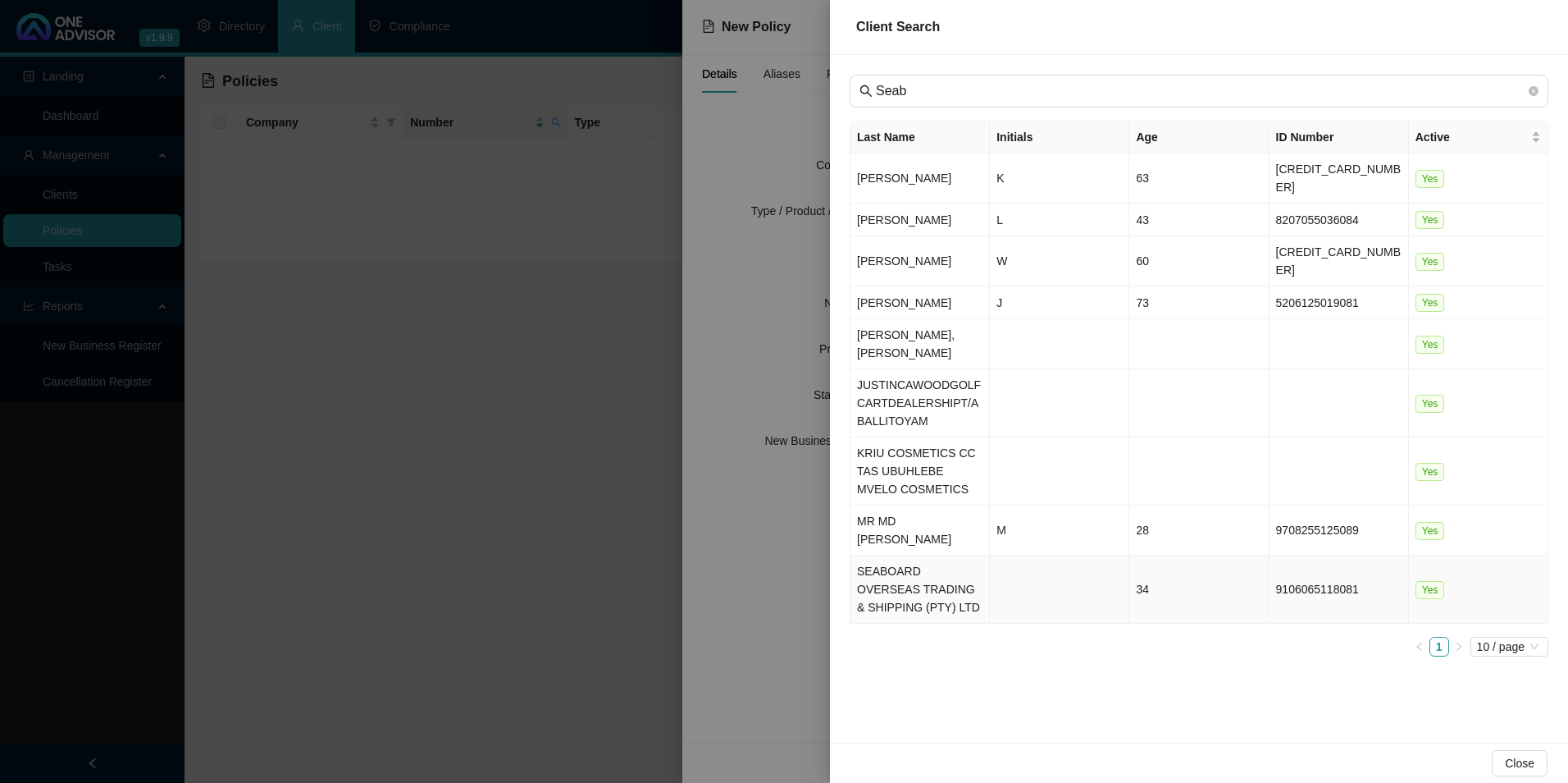
click at [921, 558] on td "SEABOARD OVERSEAS TRADING & SHIPPING (PTY) LTD" at bounding box center [919, 590] width 140 height 68
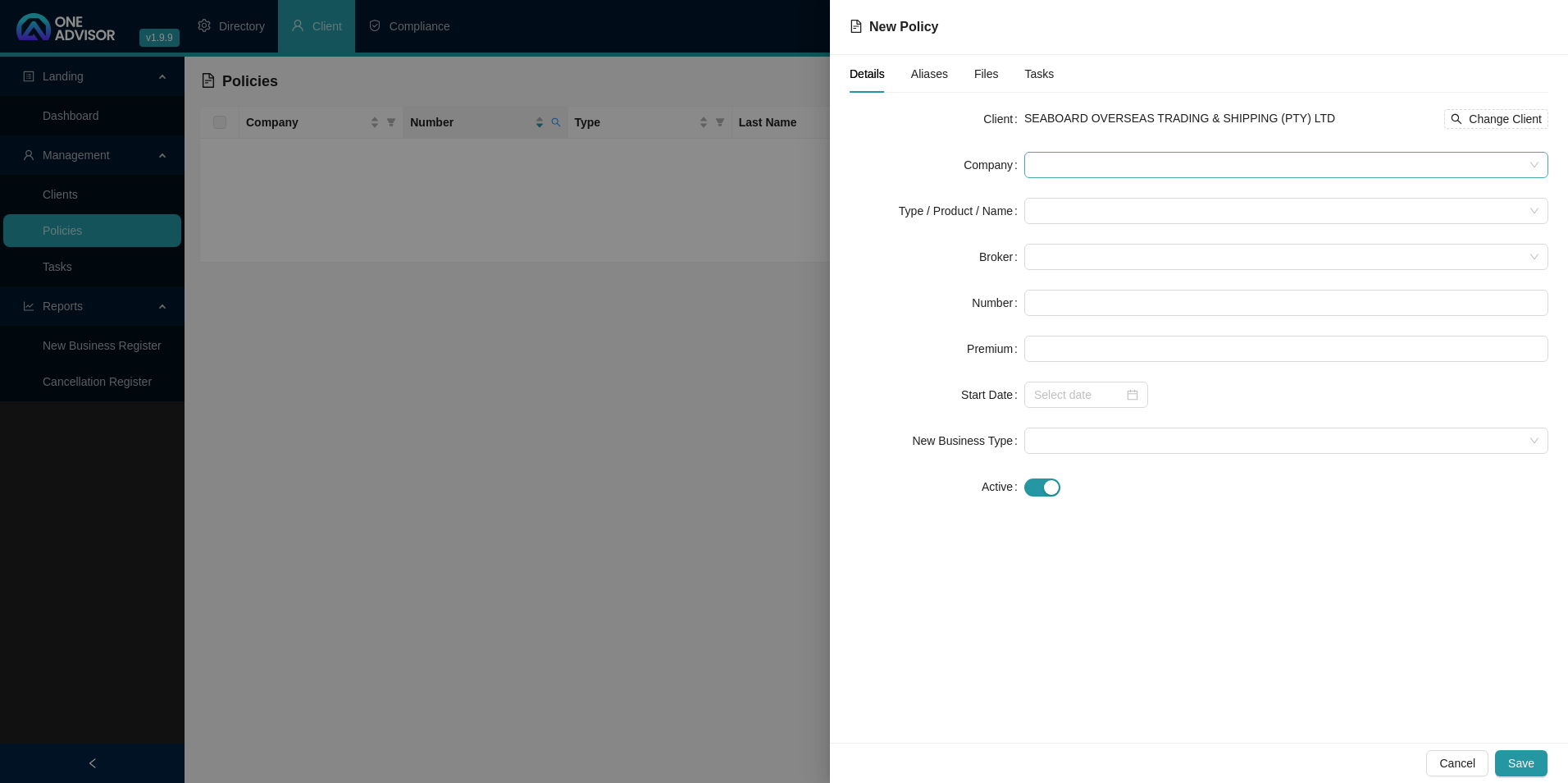
click at [1080, 168] on span at bounding box center [1286, 165] width 504 height 25
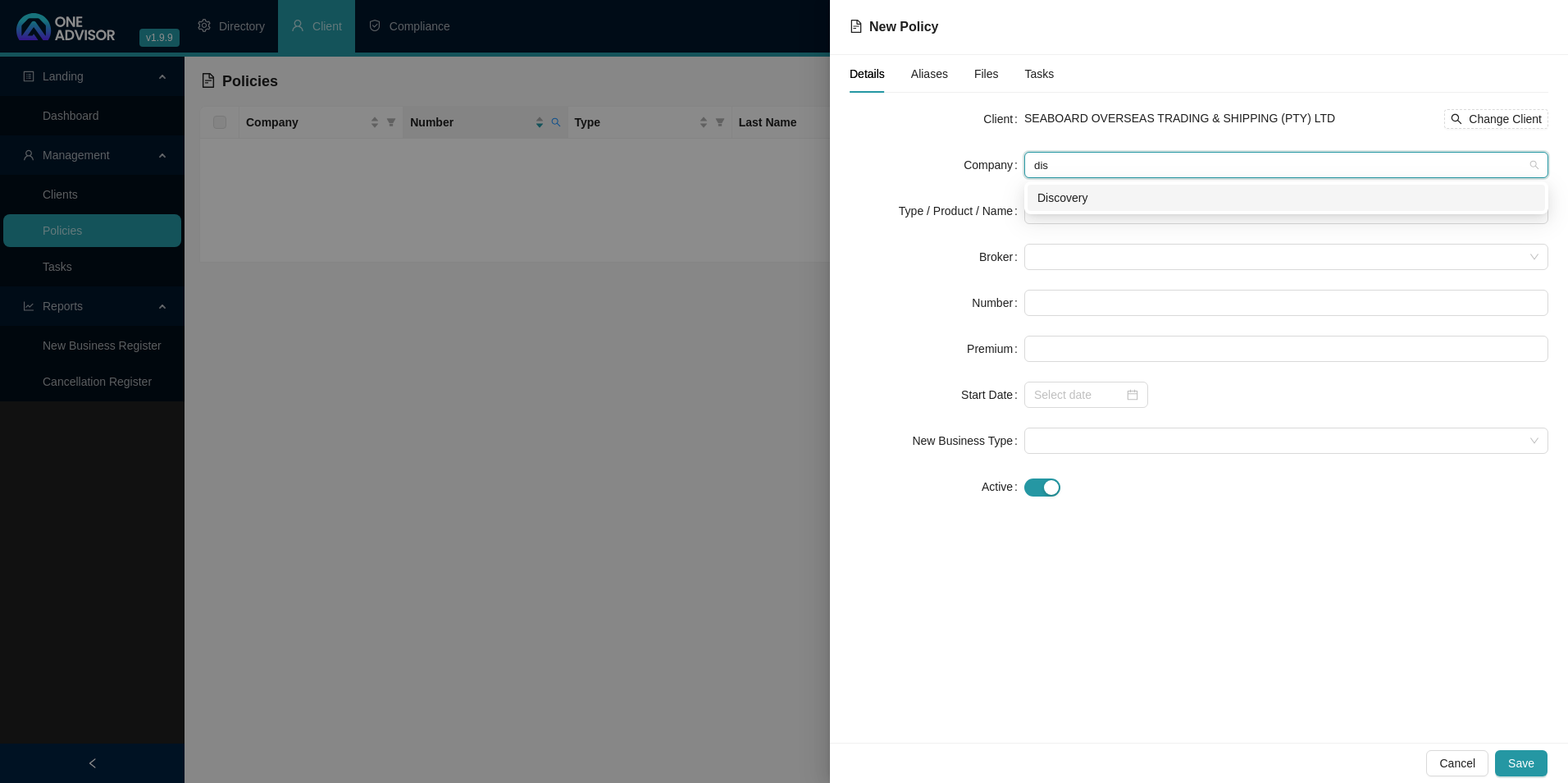
type input "disc"
click at [1105, 193] on div "Discovery" at bounding box center [1286, 198] width 498 height 18
click at [1080, 209] on input "search" at bounding box center [1279, 211] width 490 height 25
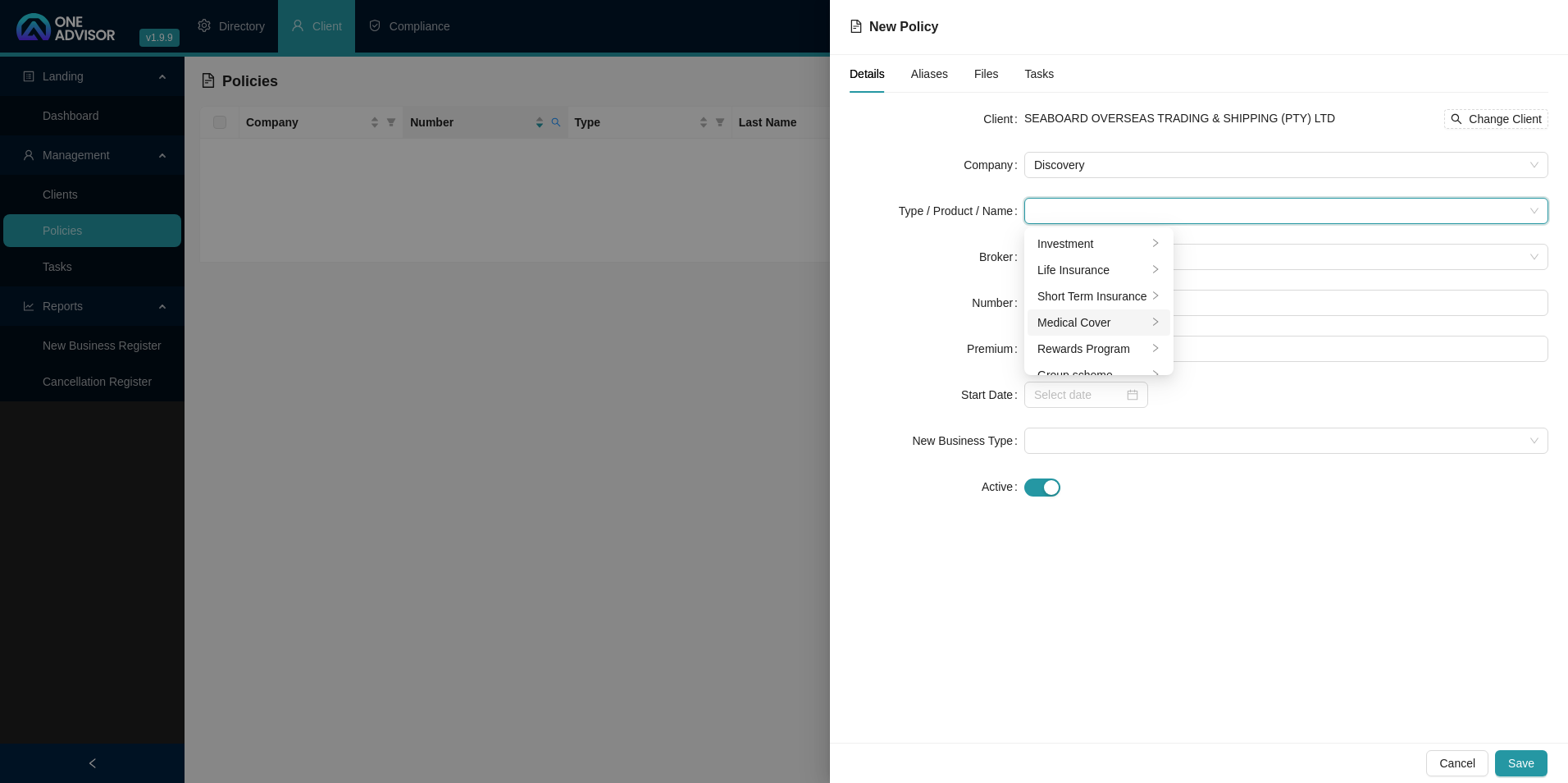
click at [1059, 327] on div "Medical Cover" at bounding box center [1092, 323] width 110 height 18
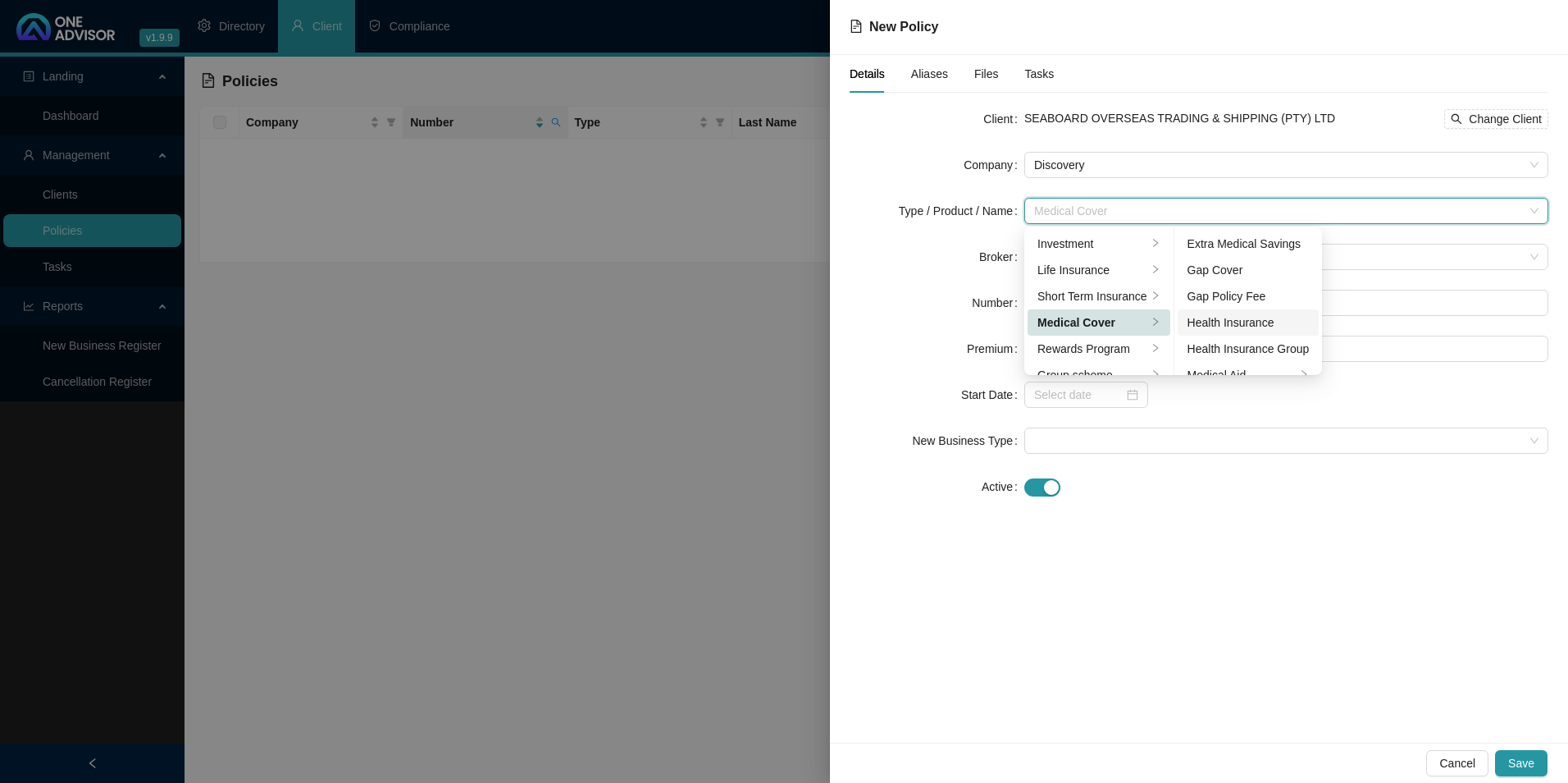
scroll to position [82, 0]
click at [1268, 319] on div "Medical Aid Group" at bounding box center [1248, 320] width 122 height 18
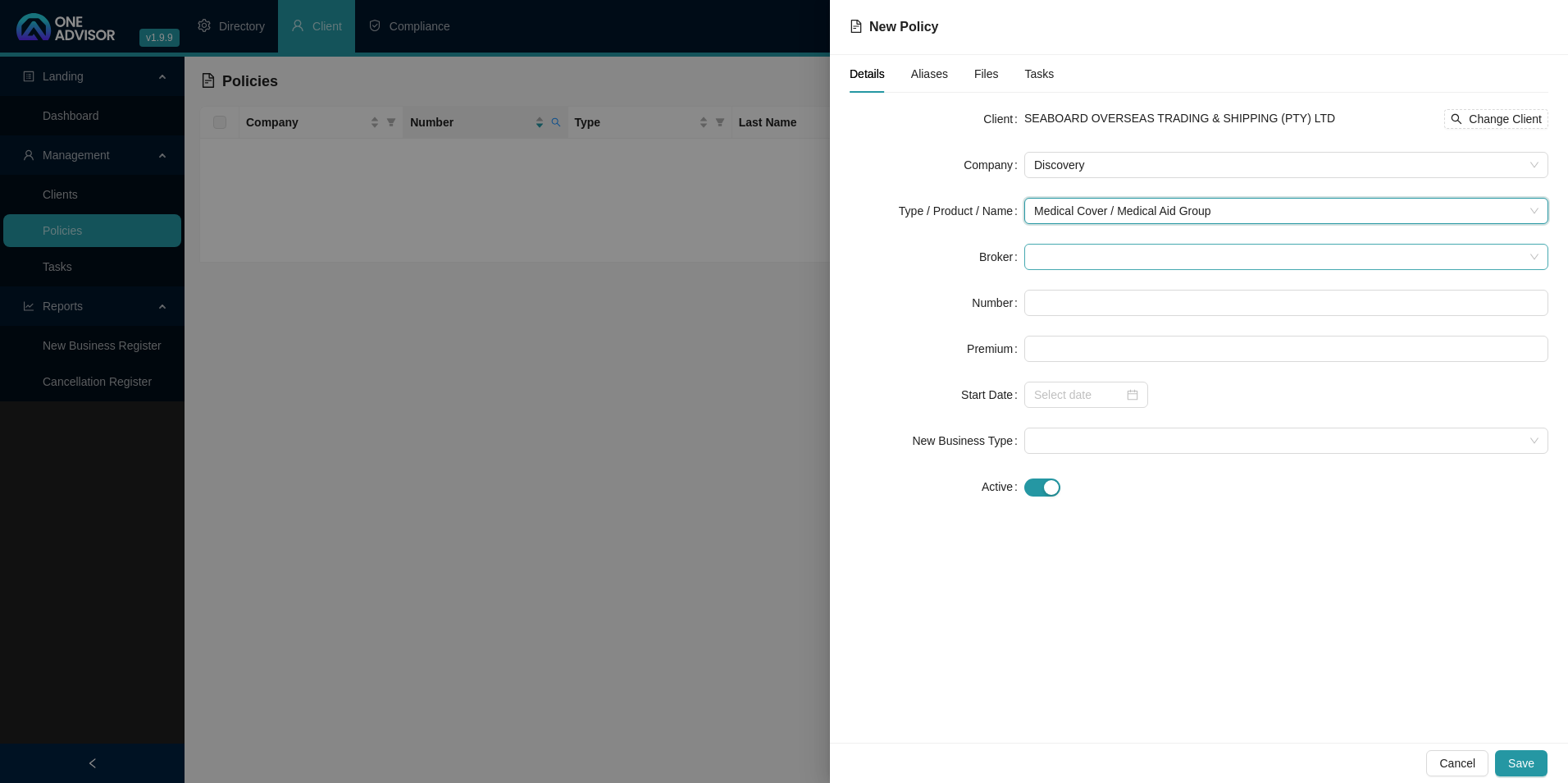
click at [1208, 259] on span at bounding box center [1286, 256] width 504 height 25
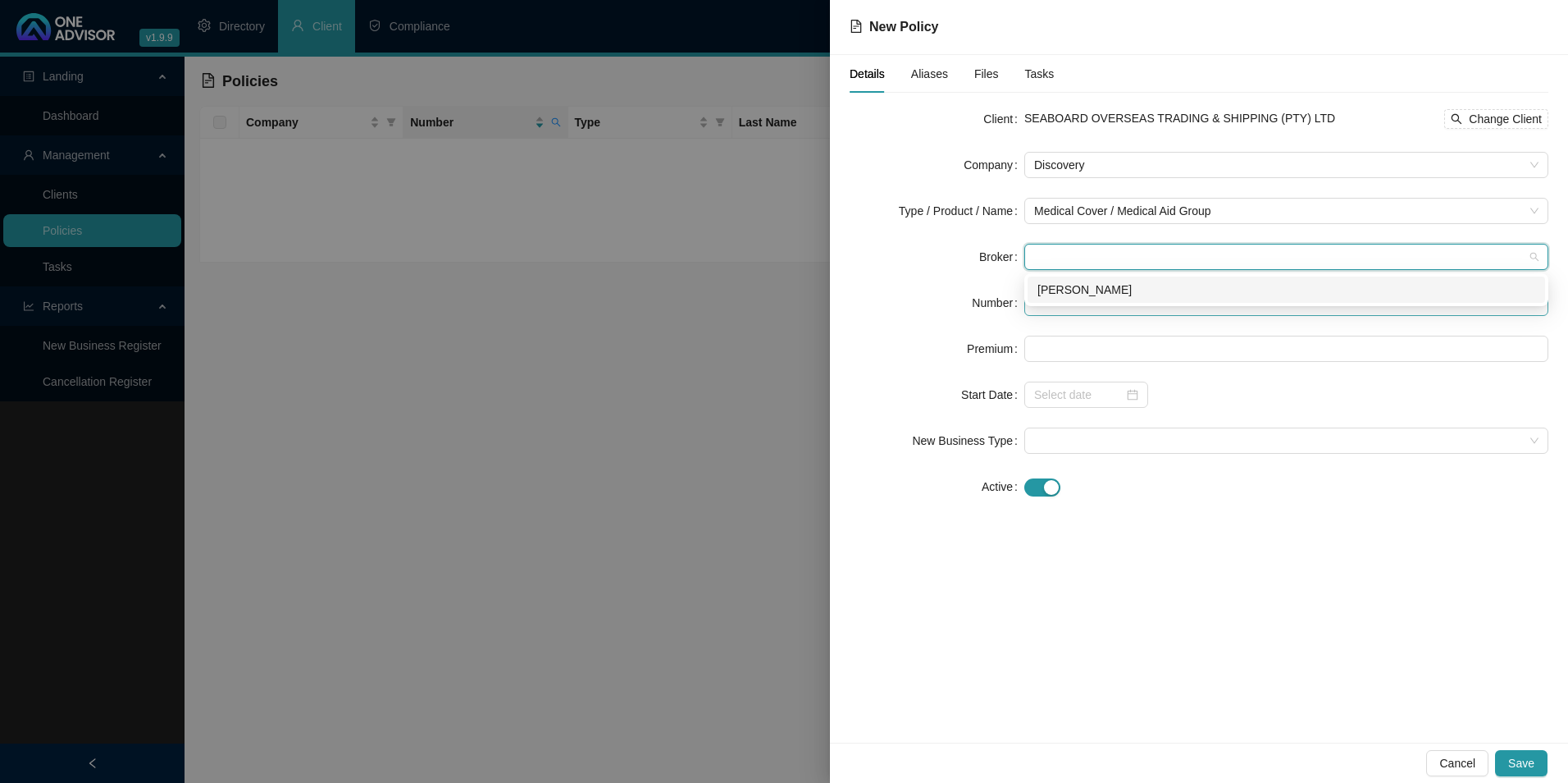
click at [1157, 292] on div "[PERSON_NAME]" at bounding box center [1286, 290] width 498 height 18
click at [1139, 314] on input "text" at bounding box center [1286, 302] width 524 height 26
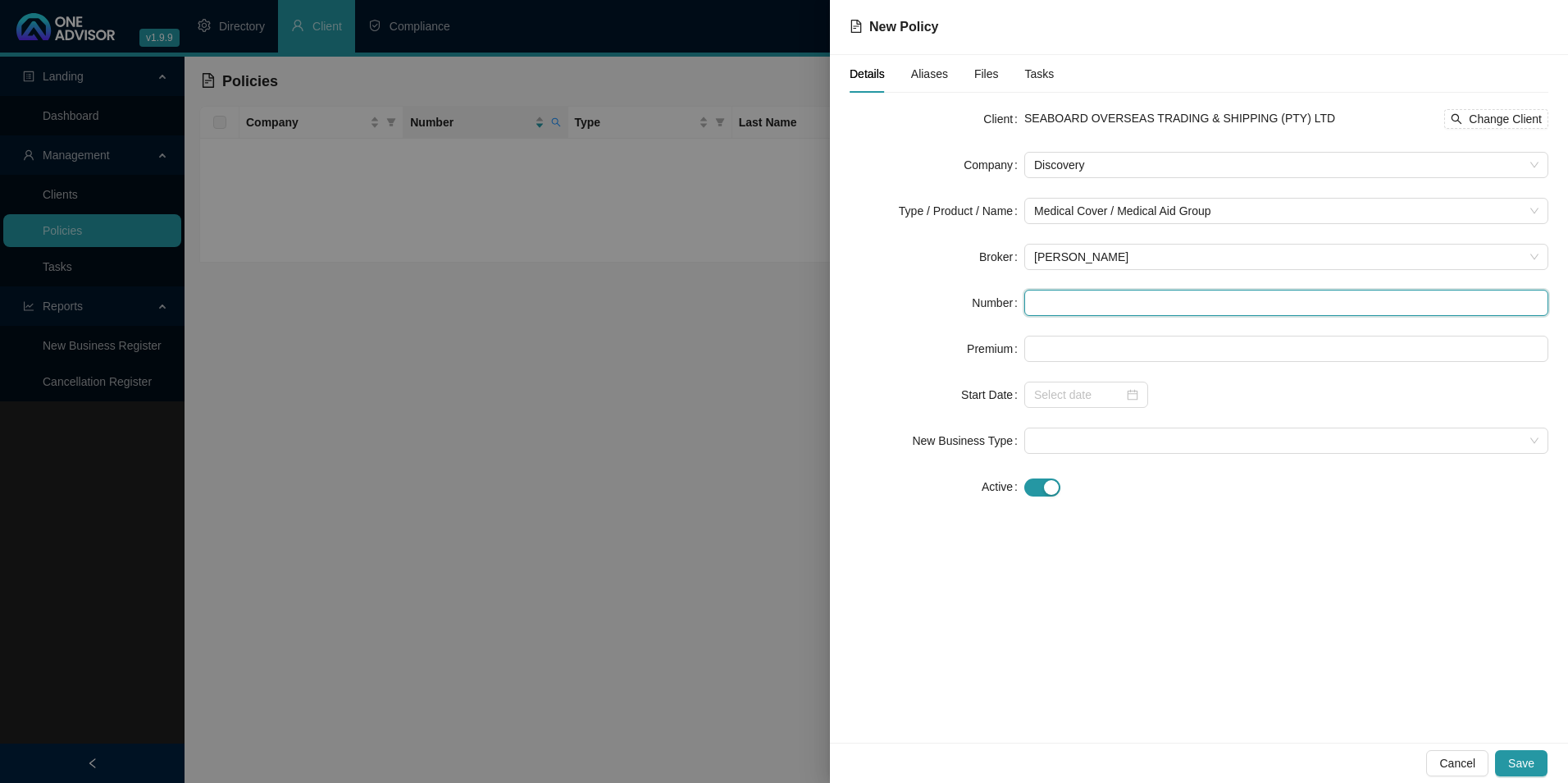
click at [1069, 304] on input "text" at bounding box center [1286, 302] width 524 height 26
click at [1164, 315] on input "text" at bounding box center [1286, 302] width 524 height 26
paste input "732875260"
click at [1062, 311] on input "732875260" at bounding box center [1286, 302] width 524 height 26
type input "732875260"
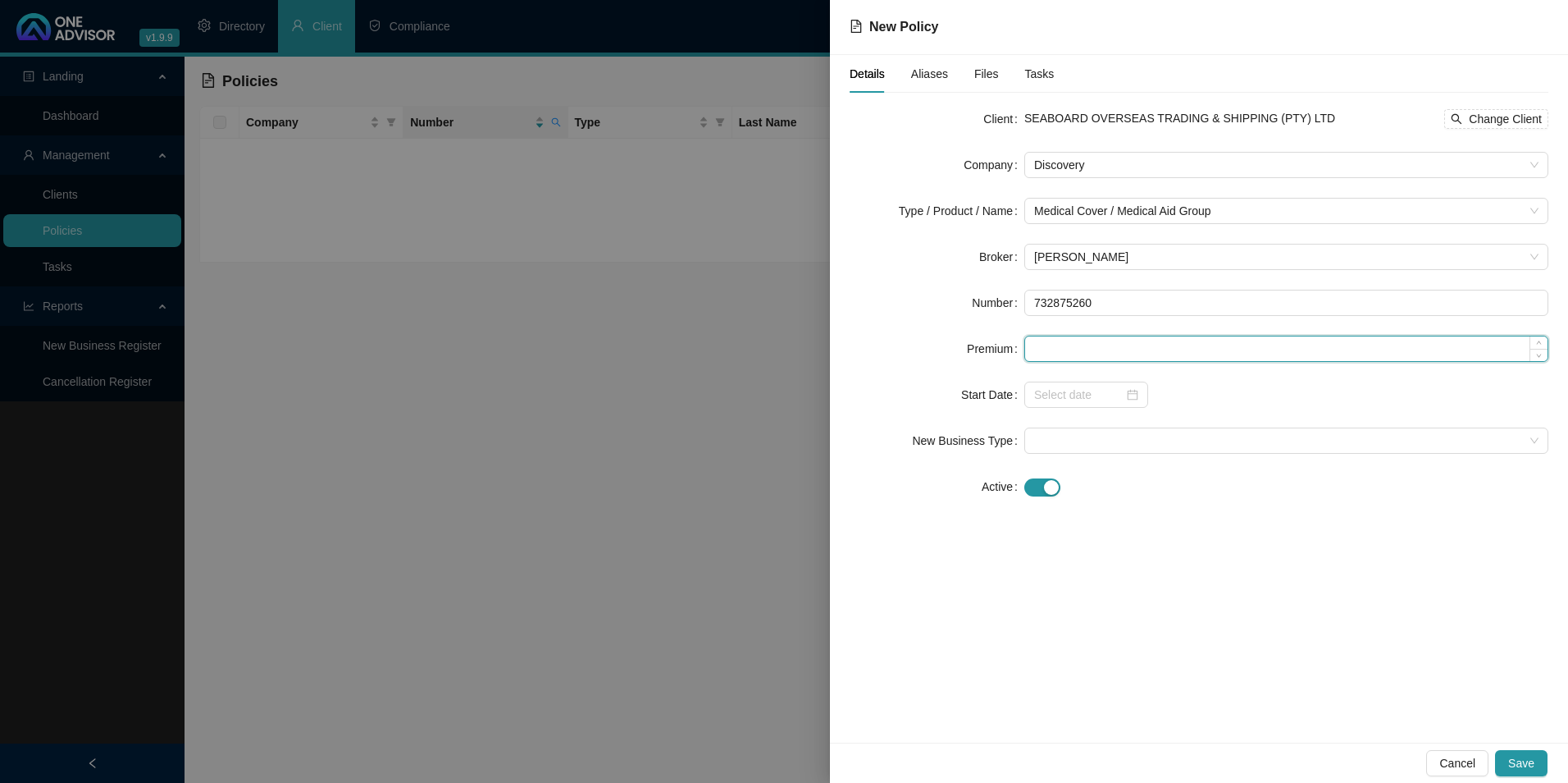
click at [1031, 337] on input at bounding box center [1285, 349] width 522 height 25
paste input "3634"
click at [1055, 405] on div at bounding box center [1087, 395] width 124 height 26
type input "3634.00"
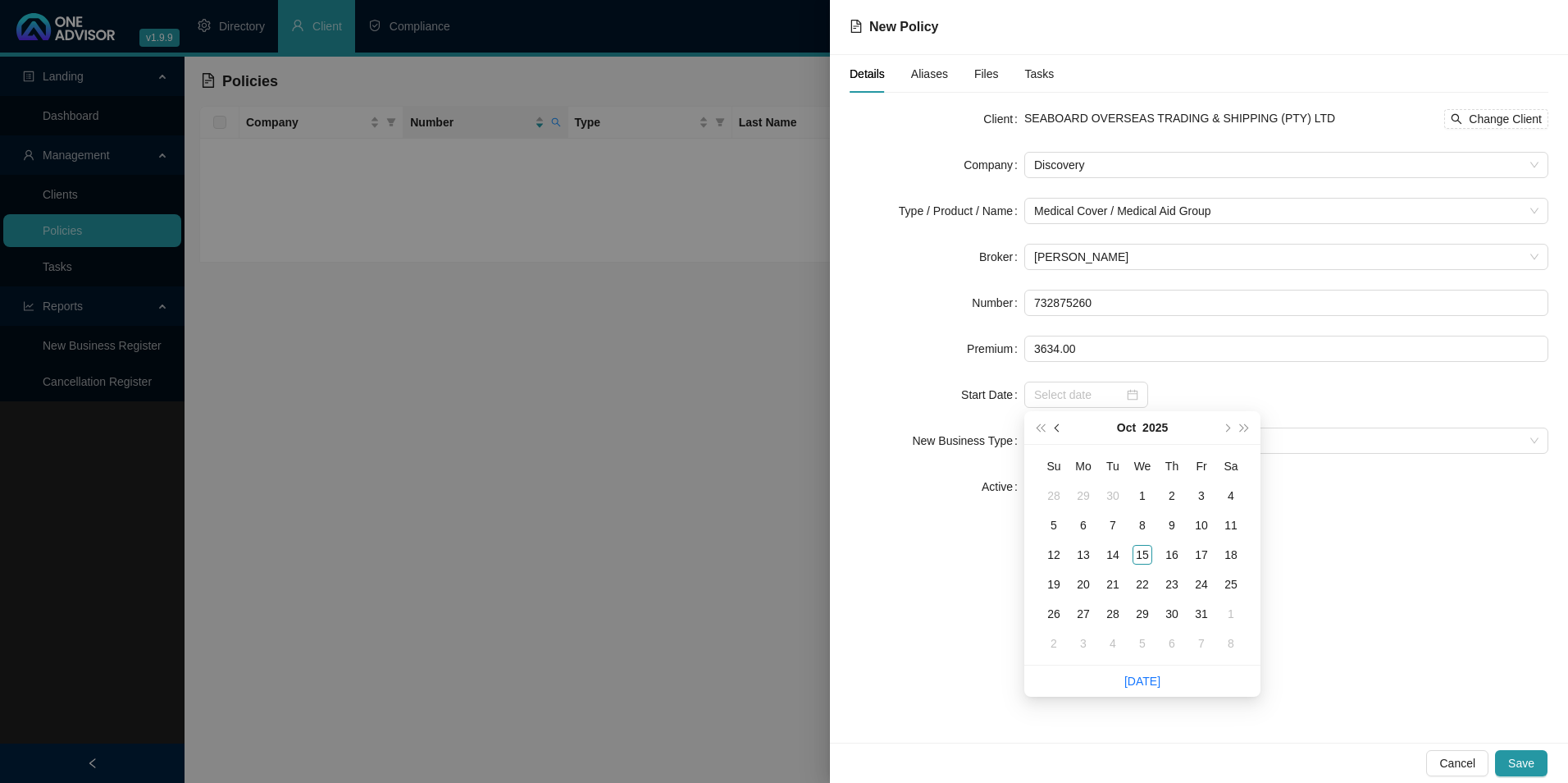
click at [1055, 430] on button "prev-year" at bounding box center [1058, 428] width 18 height 33
type input "[DATE]"
click at [1094, 490] on td "1" at bounding box center [1084, 495] width 30 height 30
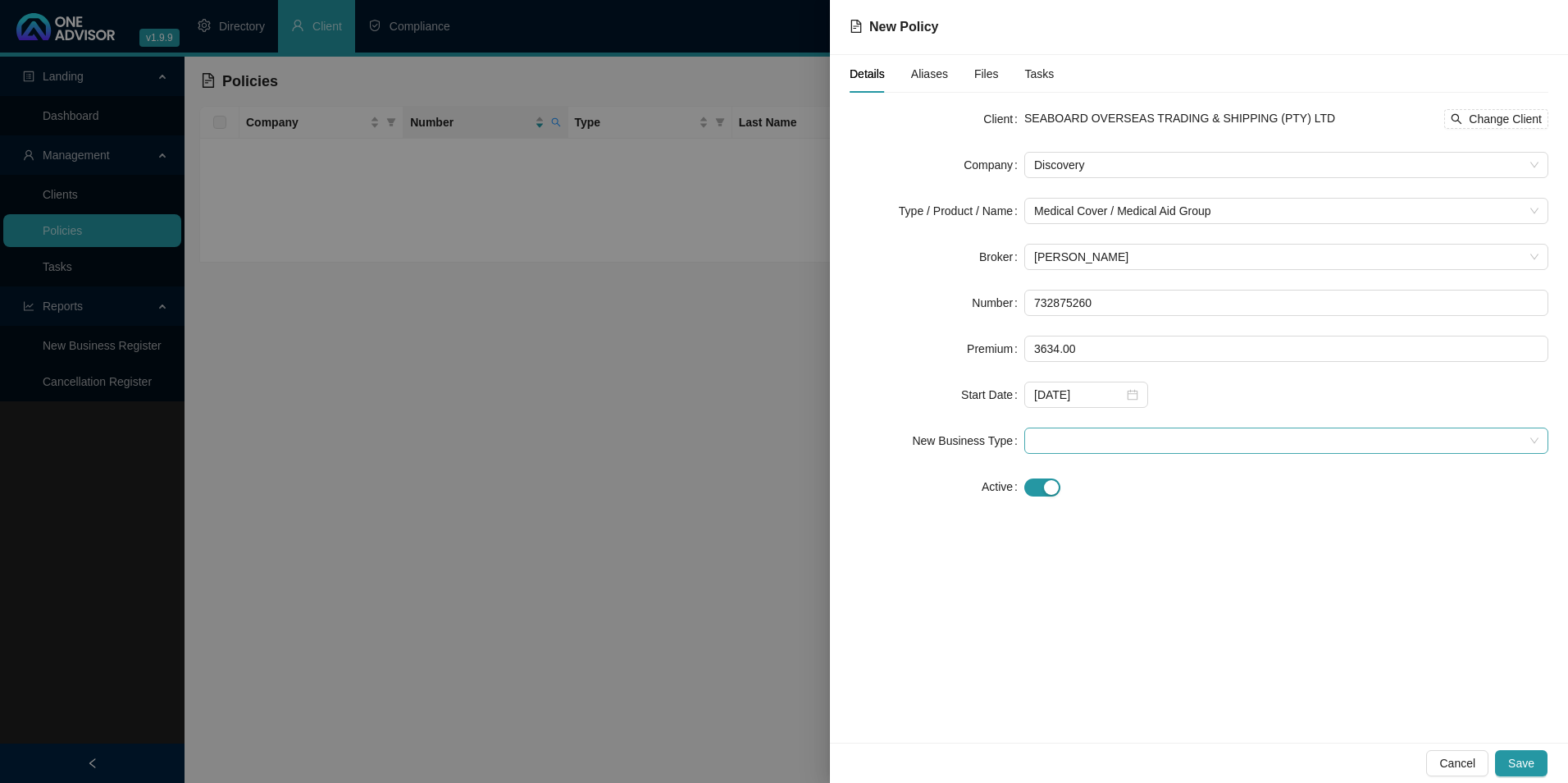
click at [1148, 439] on span at bounding box center [1286, 440] width 504 height 25
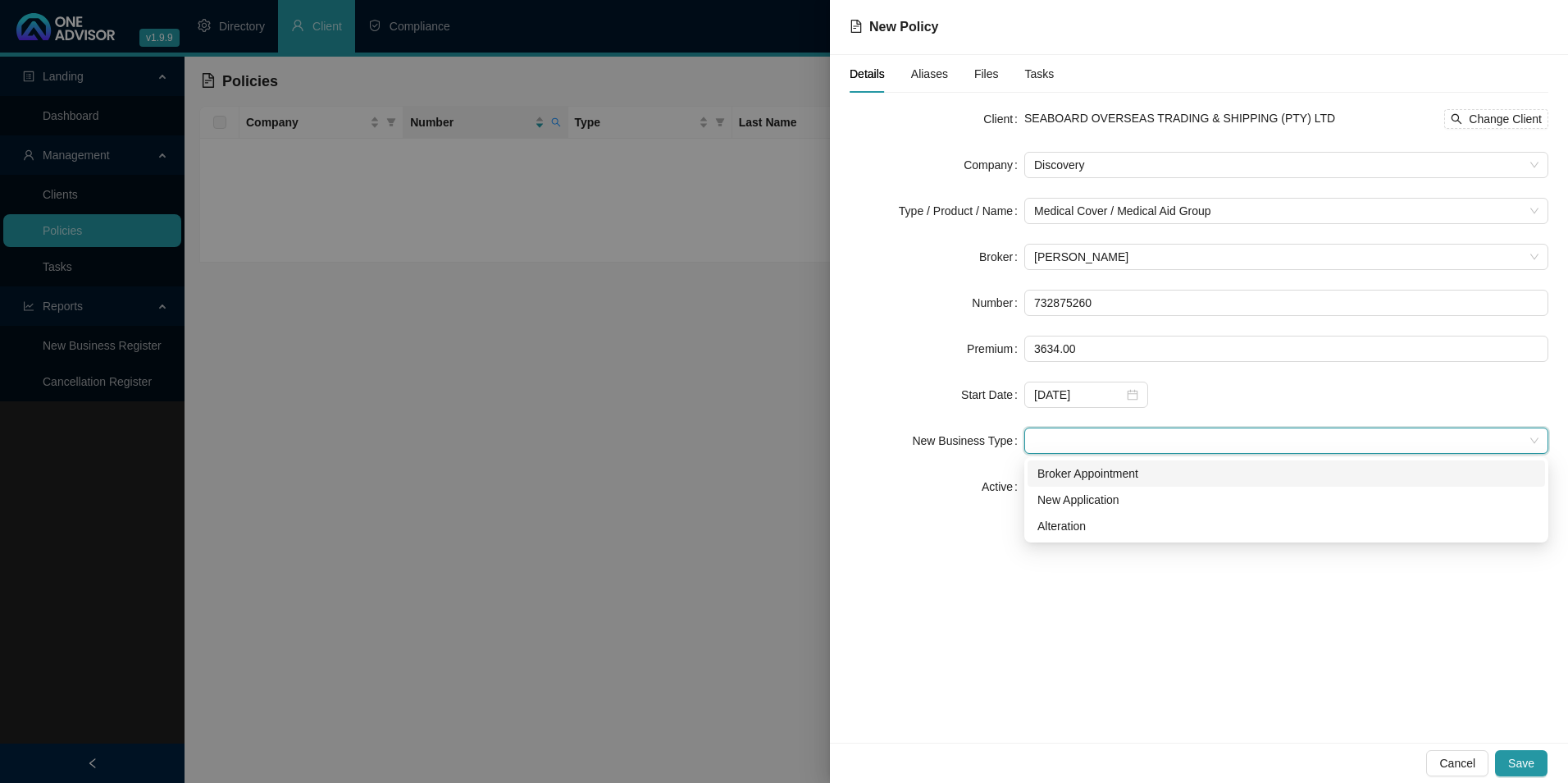
click at [1099, 473] on div "Broker Appointment" at bounding box center [1286, 473] width 498 height 18
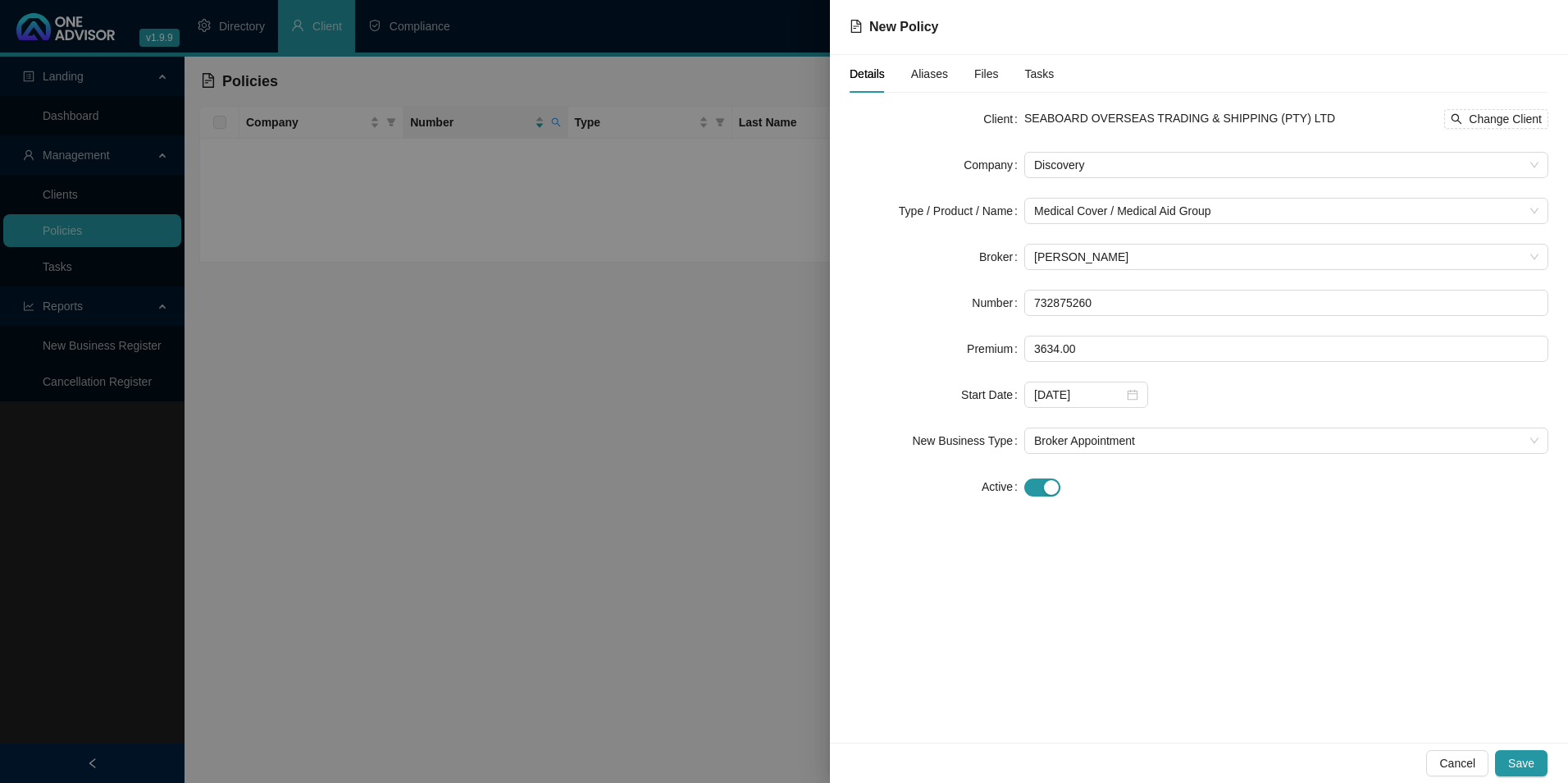
click at [918, 79] on span "Aliases" at bounding box center [930, 74] width 37 height 11
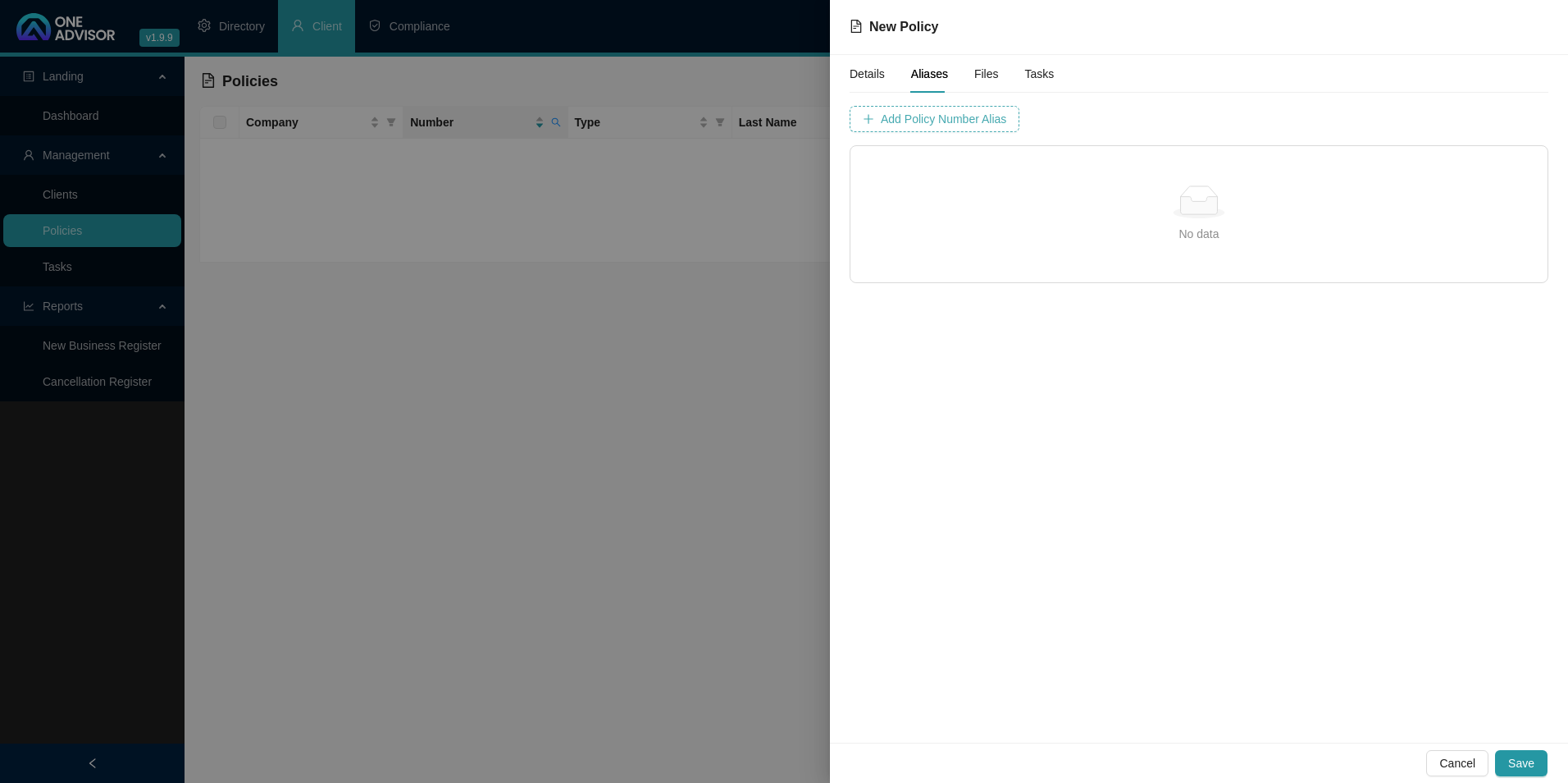
click at [943, 114] on span "Add Policy Number Alias" at bounding box center [943, 119] width 126 height 18
type input "7328752"
click at [1292, 124] on span "Add Policy Number Alias" at bounding box center [1355, 119] width 126 height 18
click at [1515, 756] on span "Save" at bounding box center [1521, 764] width 26 height 18
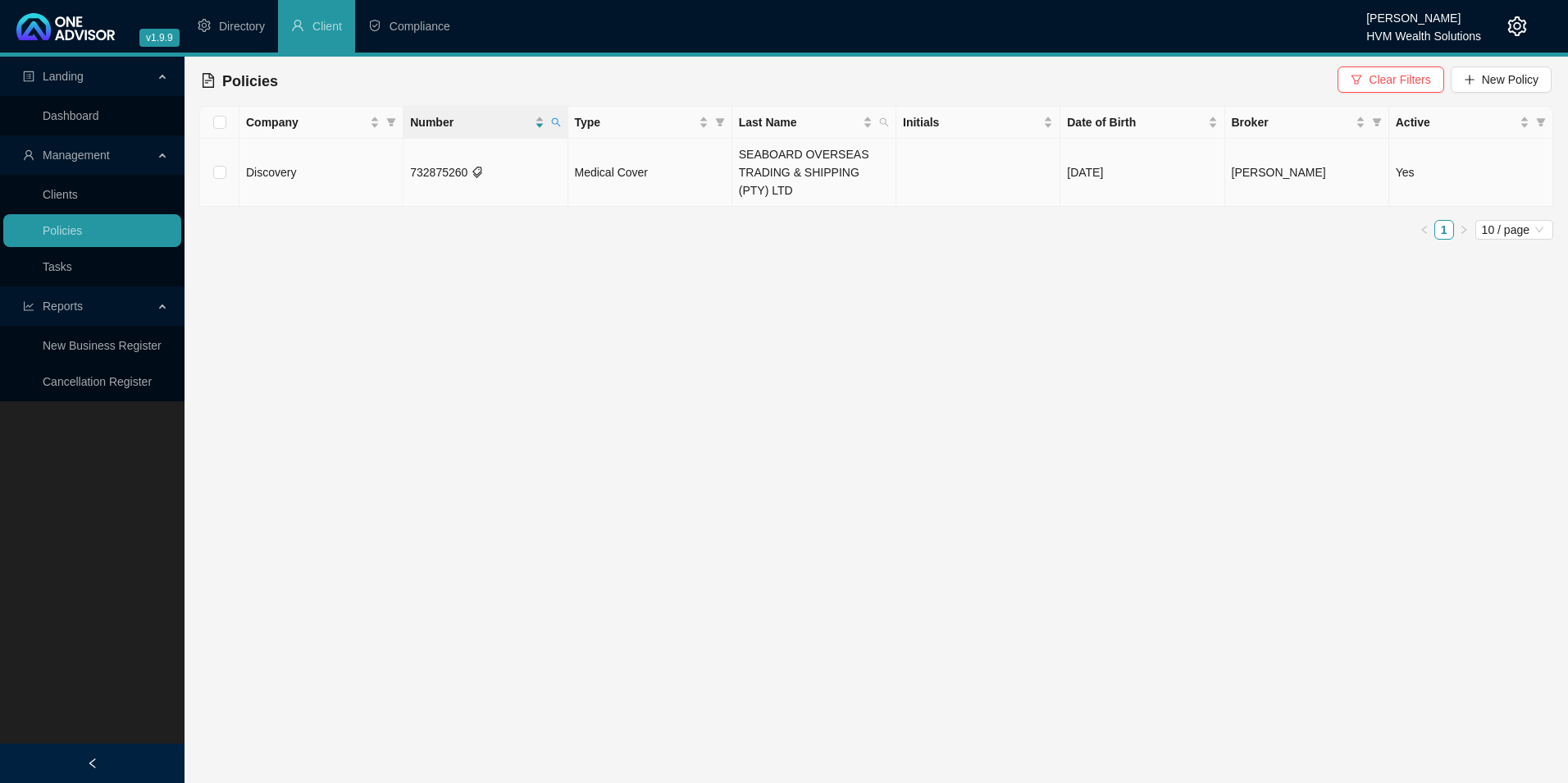
click at [447, 168] on td "732875260" at bounding box center [486, 173] width 164 height 68
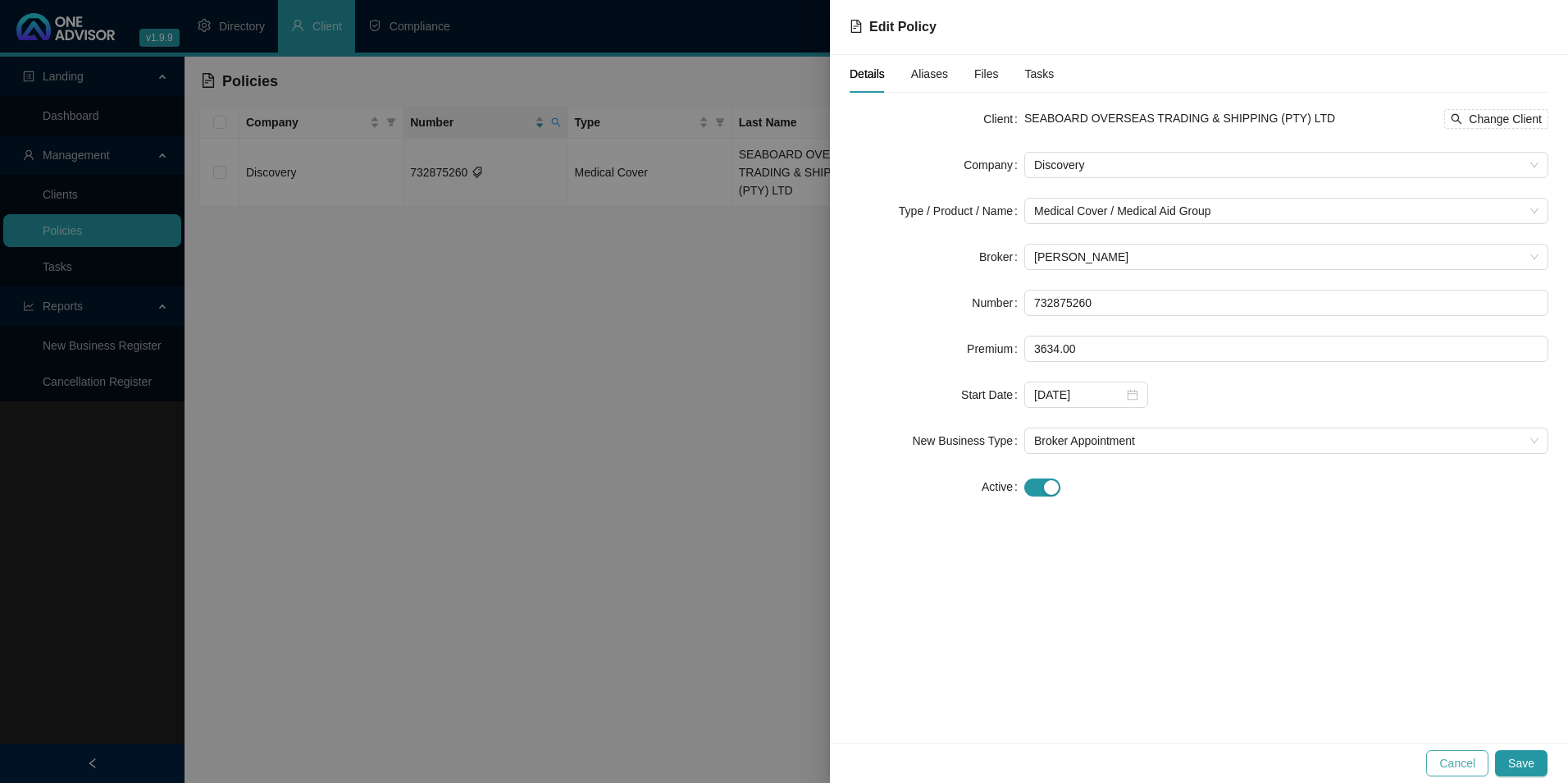
click at [1463, 760] on span "Cancel" at bounding box center [1457, 764] width 36 height 18
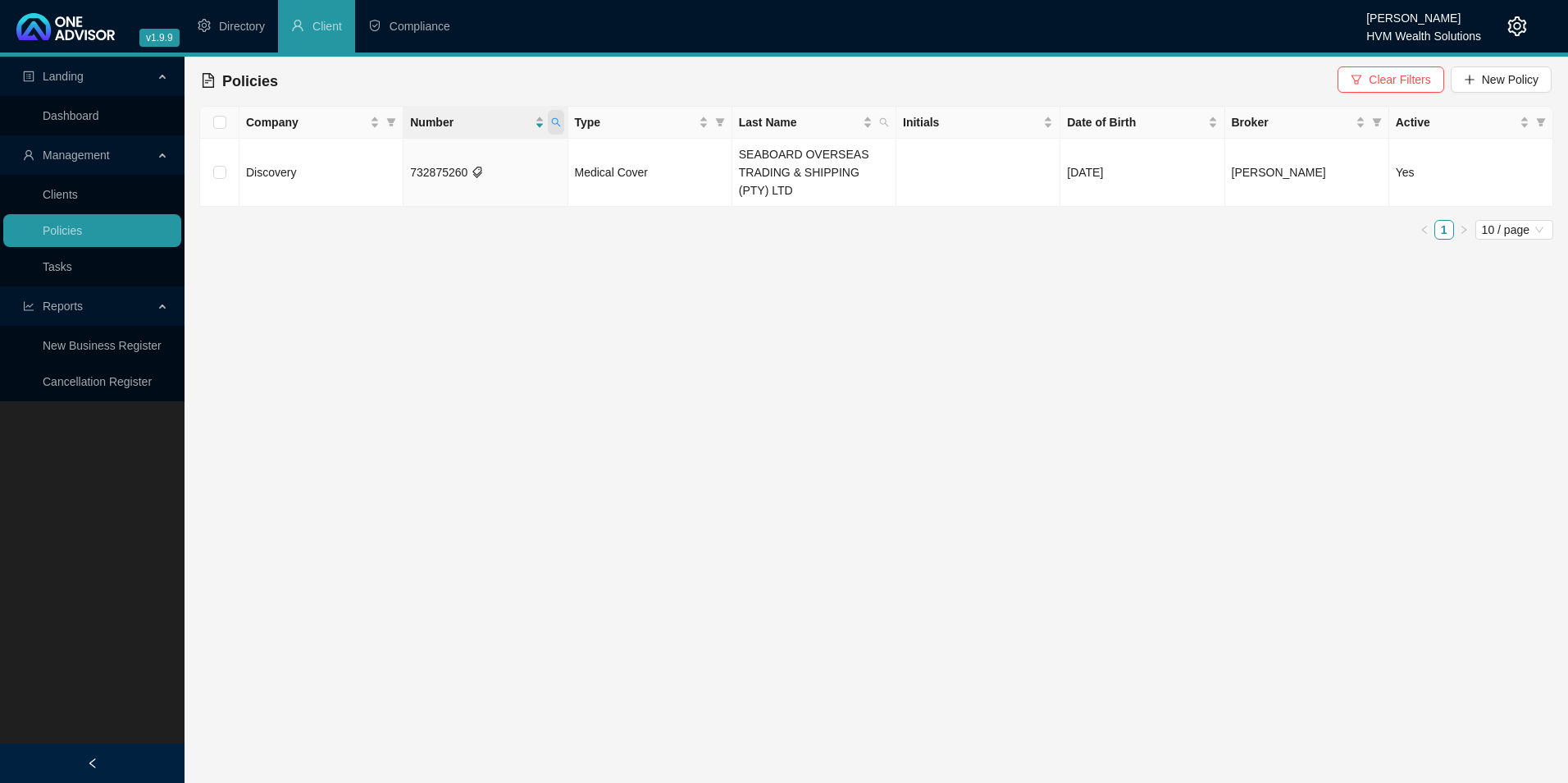
click at [554, 117] on icon "search" at bounding box center [555, 122] width 10 height 10
click at [501, 159] on input "732875260" at bounding box center [480, 157] width 154 height 26
drag, startPoint x: 501, startPoint y: 159, endPoint x: 427, endPoint y: 157, distance: 74.0
click at [427, 157] on input "732875260" at bounding box center [480, 157] width 154 height 26
paste input "448128"
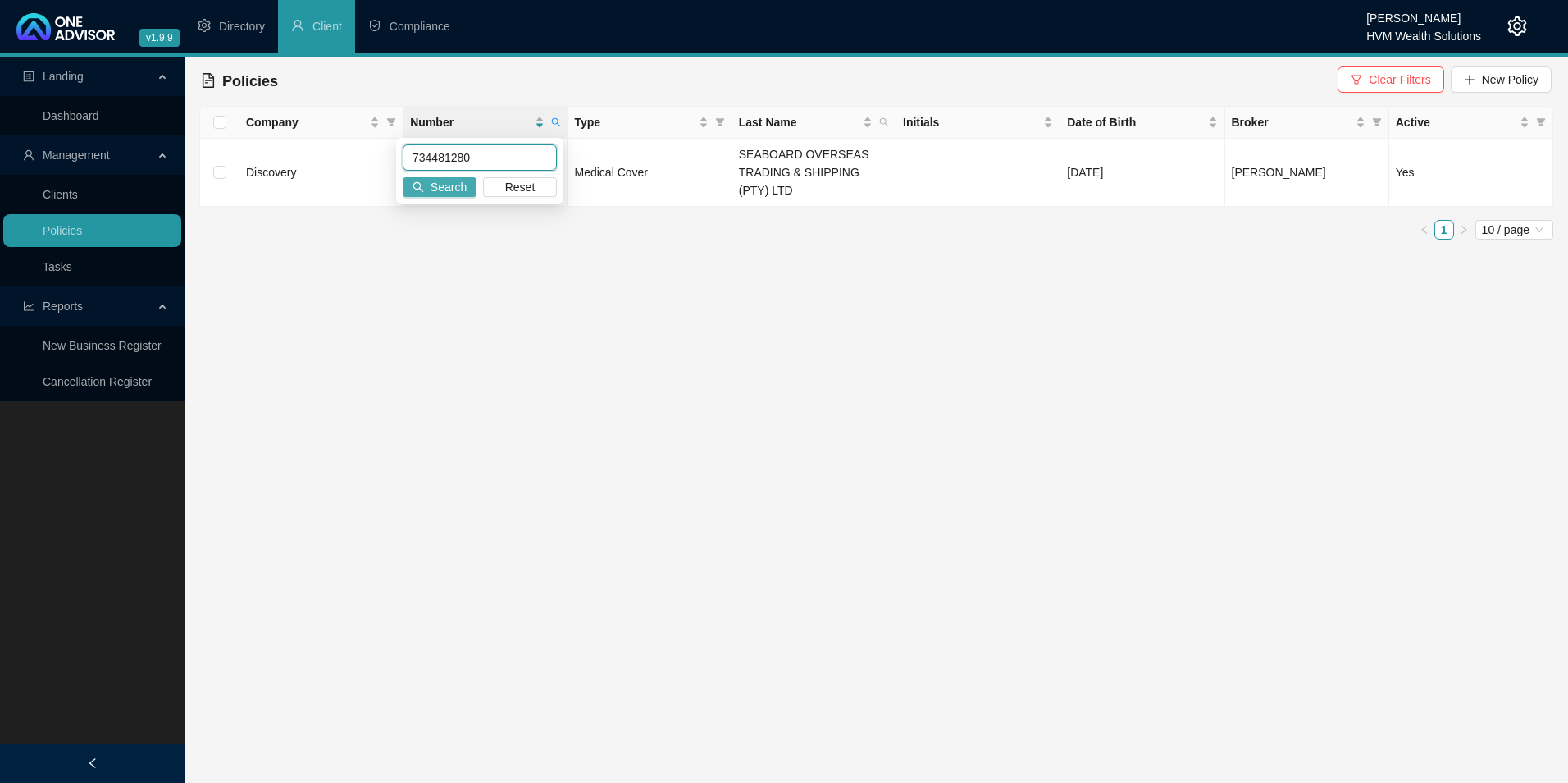
type input "734481280"
click at [446, 183] on span "Search" at bounding box center [448, 188] width 36 height 18
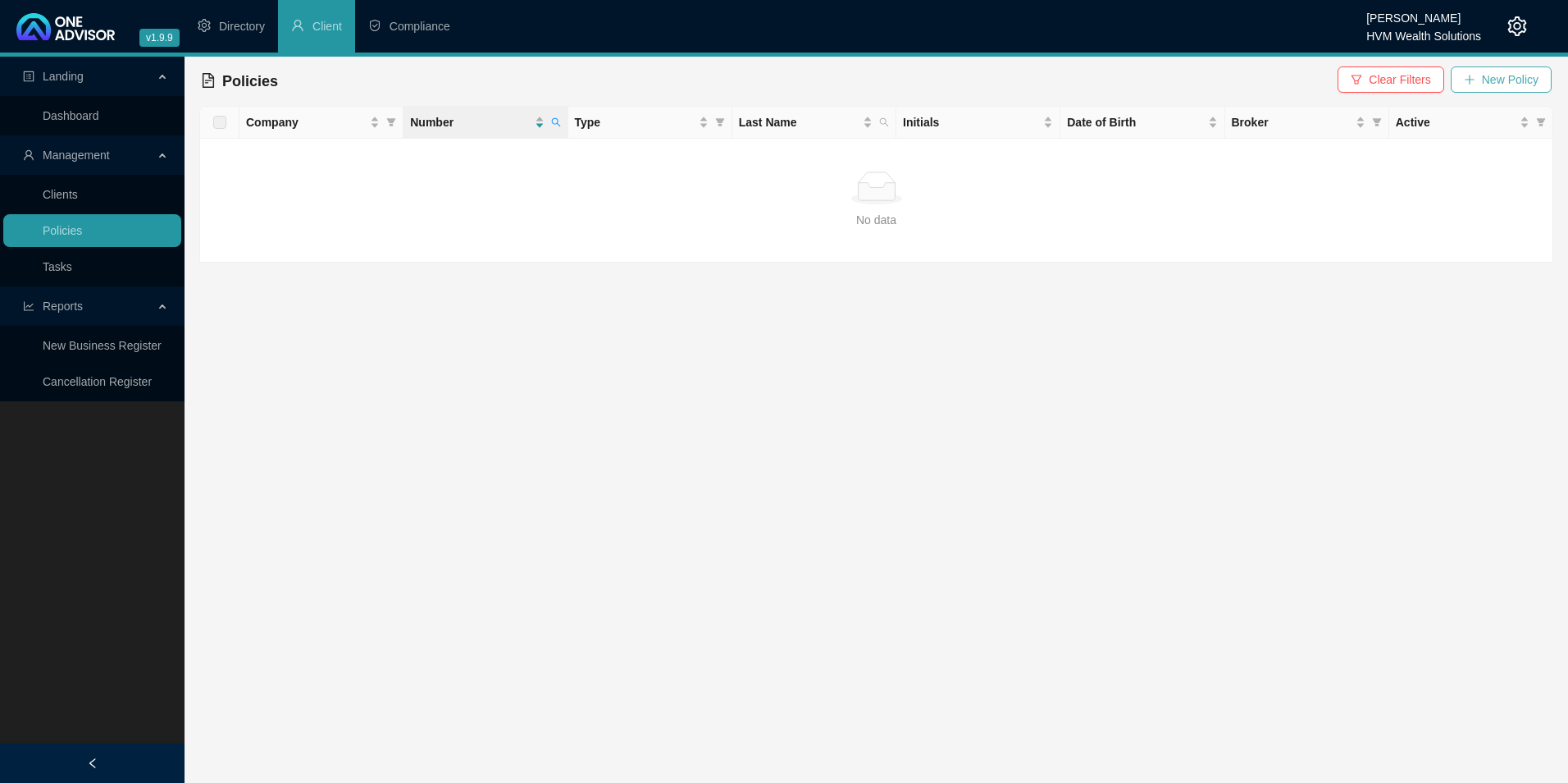
click at [1539, 72] on button "New Policy" at bounding box center [1501, 80] width 101 height 26
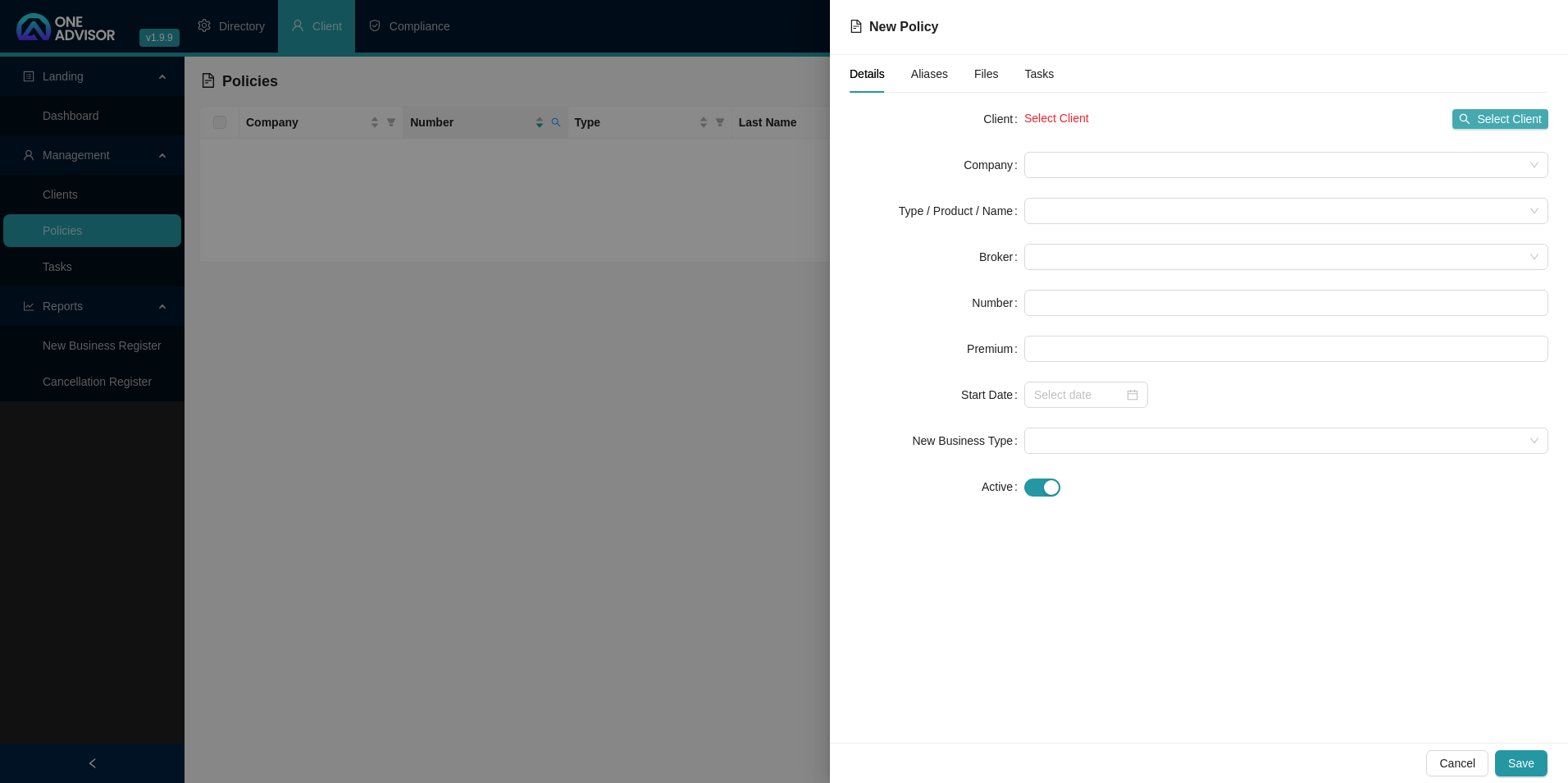
click at [1486, 121] on span "Select Client" at bounding box center [1510, 119] width 65 height 18
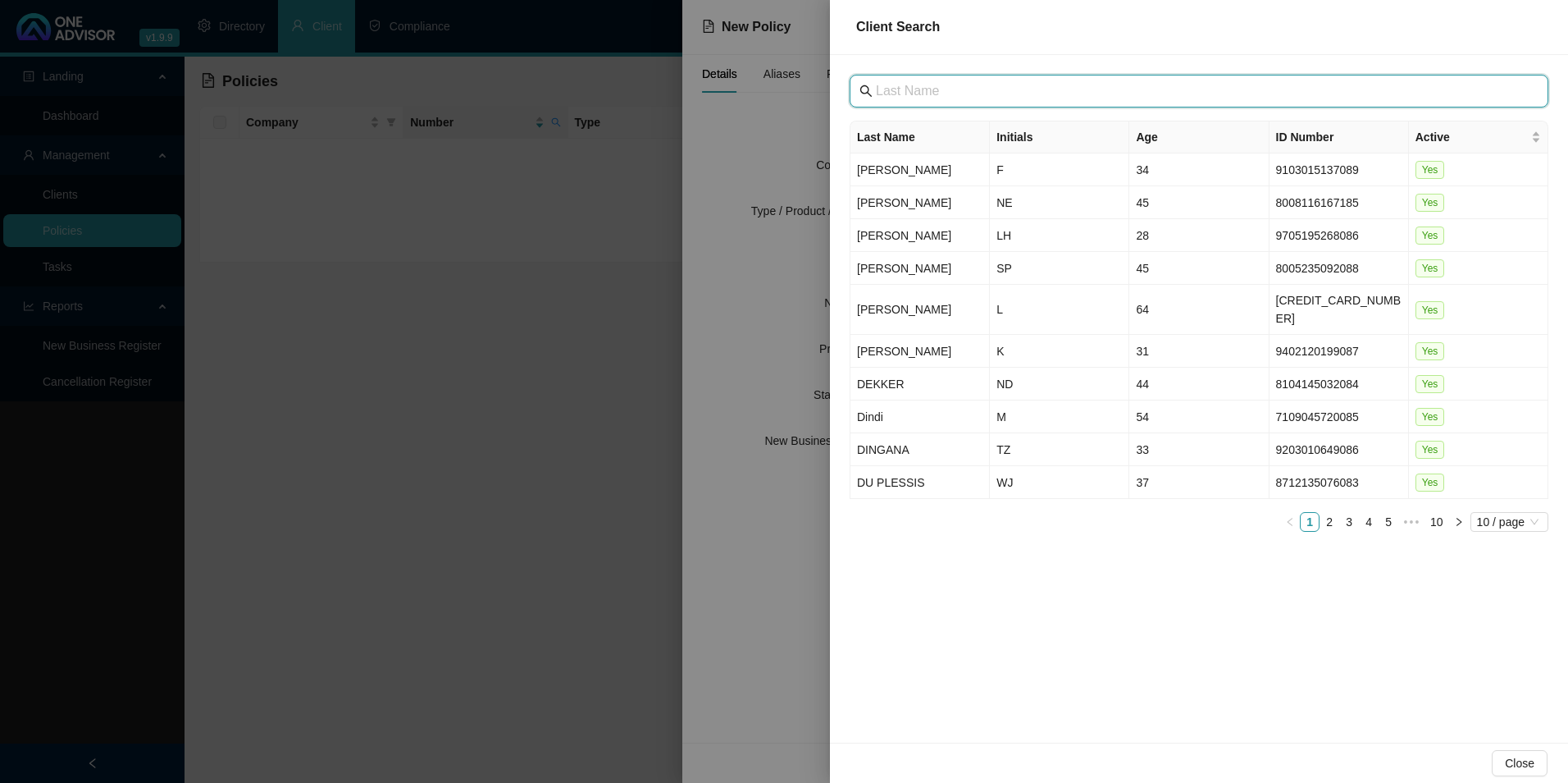
click at [1051, 92] on input "text" at bounding box center [1200, 91] width 650 height 19
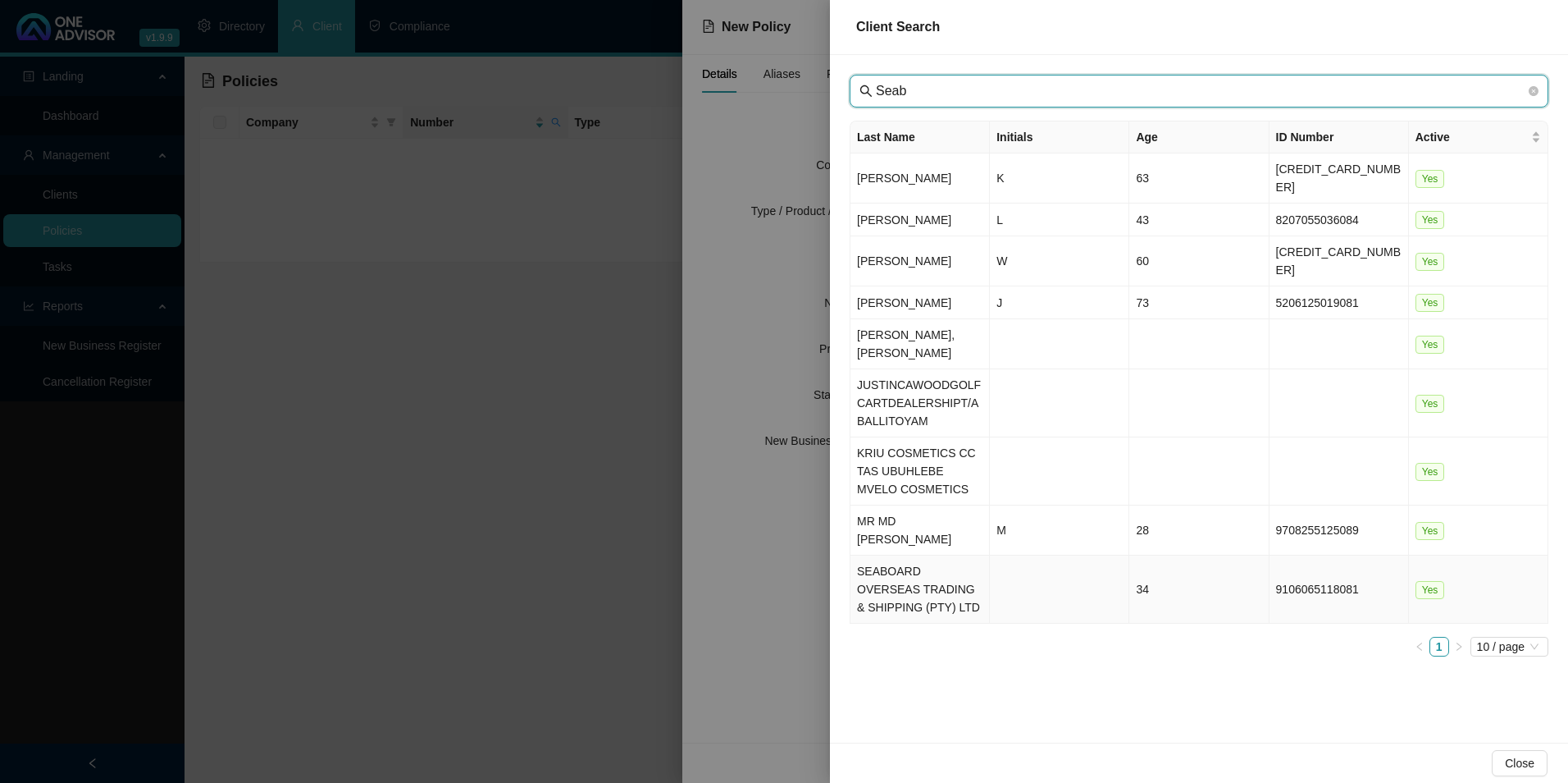
type input "Seab"
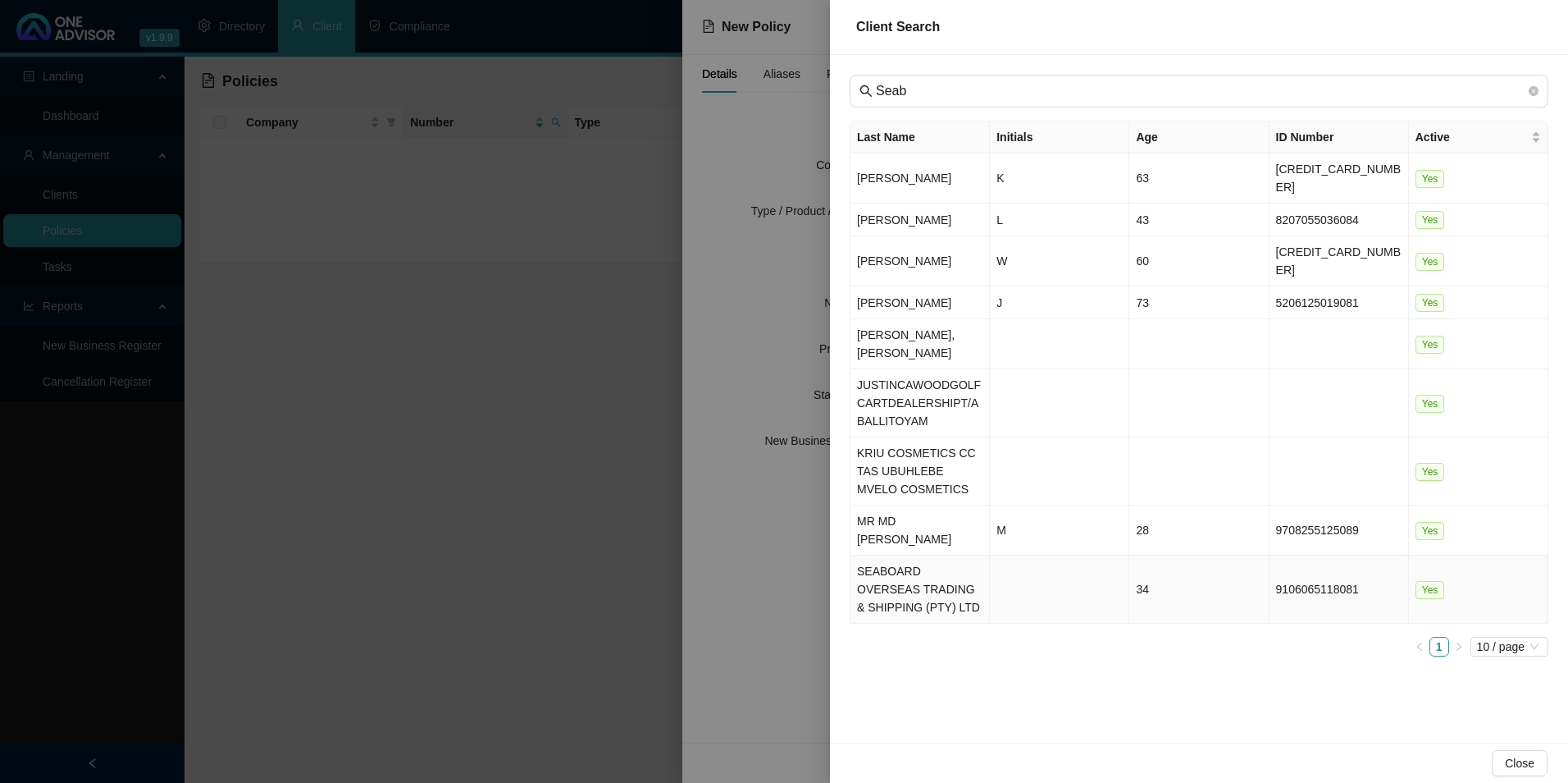
click at [942, 560] on td "SEABOARD OVERSEAS TRADING & SHIPPING (PTY) LTD" at bounding box center [919, 590] width 140 height 68
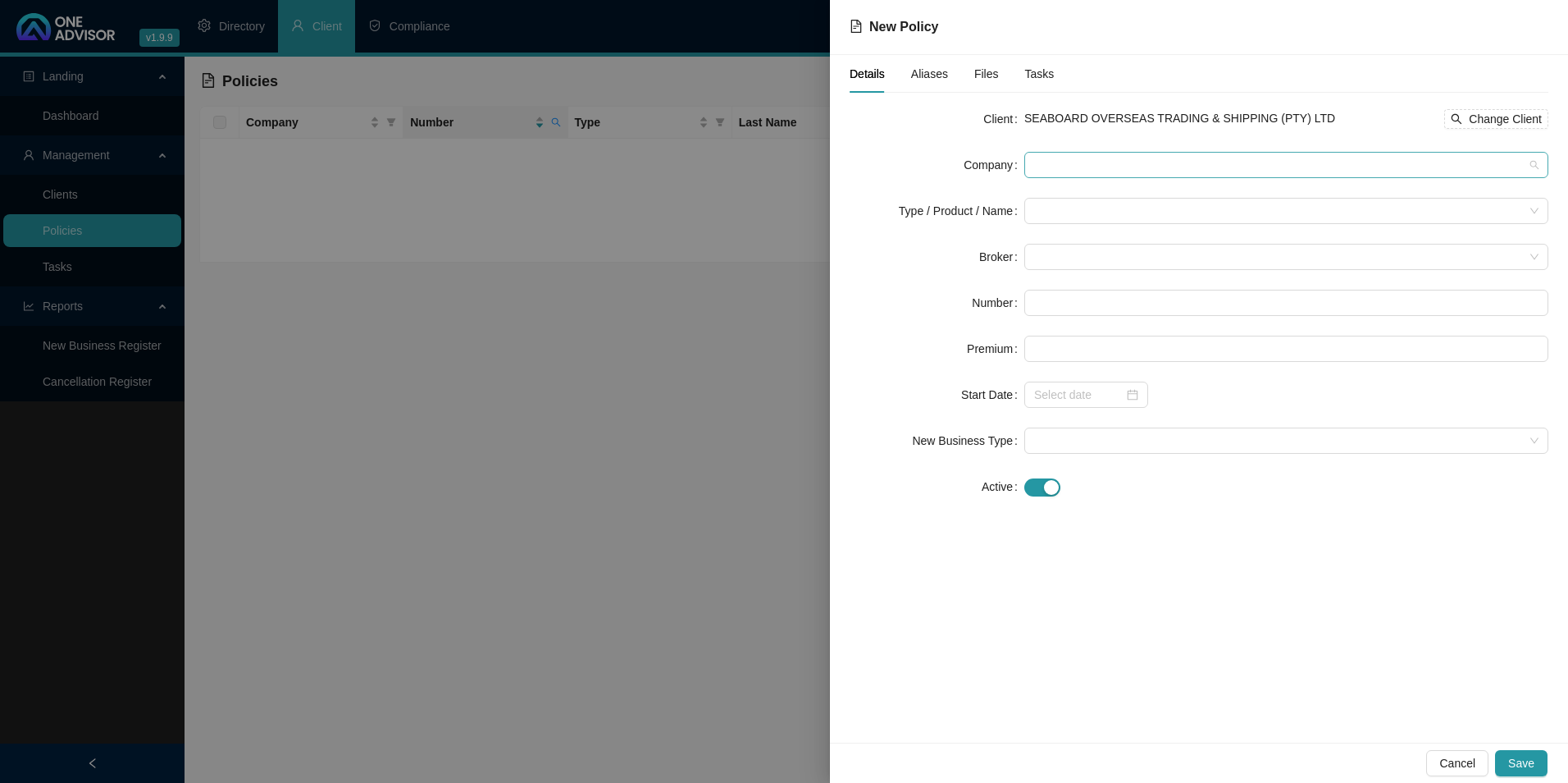
click at [1166, 157] on span at bounding box center [1286, 165] width 504 height 25
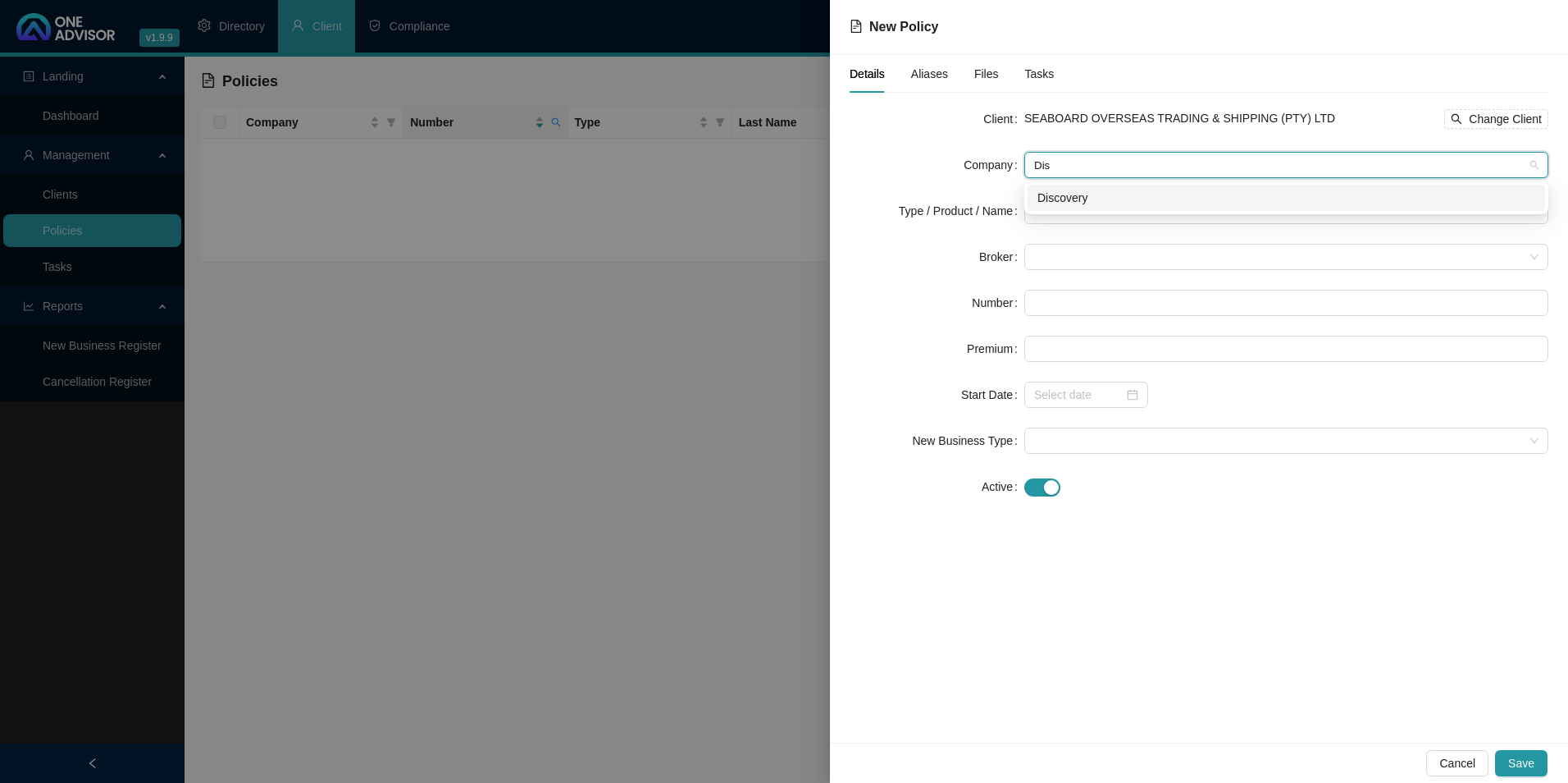
type input "Disc"
click at [1102, 207] on div "Discovery" at bounding box center [1286, 198] width 517 height 26
click at [1149, 203] on input "search" at bounding box center [1279, 211] width 490 height 25
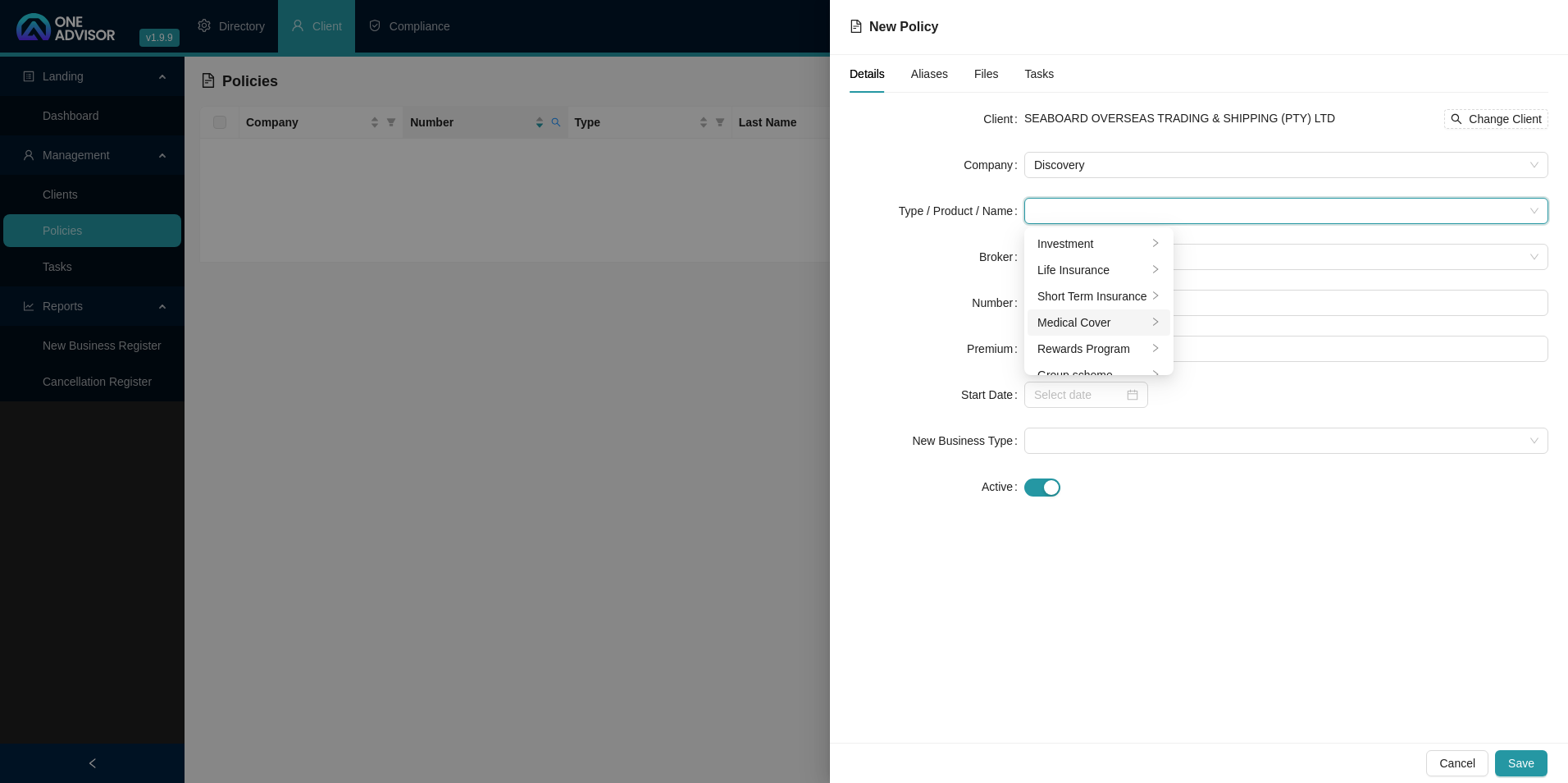
click at [1103, 325] on div "Medical Cover" at bounding box center [1092, 323] width 110 height 18
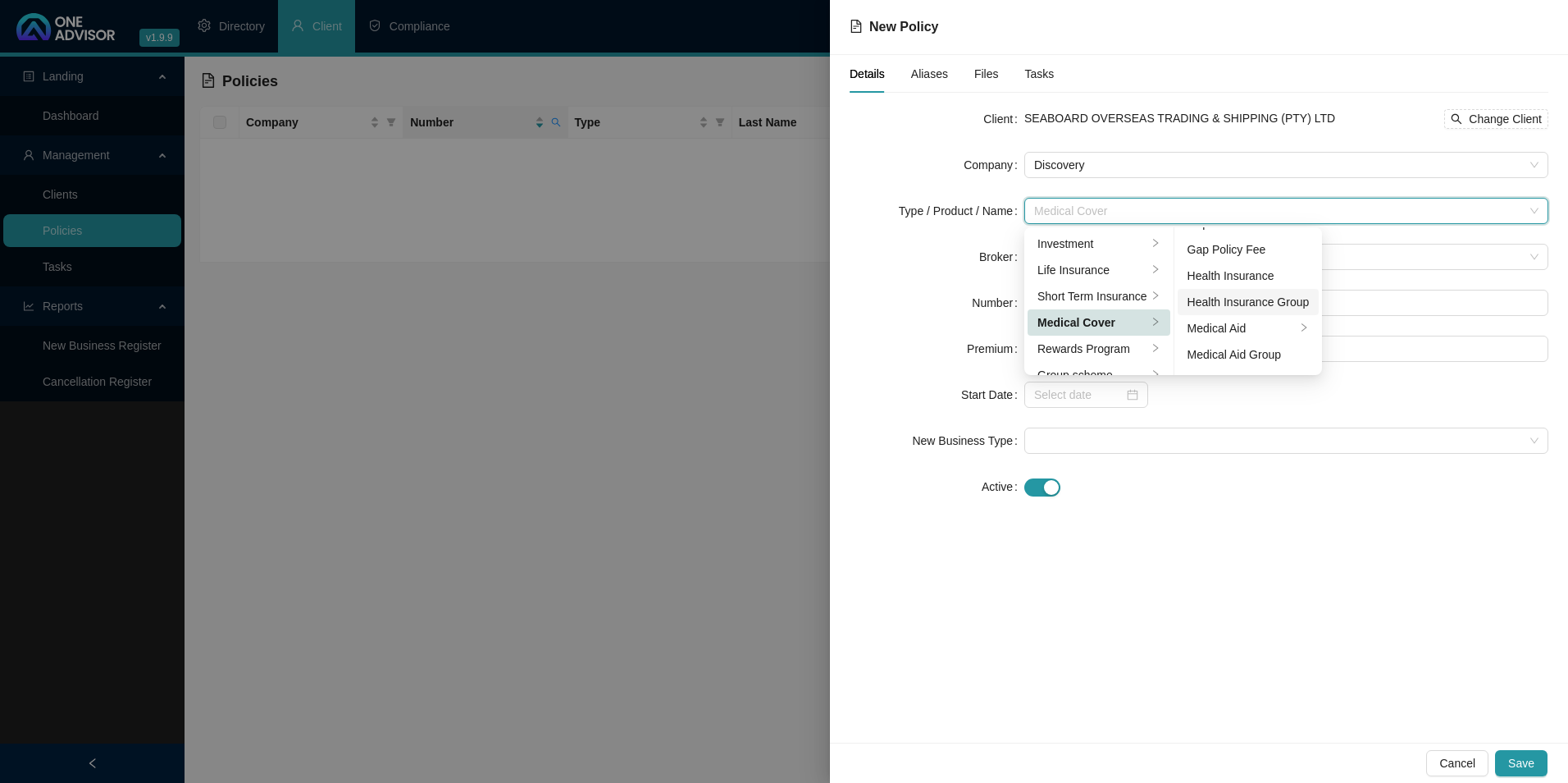
scroll to position [95, 0]
click at [1269, 305] on div "Medical Aid Group" at bounding box center [1248, 306] width 122 height 18
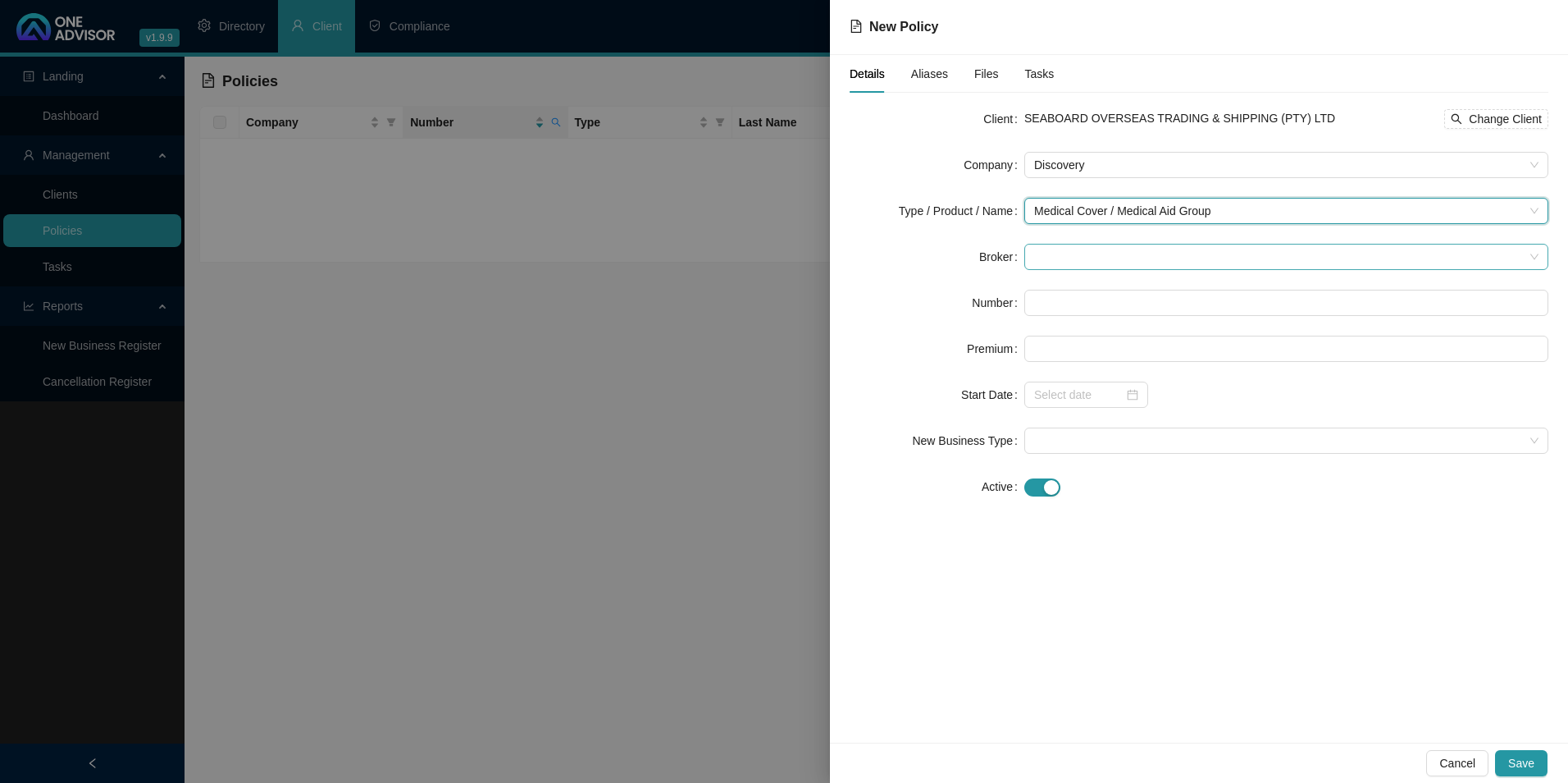
click at [1117, 251] on span at bounding box center [1286, 256] width 504 height 25
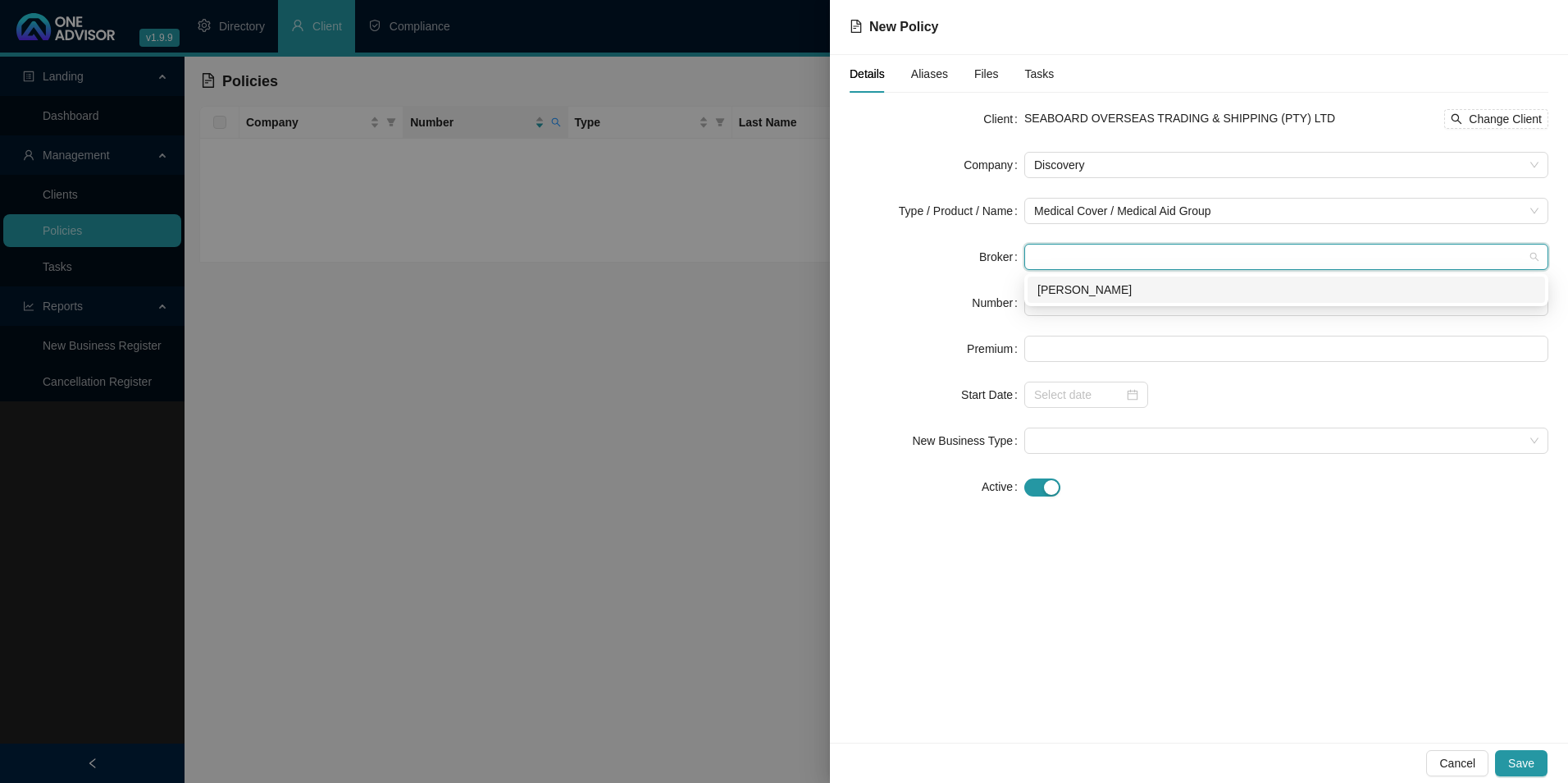
click at [1115, 288] on div "[PERSON_NAME]" at bounding box center [1286, 290] width 498 height 18
click at [1105, 311] on input "text" at bounding box center [1286, 302] width 524 height 26
click at [1093, 311] on input "text" at bounding box center [1286, 302] width 524 height 26
paste input "734481280"
type input "734481280"
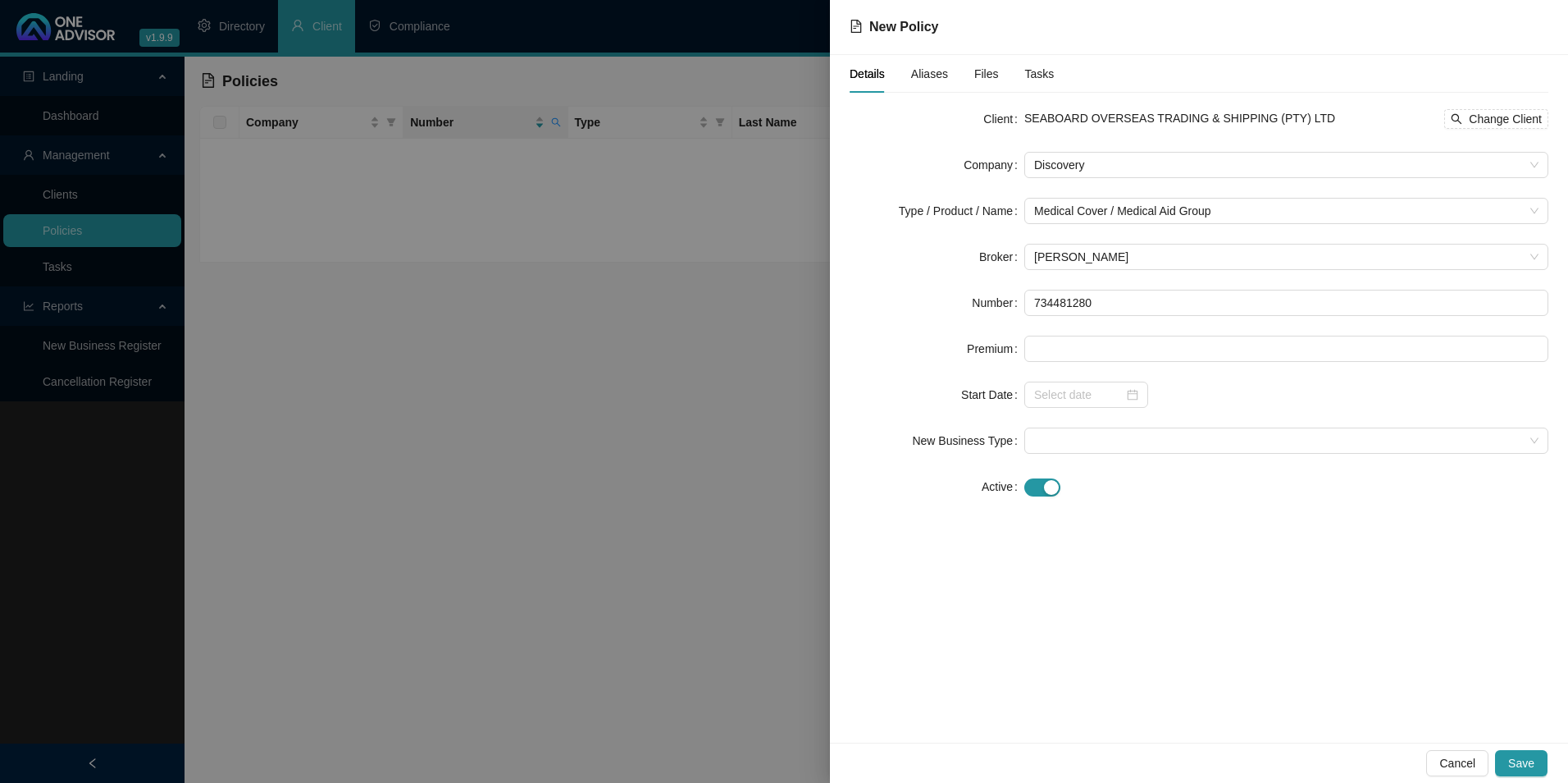
click at [1074, 368] on form "Client SEABOARD OVERSEAS TRADING & SHIPPING (PTY) LTD Change Client Company Dis…" at bounding box center [1199, 302] width 699 height 394
click at [1064, 349] on input at bounding box center [1285, 349] width 522 height 25
click at [1088, 341] on input at bounding box center [1285, 349] width 522 height 25
paste input "3687"
type input "3687.00"
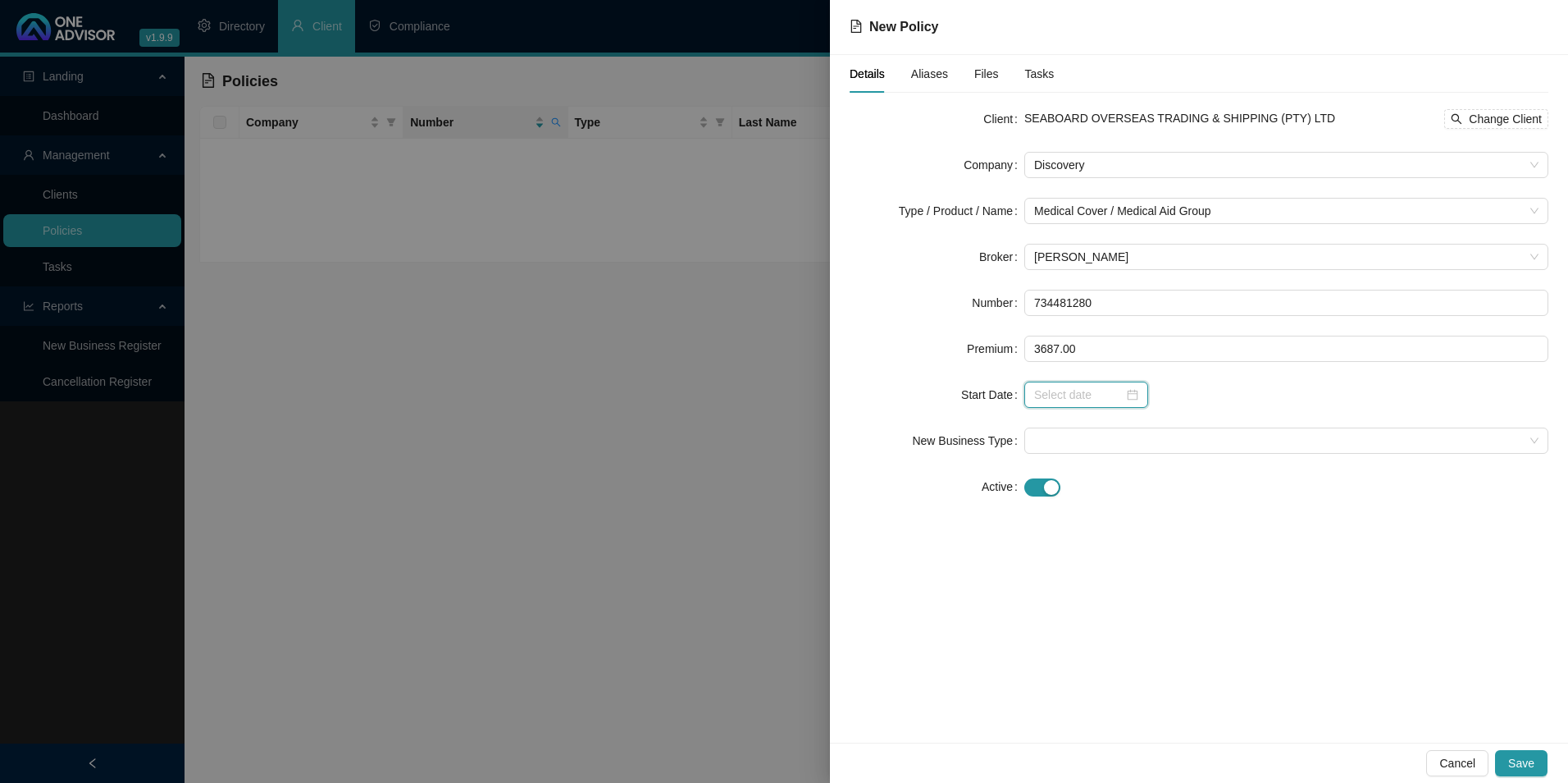
click at [1087, 392] on input at bounding box center [1078, 395] width 90 height 18
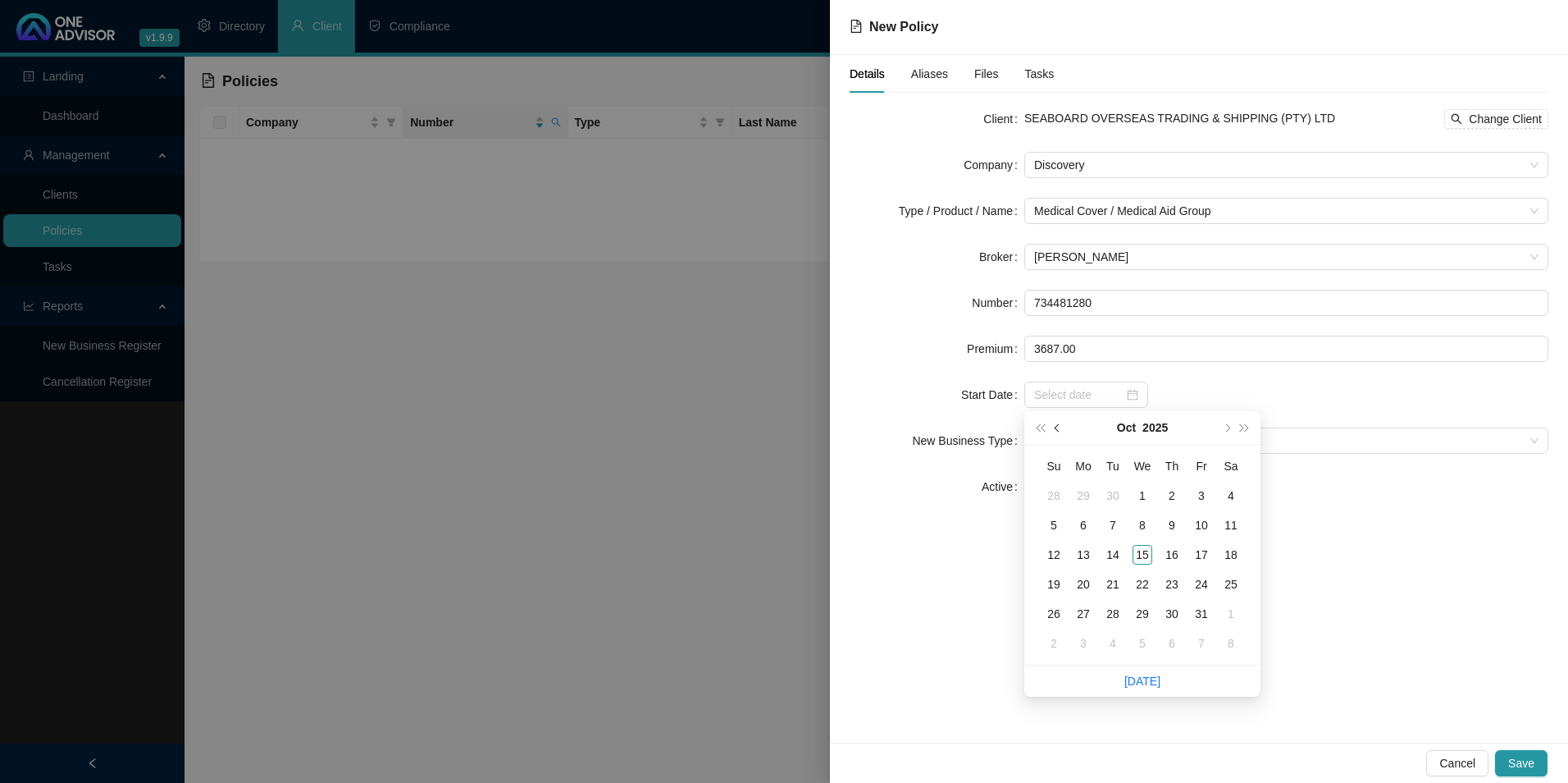
click at [1062, 433] on button "prev-year" at bounding box center [1058, 428] width 18 height 33
type input "[DATE]"
click at [1087, 489] on div "1" at bounding box center [1083, 495] width 19 height 19
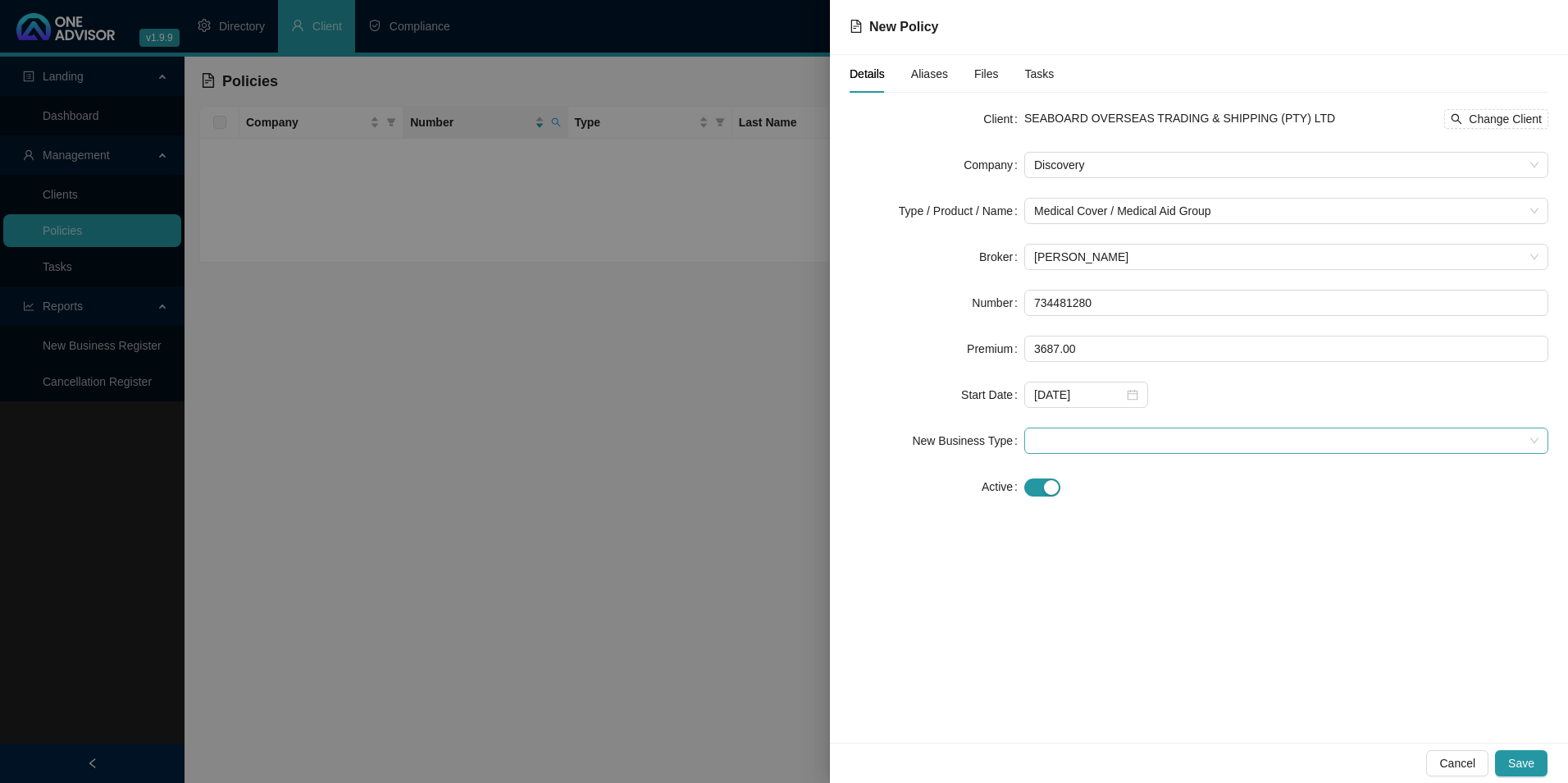
click at [1084, 439] on span at bounding box center [1286, 440] width 504 height 25
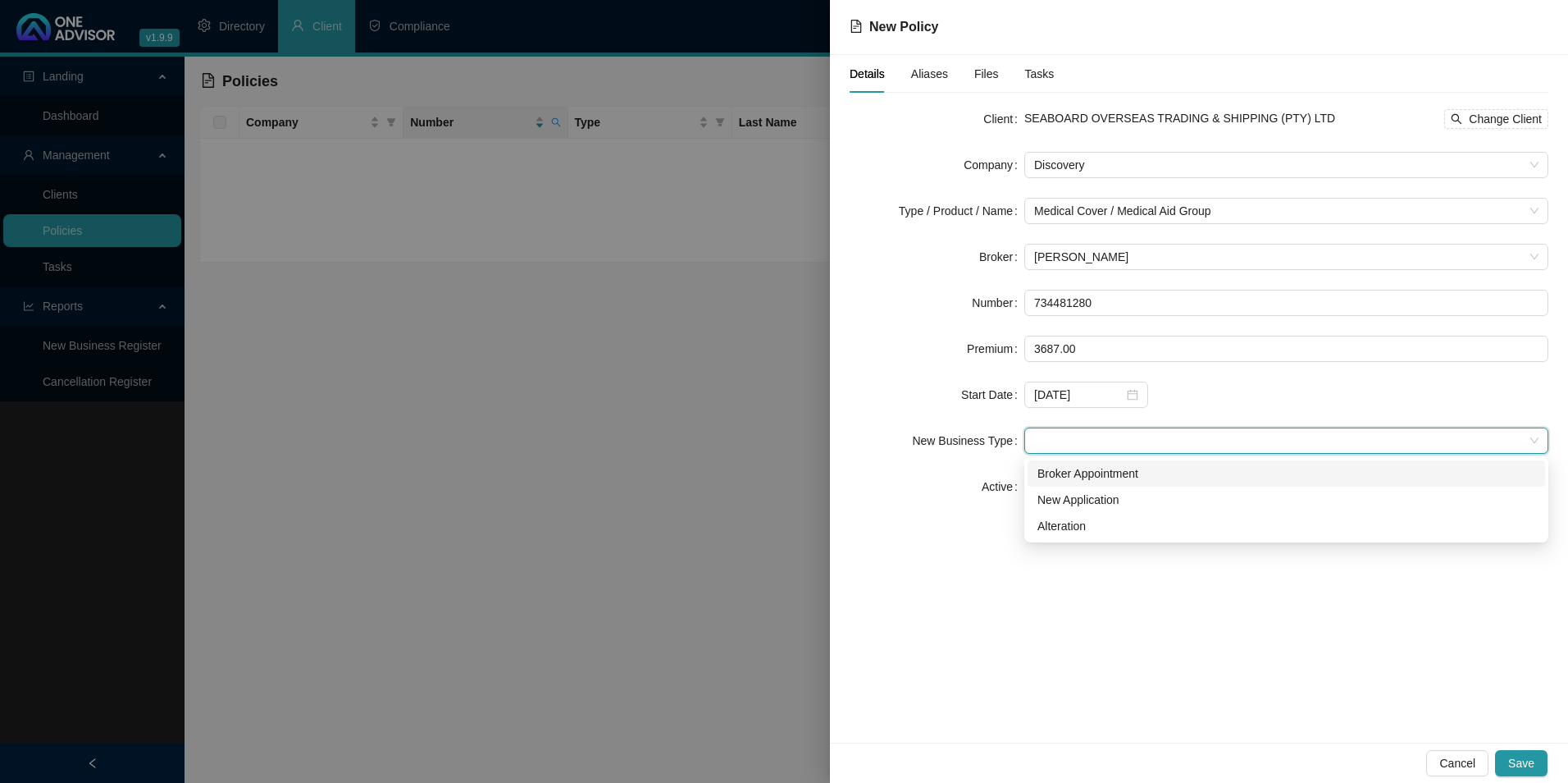
click at [1090, 463] on div "Broker Appointment" at bounding box center [1286, 473] width 517 height 26
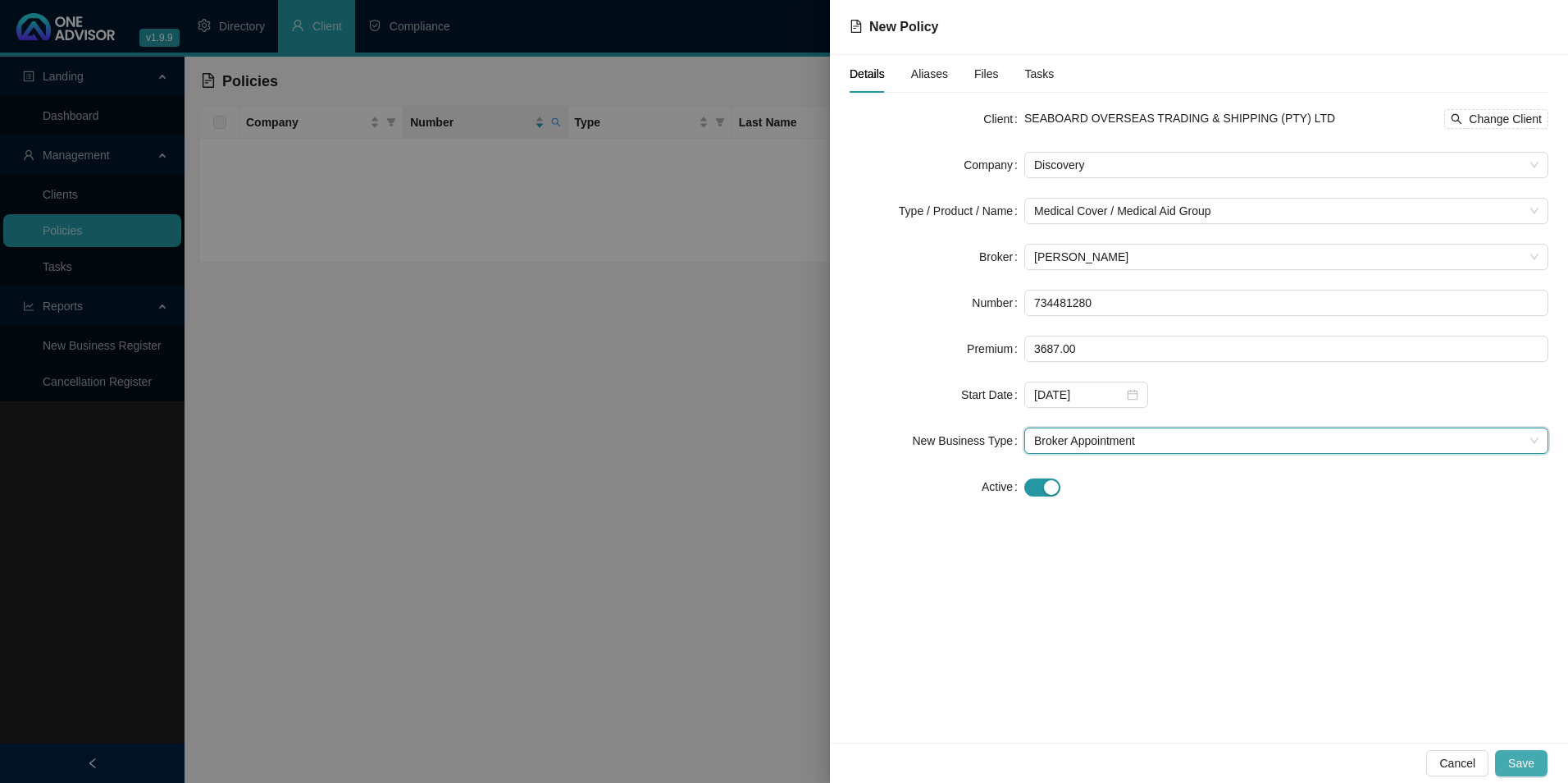
click at [1519, 770] on button "Save" at bounding box center [1521, 763] width 53 height 26
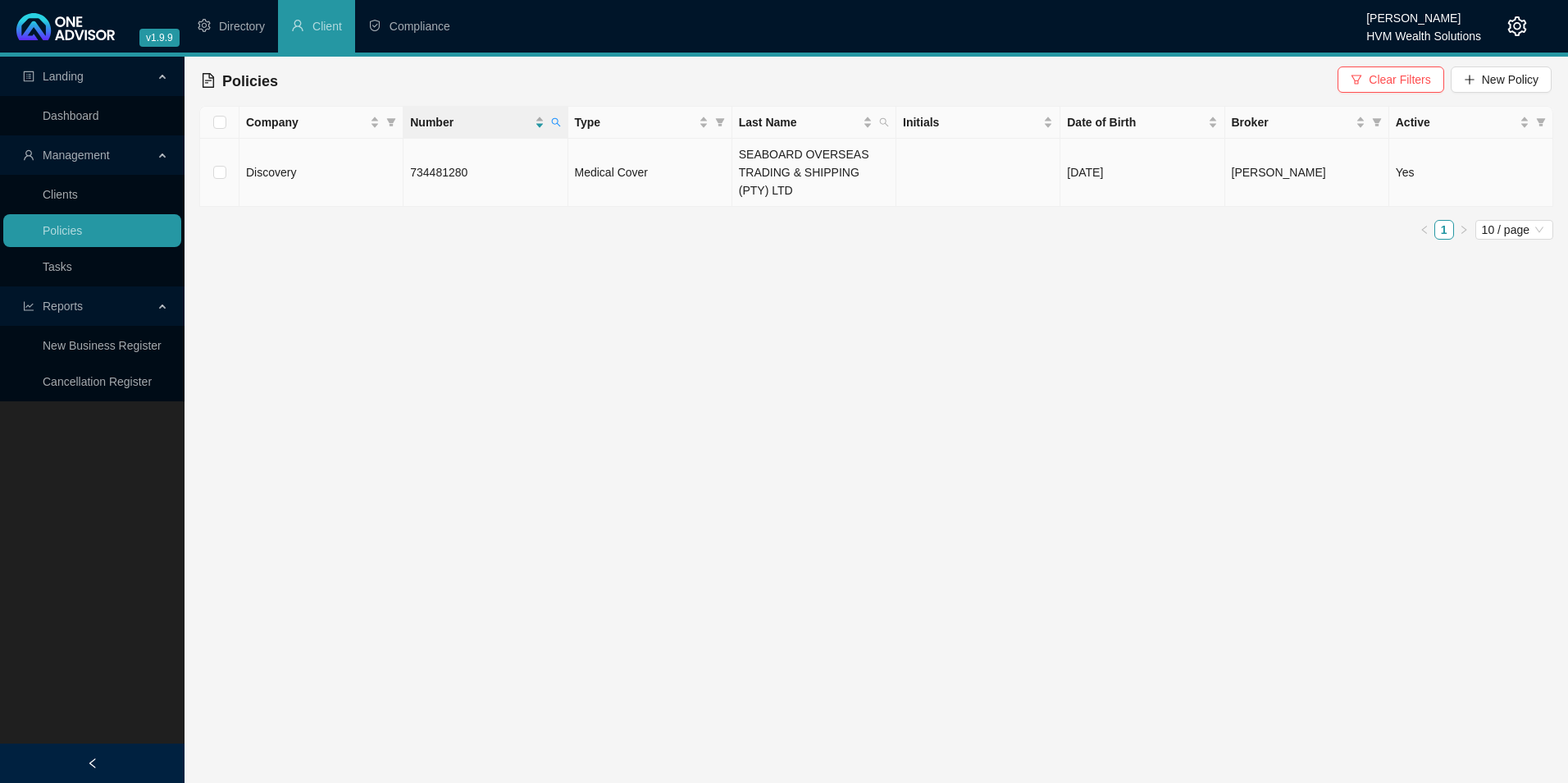
click at [513, 178] on td "734481280" at bounding box center [486, 173] width 164 height 68
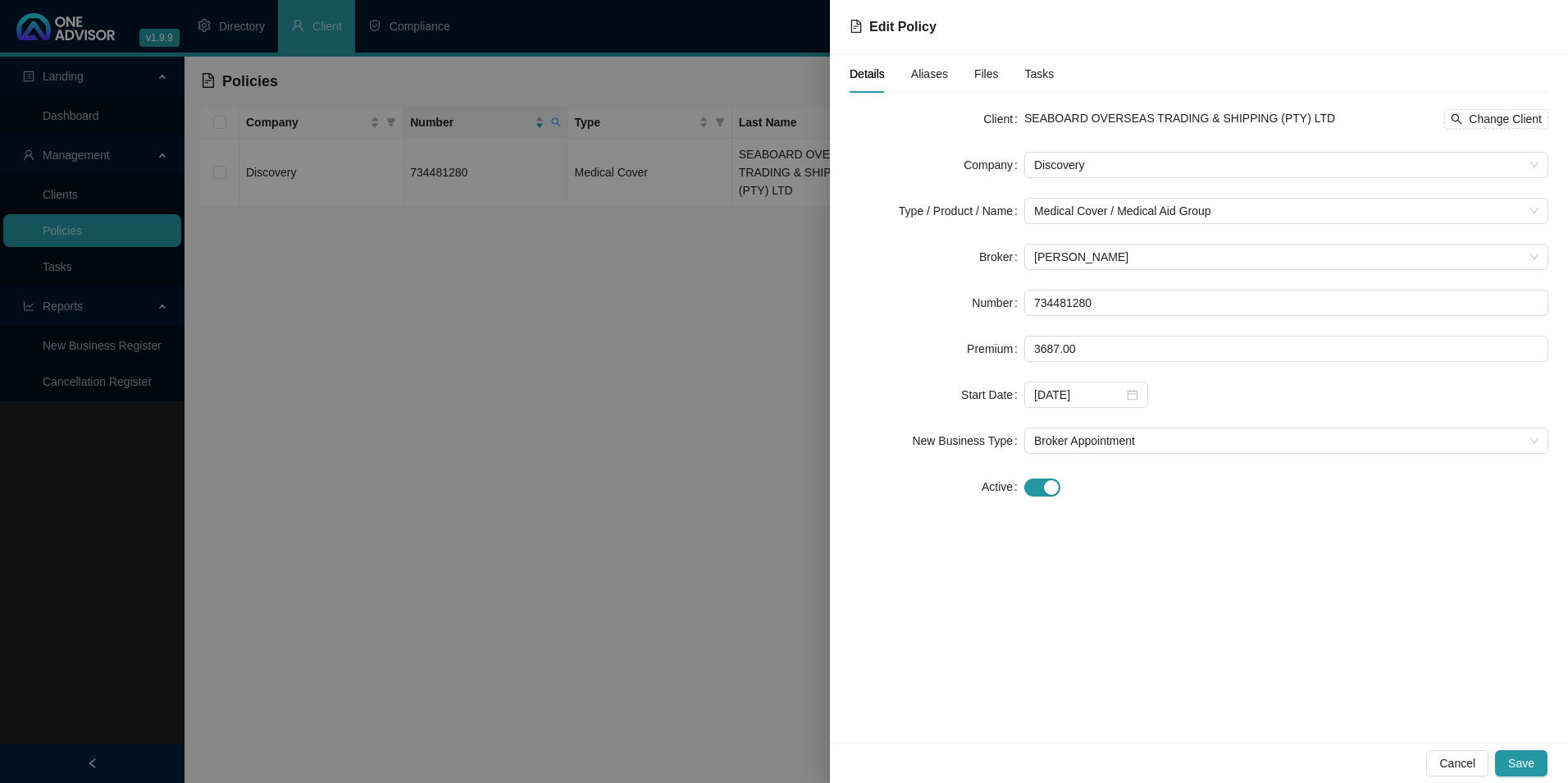
click at [938, 75] on span "Aliases" at bounding box center [930, 74] width 37 height 11
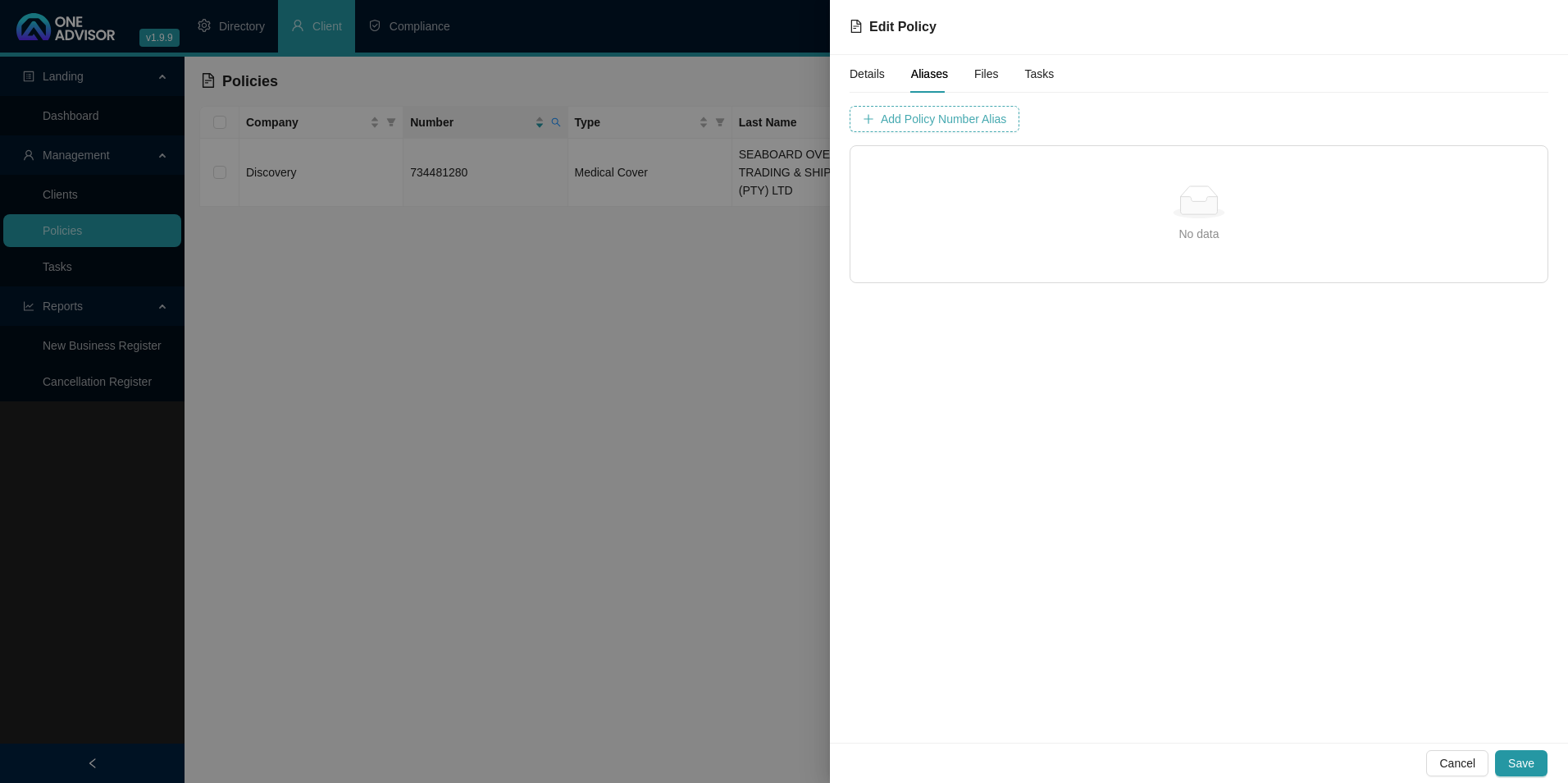
click at [965, 120] on span "Add Policy Number Alias" at bounding box center [943, 119] width 126 height 18
type input "7344812"
click at [1326, 125] on span "Add Policy Number Alias" at bounding box center [1355, 119] width 126 height 18
click at [1525, 762] on span "Save" at bounding box center [1521, 764] width 26 height 18
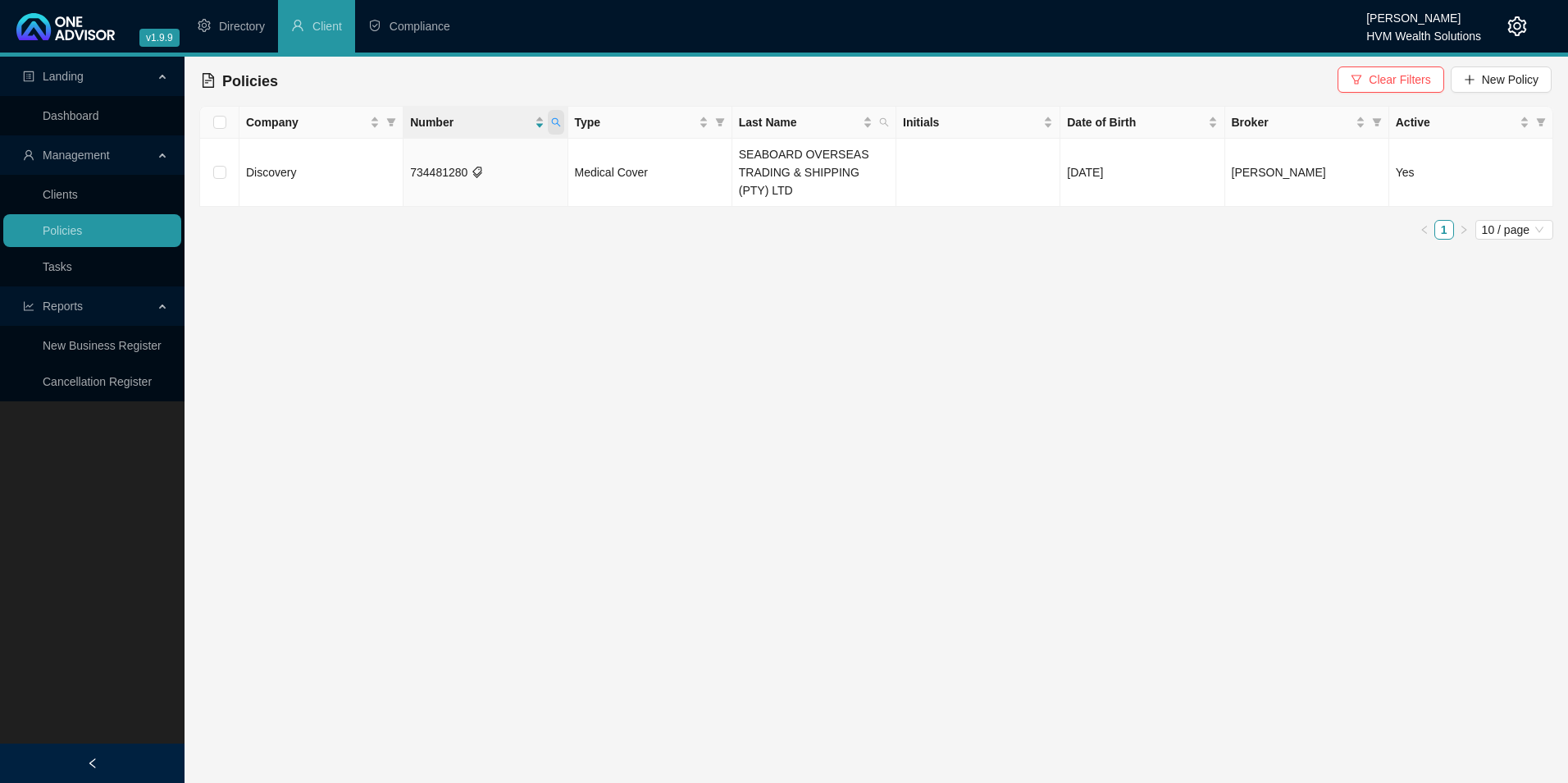
click at [558, 123] on icon "search" at bounding box center [555, 122] width 10 height 10
drag, startPoint x: 487, startPoint y: 157, endPoint x: 418, endPoint y: 158, distance: 69.0
click at [418, 158] on input "734481280" at bounding box center [480, 157] width 154 height 26
click at [588, 278] on main "Landing Dashboard Management Clients Policies Tasks Reports New Business Regist…" at bounding box center [784, 420] width 1568 height 727
click at [565, 120] on th "Number" at bounding box center [486, 122] width 164 height 32
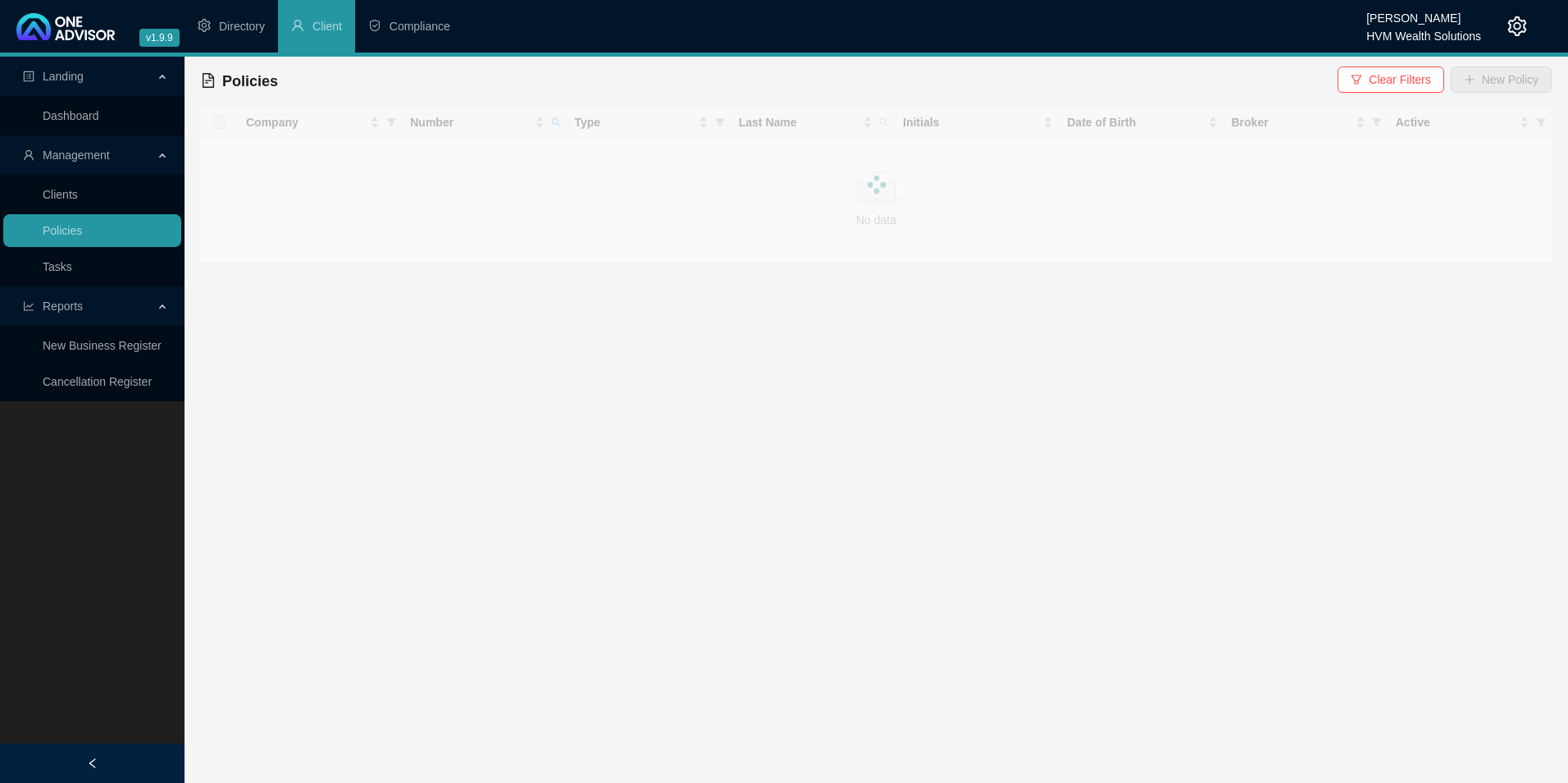
click at [558, 120] on div at bounding box center [876, 184] width 1354 height 157
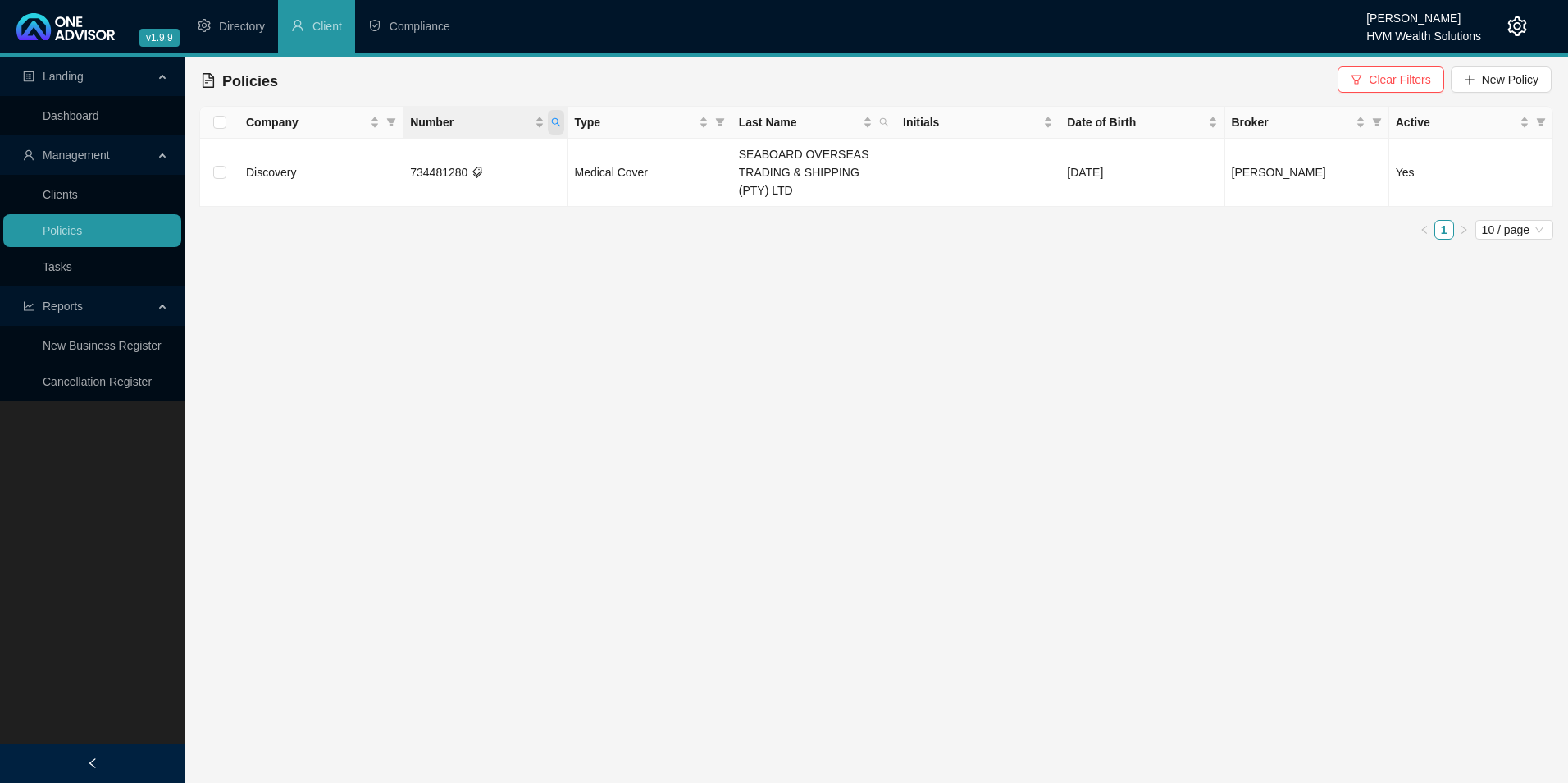
click at [554, 126] on icon "search" at bounding box center [555, 122] width 10 height 10
drag, startPoint x: 507, startPoint y: 154, endPoint x: 336, endPoint y: 152, distance: 171.0
click at [336, 152] on body "v1.9.9 [PERSON_NAME] HVM Wealth Solutions Directory Client Compliance Landing D…" at bounding box center [784, 391] width 1568 height 783
paste input "07431877"
type input "074318770"
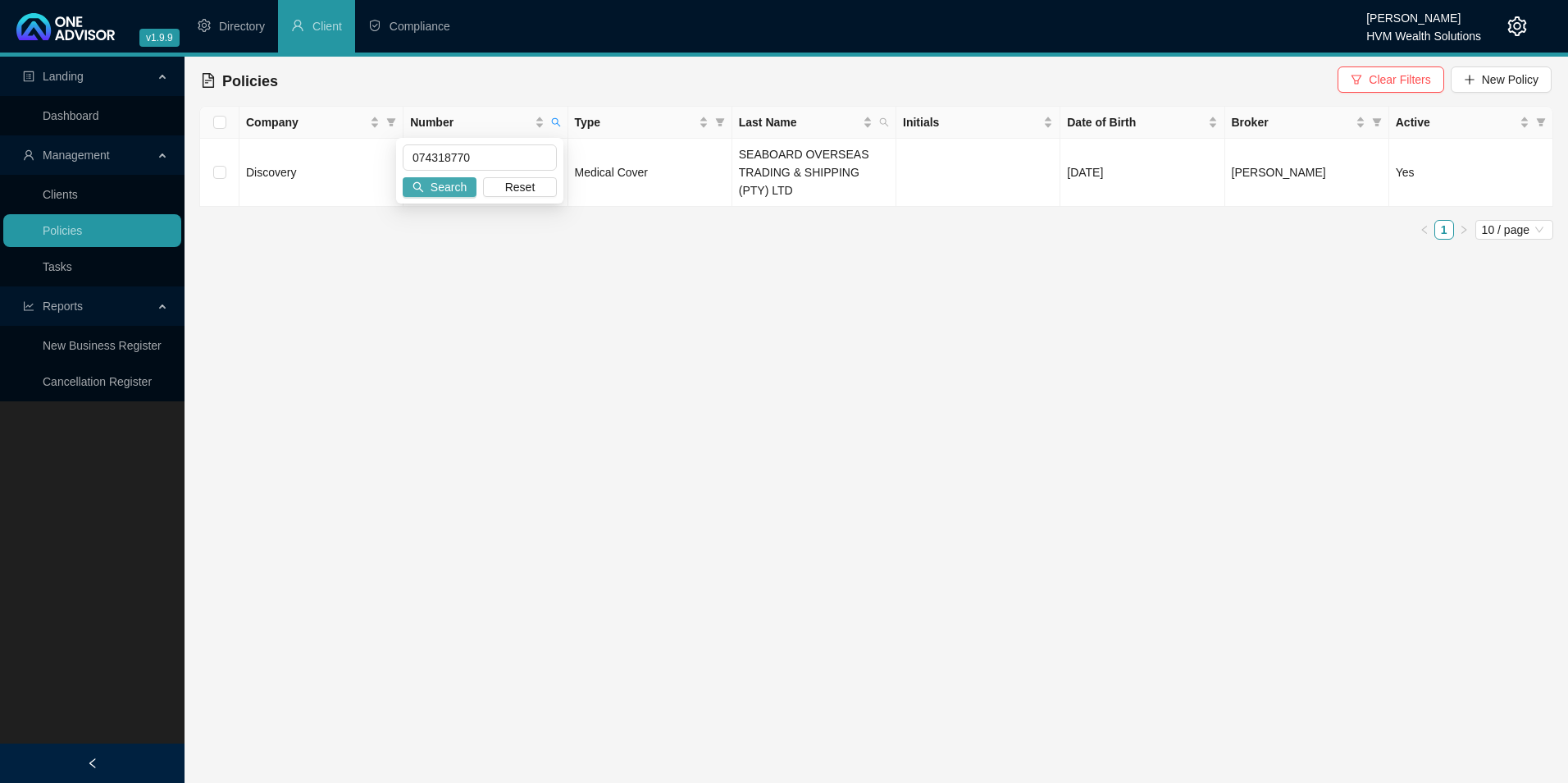
click at [438, 197] on div "074318770 Search Reset" at bounding box center [480, 170] width 167 height 66
click at [438, 188] on span "Search" at bounding box center [448, 188] width 36 height 18
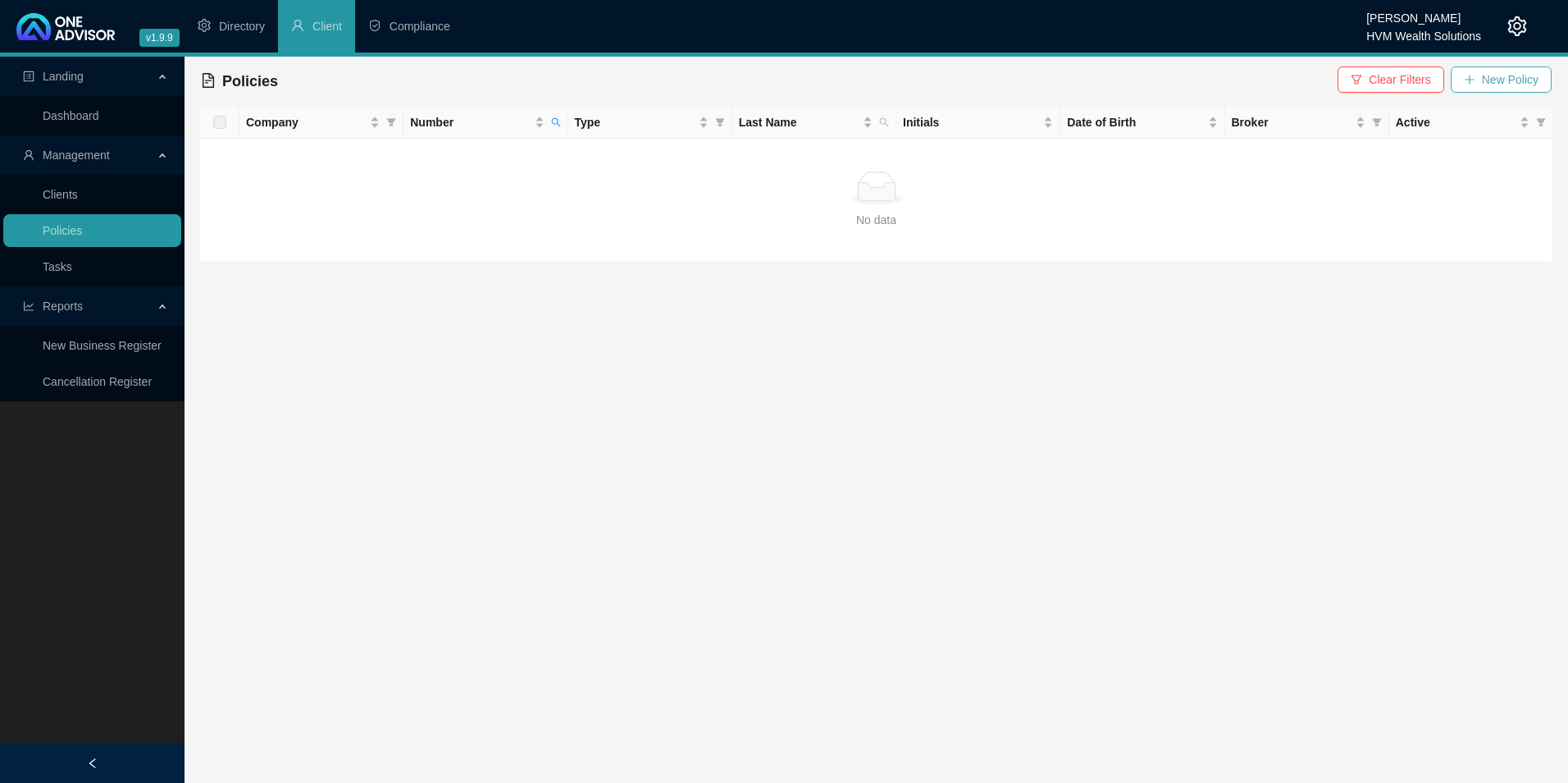
click at [1507, 80] on span "New Policy" at bounding box center [1510, 80] width 56 height 18
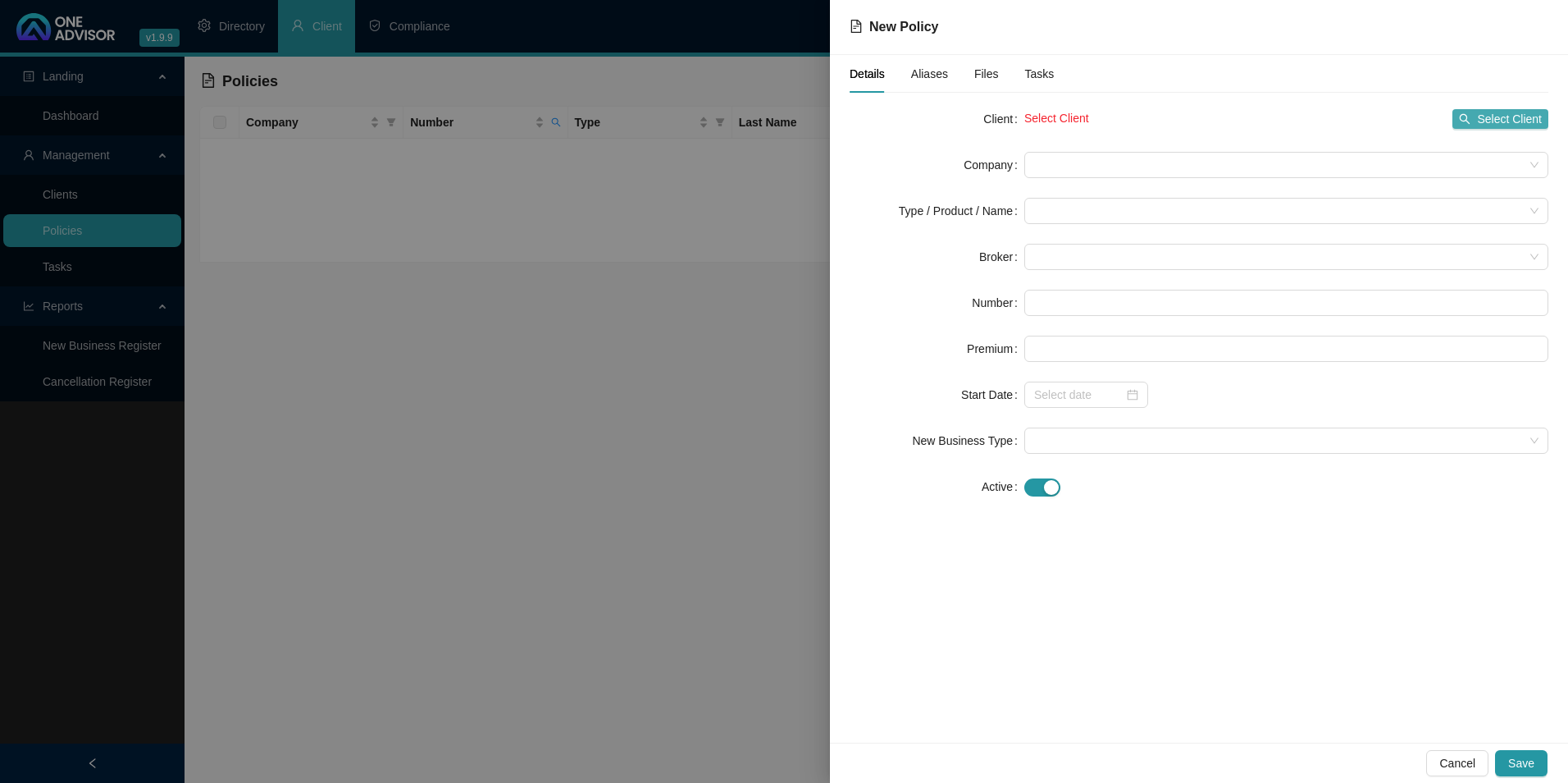
click at [1477, 109] on button "Select Client" at bounding box center [1501, 118] width 96 height 19
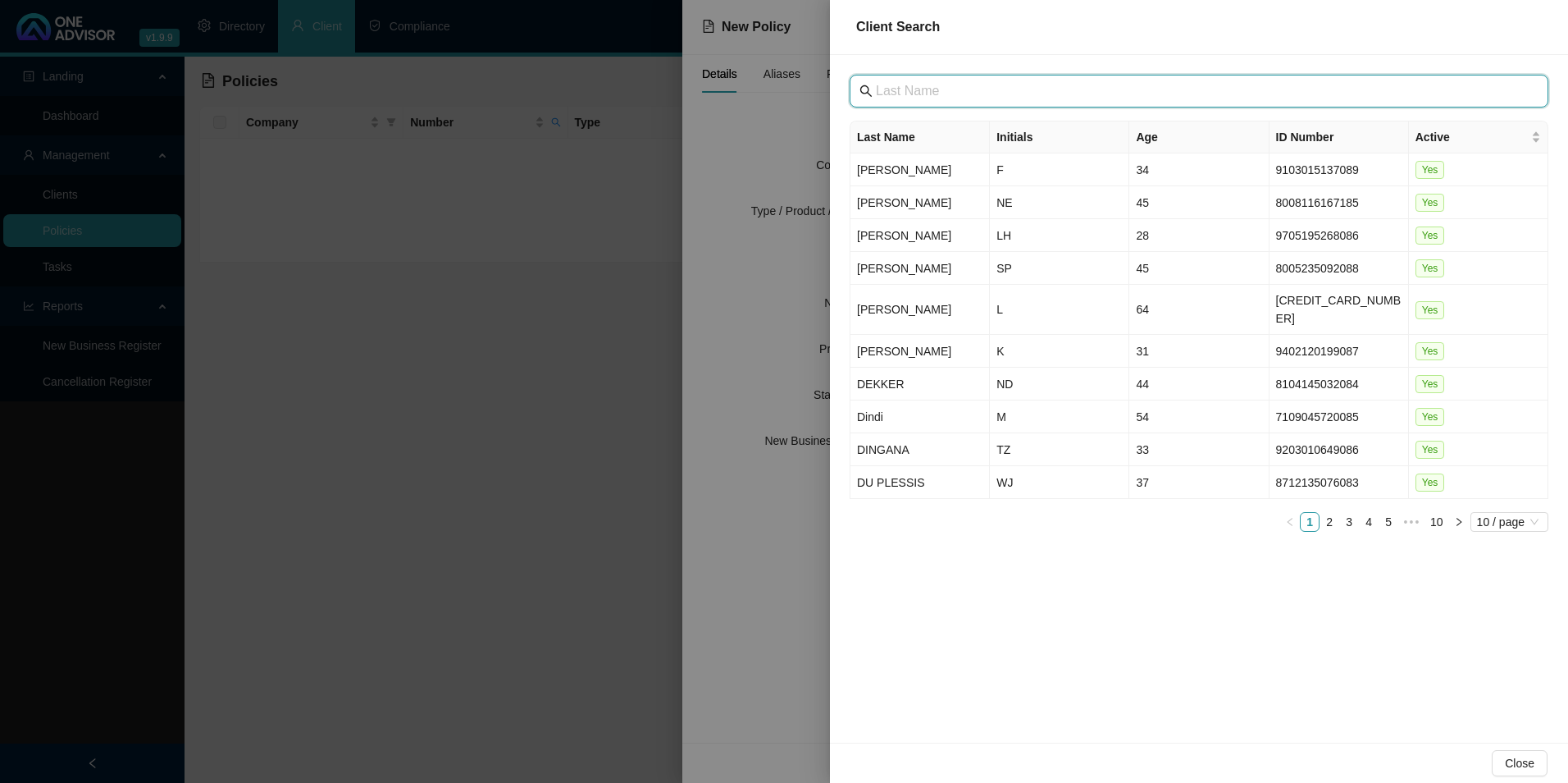
click at [952, 90] on input "text" at bounding box center [1200, 91] width 650 height 19
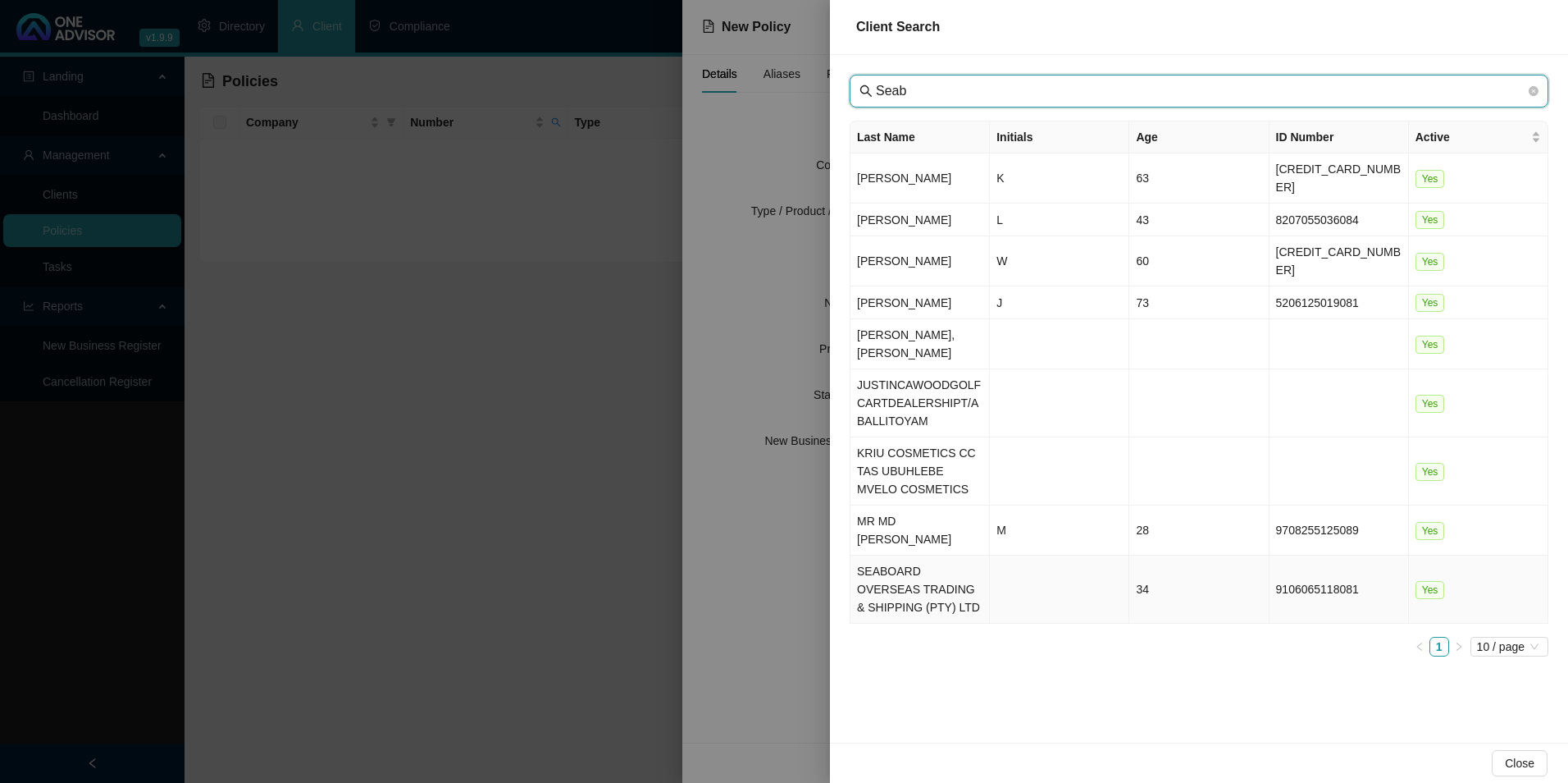
type input "Seab"
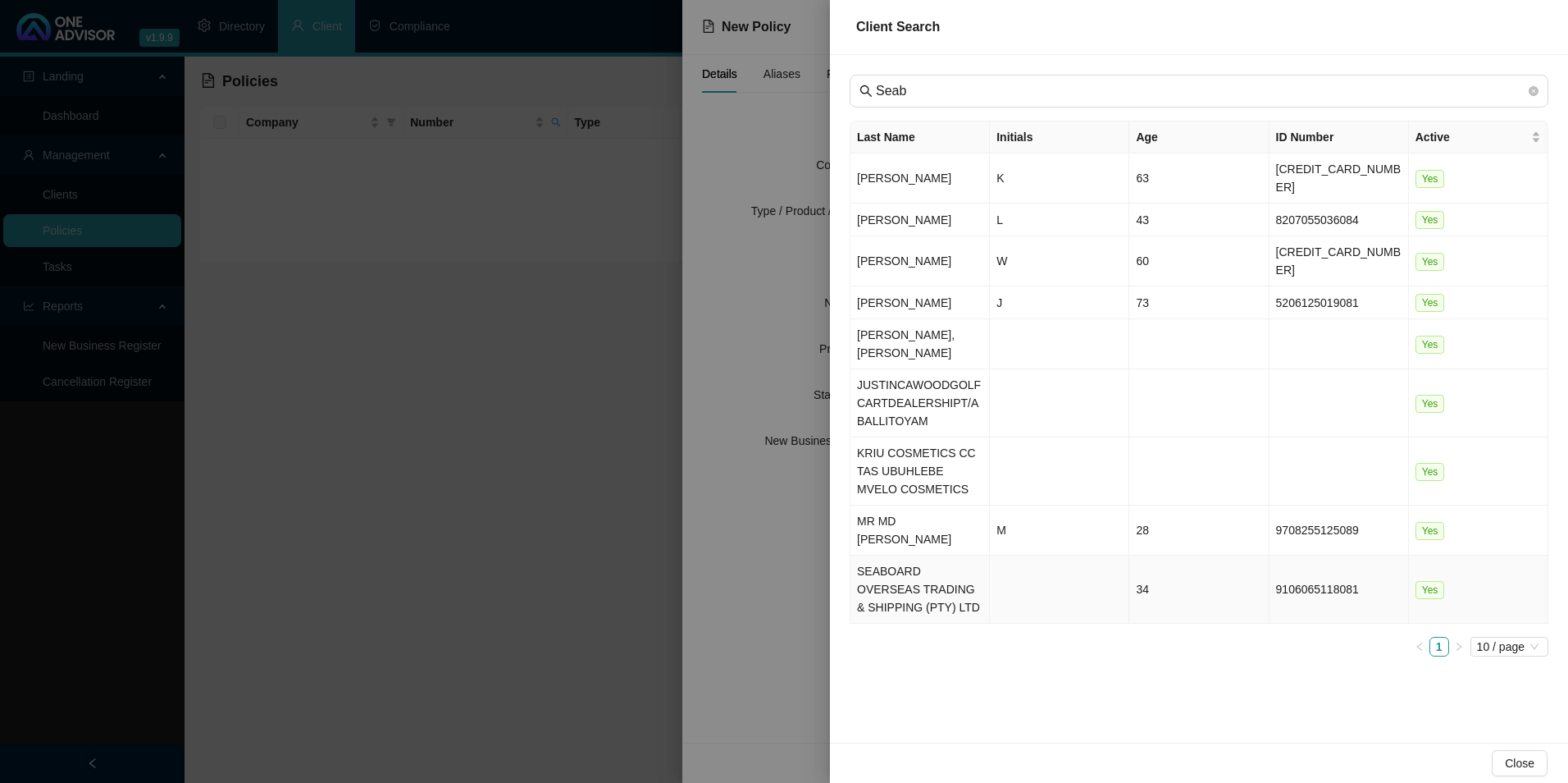
click at [895, 556] on td "SEABOARD OVERSEAS TRADING & SHIPPING (PTY) LTD" at bounding box center [919, 590] width 140 height 68
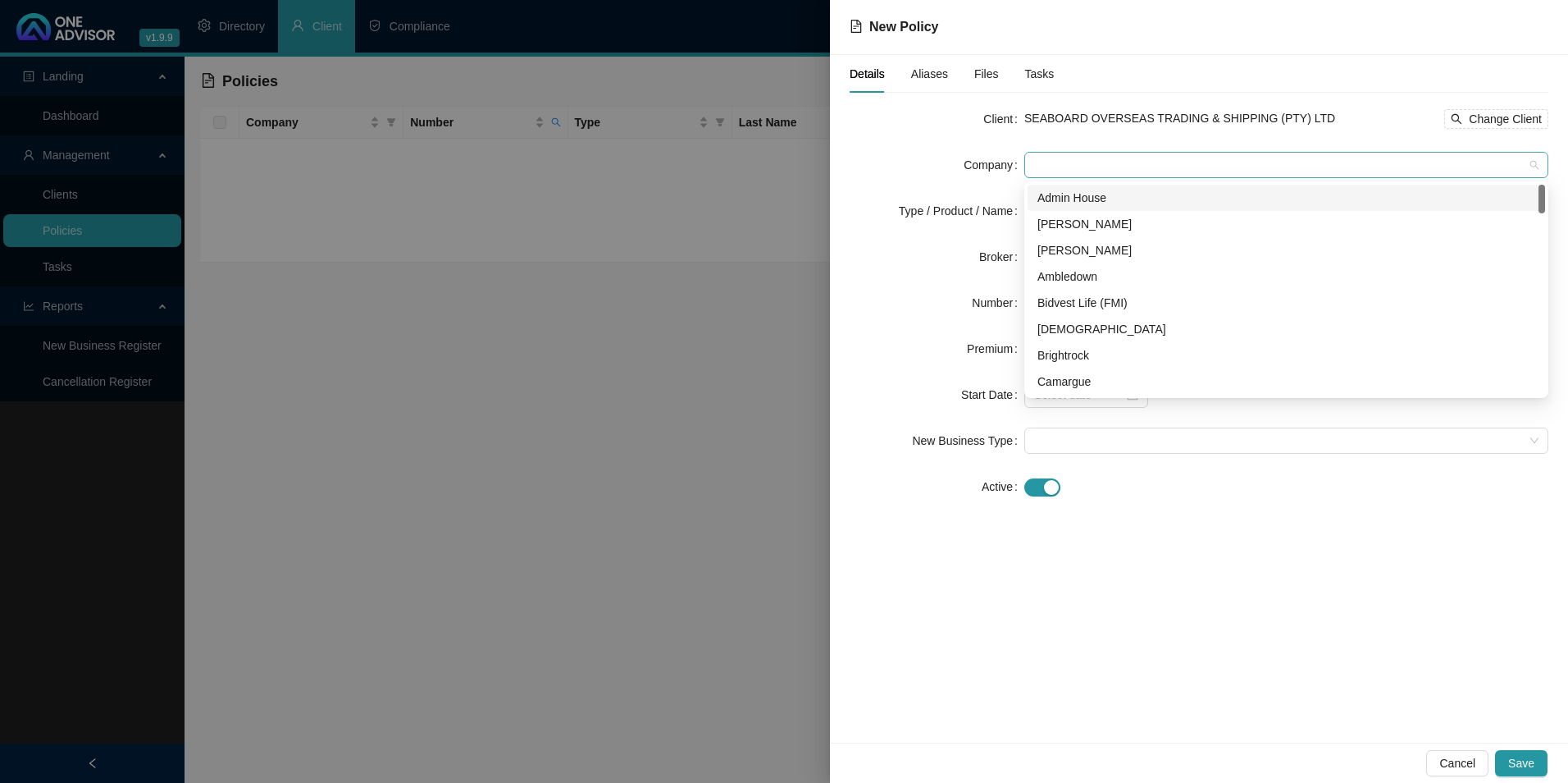
click at [1156, 158] on span at bounding box center [1286, 165] width 504 height 25
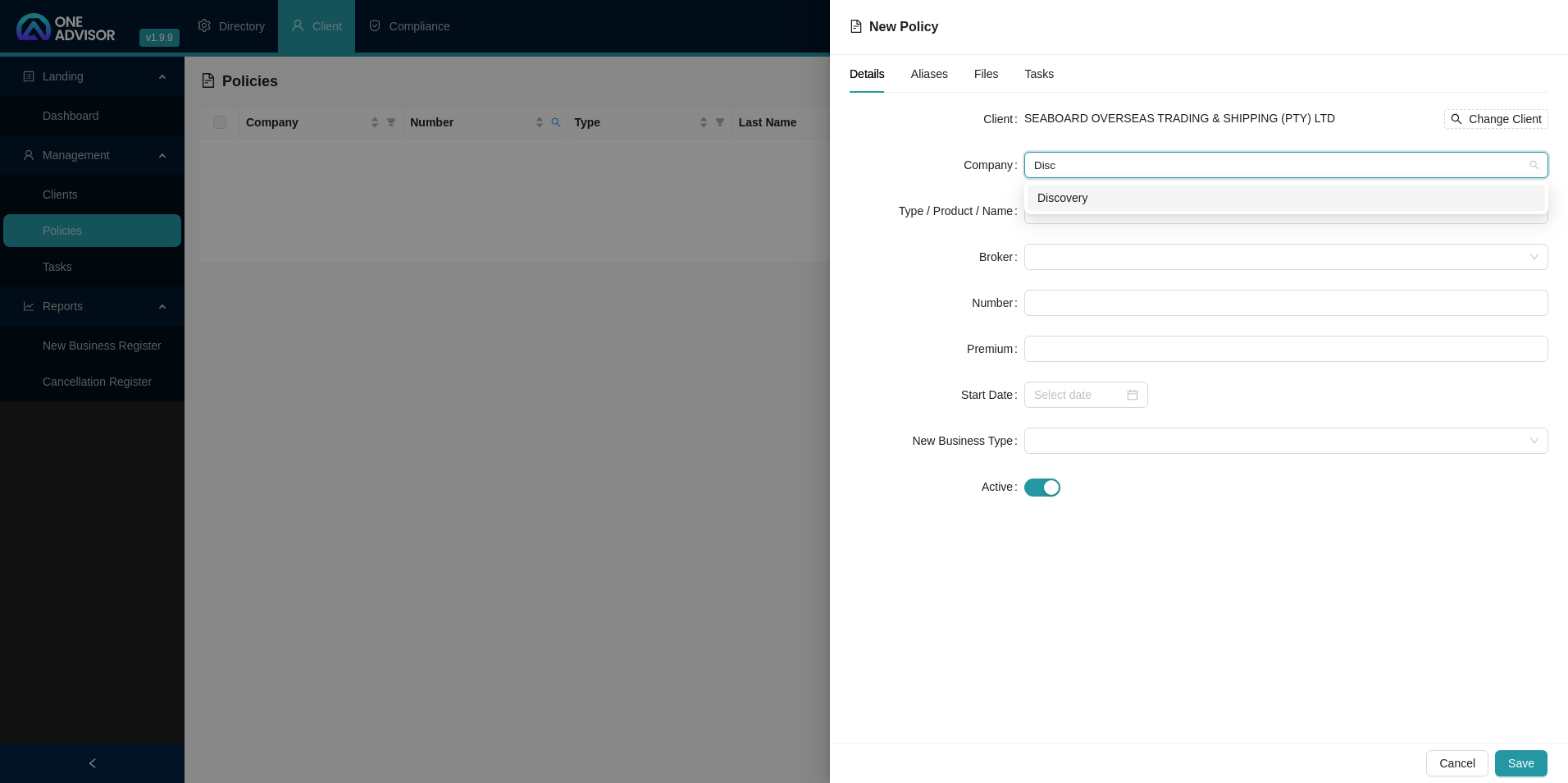
type input "Disco"
click at [1205, 201] on div "Discovery" at bounding box center [1286, 198] width 498 height 18
click at [1108, 207] on input "search" at bounding box center [1279, 211] width 490 height 25
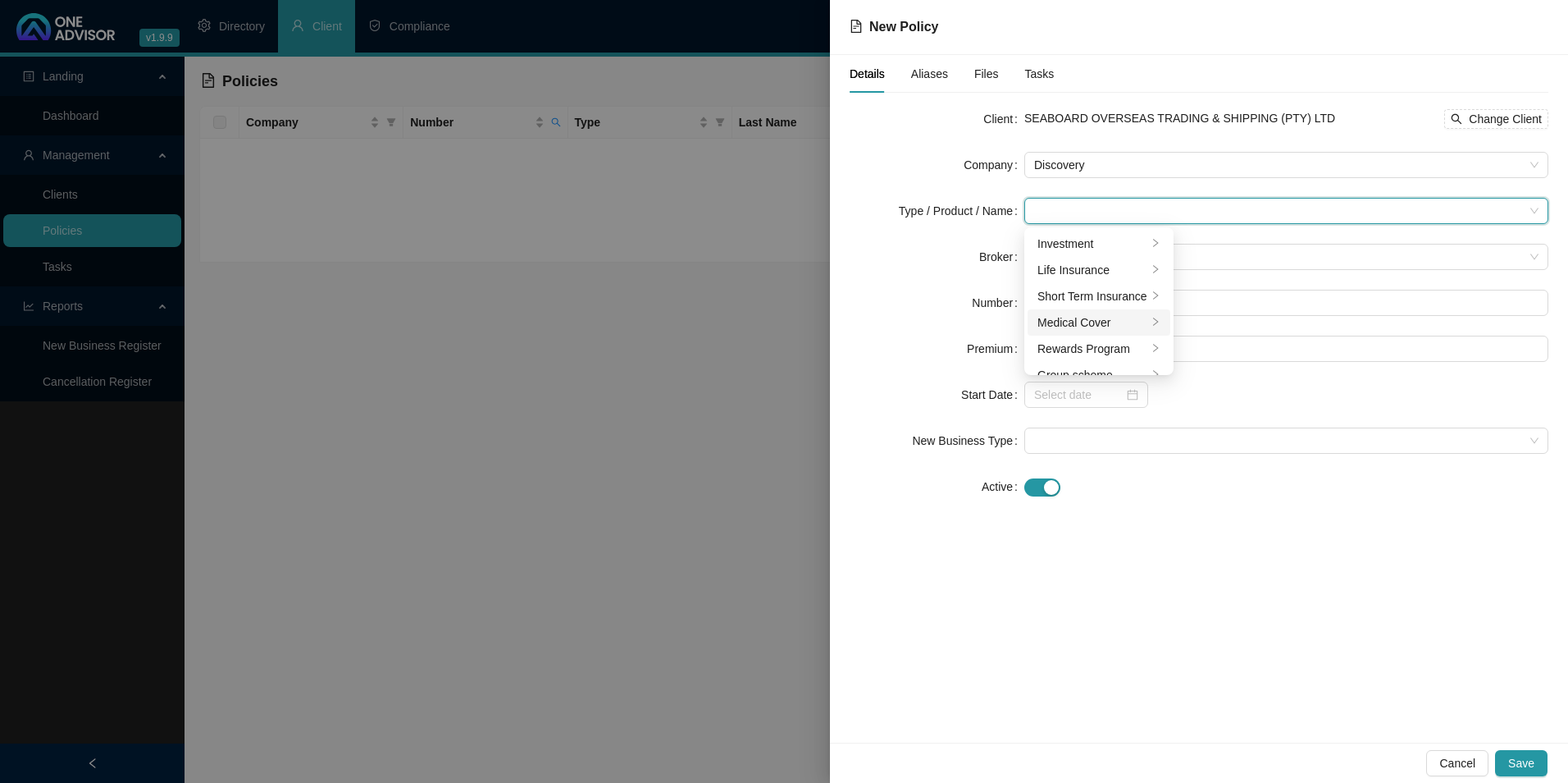
click at [1094, 317] on div "Medical Cover" at bounding box center [1092, 323] width 110 height 18
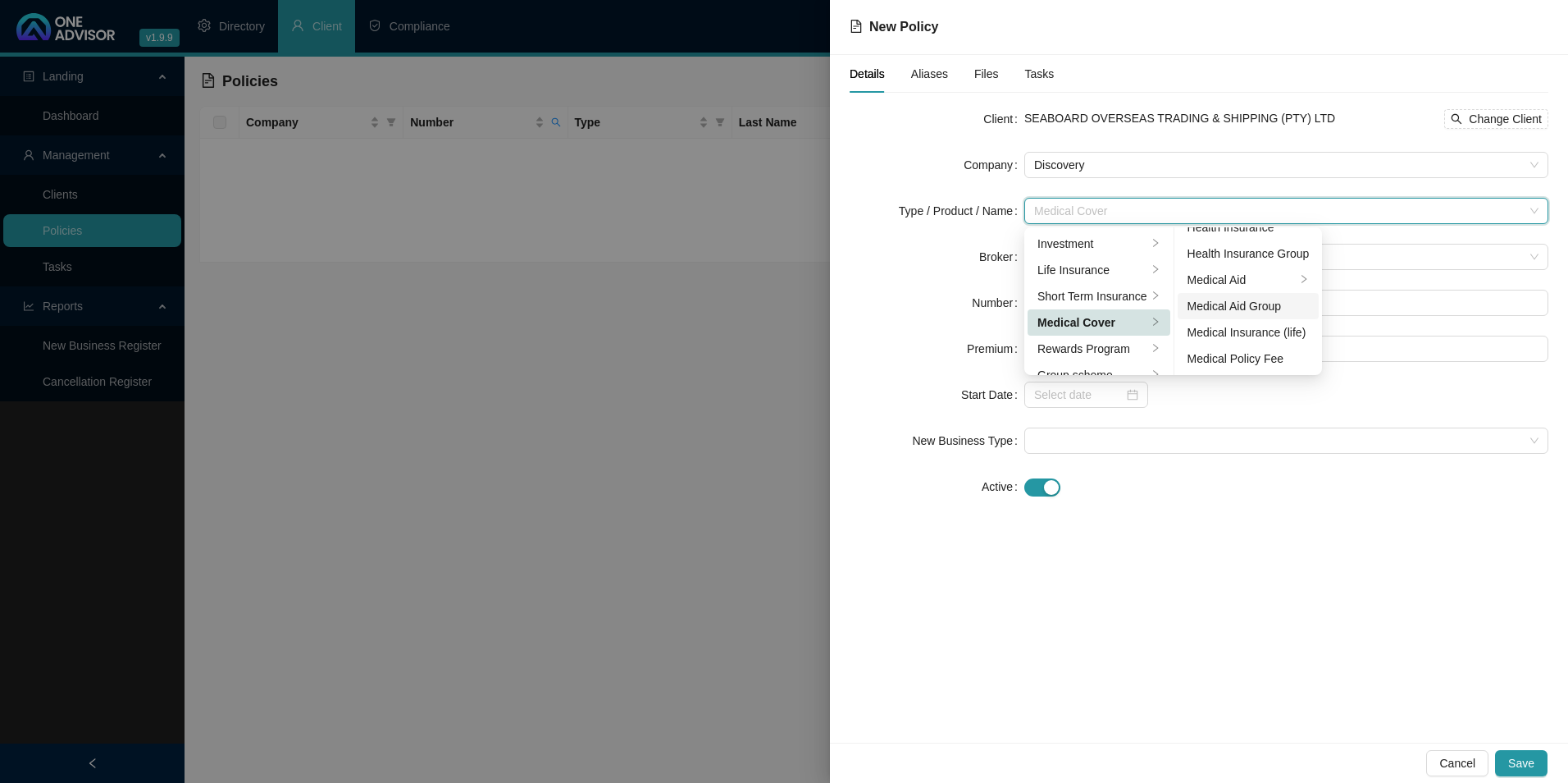
click at [1253, 304] on div "Medical Aid Group" at bounding box center [1248, 306] width 122 height 18
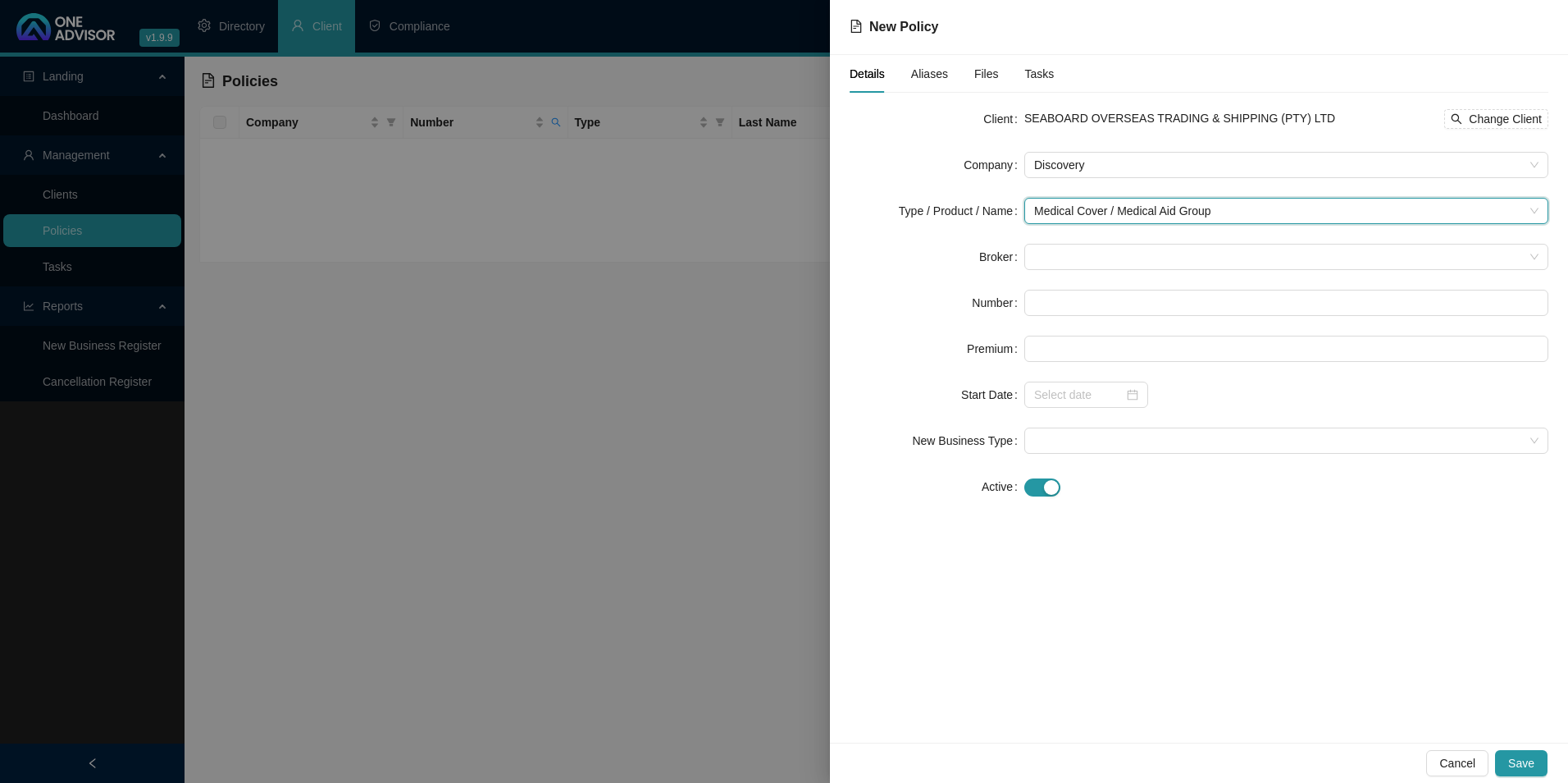
click at [1062, 242] on form "Client SEABOARD OVERSEAS TRADING & SHIPPING (PTY) LTD Change Client Company Dis…" at bounding box center [1199, 302] width 699 height 394
click at [1070, 266] on span at bounding box center [1286, 256] width 504 height 25
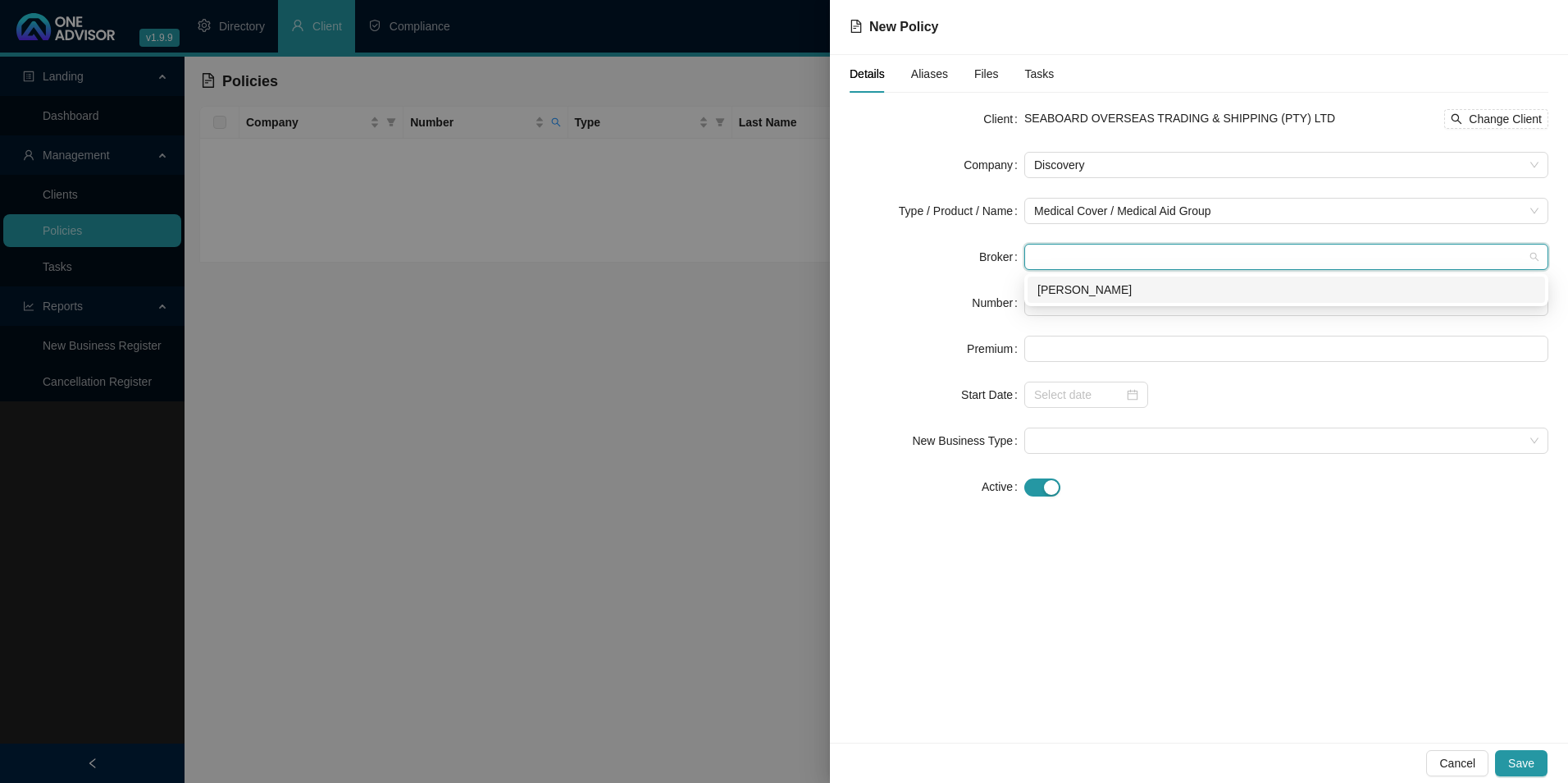
click at [1070, 288] on div "[PERSON_NAME]" at bounding box center [1286, 290] width 498 height 18
click at [1075, 311] on input "text" at bounding box center [1286, 302] width 524 height 26
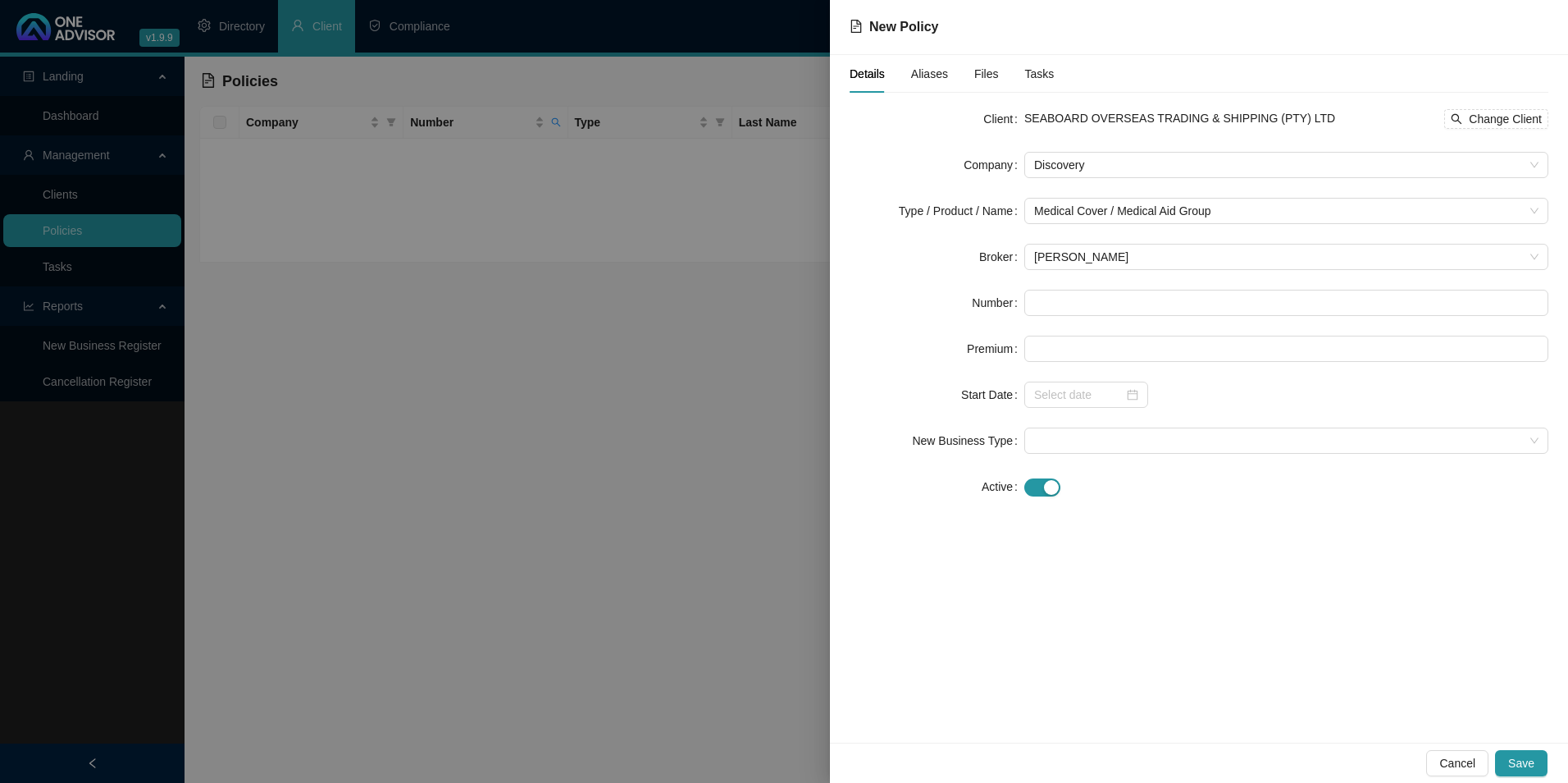
click at [1047, 319] on form "Client SEABOARD OVERSEAS TRADING & SHIPPING (PTY) LTD Change Client Company Dis…" at bounding box center [1199, 302] width 699 height 394
click at [1068, 307] on input "text" at bounding box center [1286, 302] width 524 height 26
paste input "074318770"
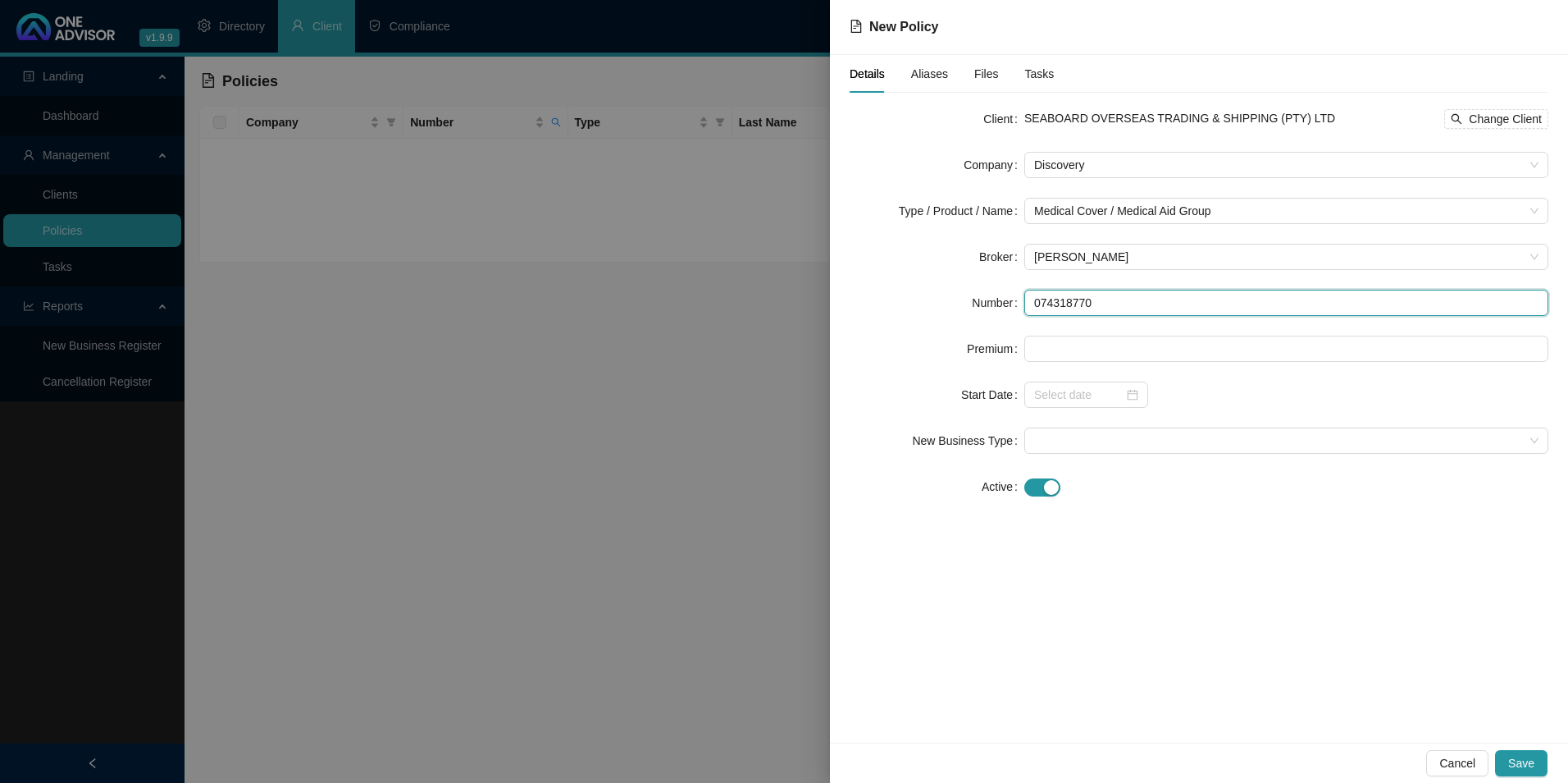
type input "074318770"
click at [1171, 361] on div at bounding box center [1286, 349] width 524 height 26
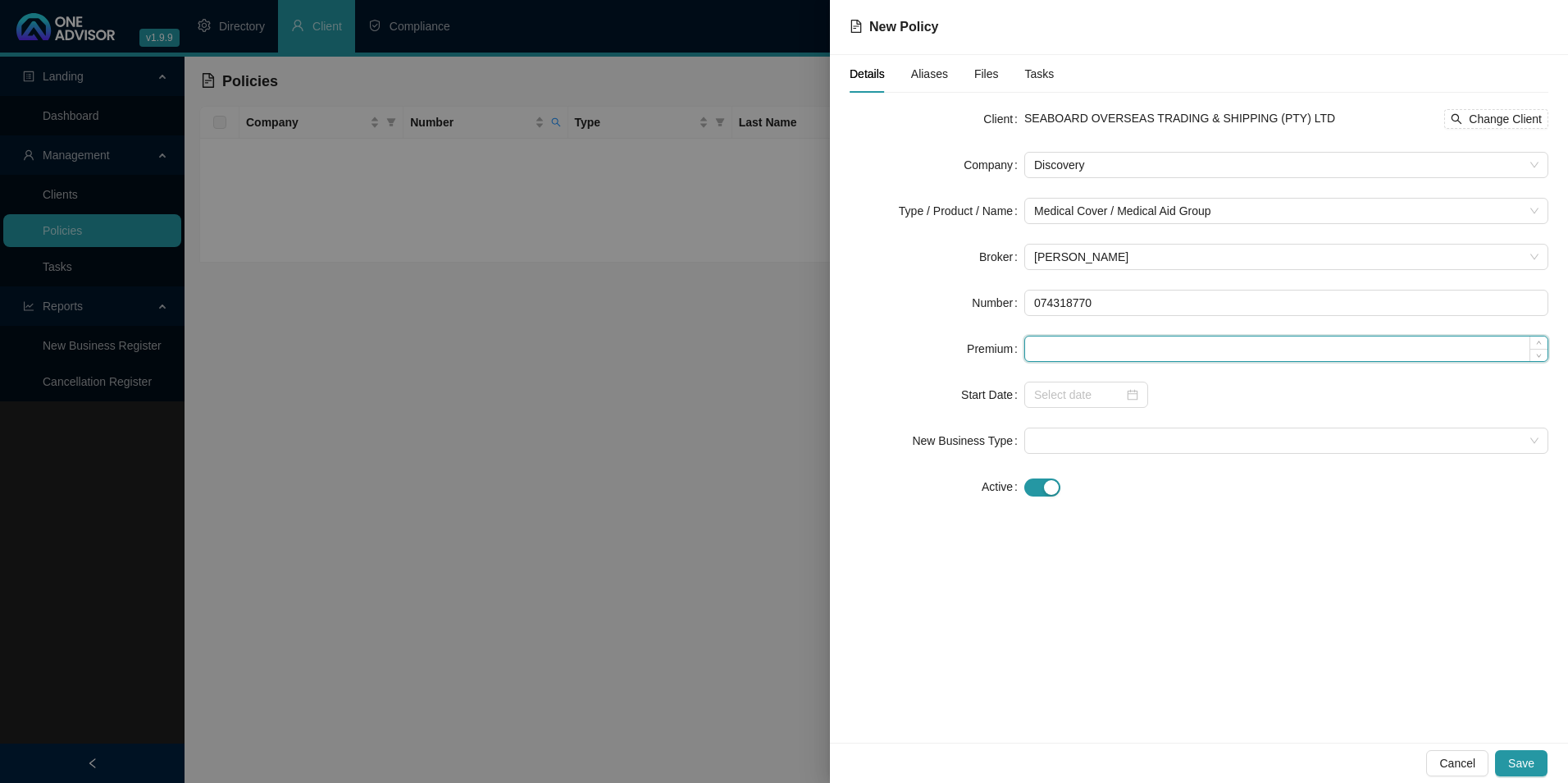
paste input "18091"
type input "18091.00"
click at [1082, 395] on input at bounding box center [1078, 395] width 90 height 18
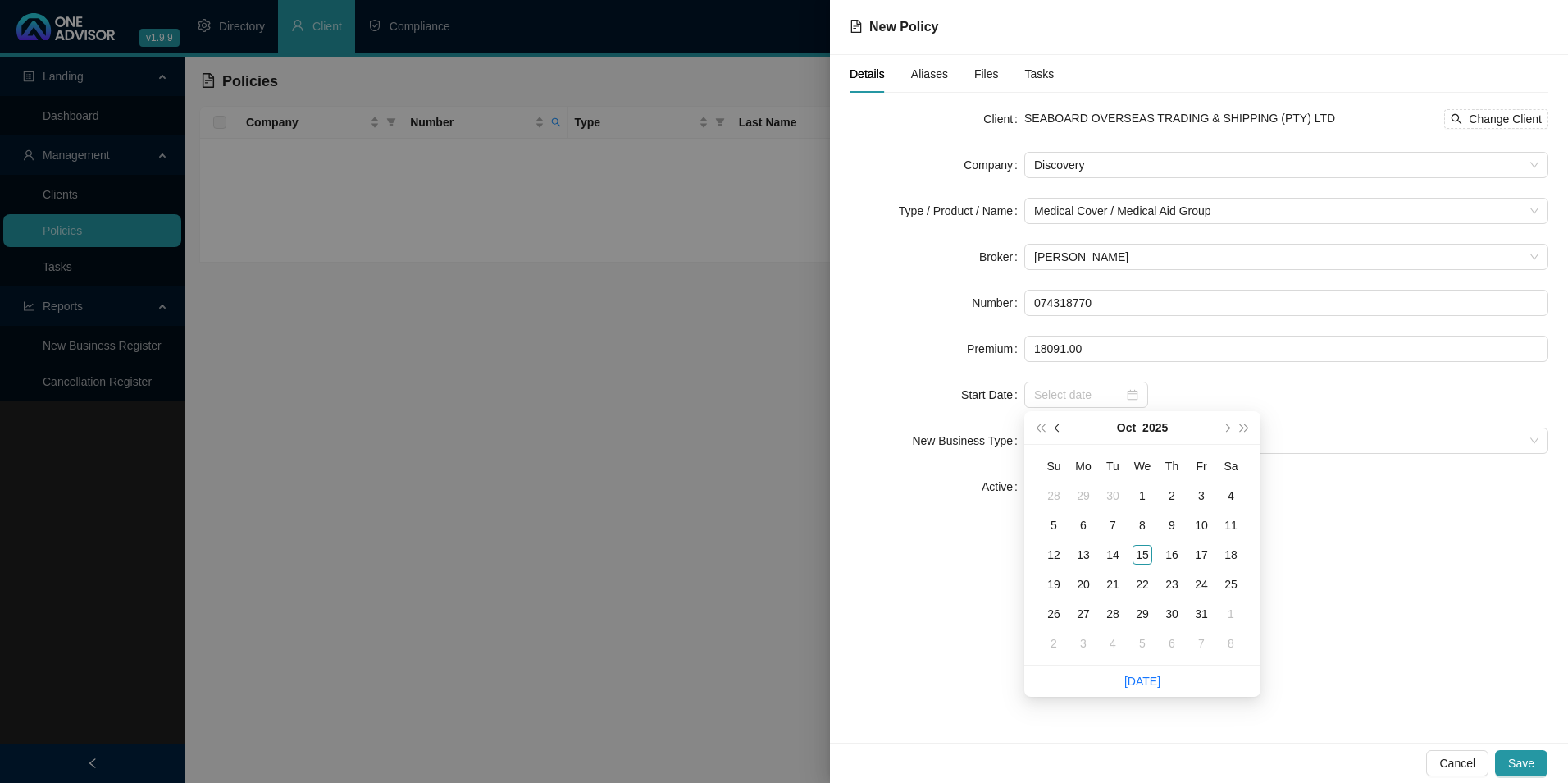
click at [1054, 425] on button "prev-year" at bounding box center [1058, 428] width 18 height 33
type input "[DATE]"
click at [1090, 490] on div "1" at bounding box center [1083, 495] width 19 height 19
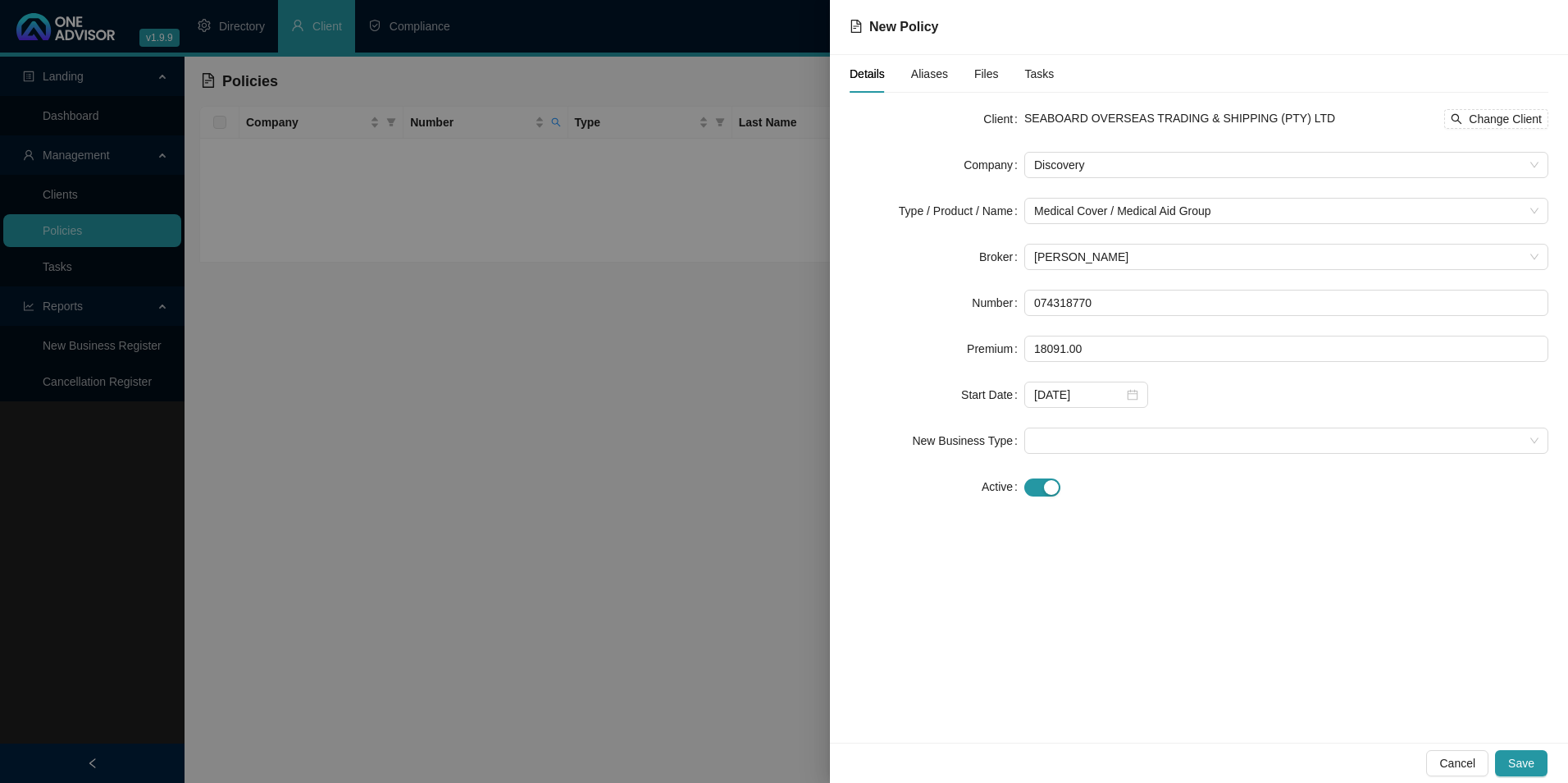
click at [1093, 425] on form "Client SEABOARD OVERSEAS TRADING & SHIPPING (PTY) LTD Change Client Company Dis…" at bounding box center [1199, 302] width 699 height 394
click at [1093, 441] on span at bounding box center [1286, 440] width 504 height 25
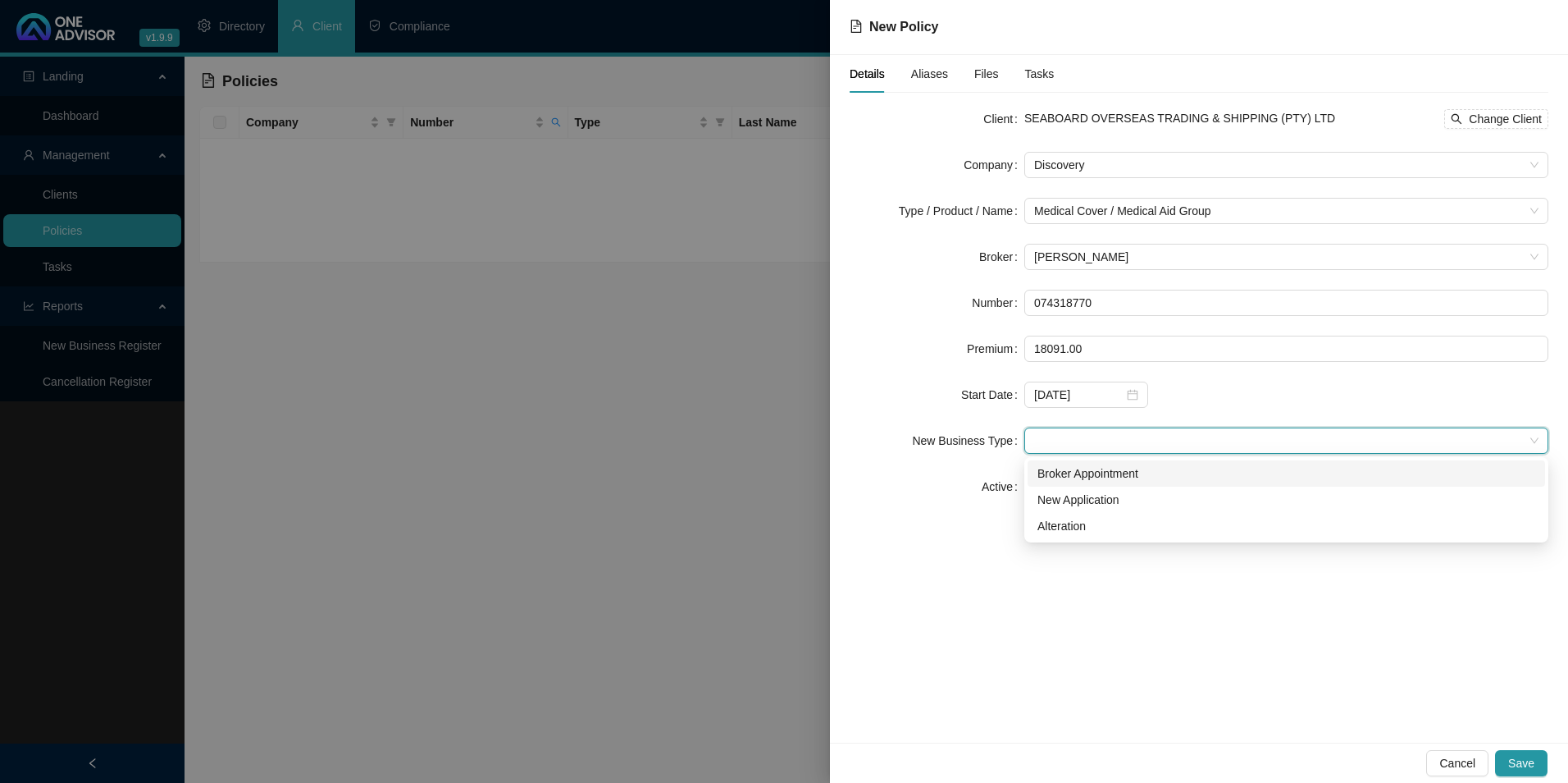
click at [1090, 477] on div "Broker Appointment" at bounding box center [1286, 473] width 498 height 18
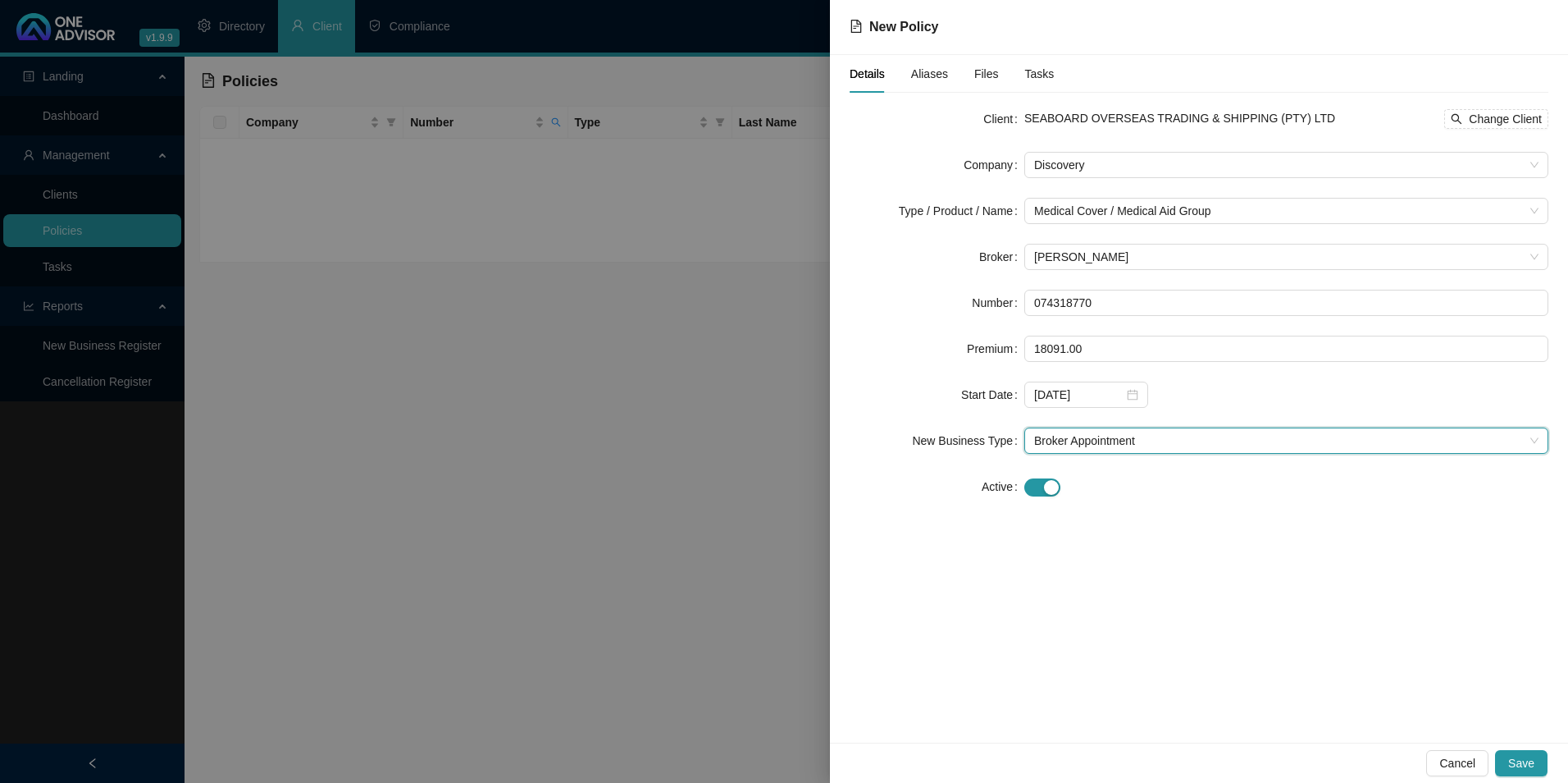
click at [938, 72] on span "Aliases" at bounding box center [930, 74] width 37 height 11
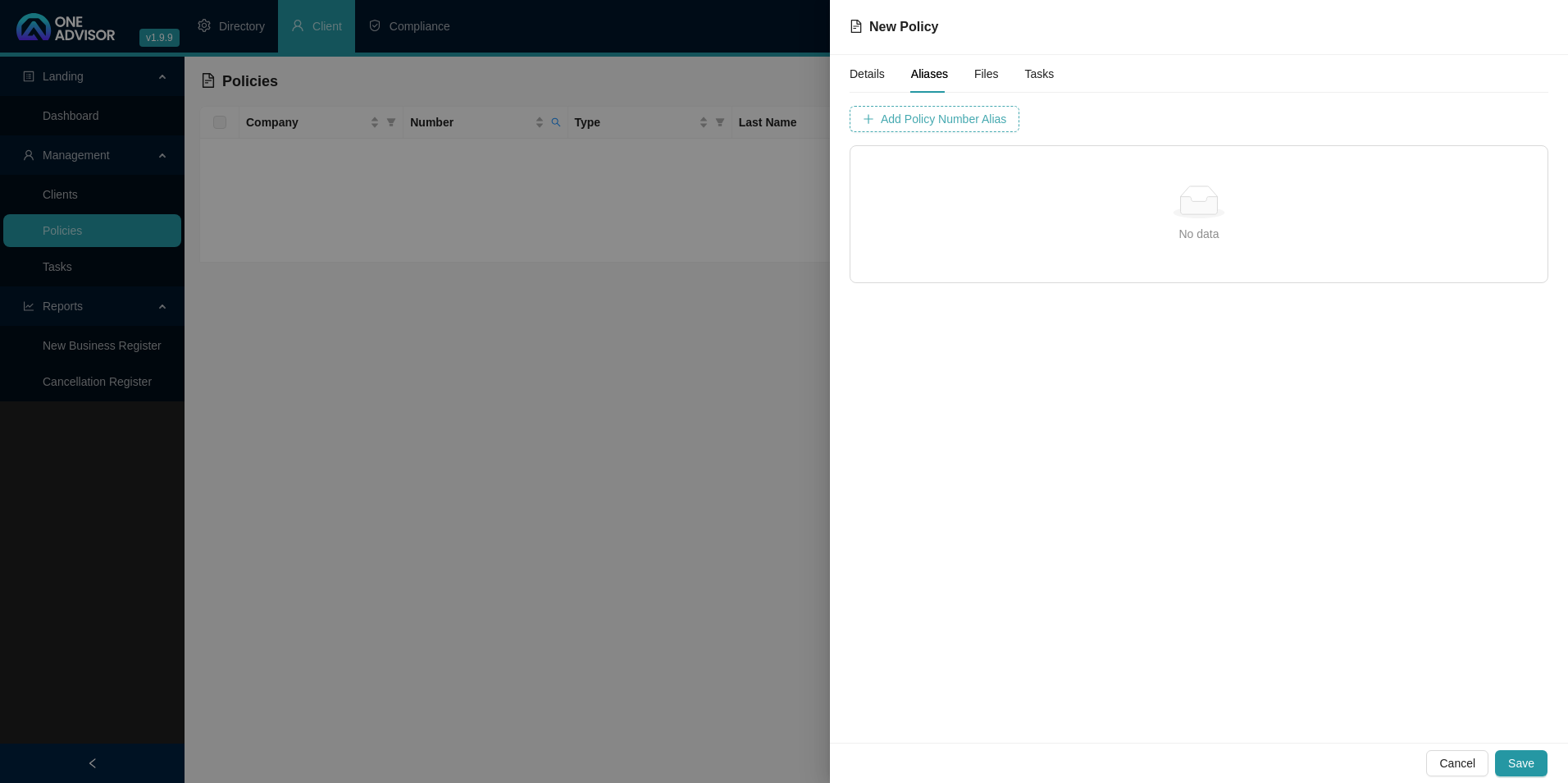
click at [982, 116] on span "Add Policy Number Alias" at bounding box center [943, 119] width 126 height 18
type input "7431877"
click at [1292, 111] on span "Add Policy Number Alias" at bounding box center [1355, 119] width 126 height 18
click at [1521, 770] on span "Save" at bounding box center [1521, 764] width 26 height 18
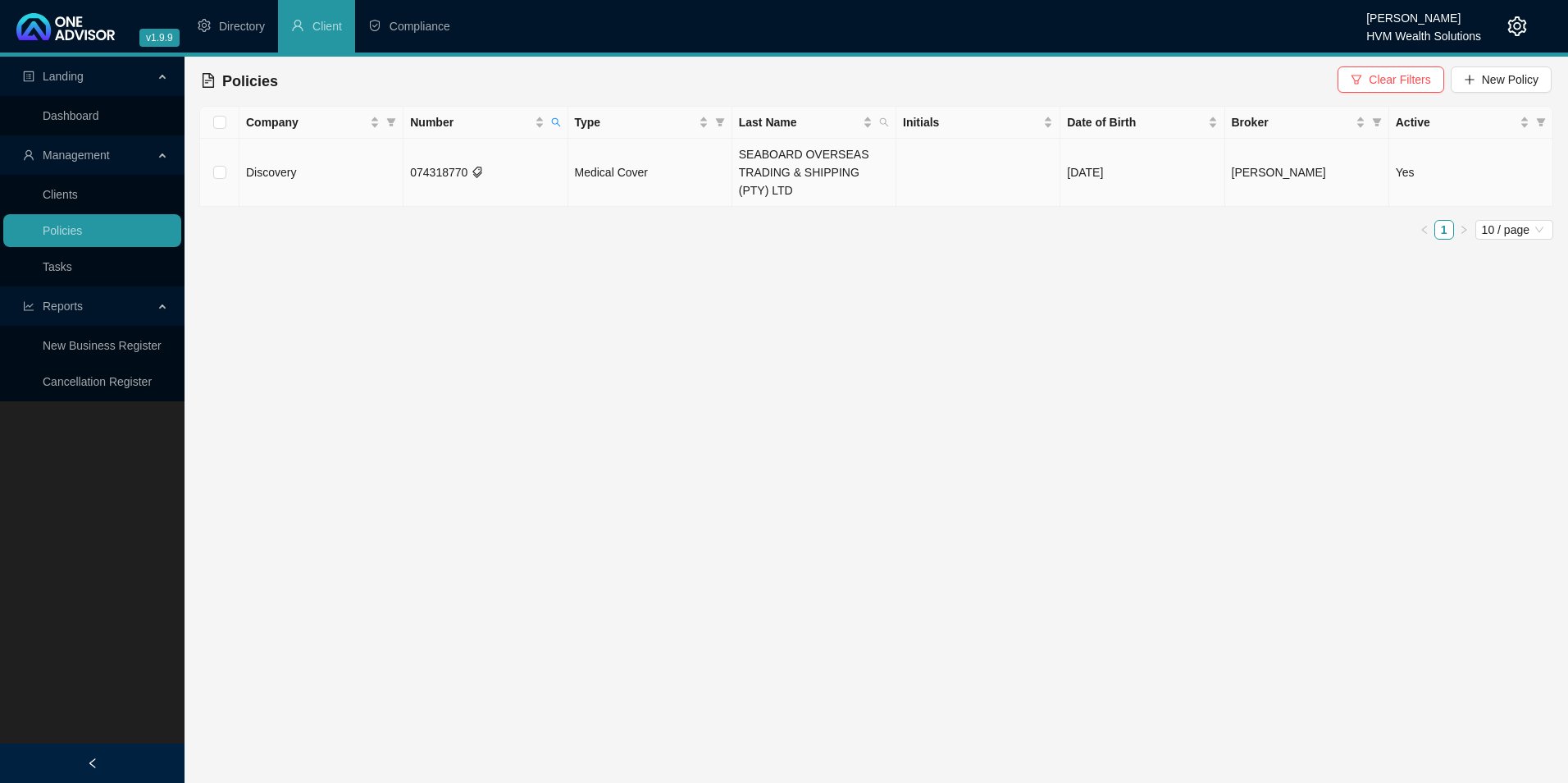
click at [466, 174] on td "074318770" at bounding box center [486, 173] width 164 height 68
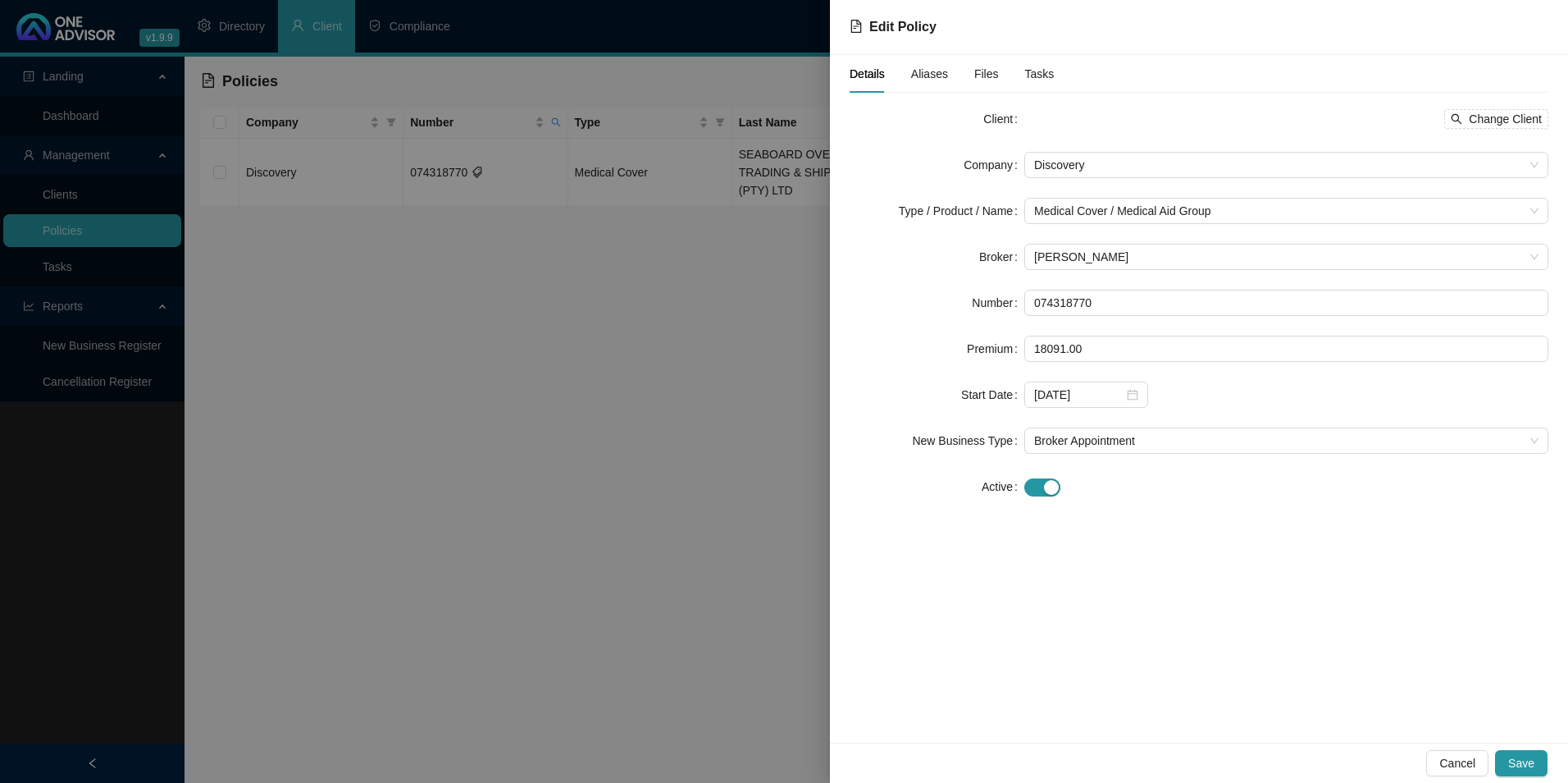
click at [923, 78] on span "Aliases" at bounding box center [930, 74] width 37 height 11
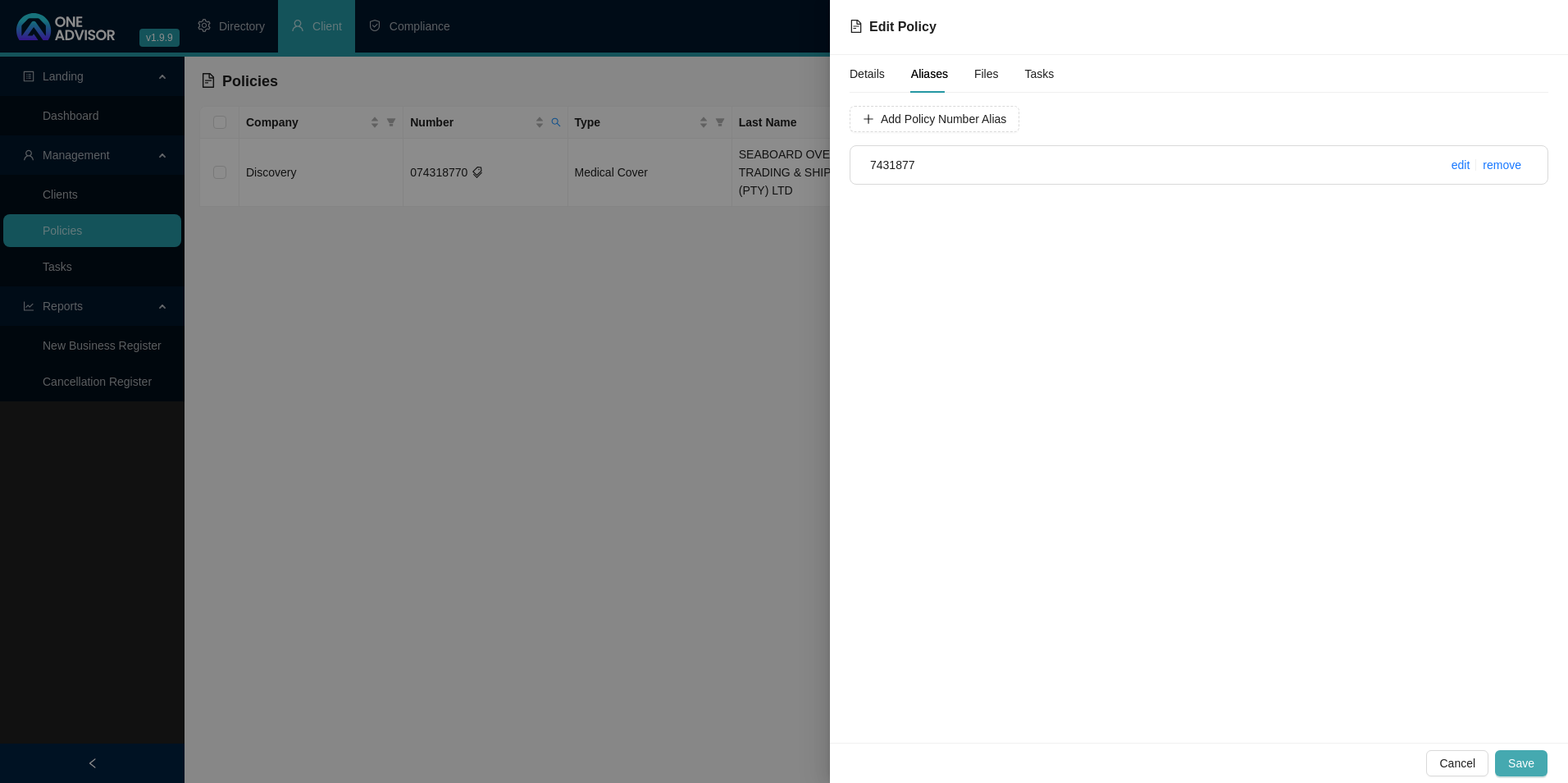
click at [1528, 757] on span "Save" at bounding box center [1521, 764] width 26 height 18
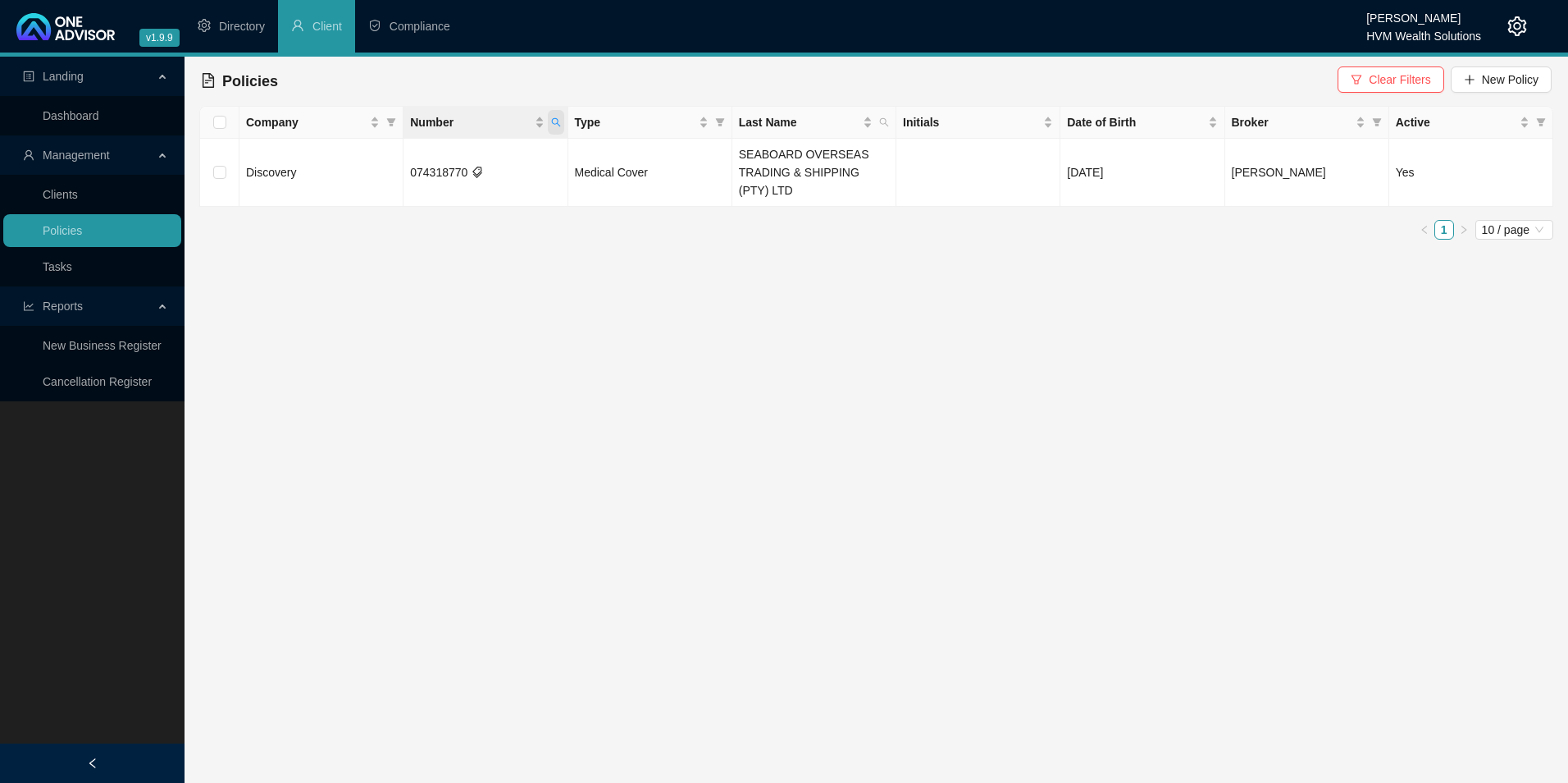
click at [558, 118] on icon "search" at bounding box center [555, 122] width 10 height 10
drag, startPoint x: 492, startPoint y: 157, endPoint x: 362, endPoint y: 158, distance: 130.0
click at [362, 158] on body "v1.9.9 [PERSON_NAME] HVM Wealth Solutions Directory Client Compliance Landing D…" at bounding box center [784, 391] width 1568 height 783
paste input "606452"
type input "076064520"
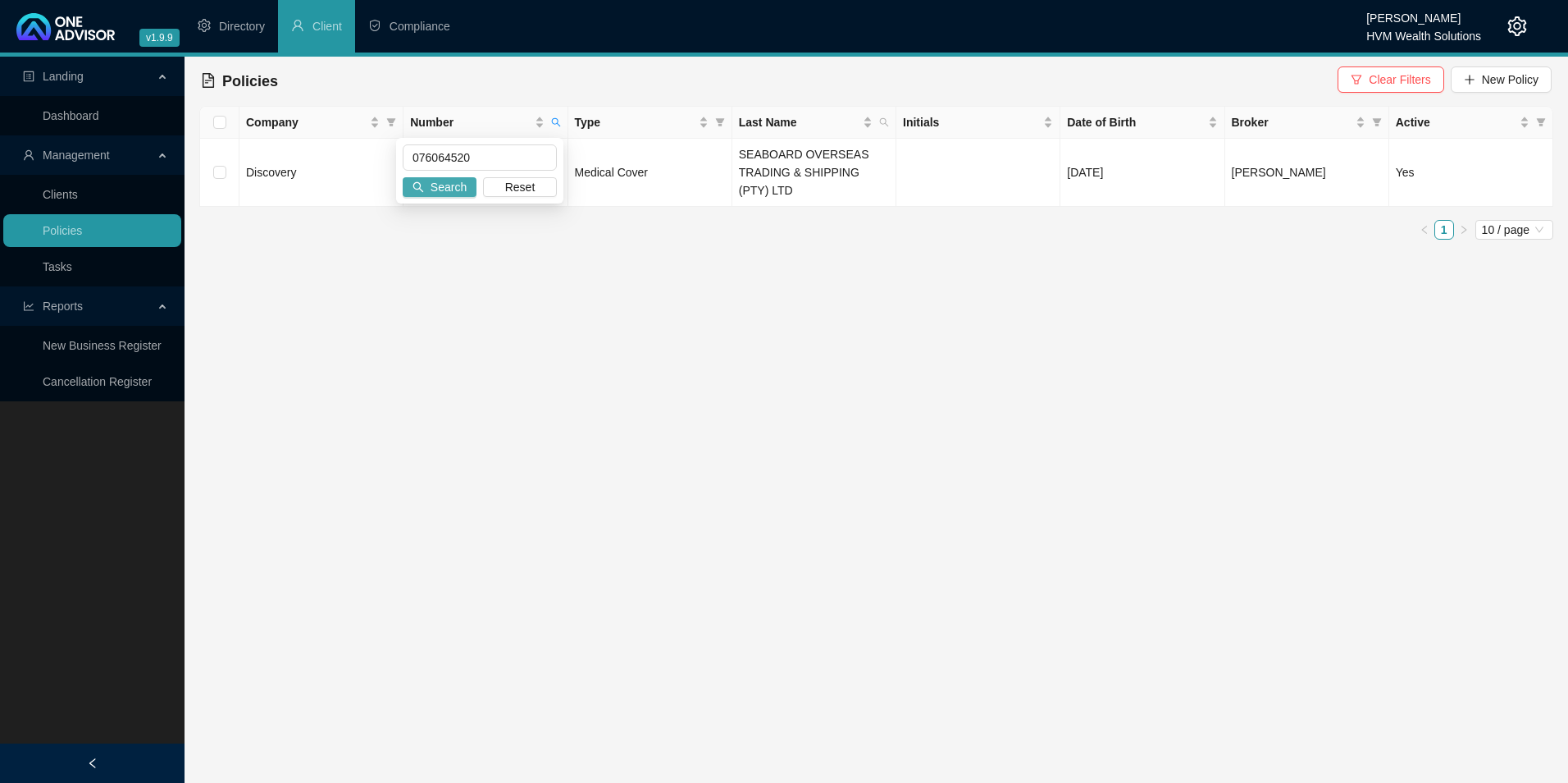
click at [454, 183] on span "Search" at bounding box center [448, 188] width 36 height 18
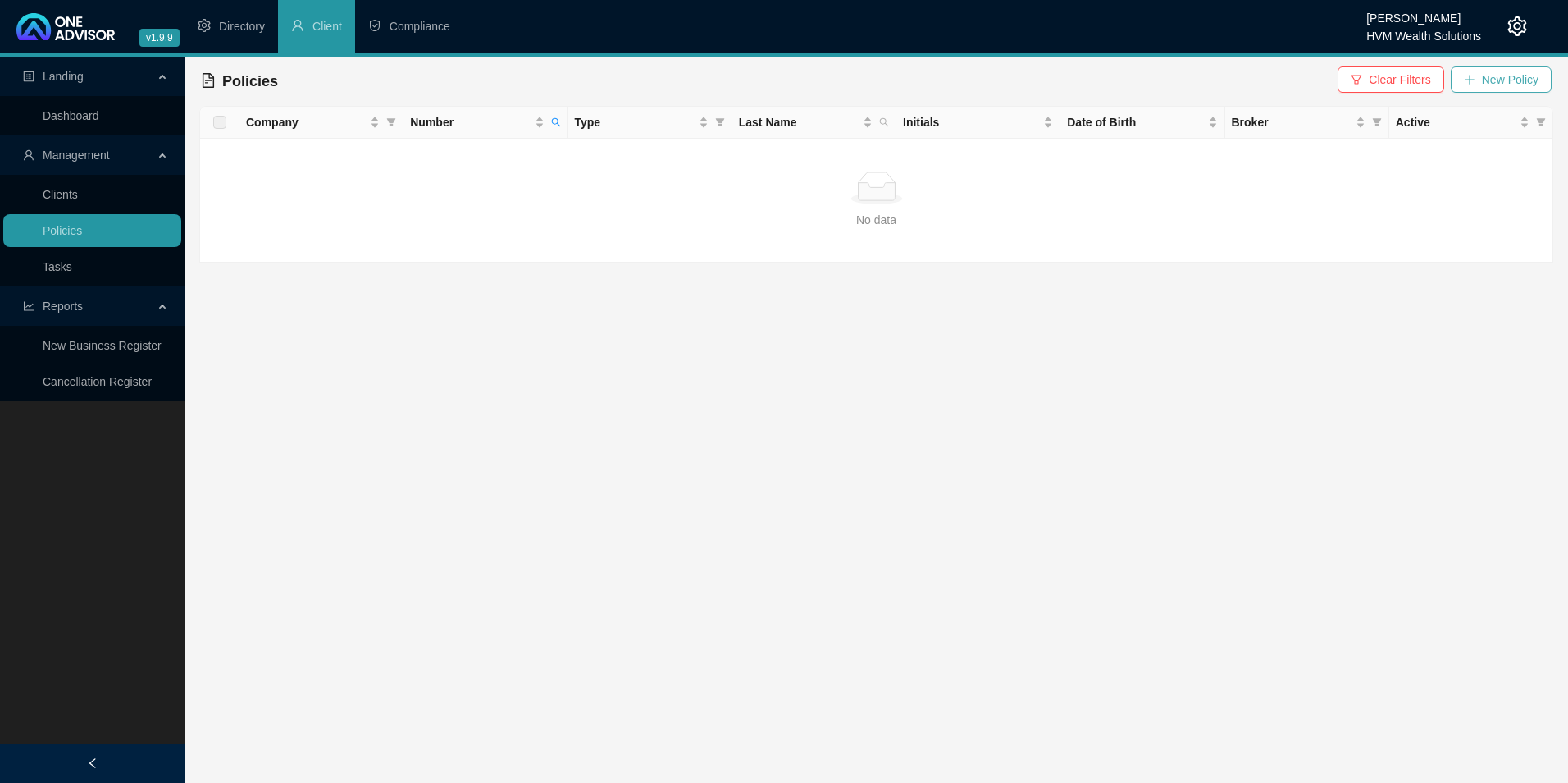
click at [1487, 80] on span "New Policy" at bounding box center [1510, 80] width 56 height 18
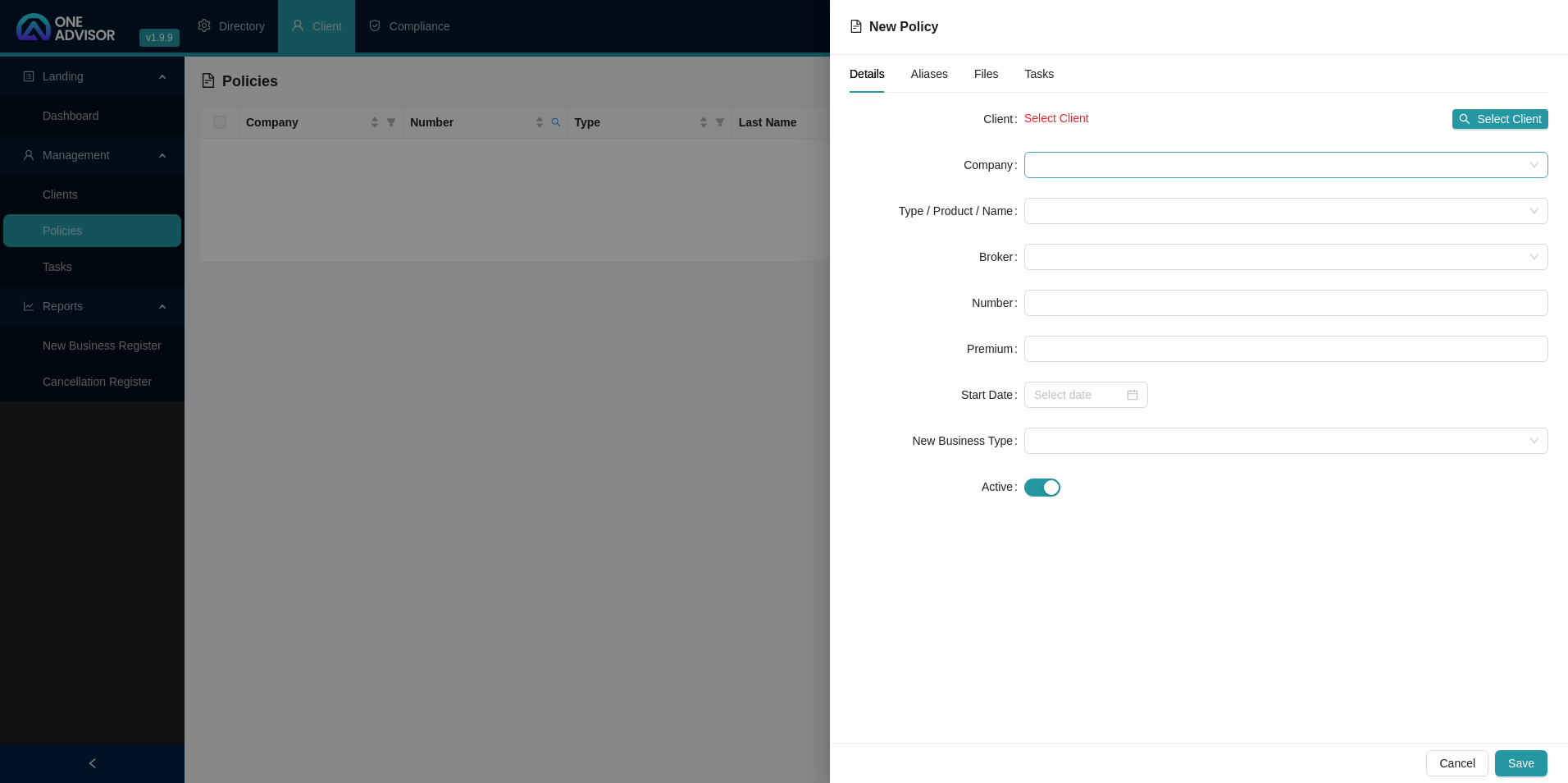
click at [1119, 165] on span at bounding box center [1286, 165] width 504 height 25
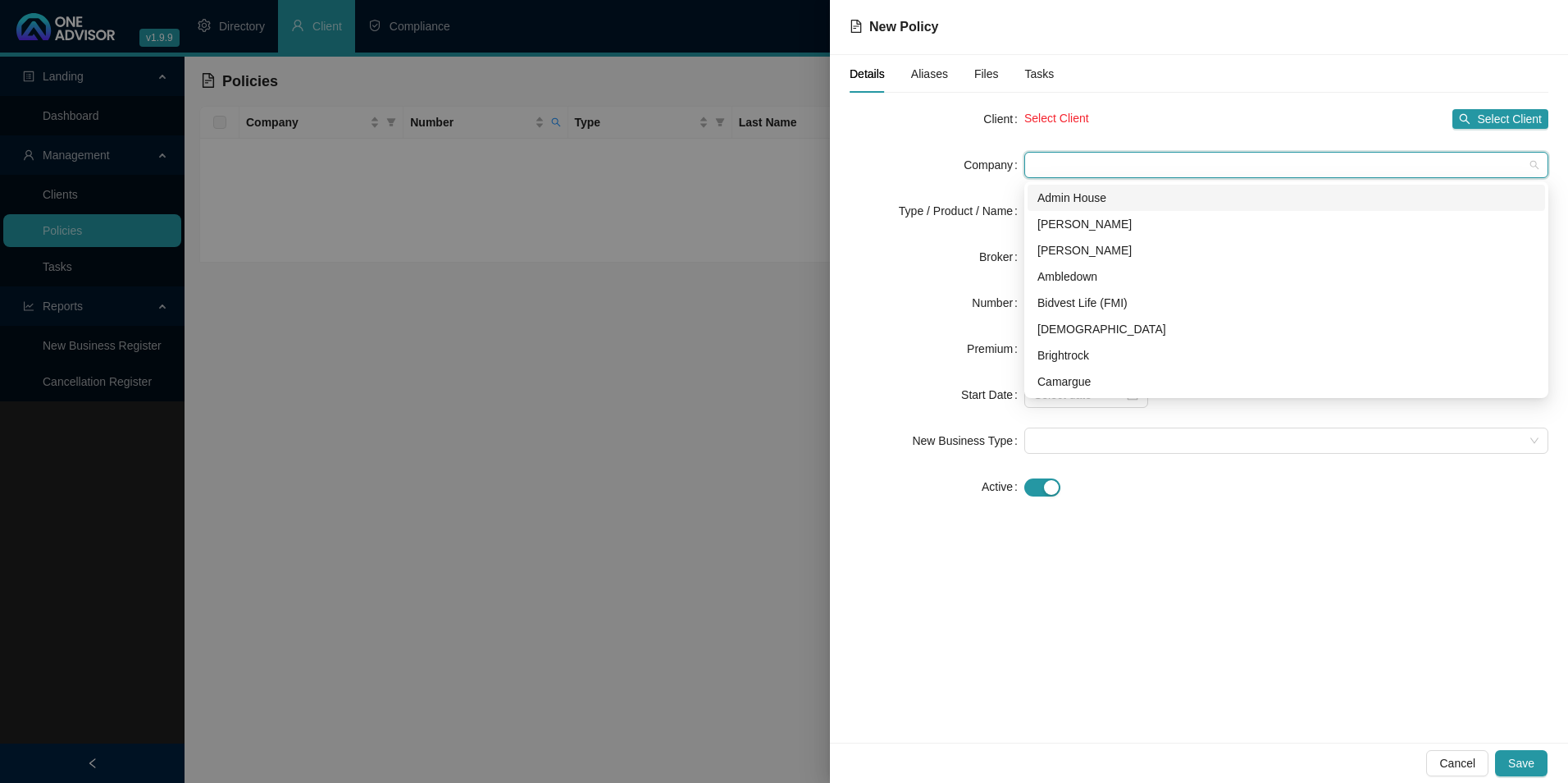
click at [1113, 167] on span at bounding box center [1286, 165] width 504 height 25
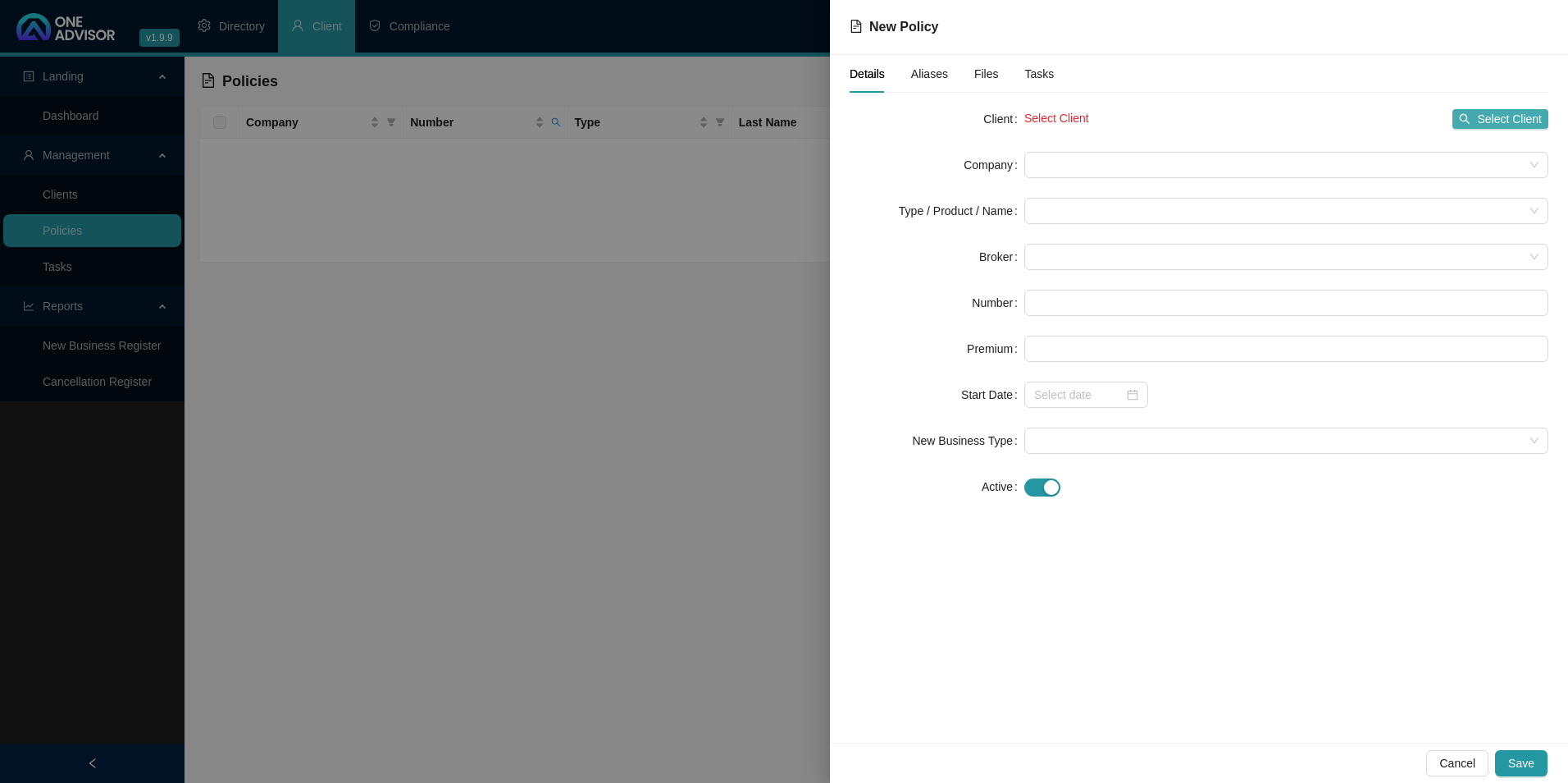
click at [1490, 122] on span "Select Client" at bounding box center [1510, 119] width 65 height 18
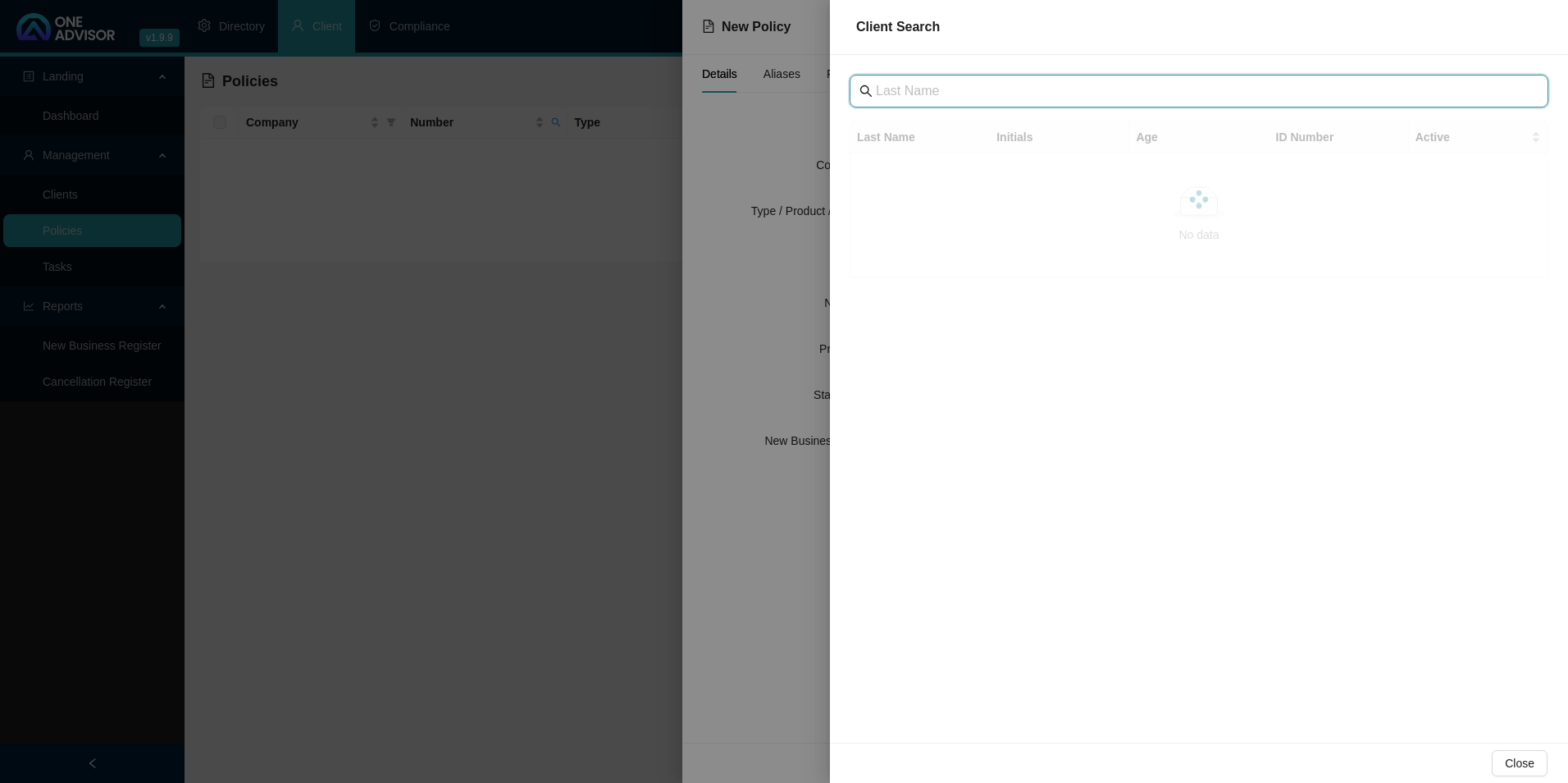
click at [1044, 89] on input "text" at bounding box center [1200, 91] width 650 height 19
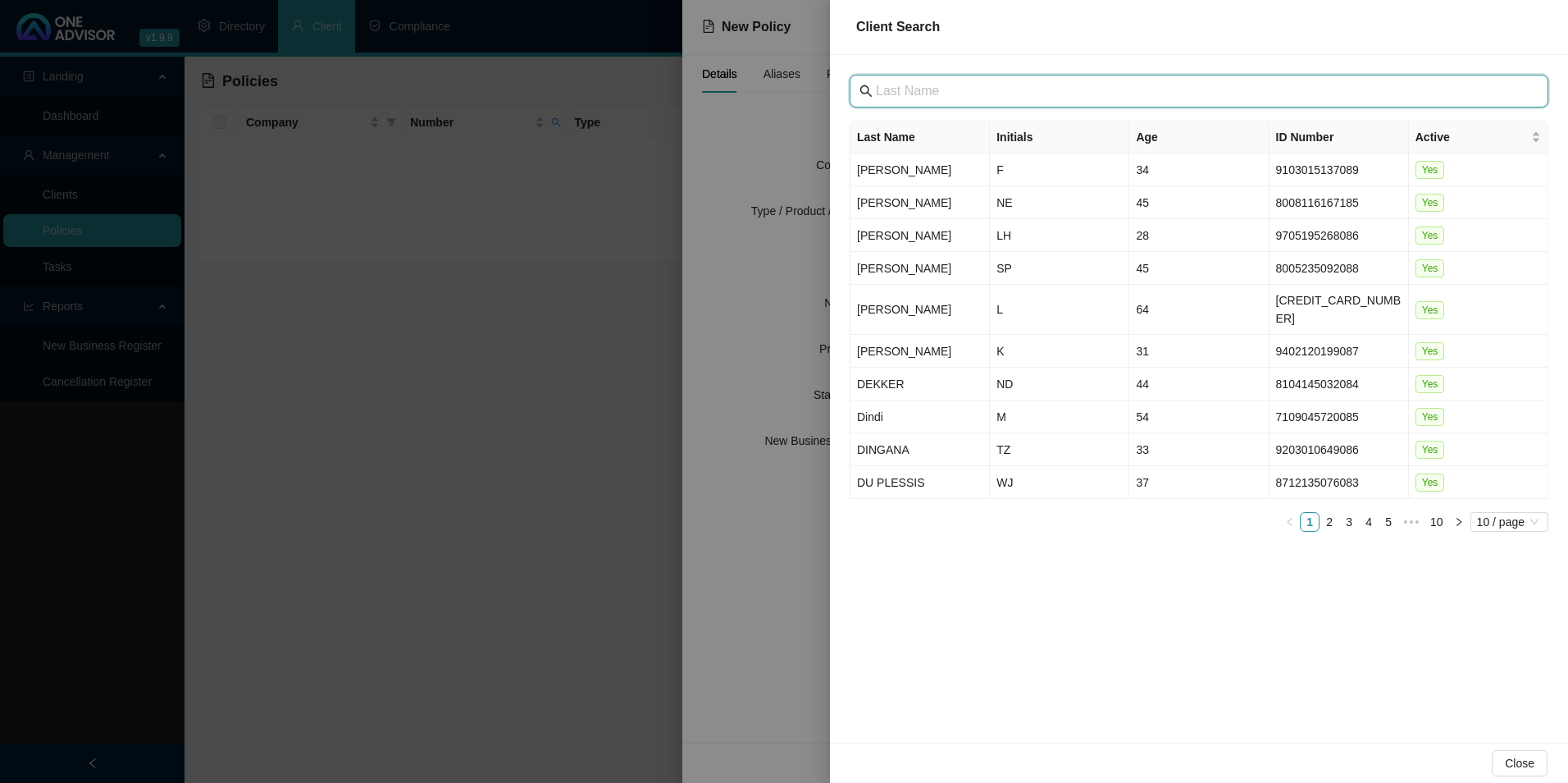
click at [942, 97] on input "text" at bounding box center [1200, 91] width 650 height 19
type input "D"
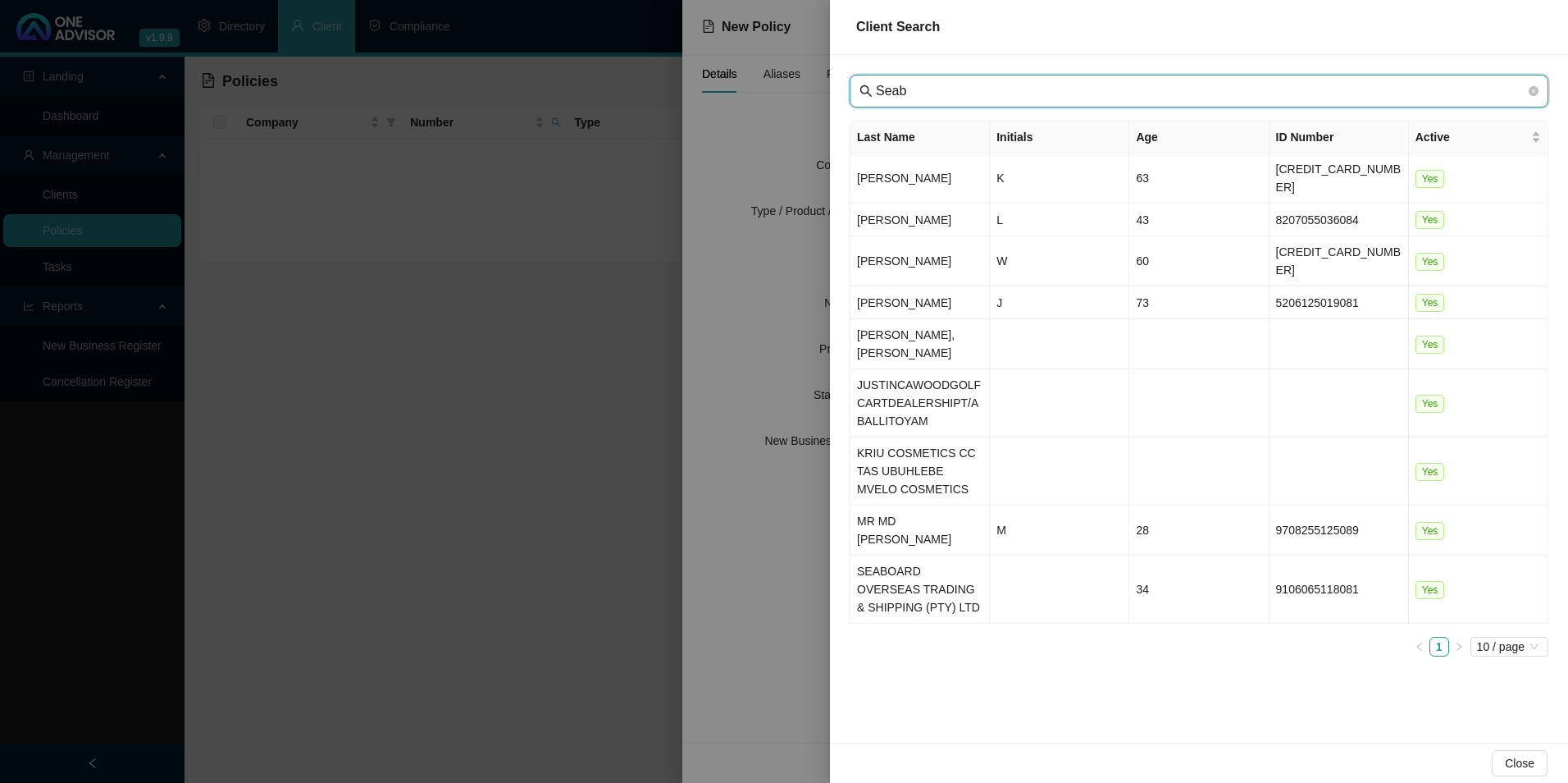
type input "Seab"
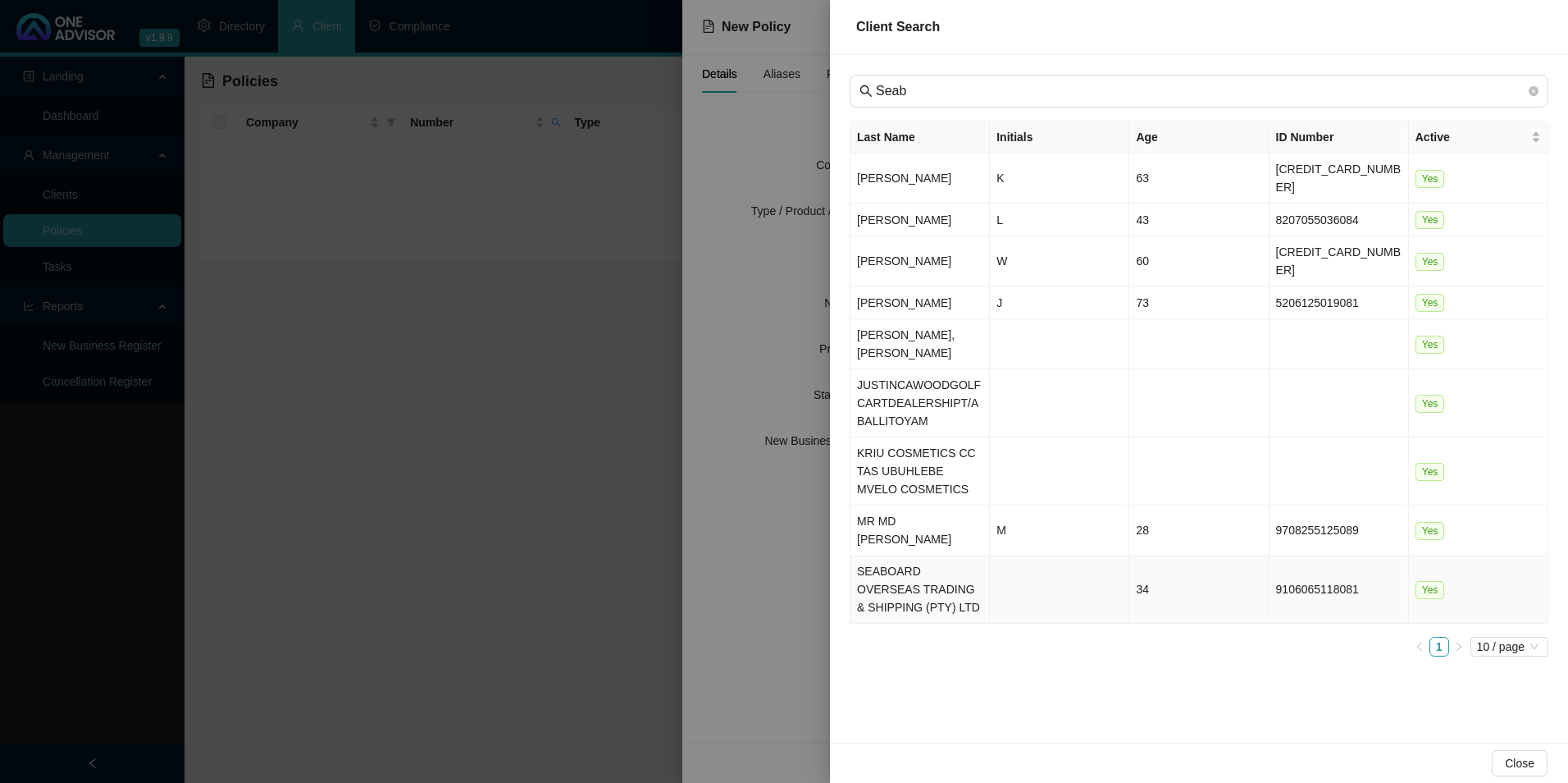
click at [911, 556] on td "SEABOARD OVERSEAS TRADING & SHIPPING (PTY) LTD" at bounding box center [919, 590] width 140 height 68
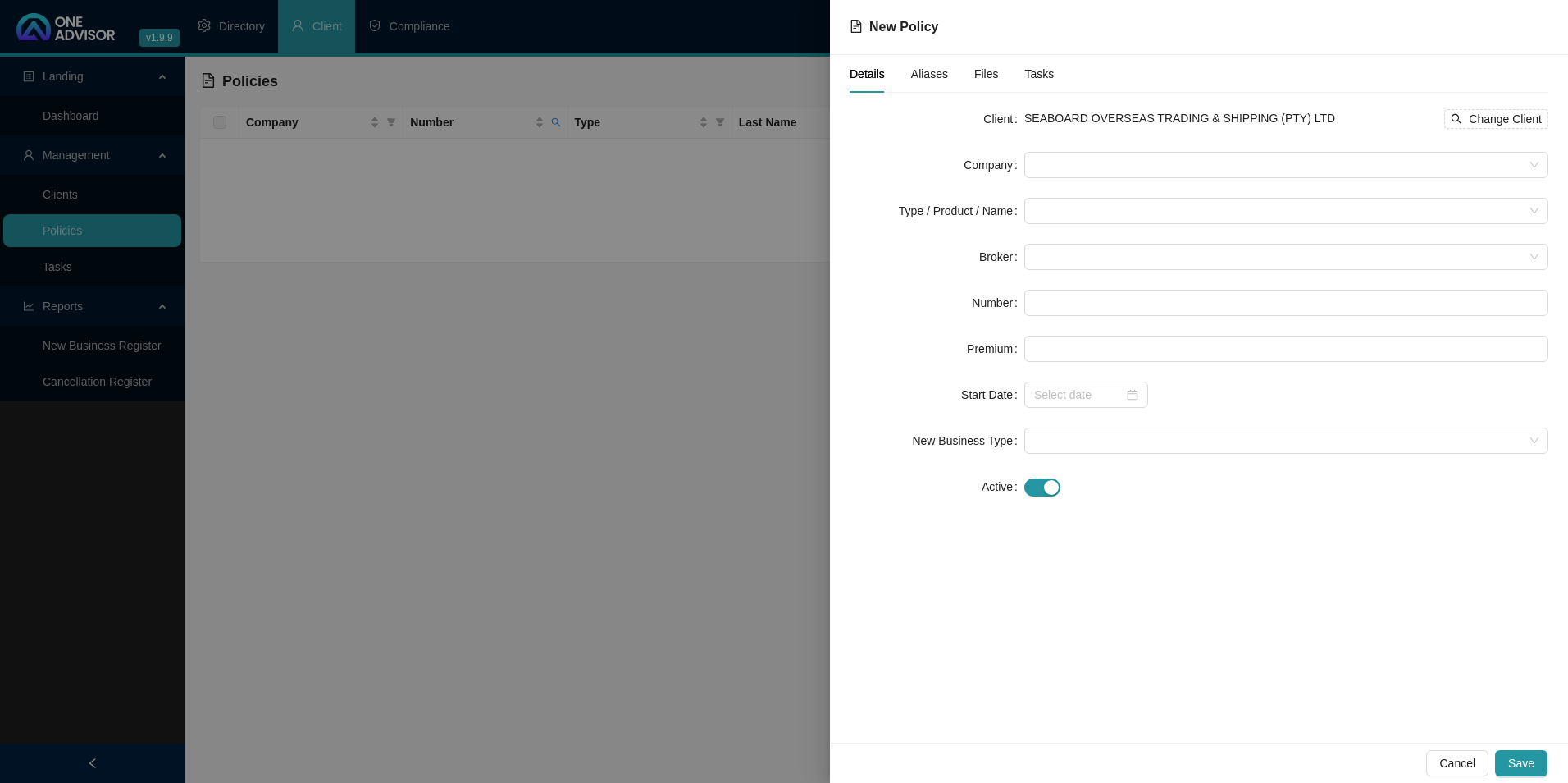
click at [1185, 150] on form "Client SEABOARD OVERSEAS TRADING & SHIPPING (PTY) LTD Change Client Company Typ…" at bounding box center [1199, 302] width 699 height 394
click at [1170, 157] on span at bounding box center [1286, 165] width 504 height 25
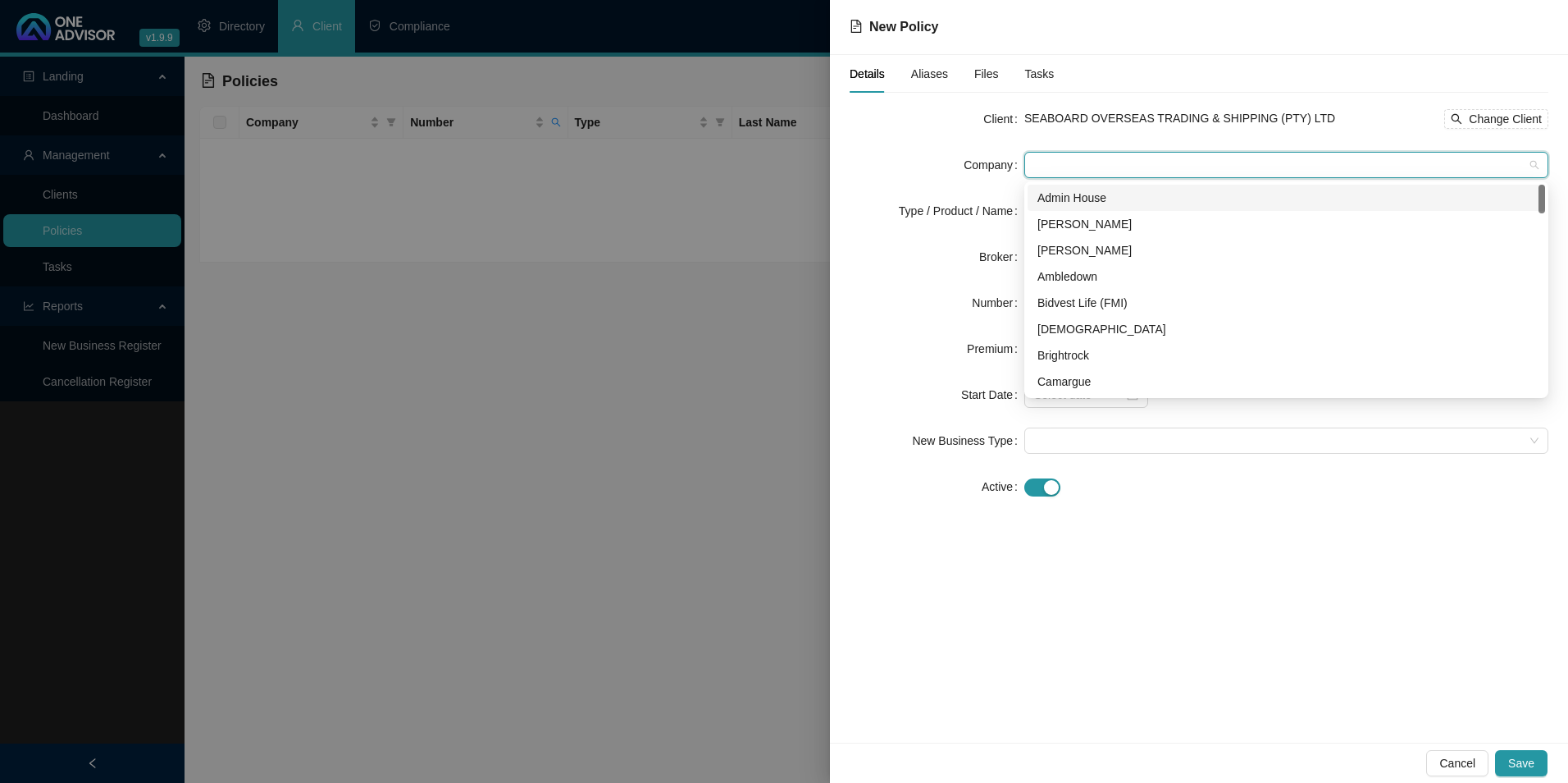
click at [1076, 168] on span at bounding box center [1286, 165] width 504 height 25
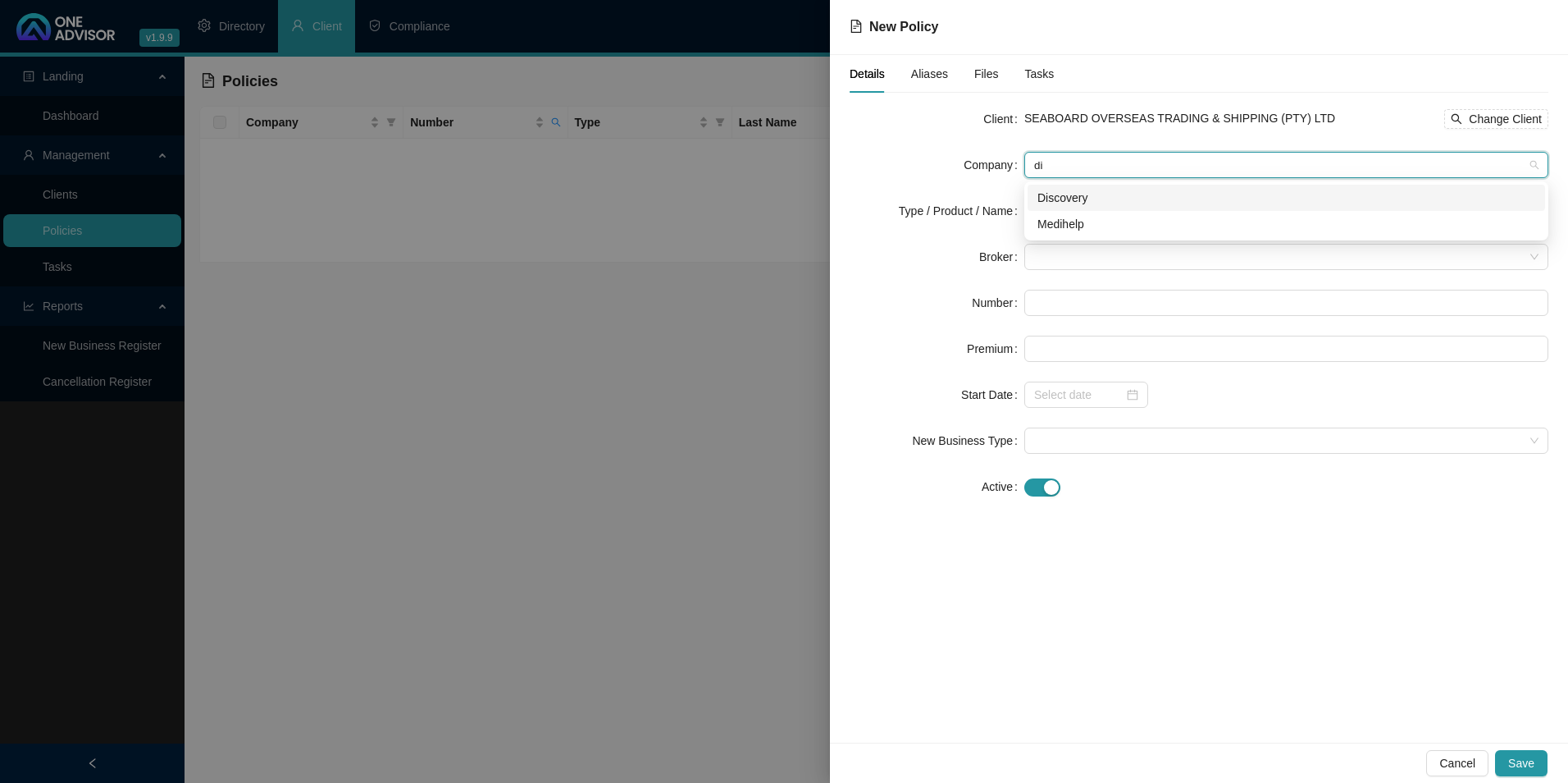
type input "dis"
click at [1083, 202] on div "Discovery" at bounding box center [1286, 198] width 498 height 18
click at [1083, 202] on input "search" at bounding box center [1279, 211] width 490 height 25
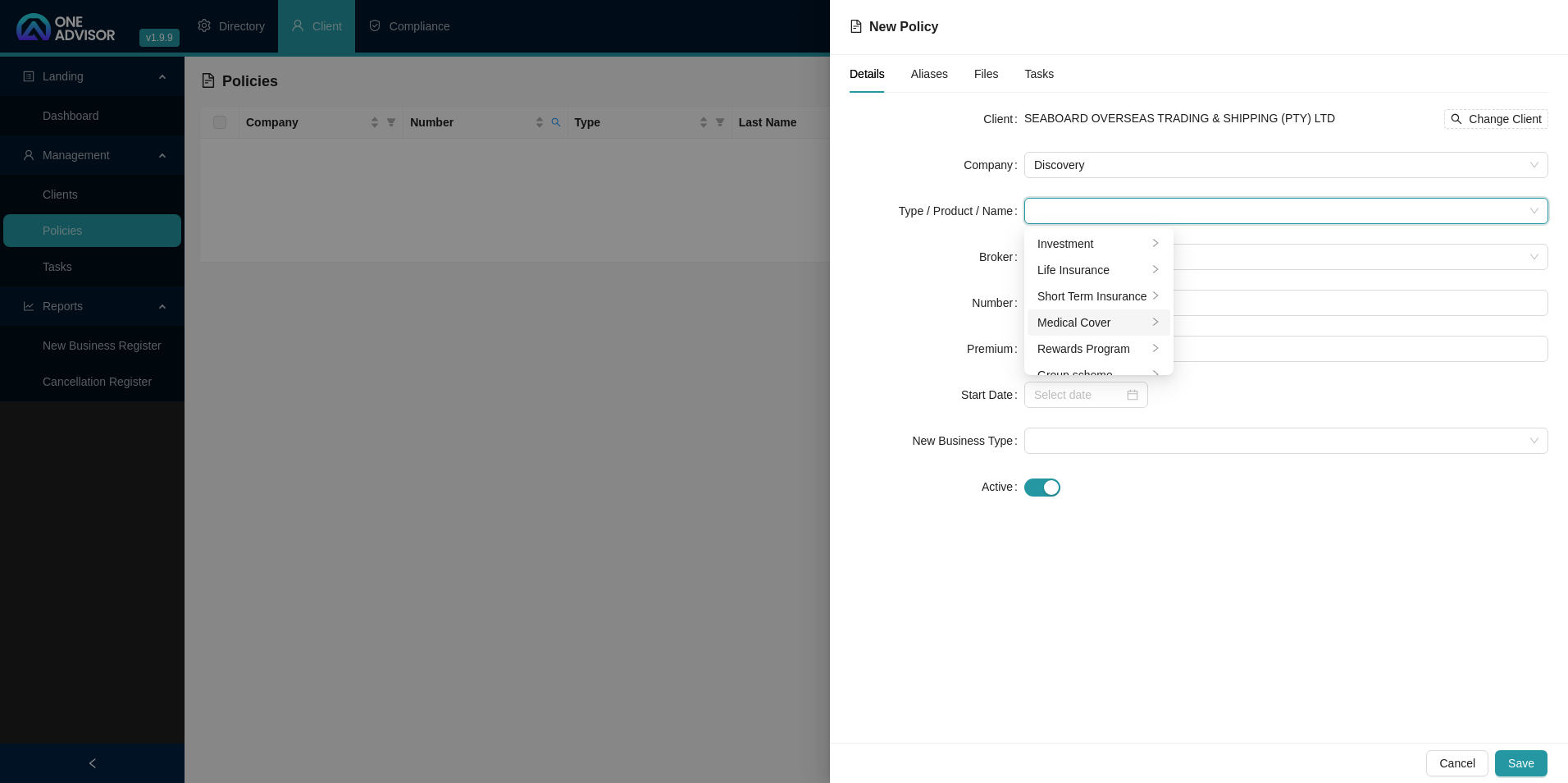
click at [1076, 327] on div "Medical Cover" at bounding box center [1092, 323] width 110 height 18
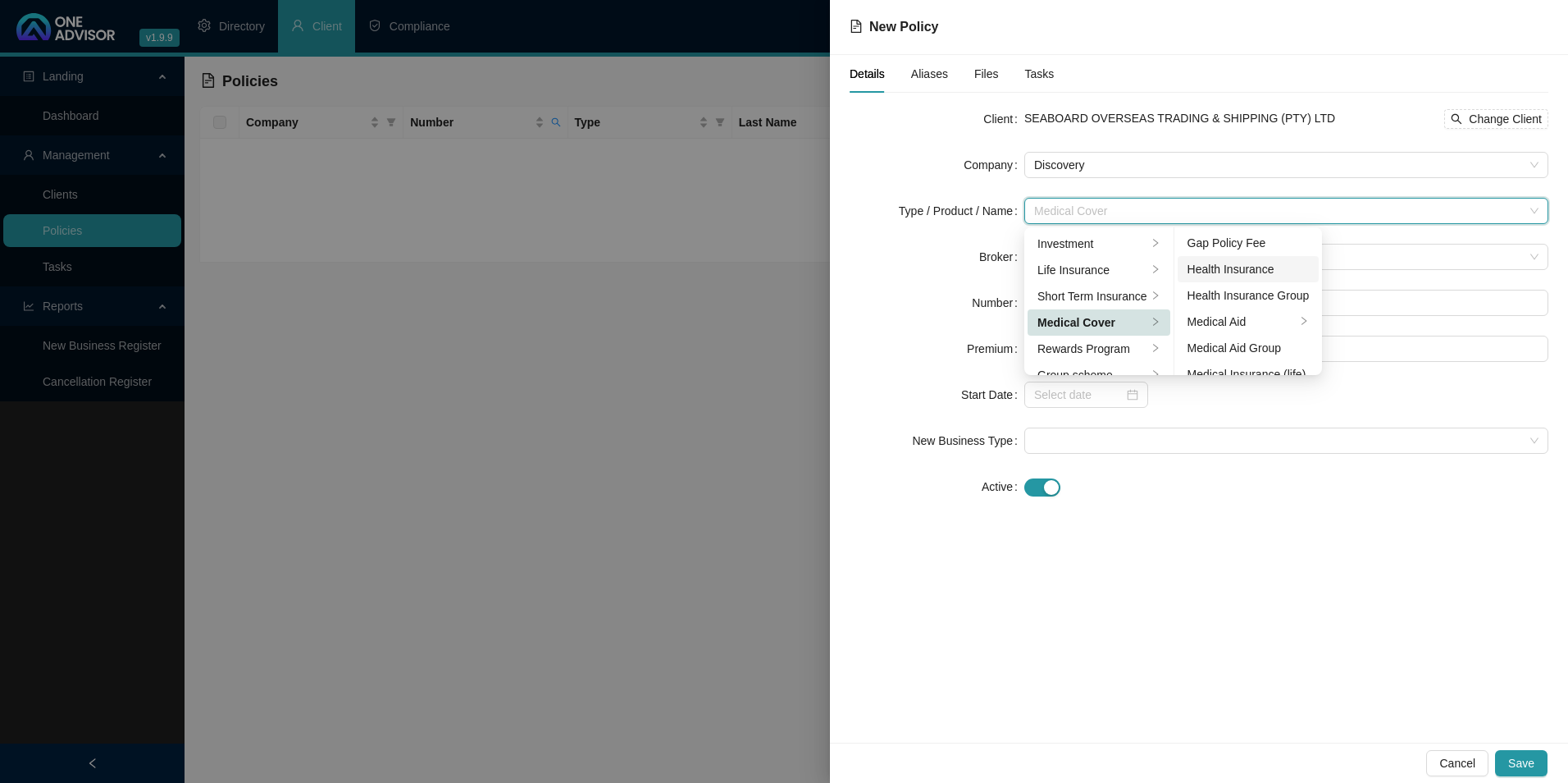
scroll to position [82, 0]
click at [1256, 315] on div "Medical Aid Group" at bounding box center [1248, 320] width 122 height 18
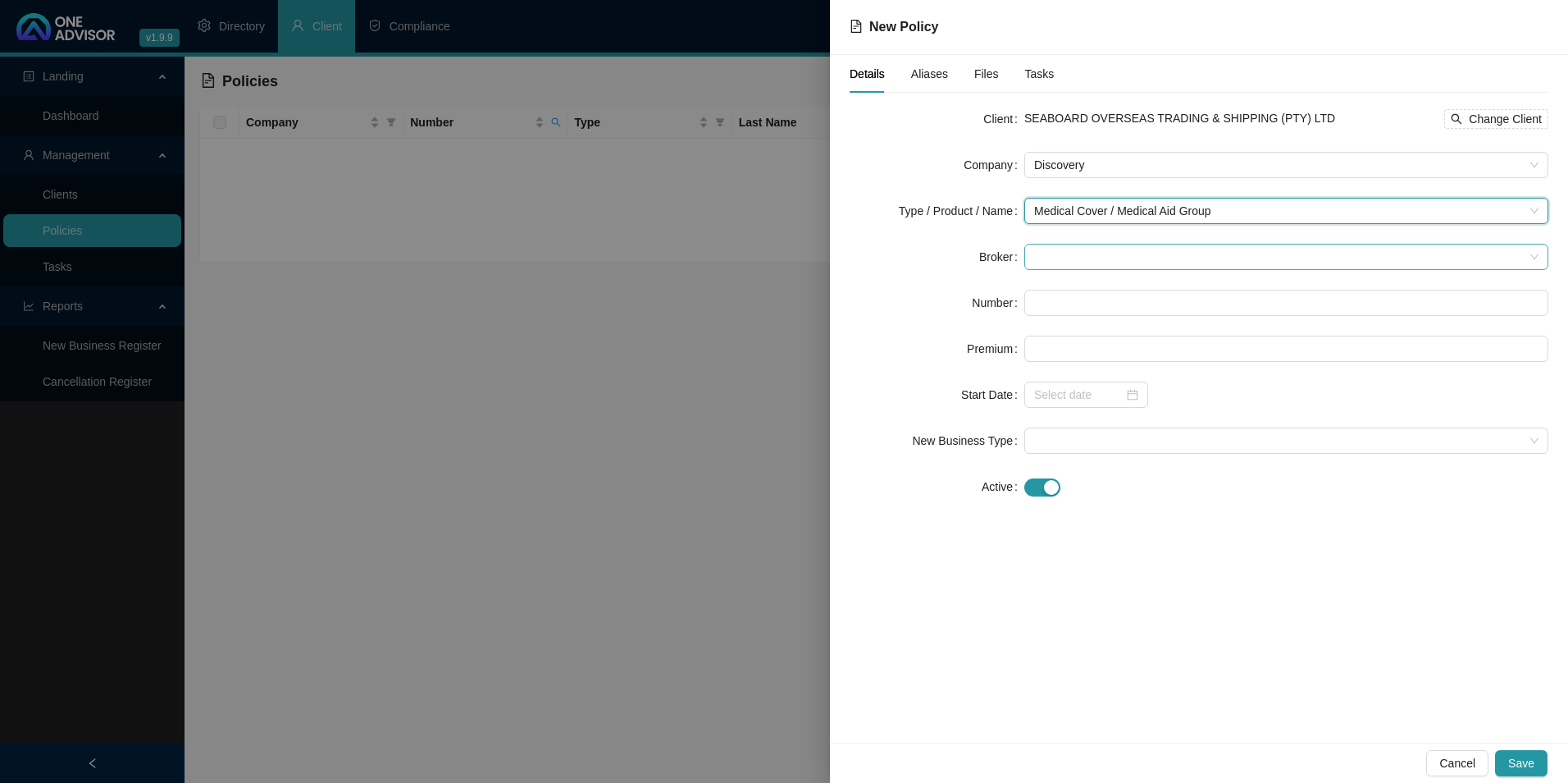
click at [1104, 255] on span at bounding box center [1286, 256] width 504 height 25
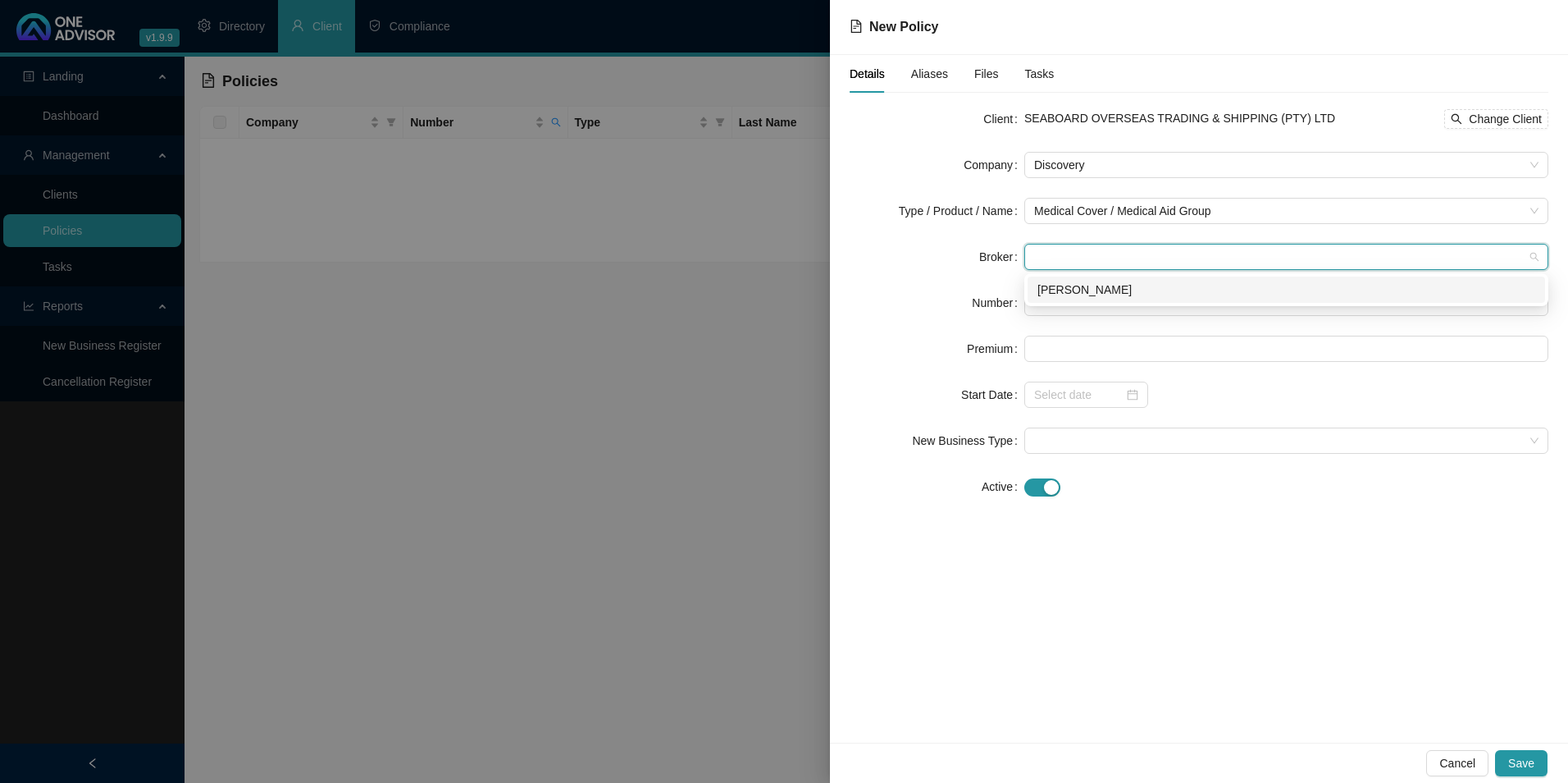
click at [1103, 299] on div "[PERSON_NAME]" at bounding box center [1286, 289] width 517 height 26
click at [1101, 310] on input "text" at bounding box center [1286, 302] width 524 height 26
click at [1122, 313] on input "text" at bounding box center [1286, 302] width 524 height 26
paste input "076064520"
type input "076064520"
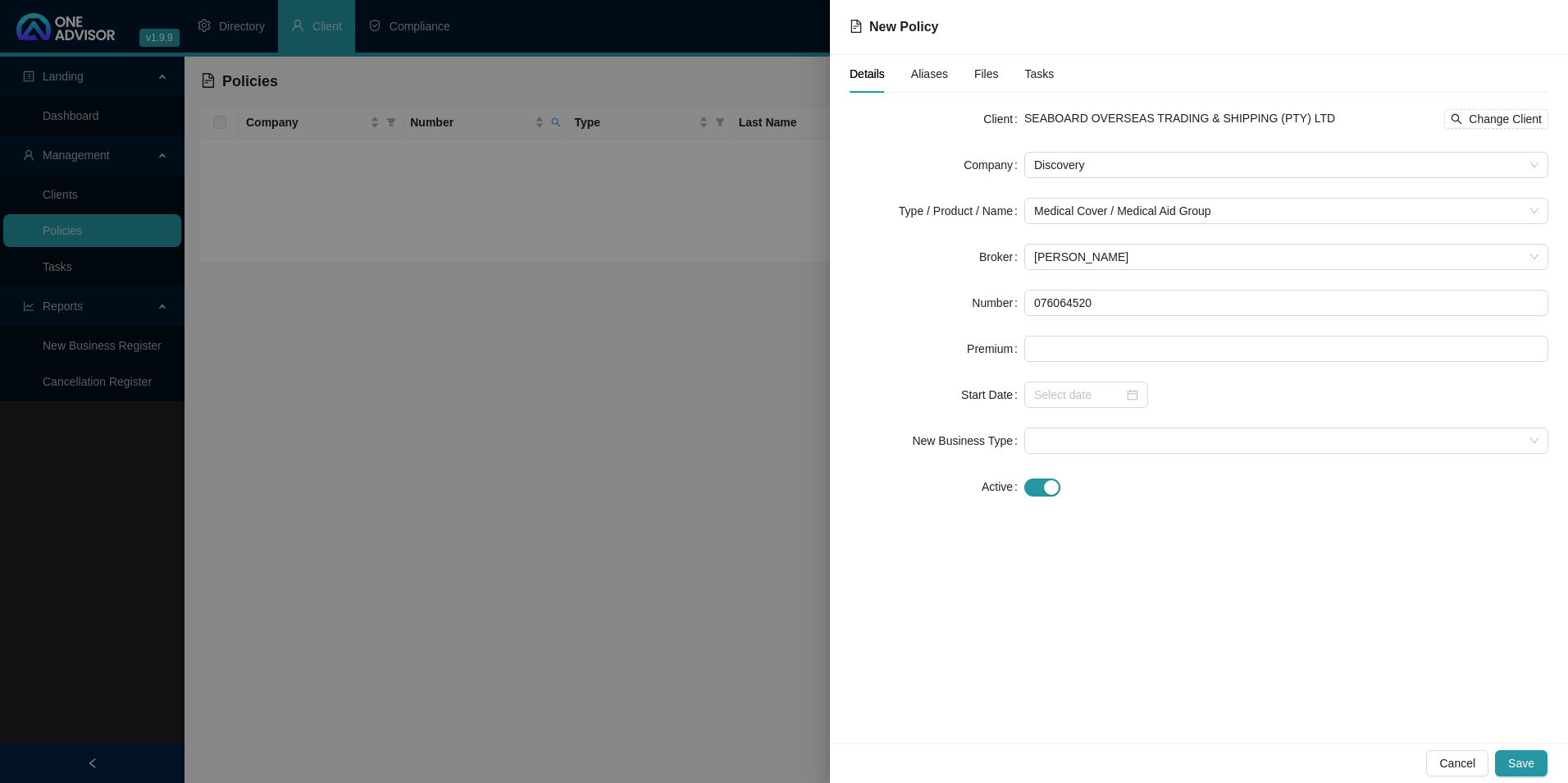
click at [1114, 361] on form "Client SEABOARD OVERSEAS TRADING & SHIPPING (PTY) LTD Change Client Company Dis…" at bounding box center [1199, 302] width 699 height 394
click at [1064, 339] on input at bounding box center [1285, 349] width 522 height 25
paste input "15003"
click at [1127, 395] on div at bounding box center [1086, 395] width 104 height 18
type input "15003.00"
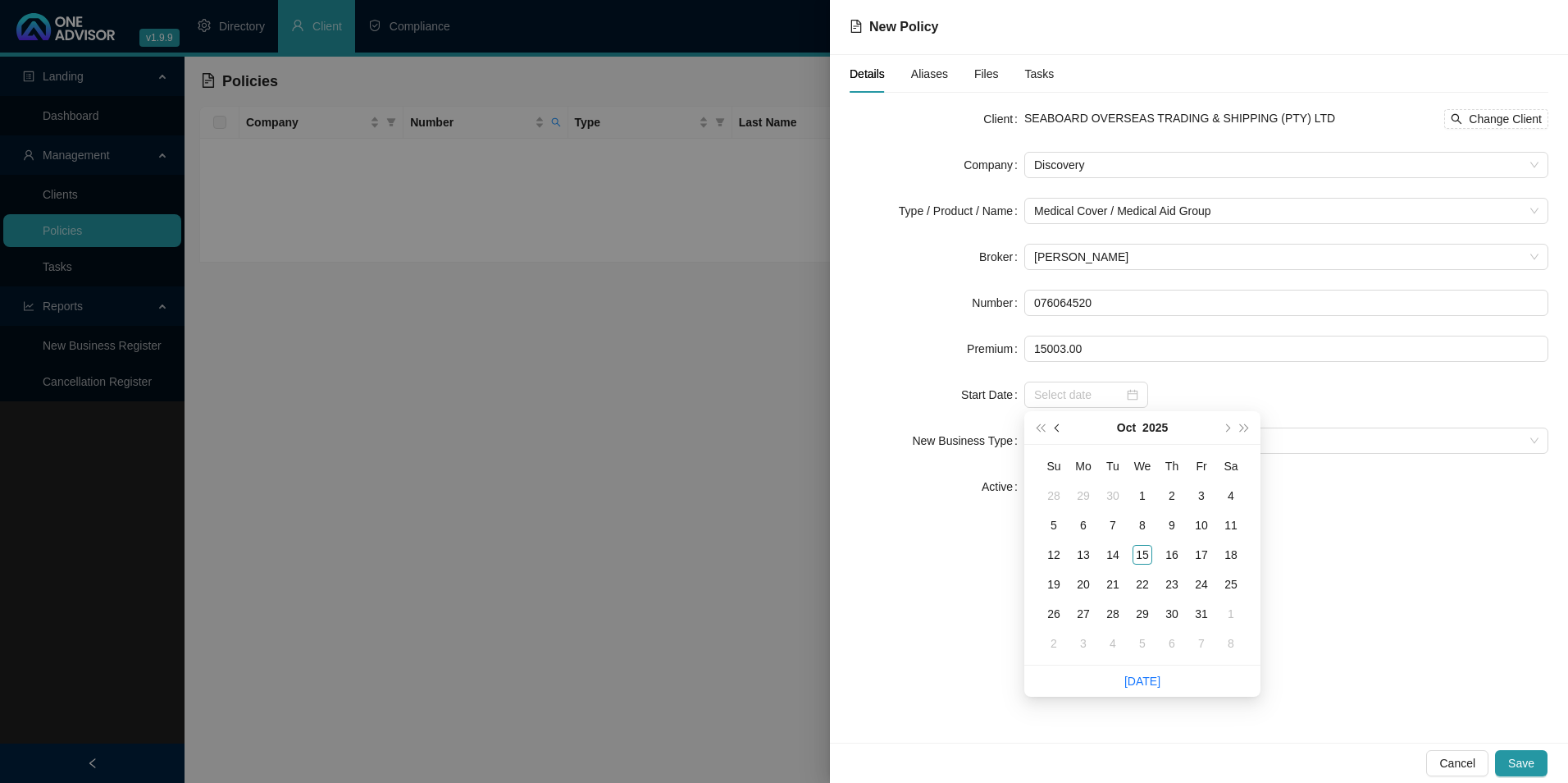
click at [1056, 427] on span "prev-year" at bounding box center [1058, 427] width 8 height 8
type input "[DATE]"
click at [1085, 493] on div "1" at bounding box center [1083, 495] width 19 height 19
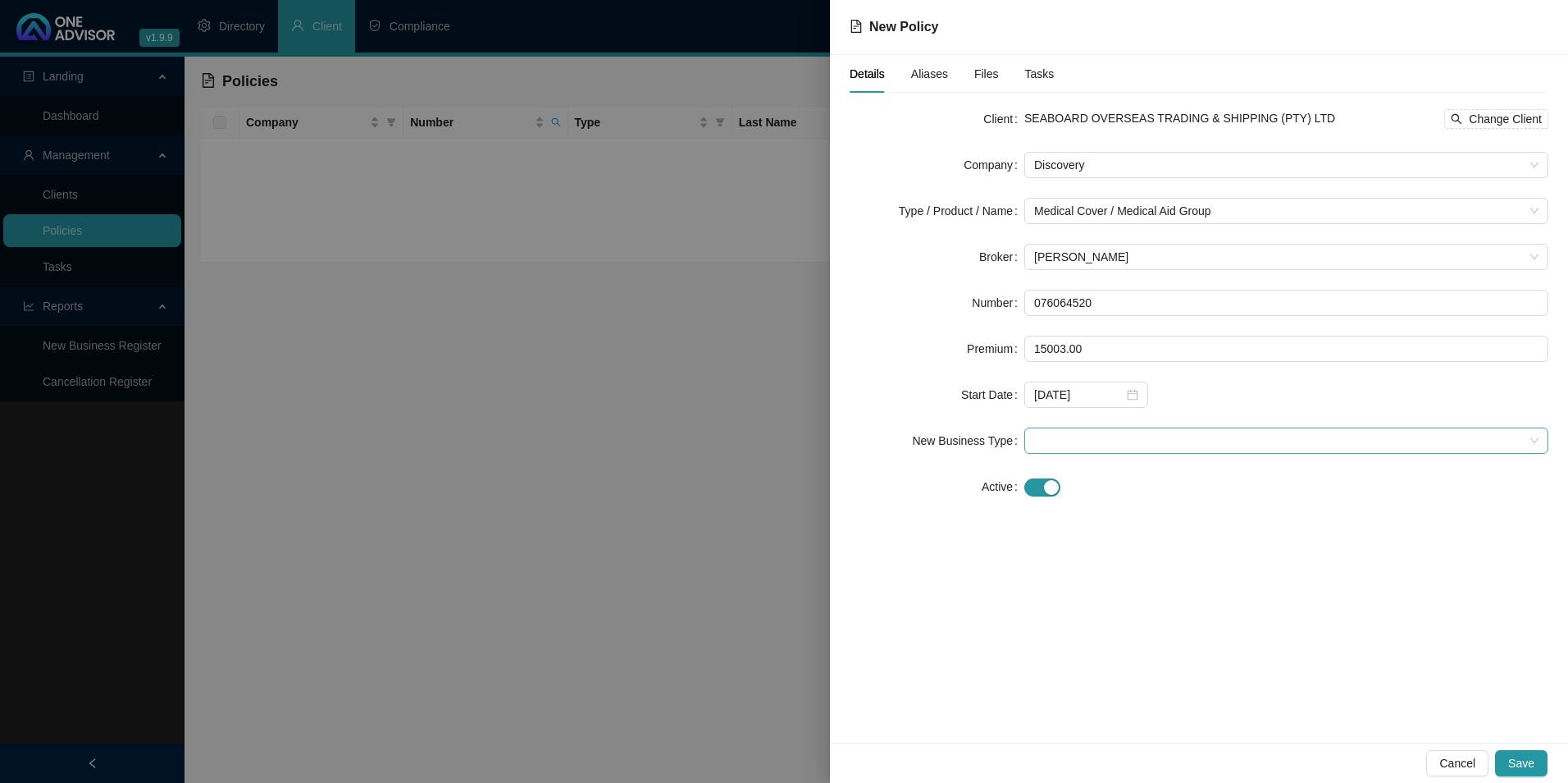
click at [1105, 436] on span at bounding box center [1286, 440] width 504 height 25
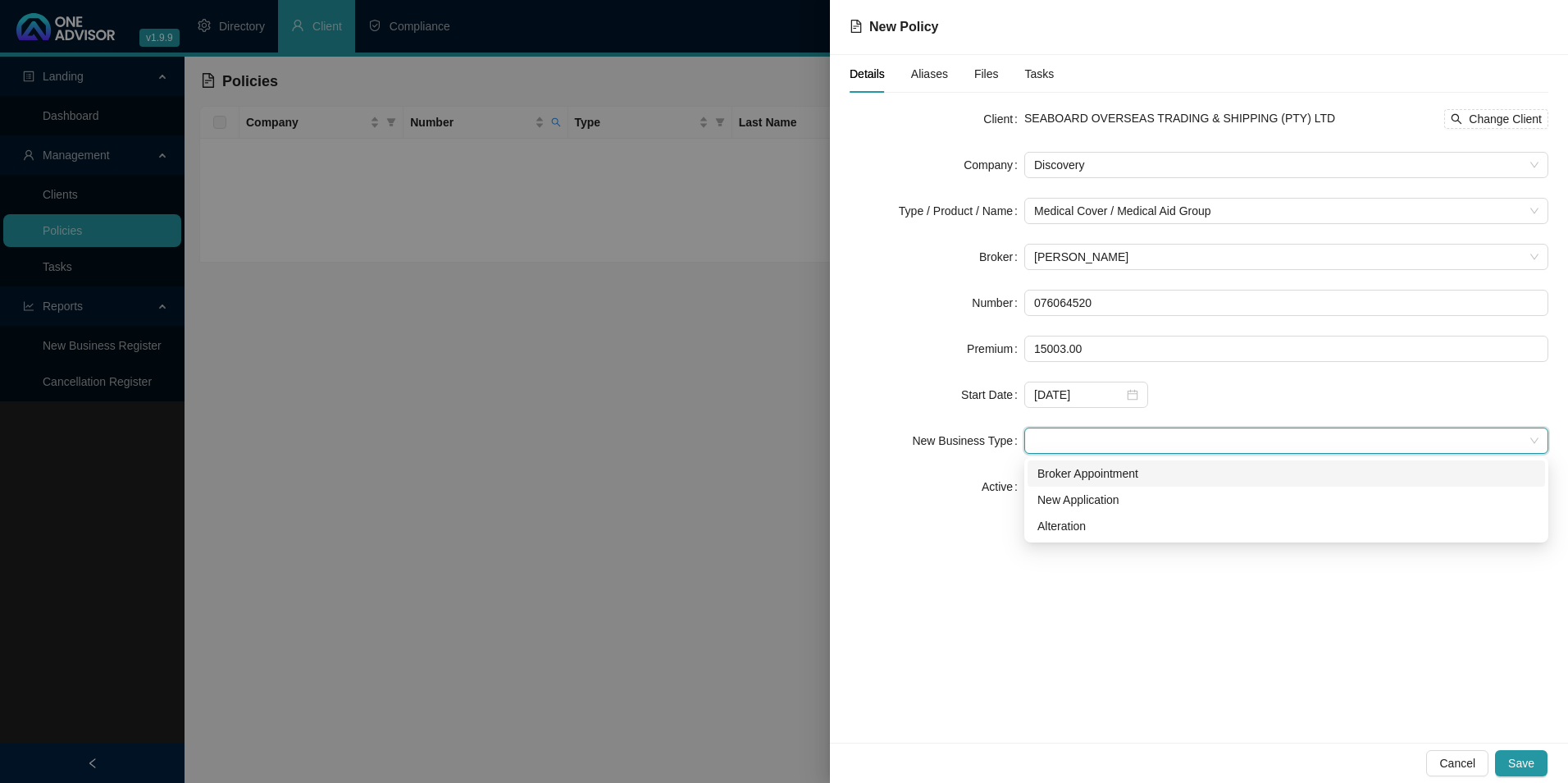
click at [1068, 476] on div "Broker Appointment" at bounding box center [1286, 473] width 498 height 18
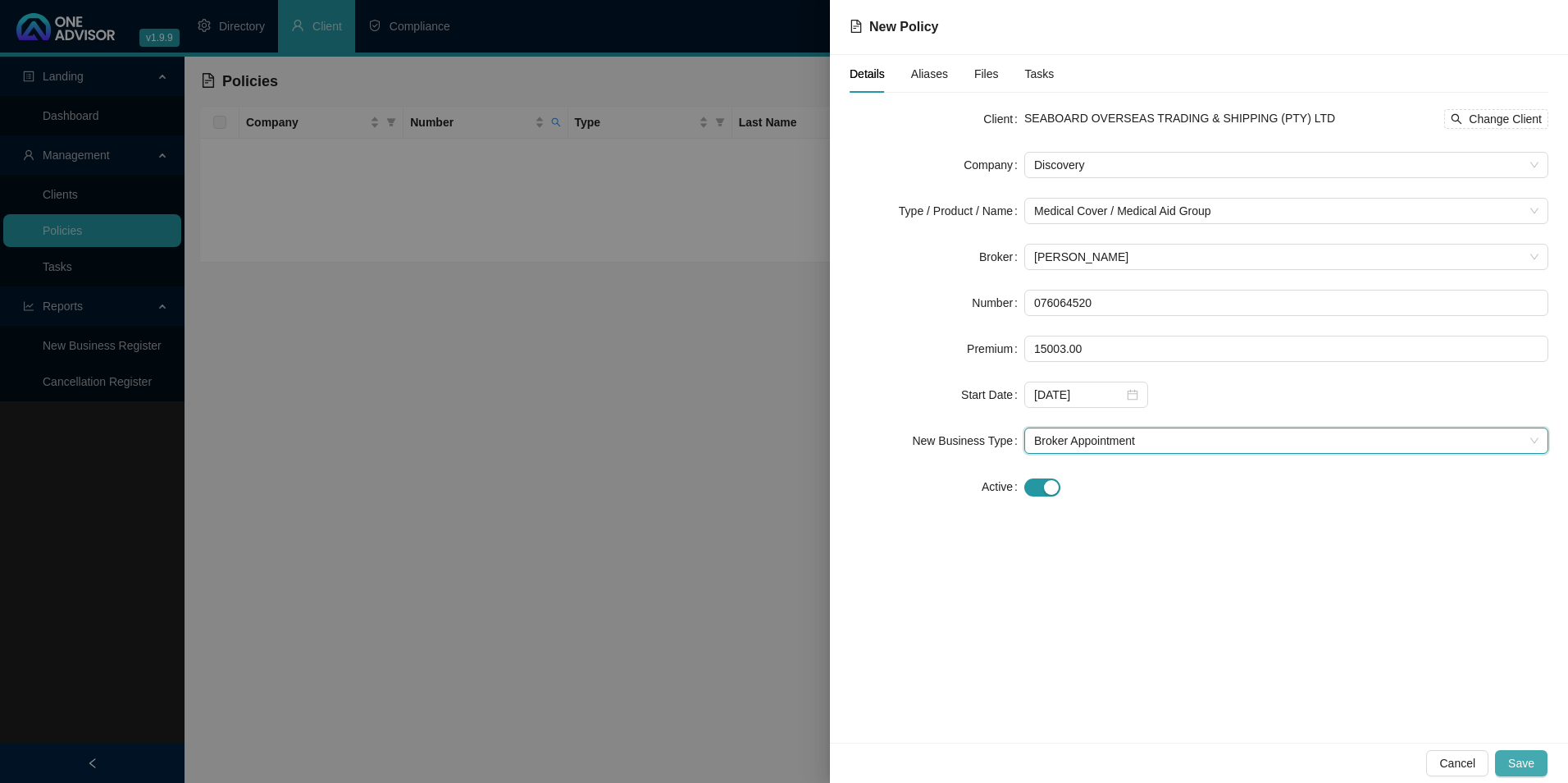
click at [1531, 769] on span "Save" at bounding box center [1521, 764] width 26 height 18
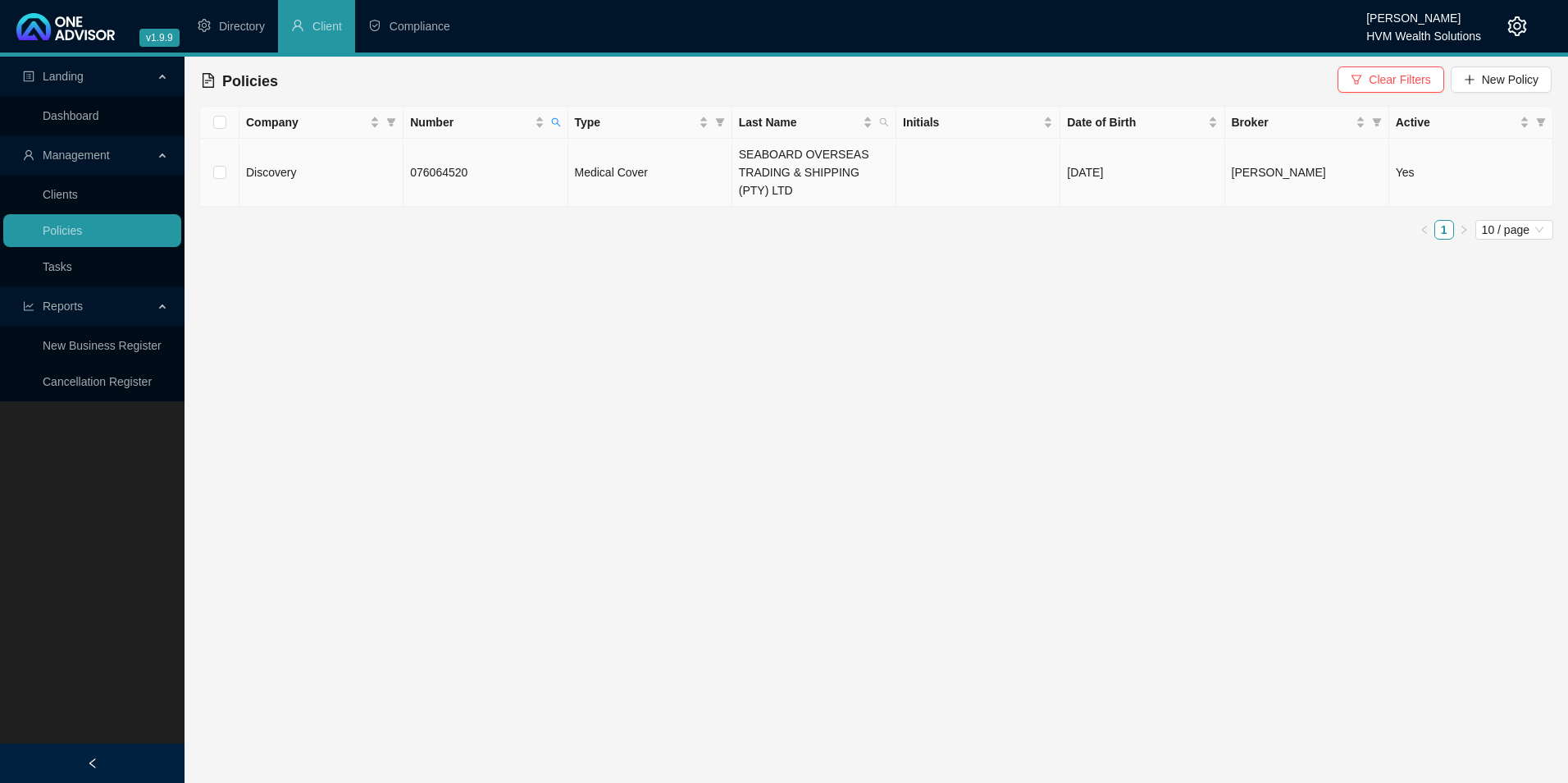
click at [480, 171] on td "076064520" at bounding box center [486, 173] width 164 height 68
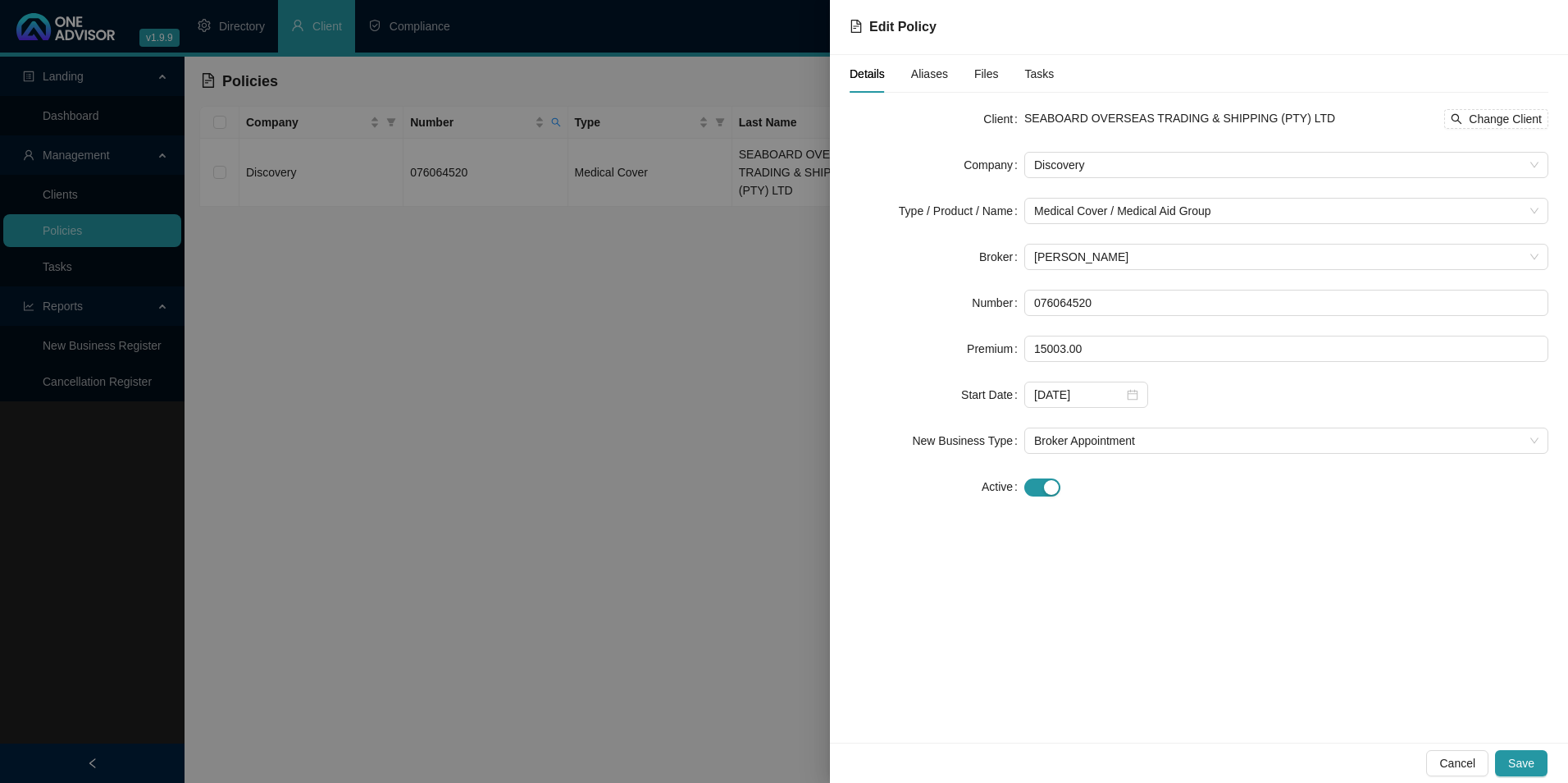
click at [934, 68] on span "Aliases" at bounding box center [930, 74] width 37 height 11
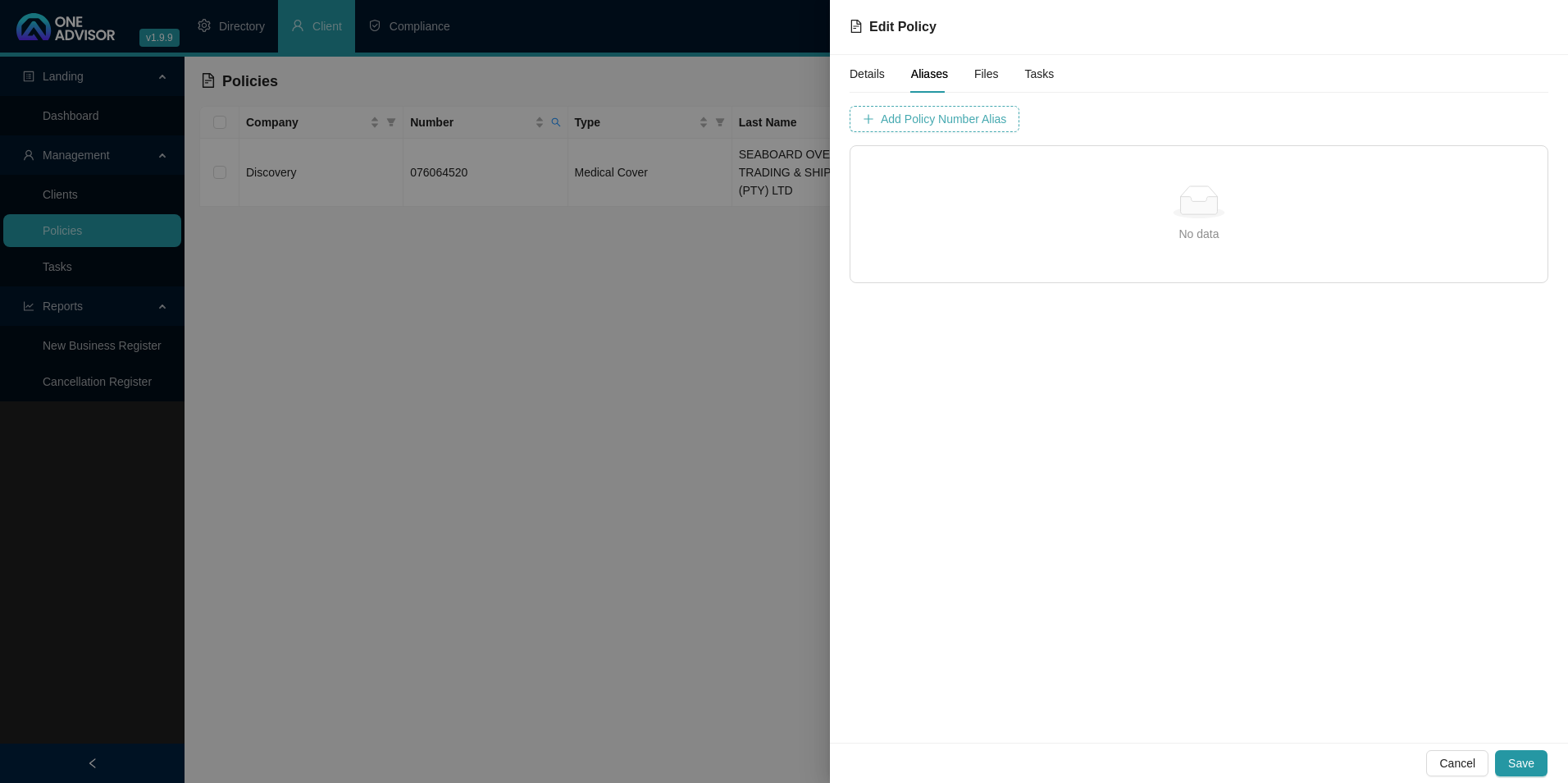
click at [936, 117] on span "Add Policy Number Alias" at bounding box center [943, 119] width 126 height 18
type input "7606452"
click at [1292, 120] on span "Add Policy Number Alias" at bounding box center [1355, 119] width 126 height 18
click at [1525, 763] on span "Save" at bounding box center [1521, 764] width 26 height 18
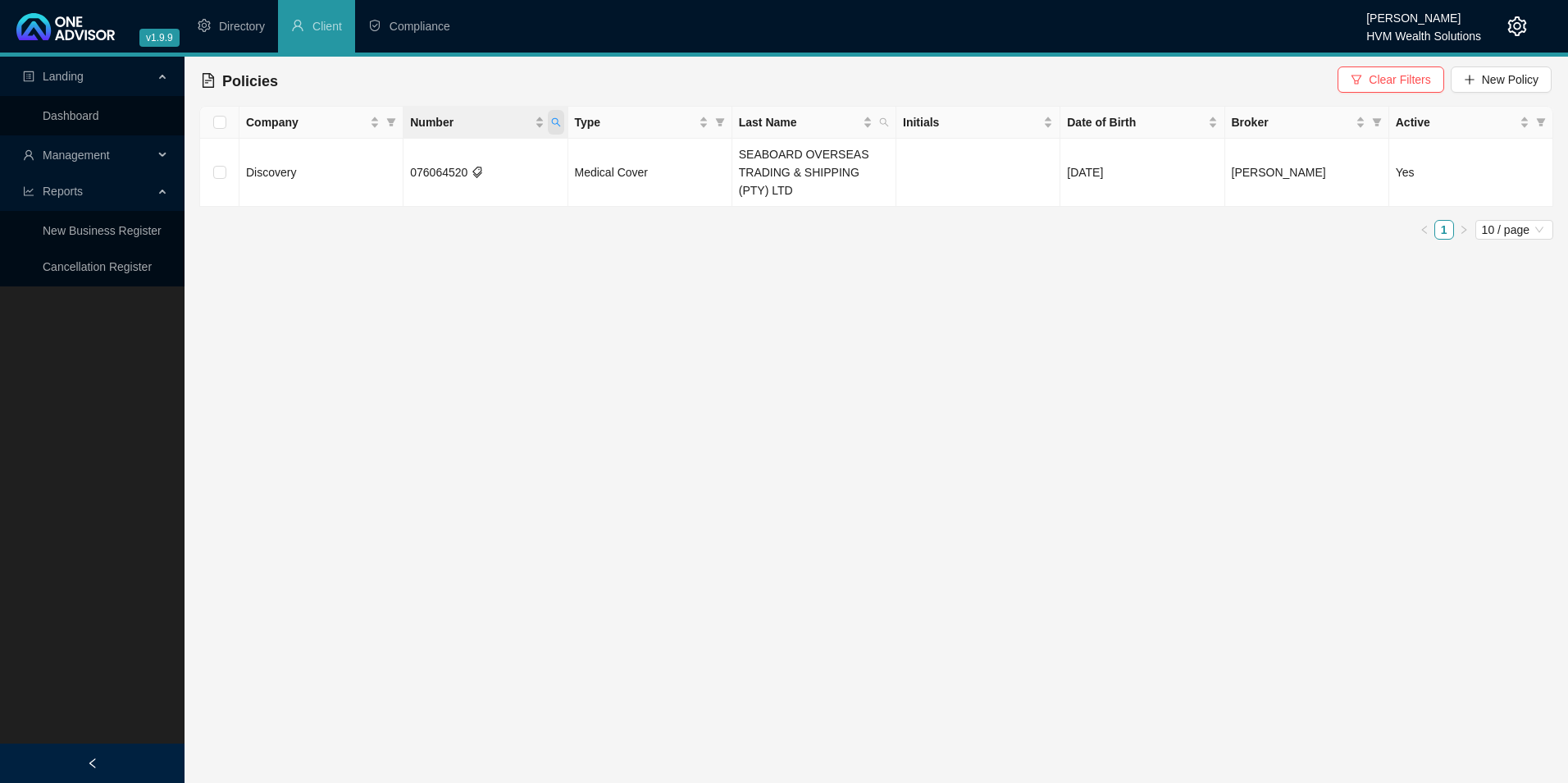
click at [553, 119] on icon "search" at bounding box center [555, 122] width 10 height 10
paste input "78455573"
type input "784555730"
click at [443, 178] on span "Search" at bounding box center [448, 188] width 36 height 18
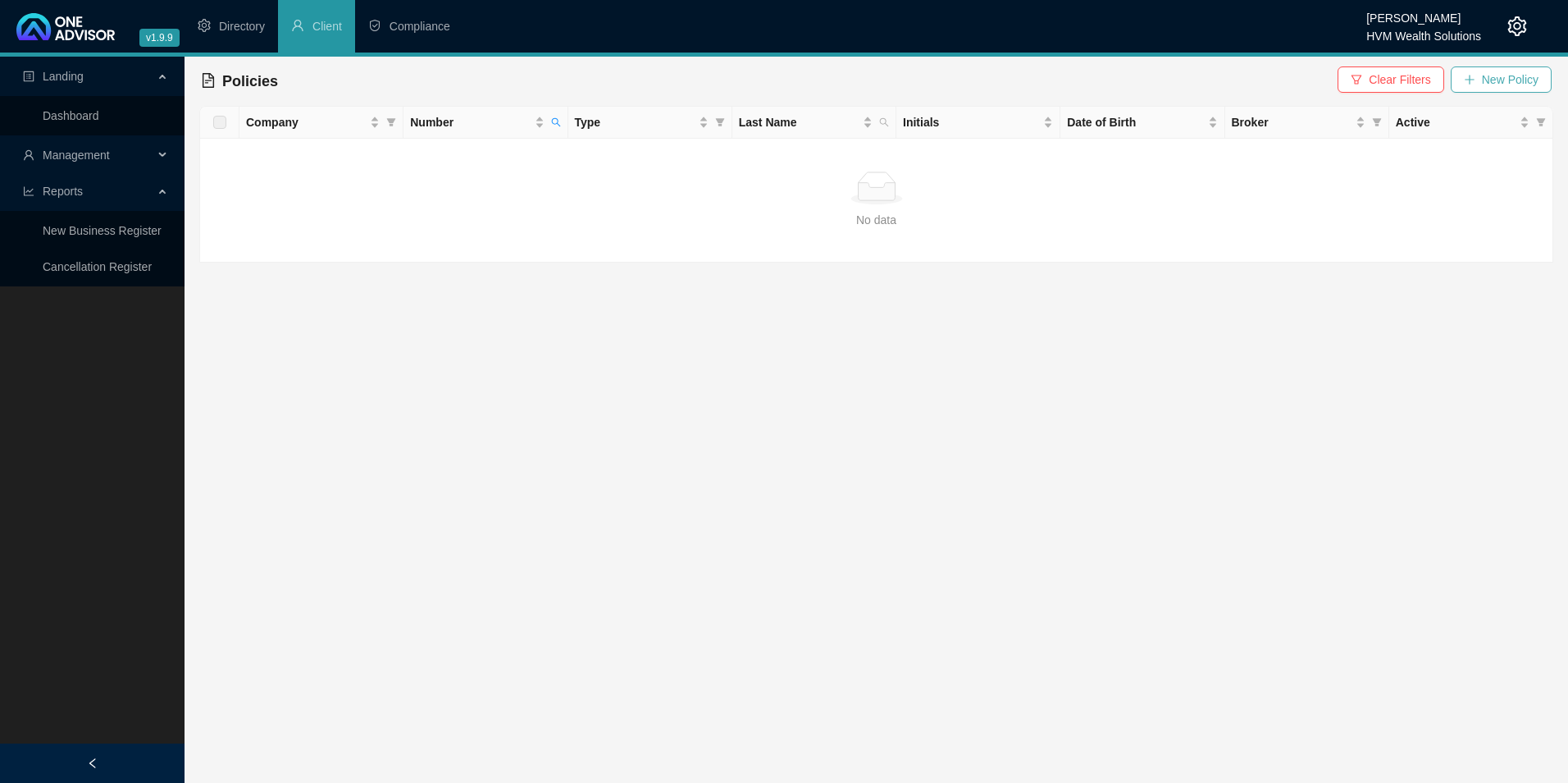
click at [1523, 84] on span "New Policy" at bounding box center [1510, 80] width 56 height 18
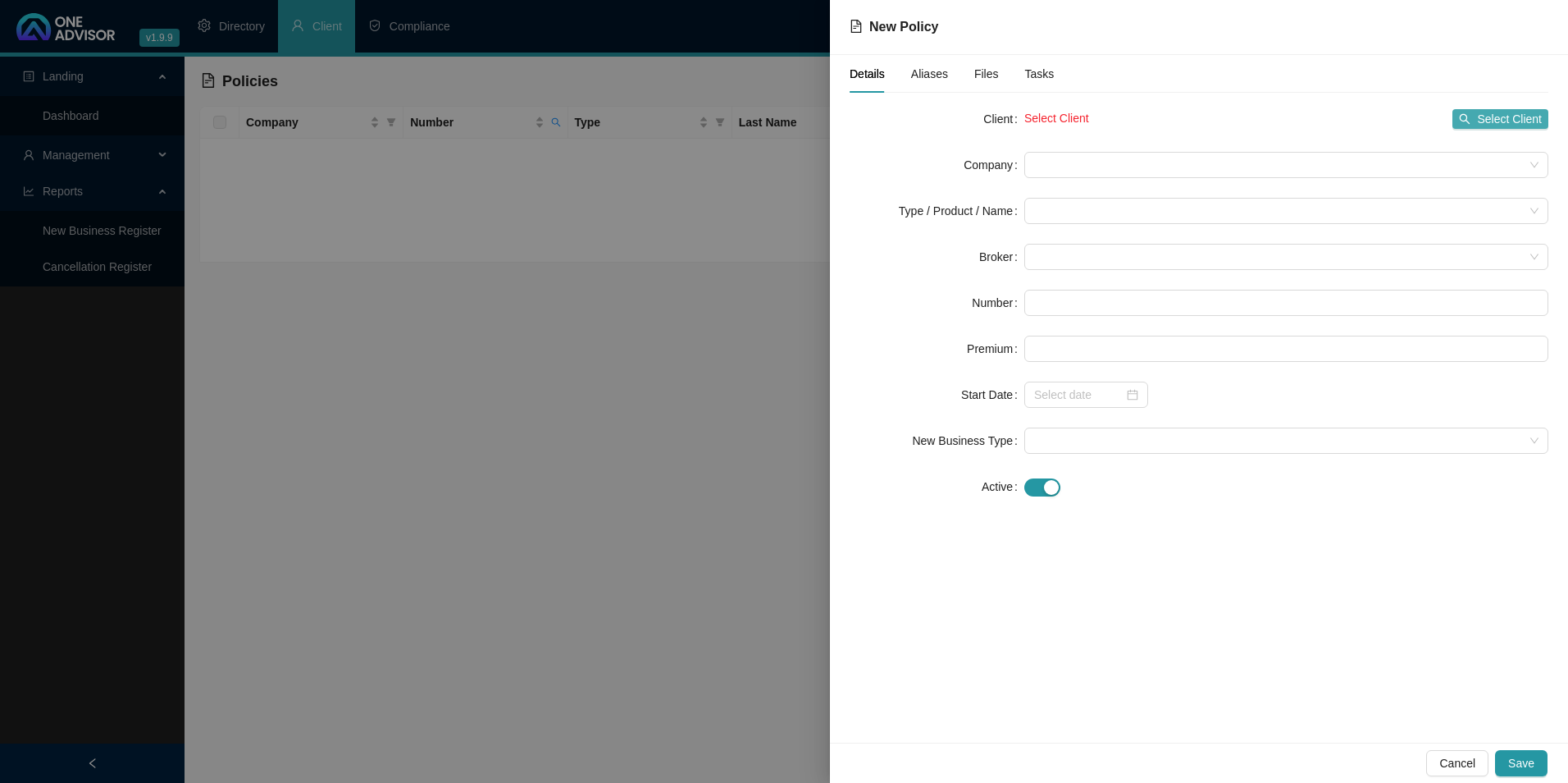
click at [1506, 114] on span "Select Client" at bounding box center [1510, 119] width 65 height 18
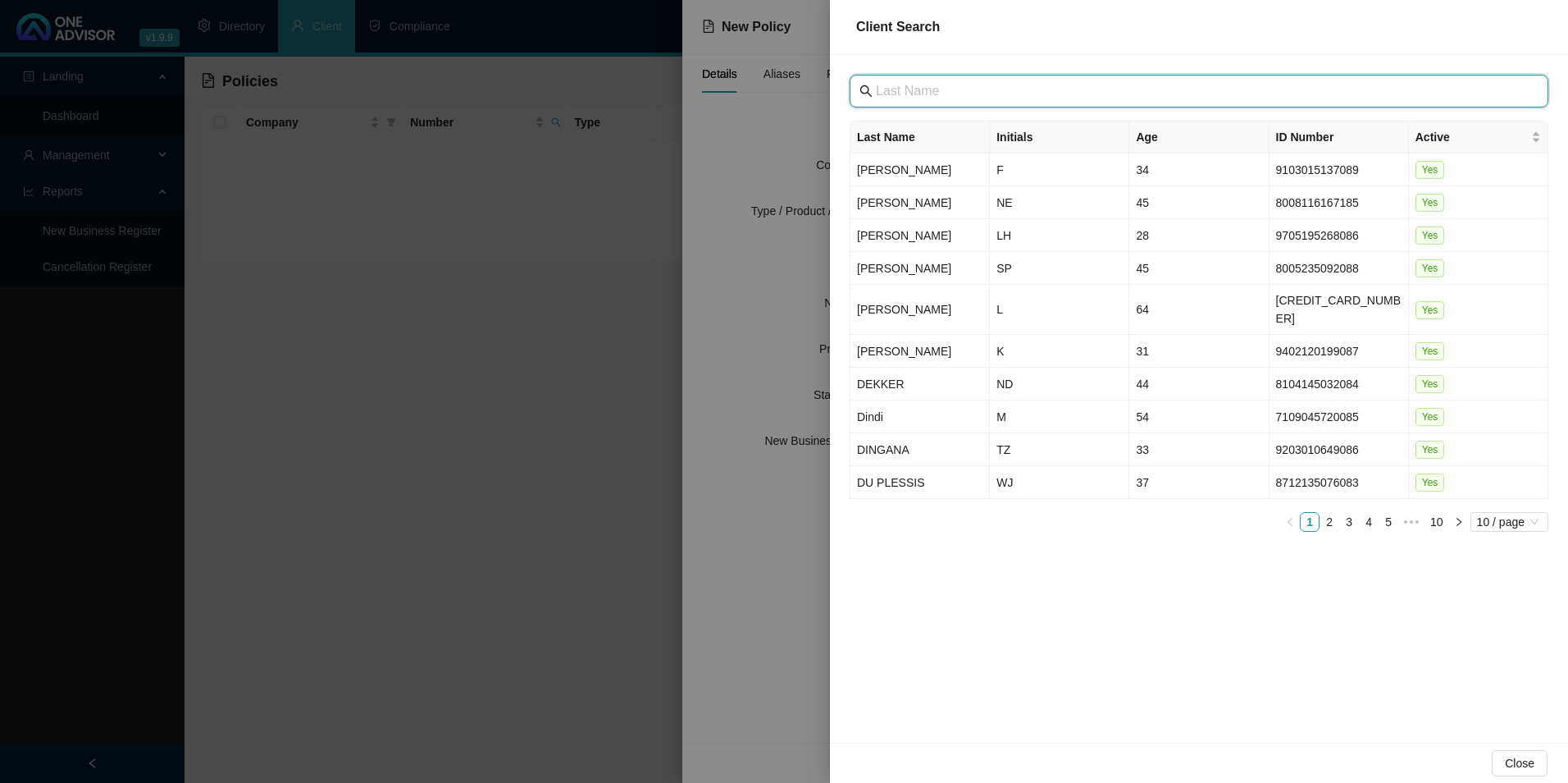
click at [1049, 92] on input "text" at bounding box center [1200, 91] width 650 height 19
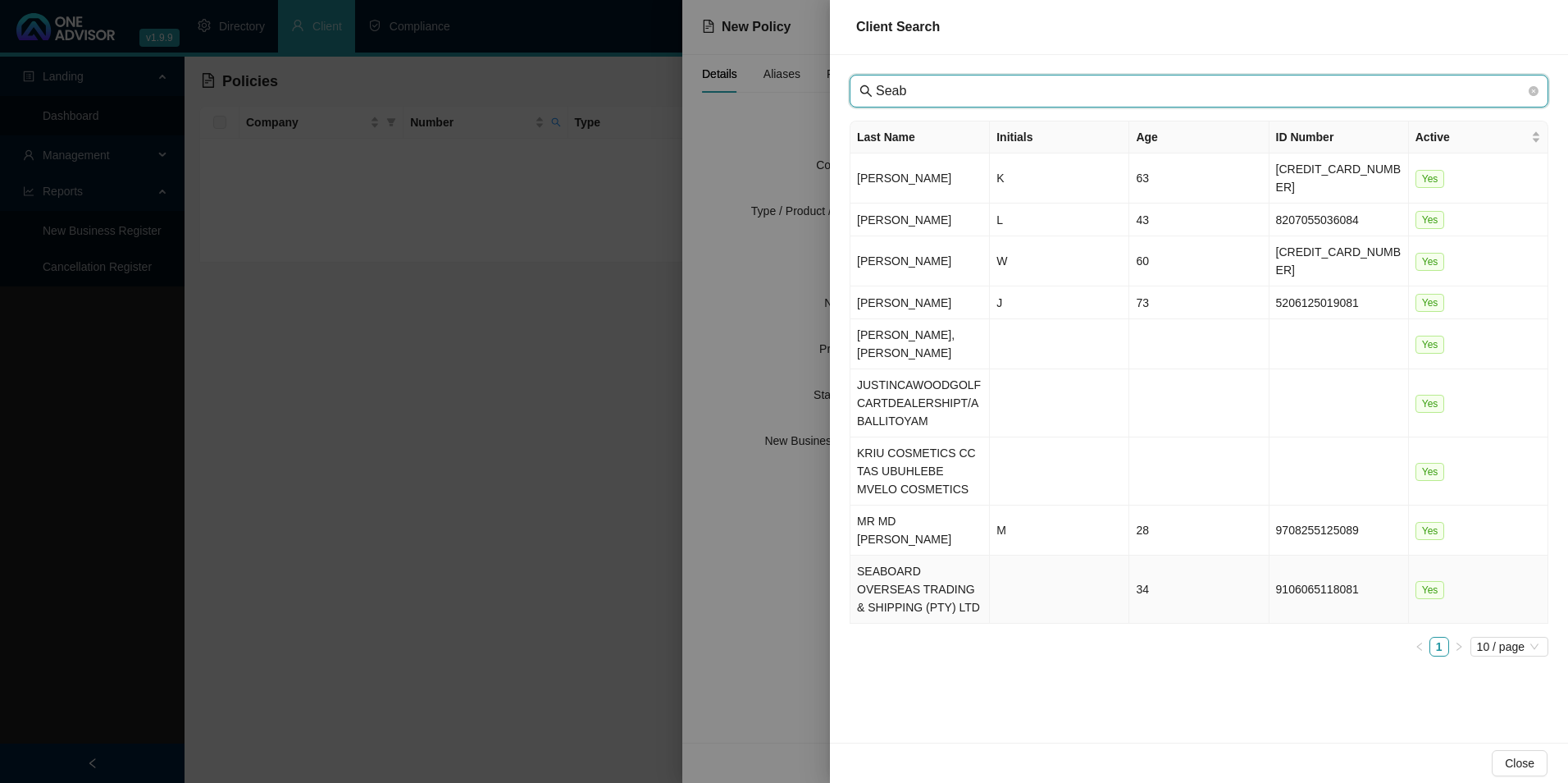
type input "Seab"
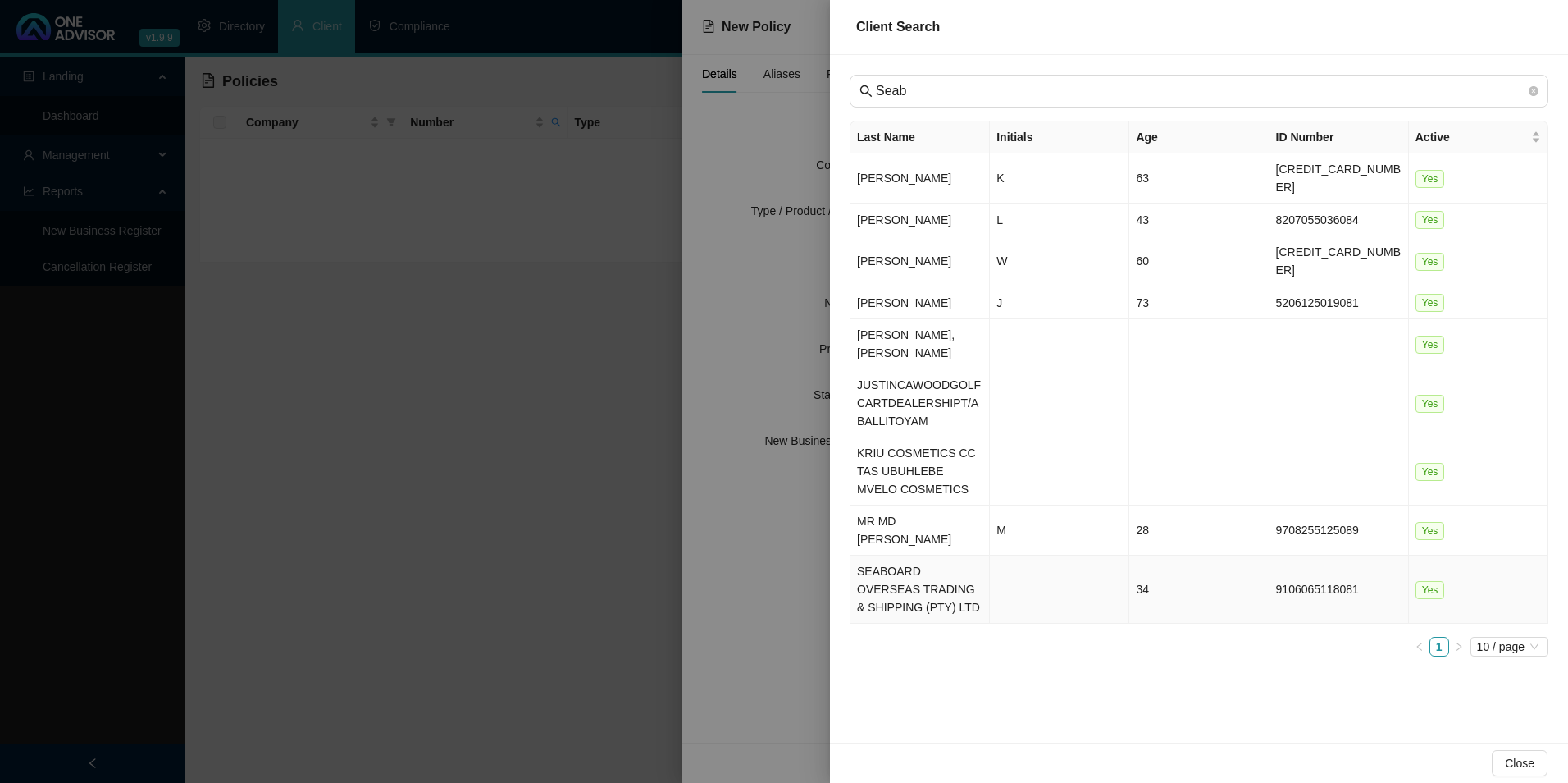
click at [908, 556] on td "SEABOARD OVERSEAS TRADING & SHIPPING (PTY) LTD" at bounding box center [919, 590] width 140 height 68
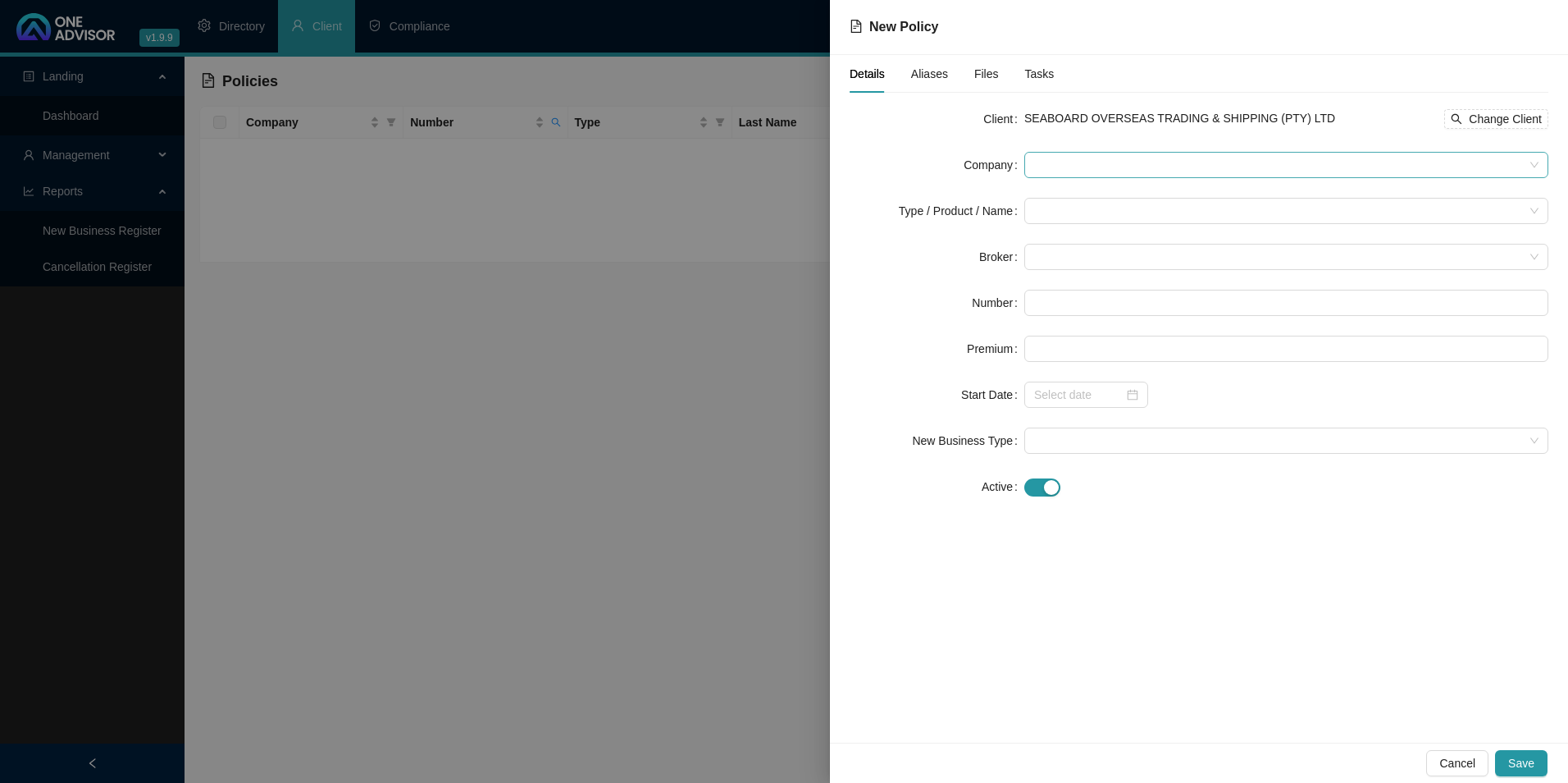
click at [1102, 164] on span at bounding box center [1286, 165] width 504 height 25
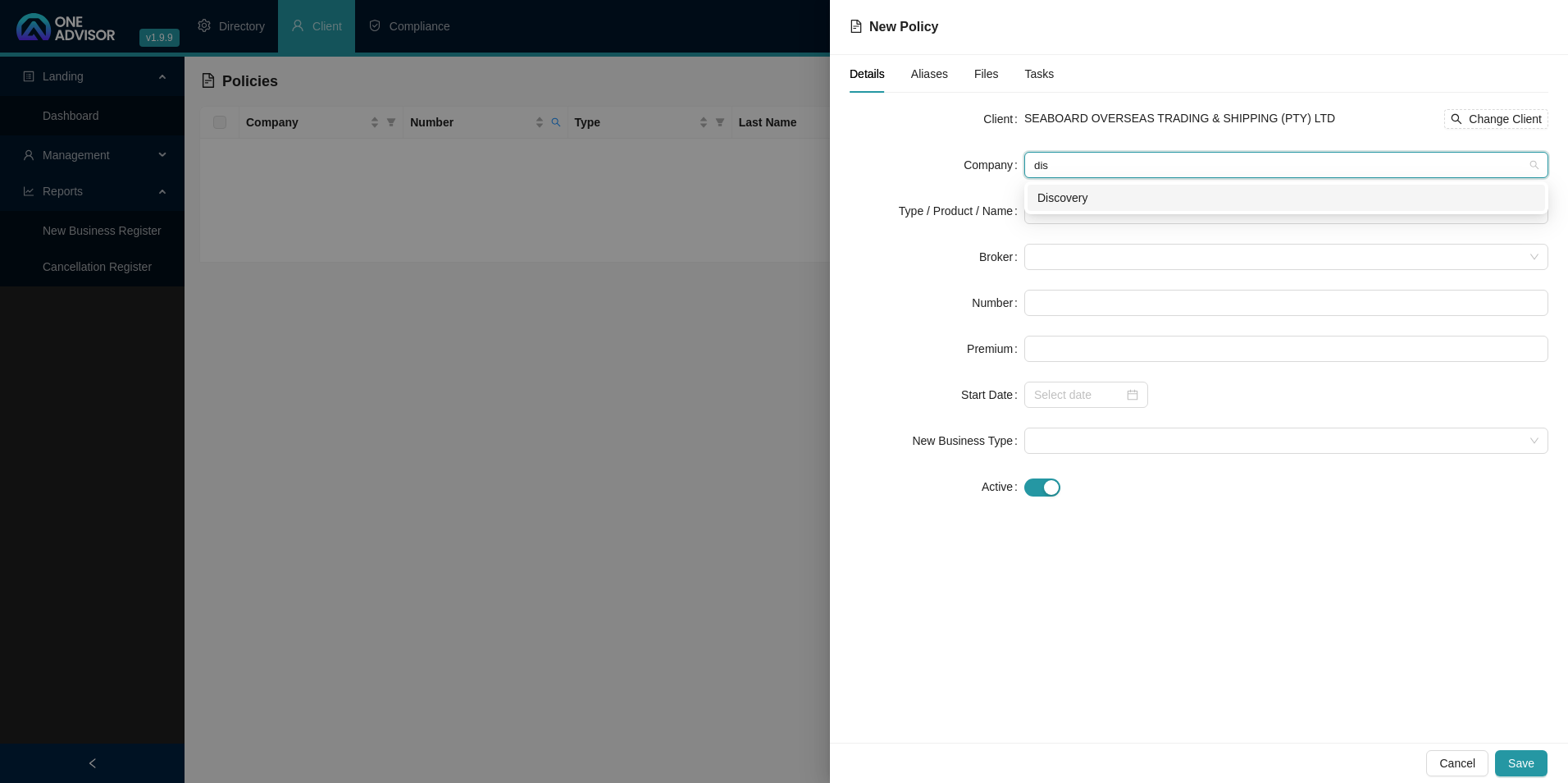
type input "disc"
click at [1078, 201] on div "Discovery" at bounding box center [1286, 198] width 498 height 18
click at [1077, 217] on input "search" at bounding box center [1279, 211] width 490 height 25
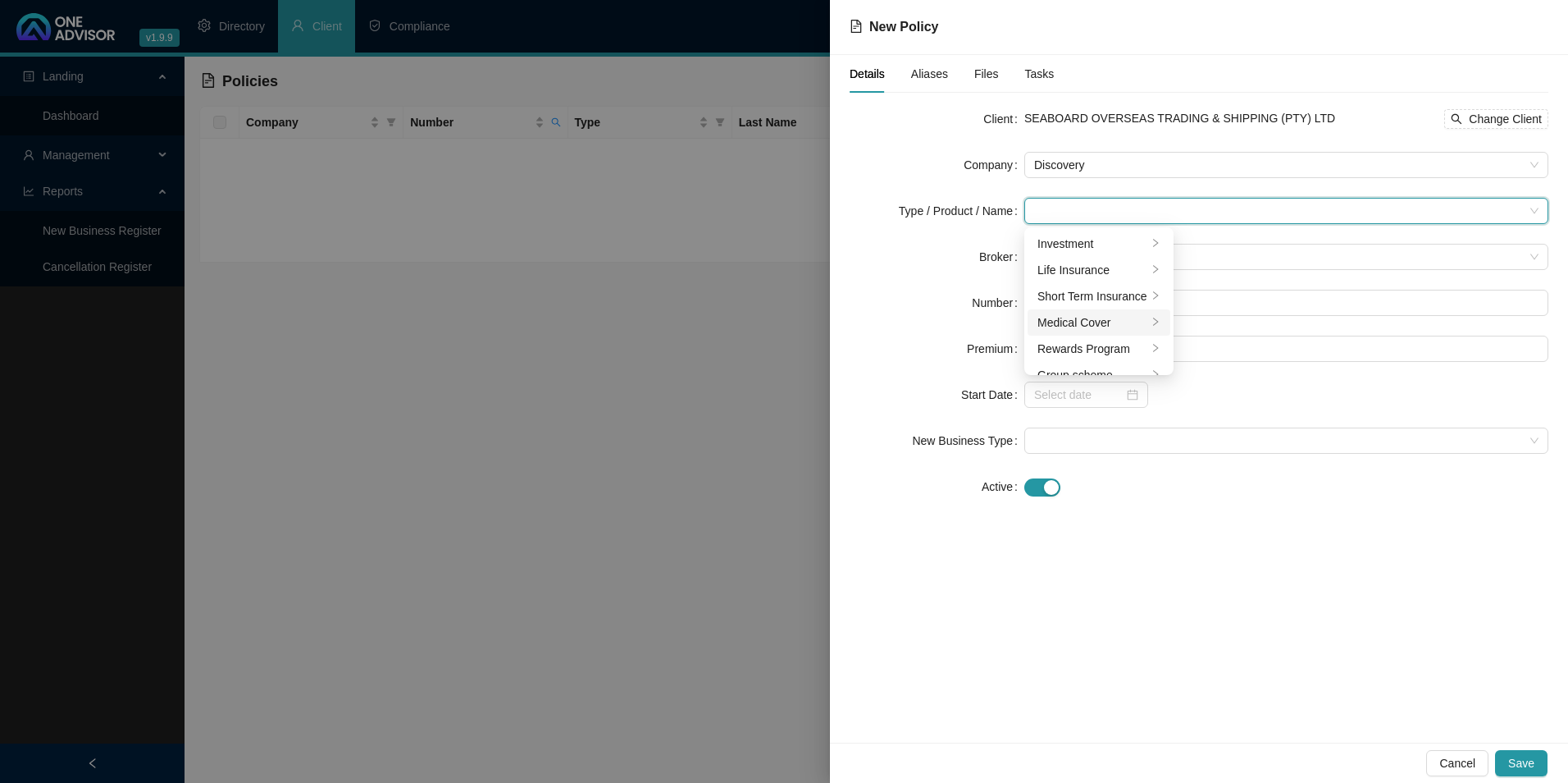
click at [1068, 323] on div "Medical Cover" at bounding box center [1092, 323] width 110 height 18
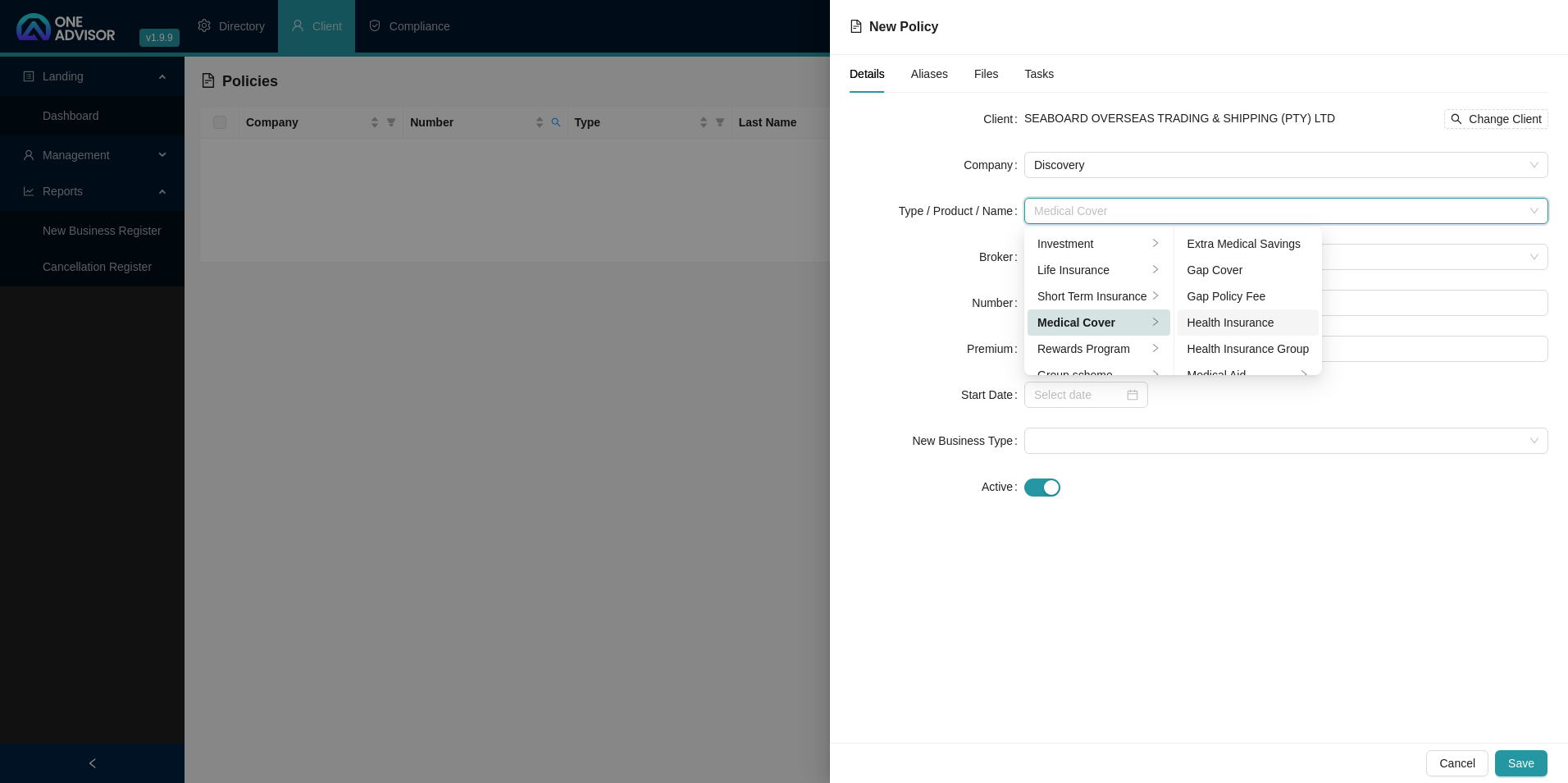
scroll to position [82, 0]
click at [1236, 324] on div "Medical Aid Group" at bounding box center [1248, 320] width 122 height 18
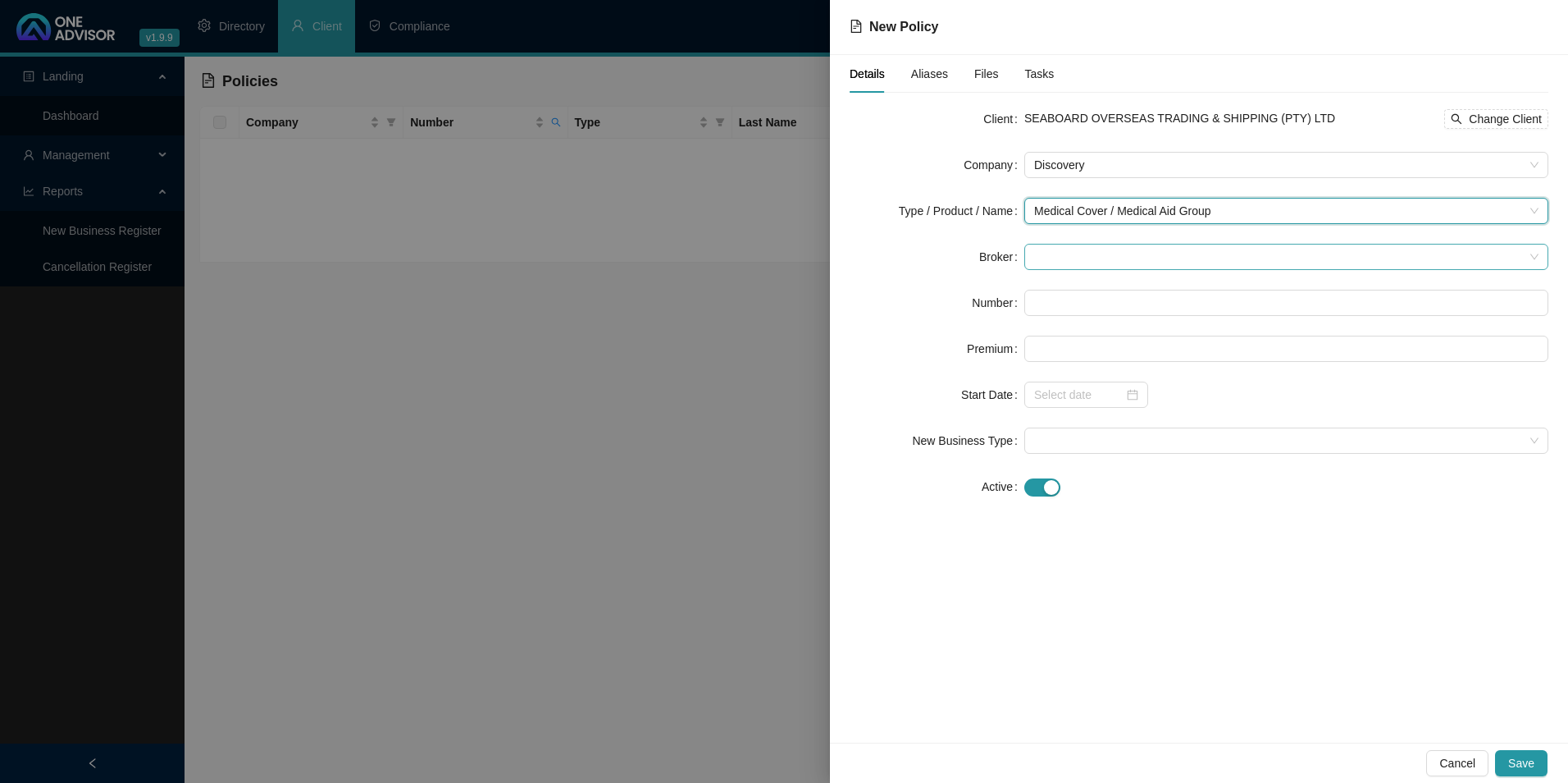
click at [1116, 253] on span at bounding box center [1286, 256] width 504 height 25
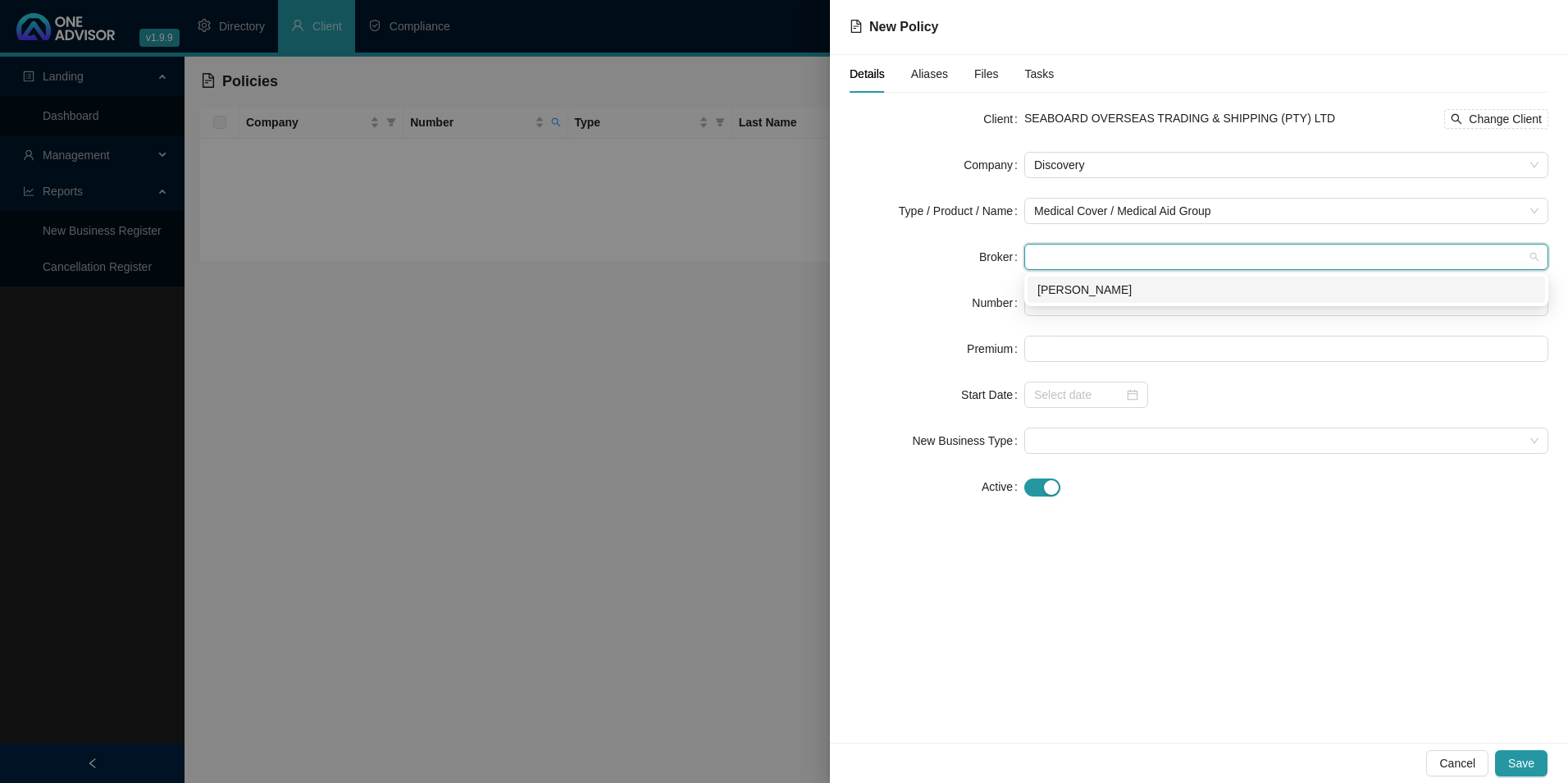
click at [1111, 288] on div "[PERSON_NAME]" at bounding box center [1286, 290] width 498 height 18
click at [1105, 291] on input "text" at bounding box center [1286, 302] width 524 height 26
click at [1117, 300] on input "text" at bounding box center [1286, 302] width 524 height 26
paste input "784555730"
type input "784555730"
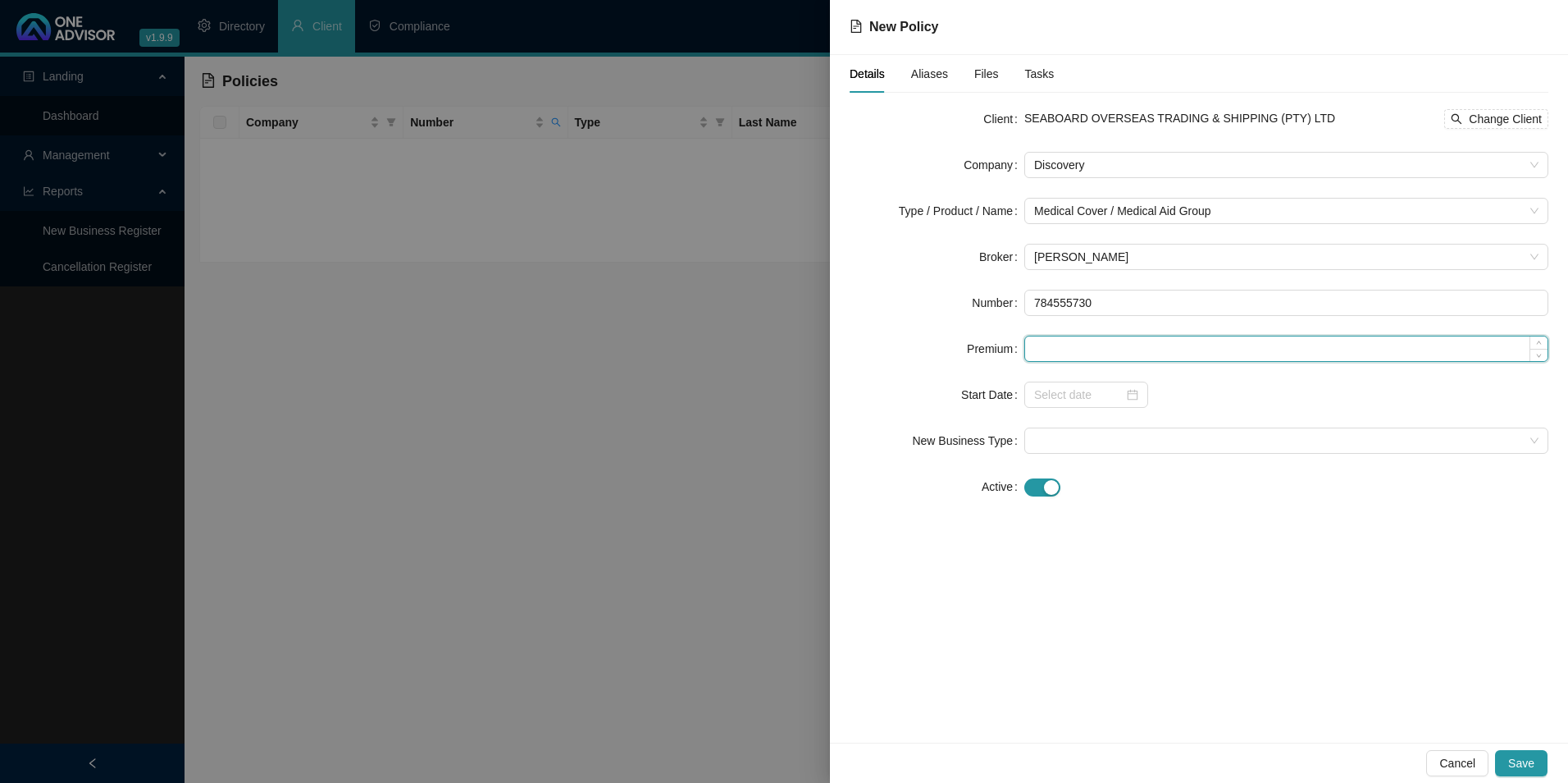
click at [1120, 347] on input at bounding box center [1285, 349] width 522 height 25
paste input "2898"
type input "2898.00"
click at [1074, 402] on input at bounding box center [1078, 395] width 90 height 18
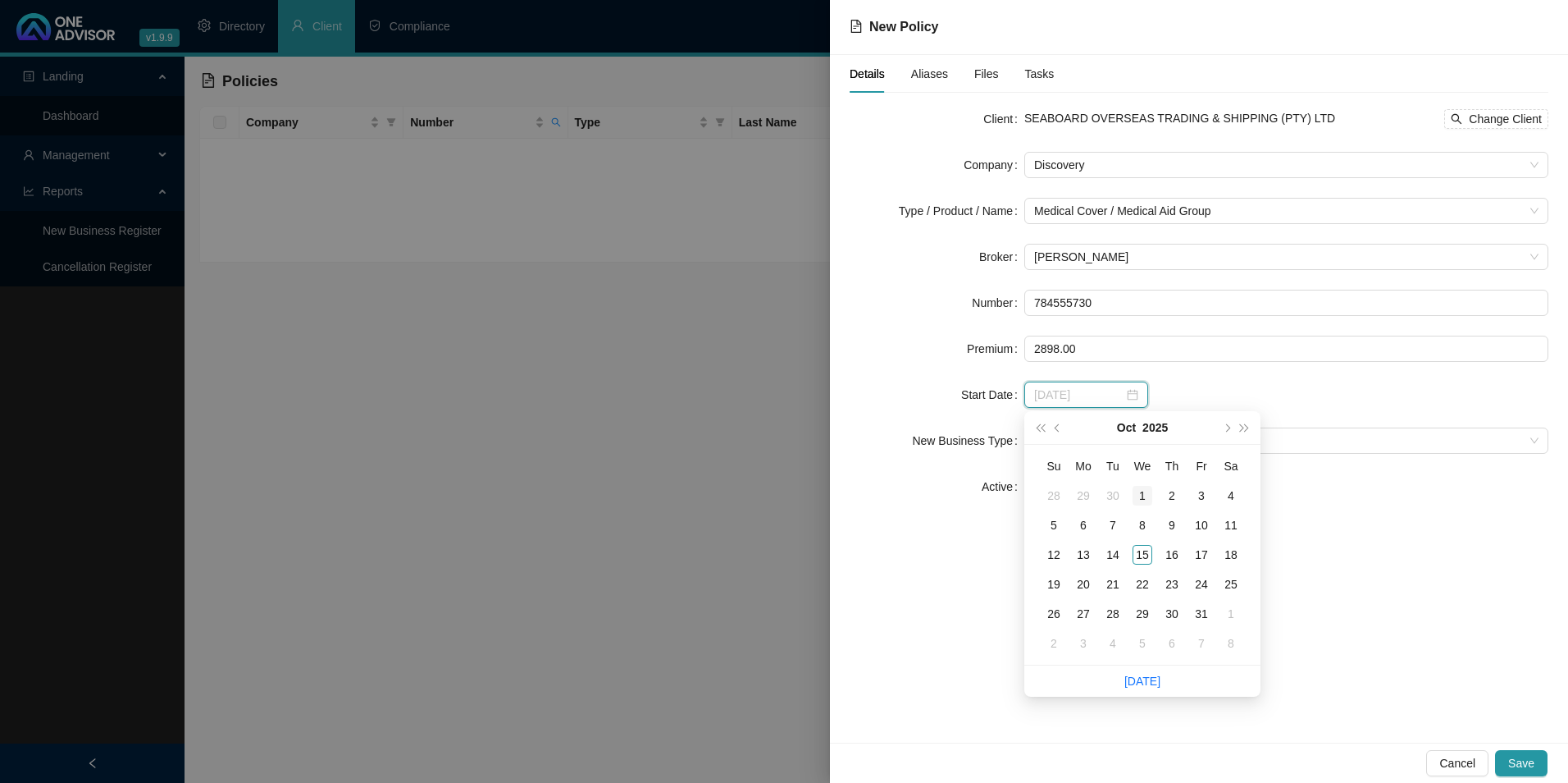
type input "[DATE]"
click at [1137, 494] on div "1" at bounding box center [1142, 495] width 19 height 19
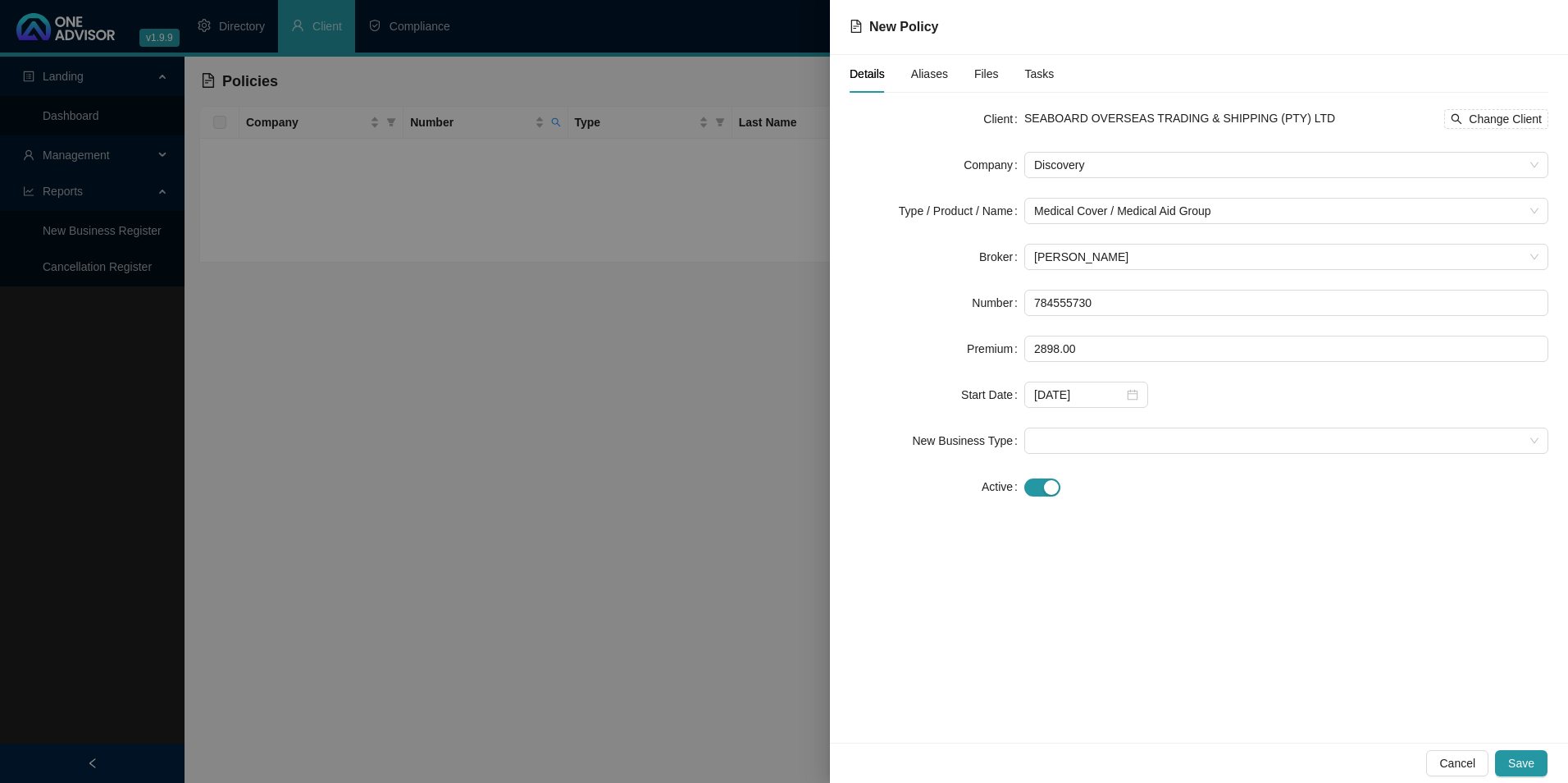
click at [1094, 454] on form "Client SEABOARD OVERSEAS TRADING & SHIPPING (PTY) LTD Change Client Company Dis…" at bounding box center [1199, 302] width 699 height 394
click at [1089, 447] on span at bounding box center [1286, 440] width 504 height 25
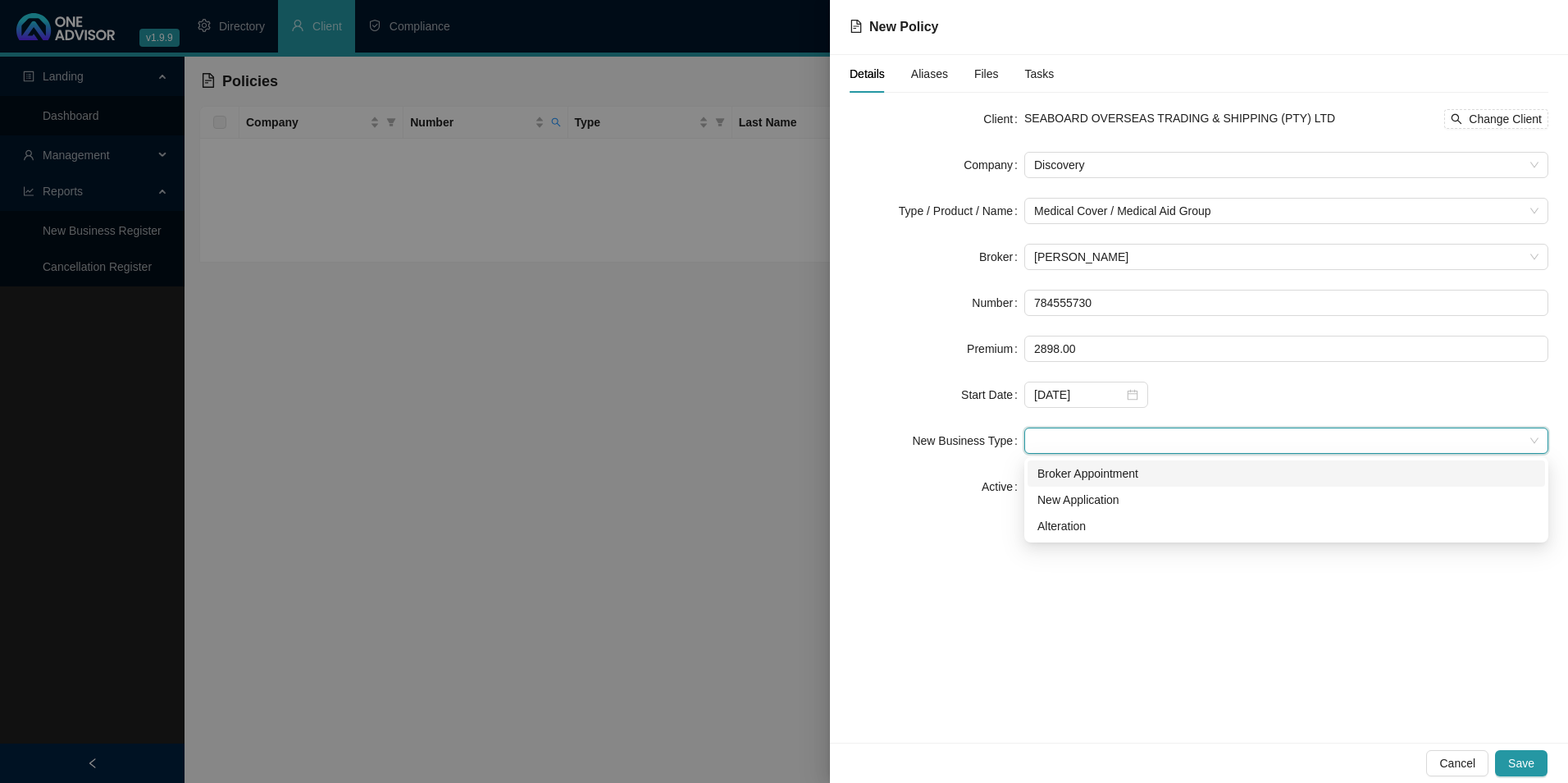
click at [1083, 477] on div "Broker Appointment" at bounding box center [1286, 473] width 498 height 18
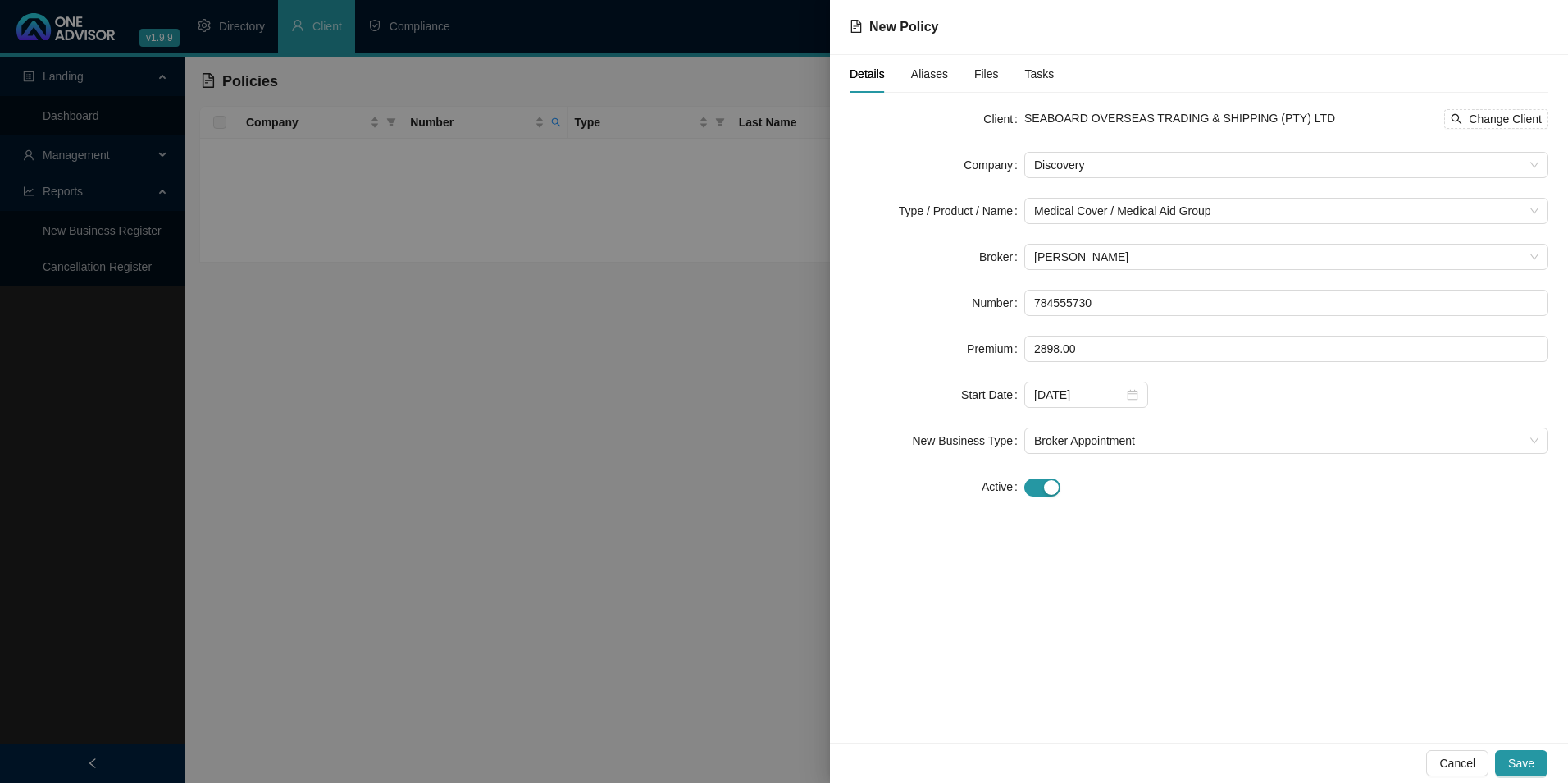
click at [923, 80] on span "Aliases" at bounding box center [930, 74] width 37 height 11
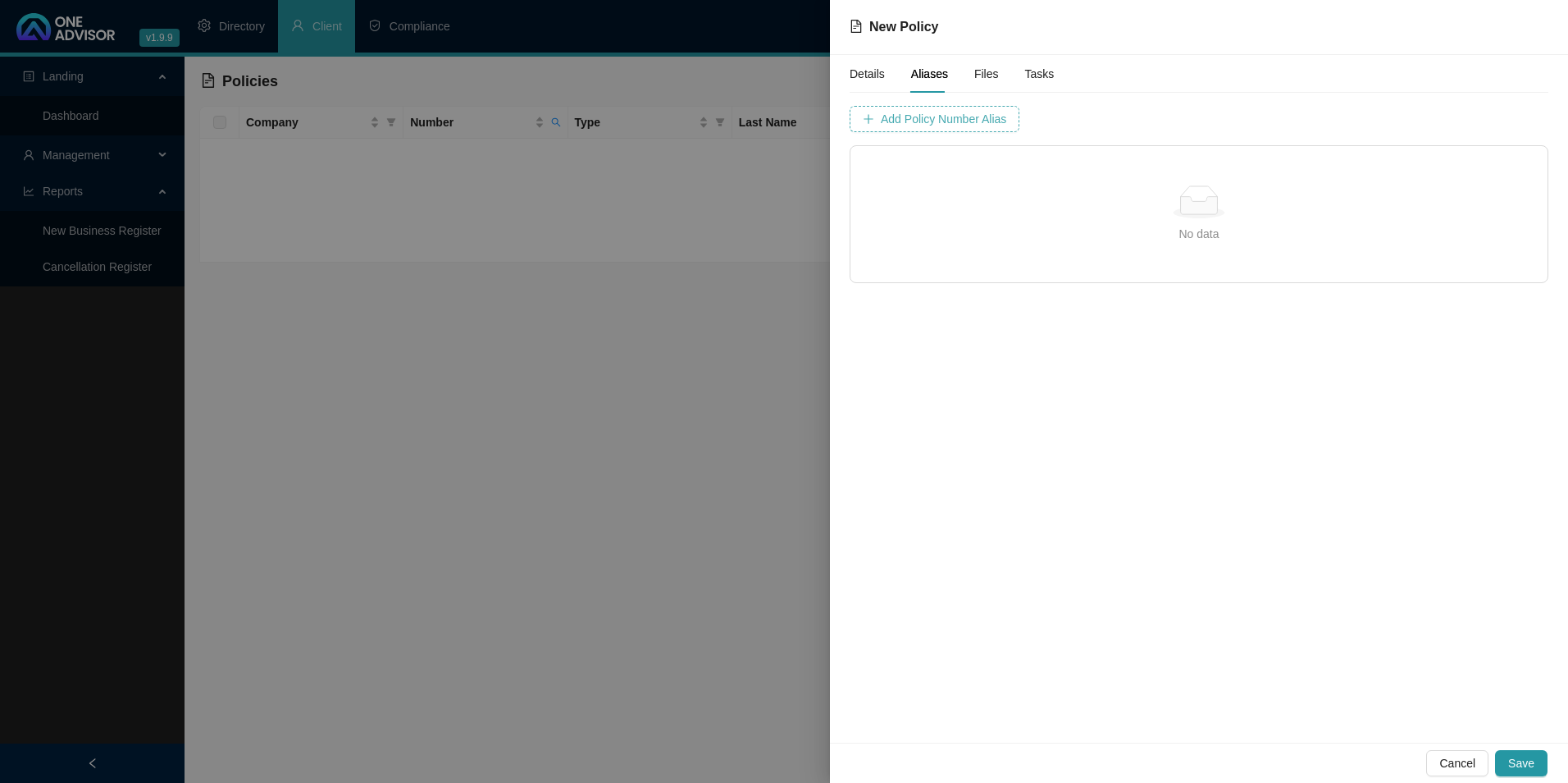
click at [950, 121] on span "Add Policy Number Alias" at bounding box center [943, 119] width 126 height 18
type input "7845557"
click at [1292, 122] on span "Add Policy Number Alias" at bounding box center [1355, 119] width 126 height 18
click at [1546, 765] on button "Save" at bounding box center [1521, 763] width 53 height 26
